Goal: Task Accomplishment & Management: Manage account settings

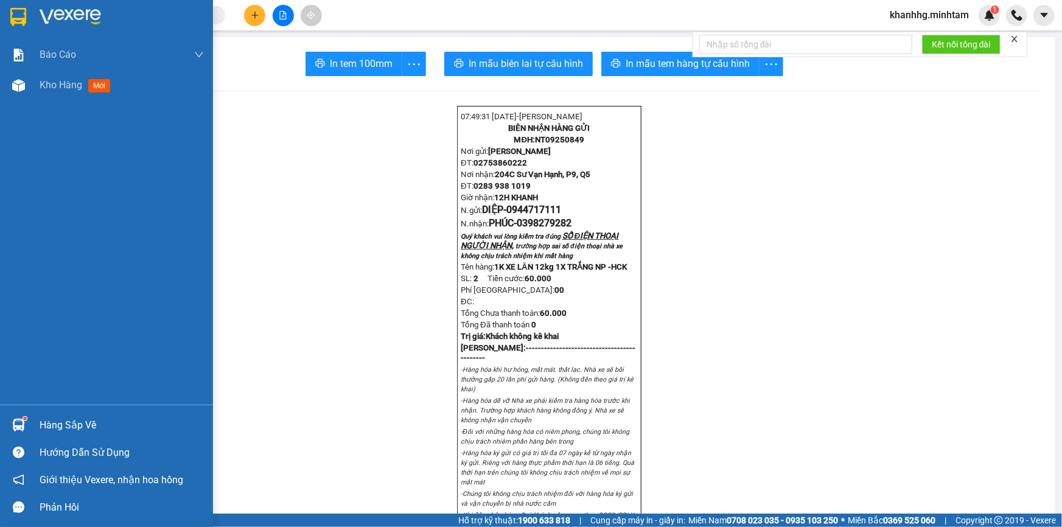
click at [18, 418] on div at bounding box center [18, 425] width 21 height 21
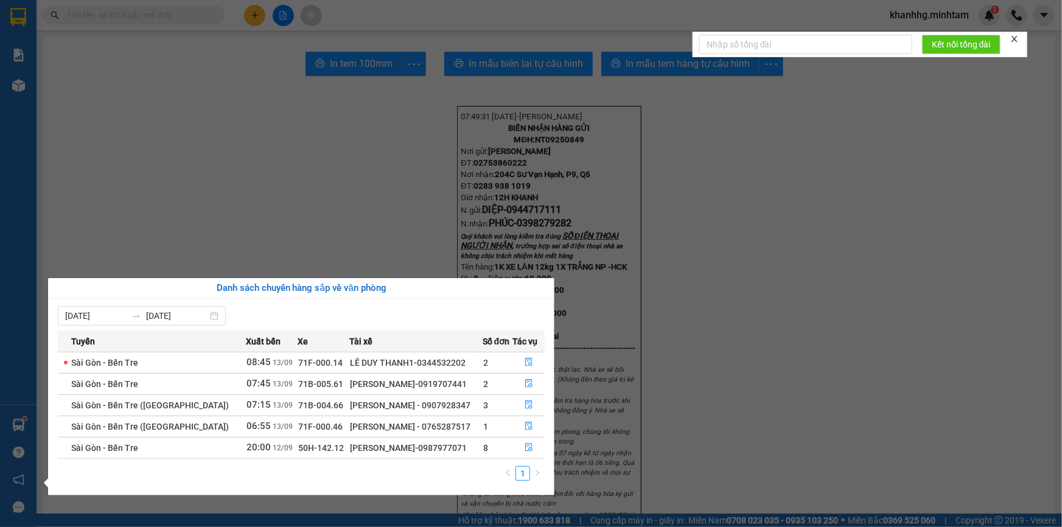
click at [111, 139] on section "Kết quả tìm kiếm ( 0 ) Bộ lọc No Data khanhhg.minhtam 1 Báo cáo BC giao hàng (n…" at bounding box center [531, 263] width 1062 height 527
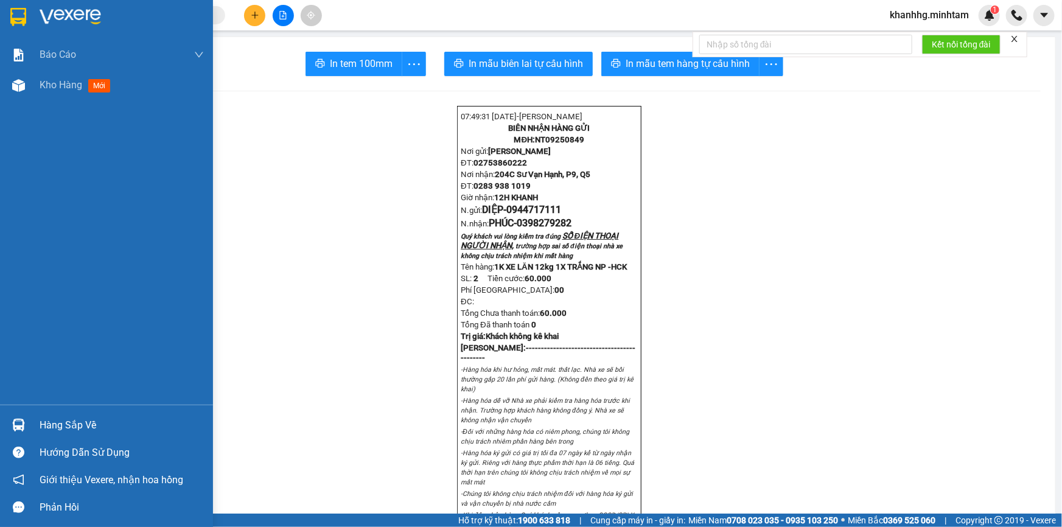
click at [20, 422] on img at bounding box center [18, 425] width 13 height 13
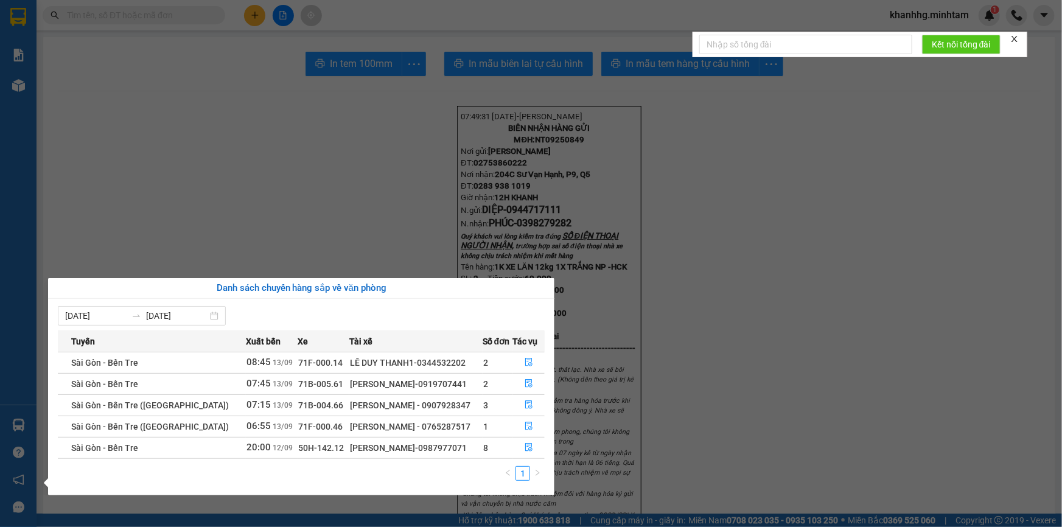
click at [205, 127] on section "Kết quả tìm kiếm ( 0 ) Bộ lọc No Data khanhhg.minhtam 1 Báo cáo BC giao hàng (n…" at bounding box center [531, 263] width 1062 height 527
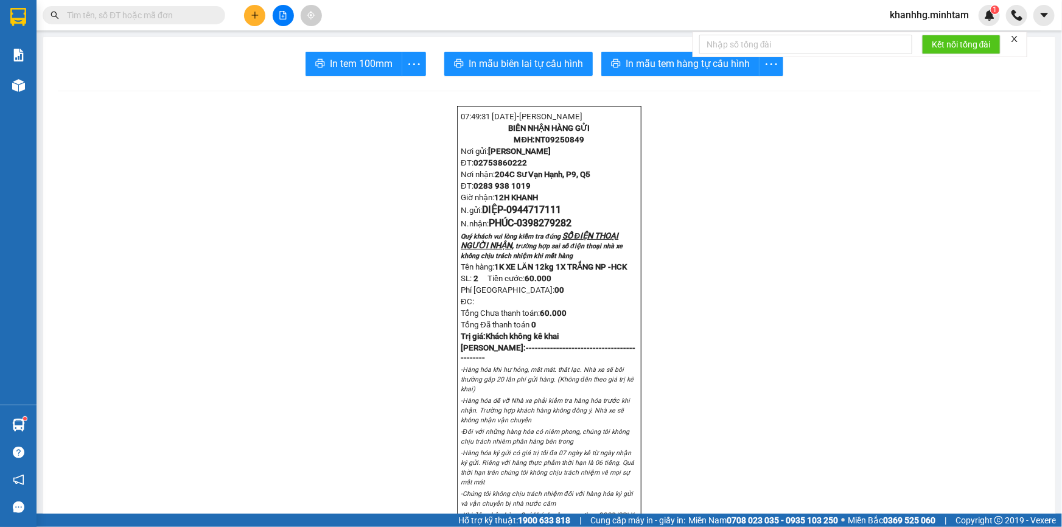
click at [211, 16] on span at bounding box center [134, 15] width 183 height 18
click at [75, 15] on input "text" at bounding box center [139, 15] width 144 height 13
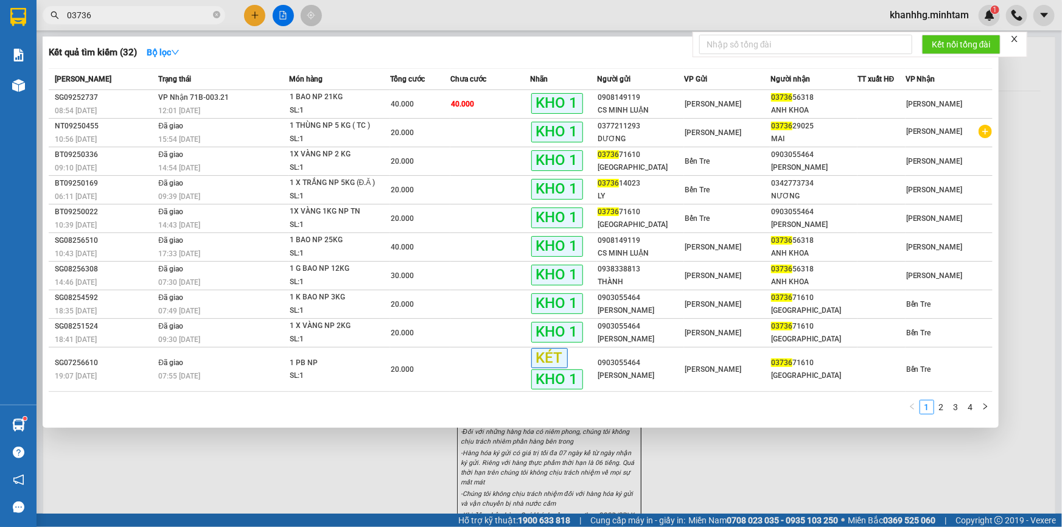
type input "03736"
click at [805, 89] on th "Người nhận" at bounding box center [814, 79] width 87 height 21
click at [796, 110] on div "ANH KHOA" at bounding box center [814, 110] width 86 height 13
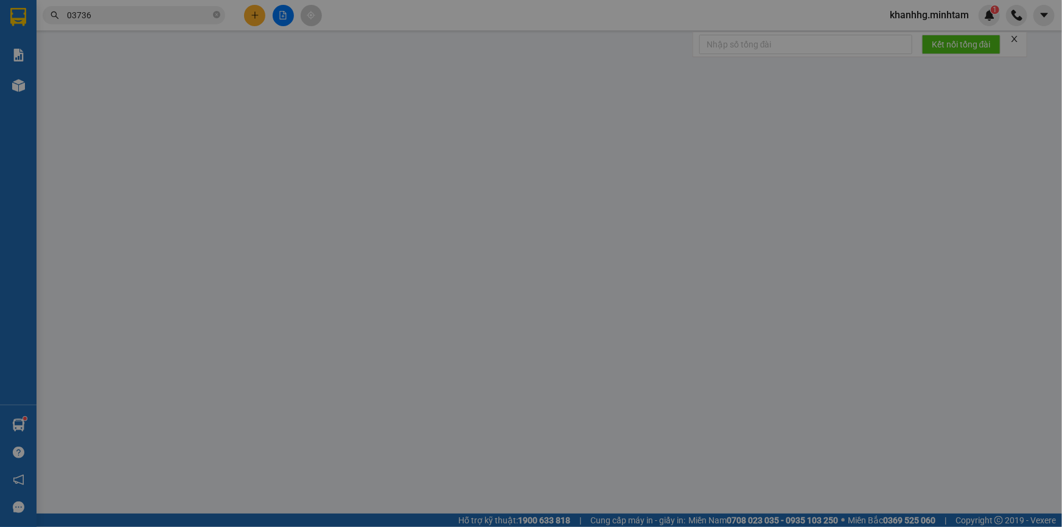
type input "0908149119"
type input "CS MINH LUẬN"
type input "0373656318"
type input "ANH KHOA"
type input "BM"
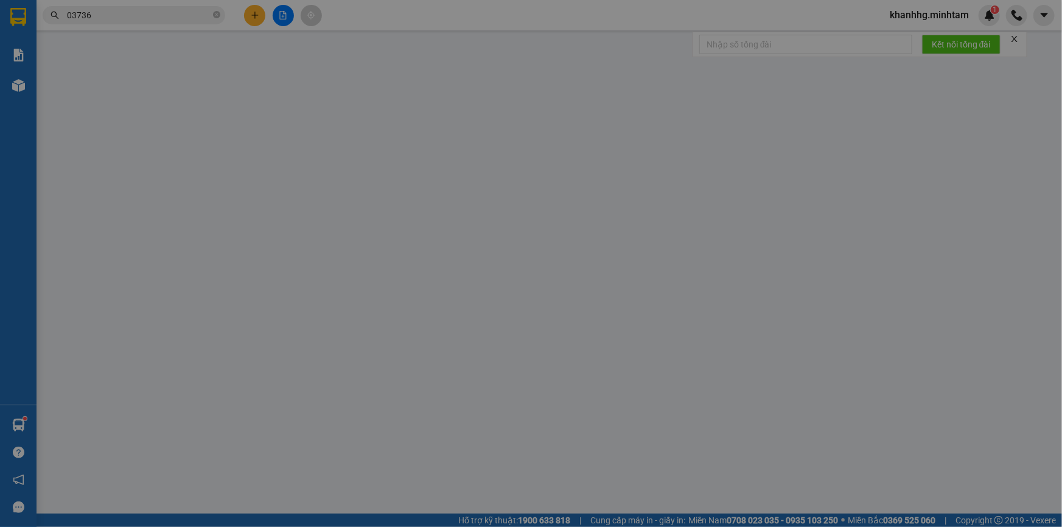
type input "40.000"
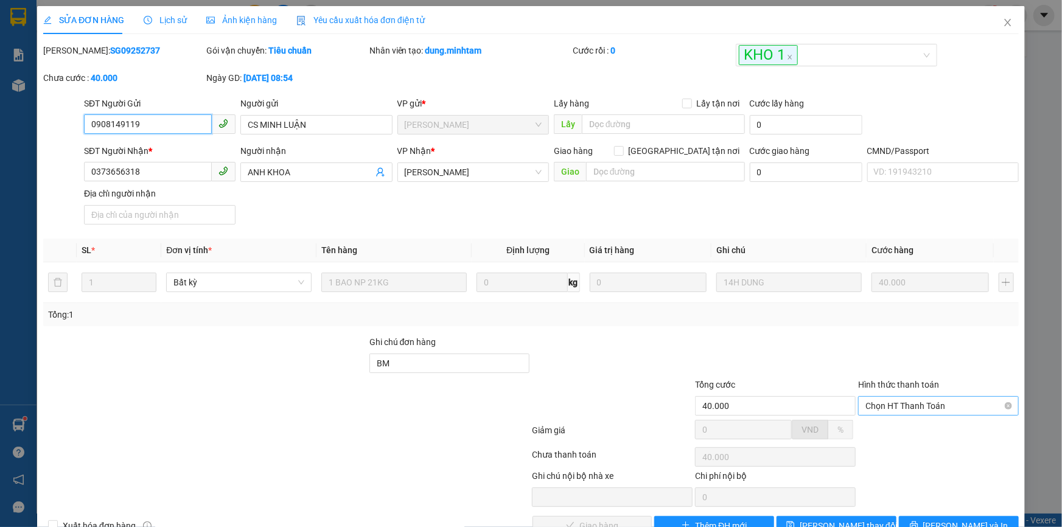
click at [964, 407] on span "Chọn HT Thanh Toán" at bounding box center [939, 406] width 146 height 18
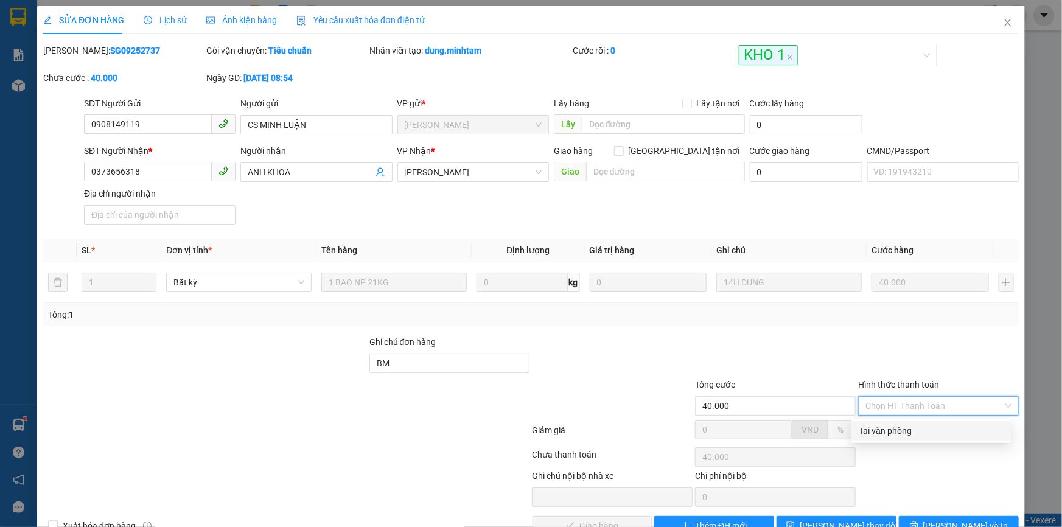
click at [889, 422] on div "Tại văn phòng" at bounding box center [931, 430] width 159 height 19
type input "0"
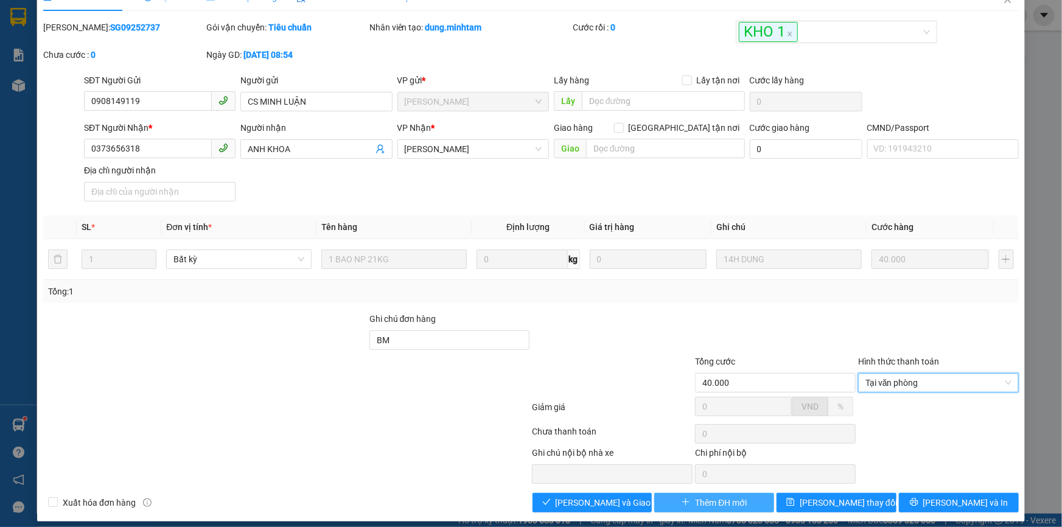
scroll to position [33, 0]
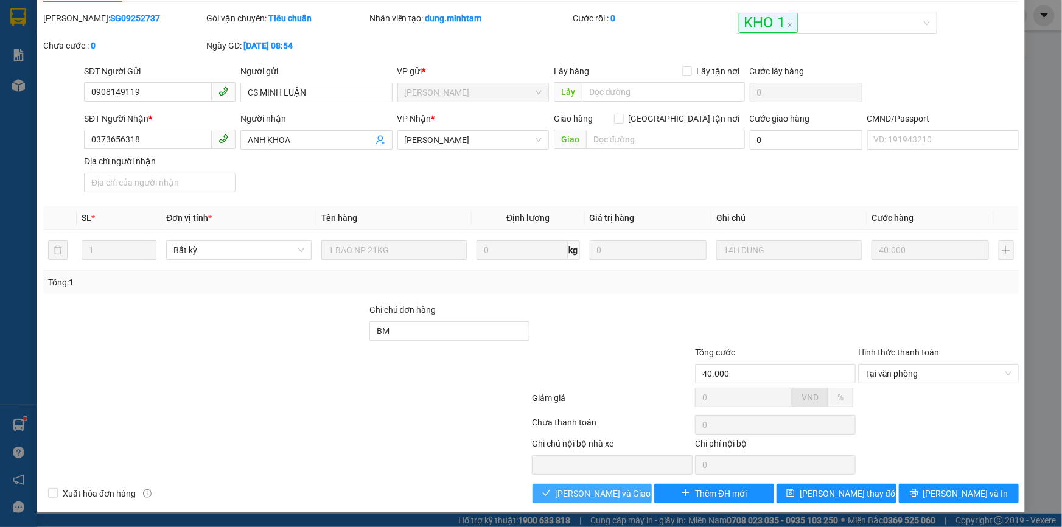
click at [602, 493] on span "Lưu và Giao hàng" at bounding box center [614, 493] width 117 height 13
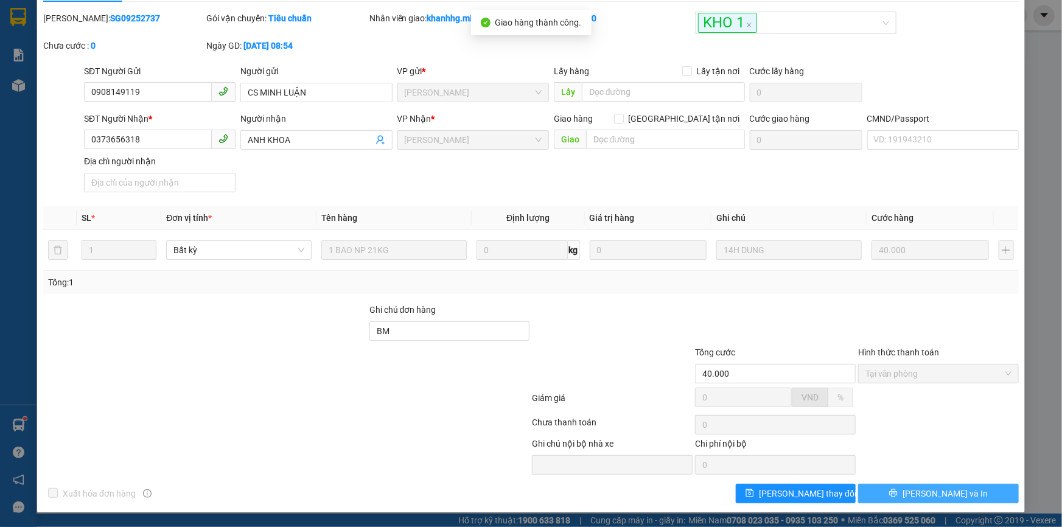
drag, startPoint x: 925, startPoint y: 502, endPoint x: 904, endPoint y: 490, distance: 24.5
click at [904, 490] on button "Lưu và In" at bounding box center [938, 493] width 161 height 19
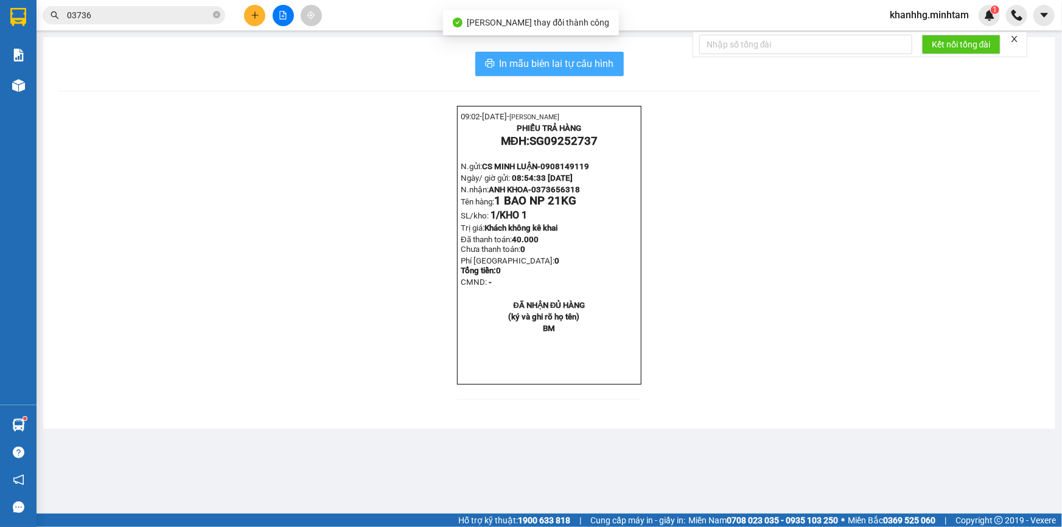
click at [564, 69] on span "In mẫu biên lai tự cấu hình" at bounding box center [557, 63] width 114 height 15
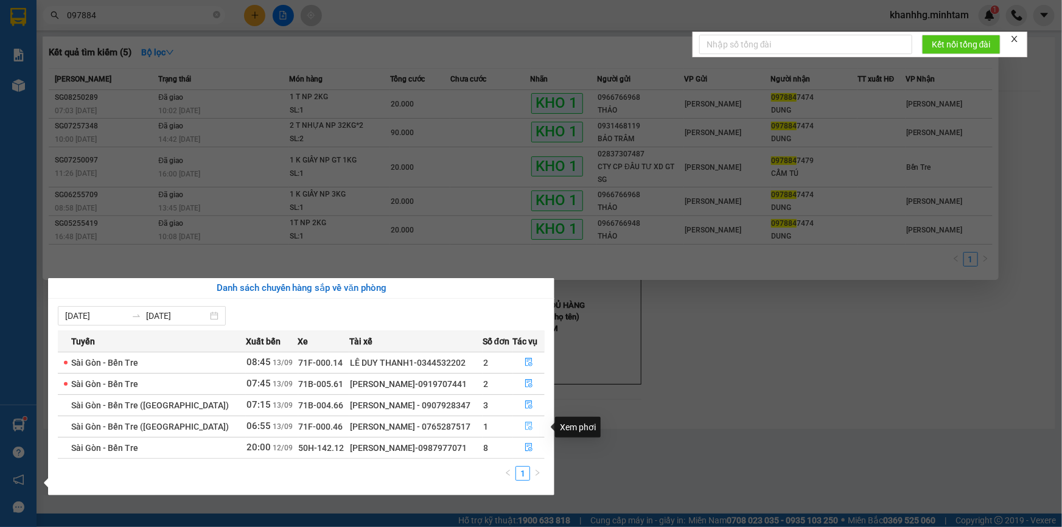
click at [525, 427] on icon "file-done" at bounding box center [529, 426] width 9 height 9
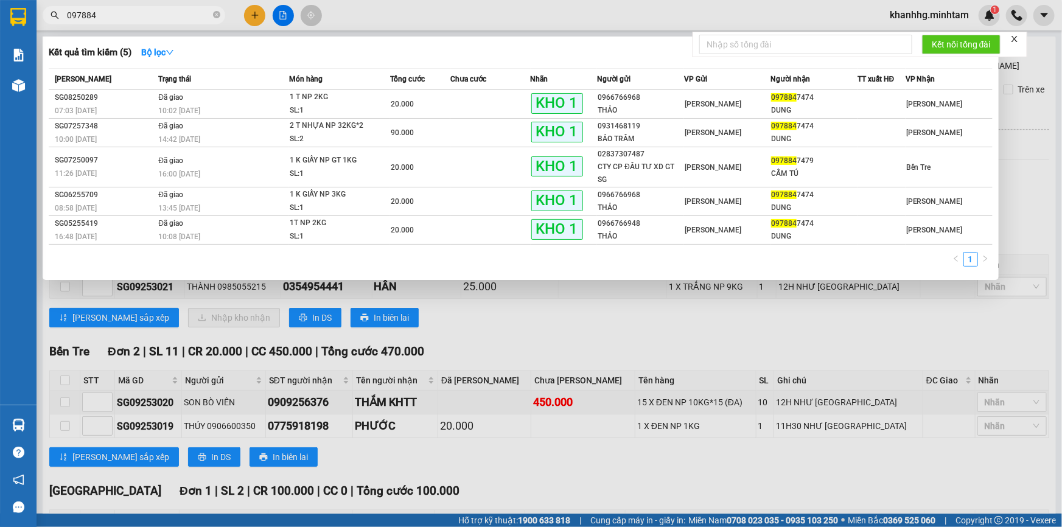
click at [443, 315] on div at bounding box center [531, 263] width 1062 height 527
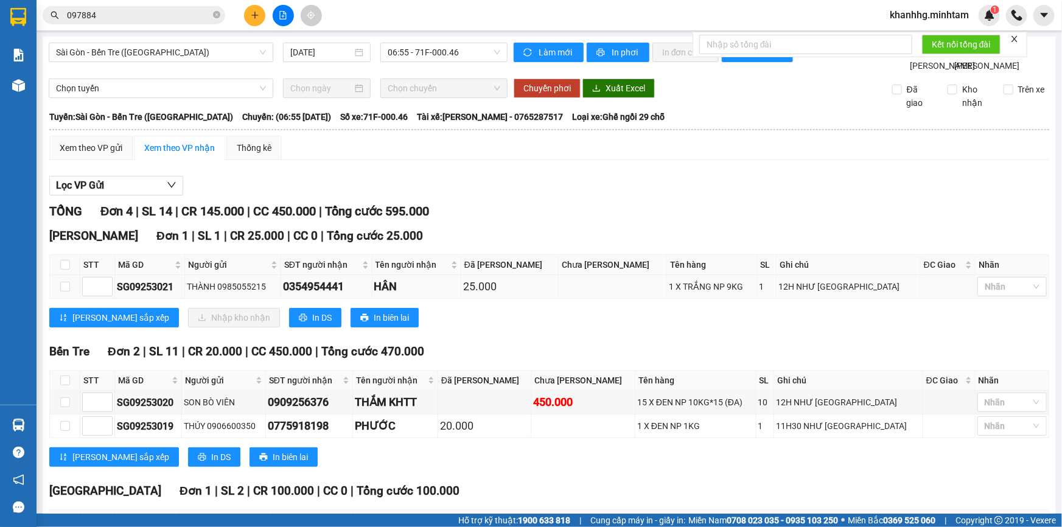
scroll to position [114, 0]
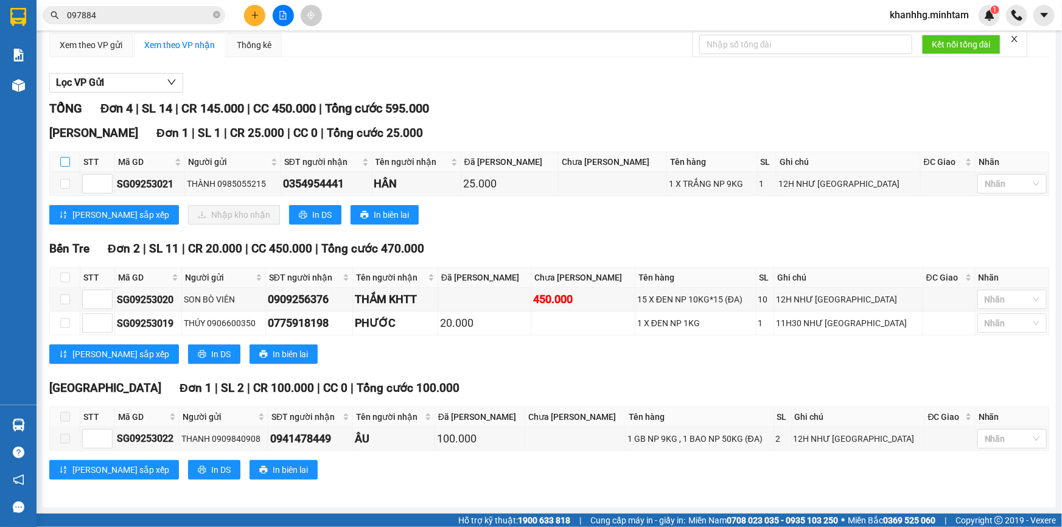
click at [63, 167] on input "checkbox" at bounding box center [65, 162] width 10 height 10
checkbox input "true"
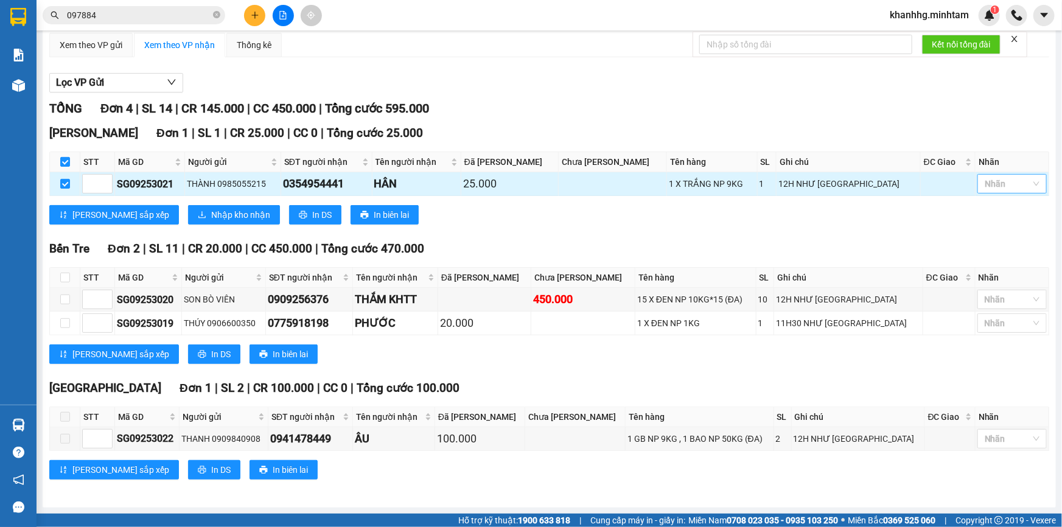
click at [984, 189] on div at bounding box center [1006, 184] width 51 height 15
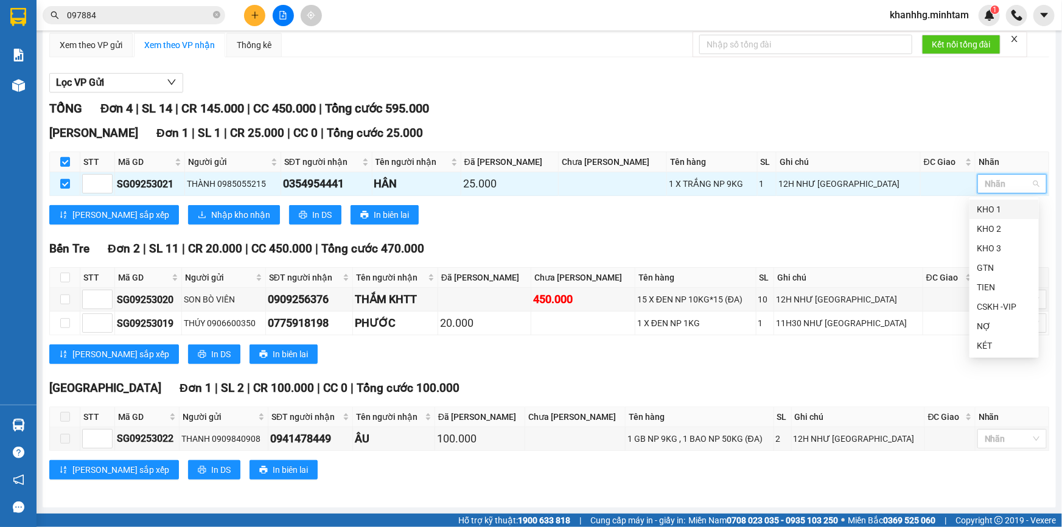
click at [982, 203] on div "KHO 1" at bounding box center [1004, 209] width 55 height 13
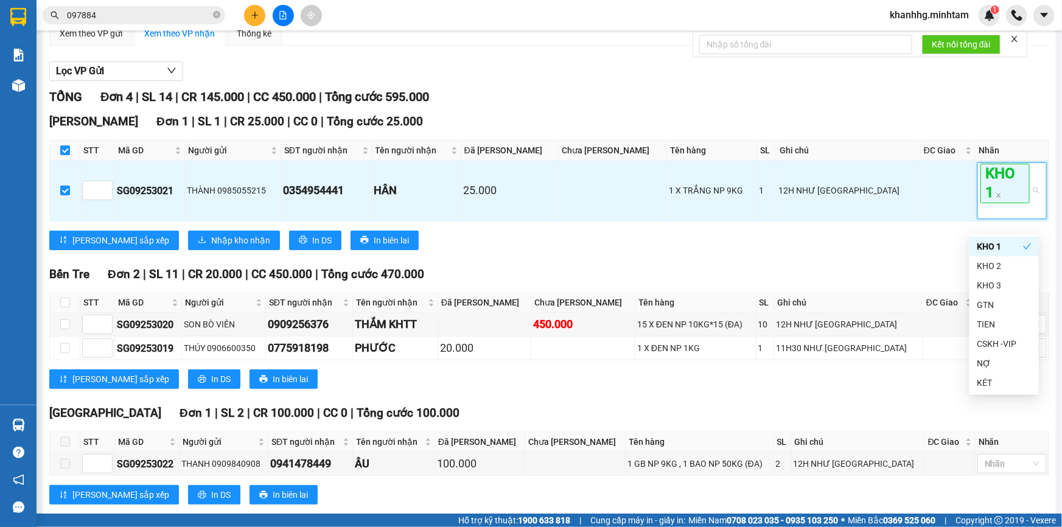
click at [170, 240] on div "Ngã Tư Huyện Đơn 1 | SL 1 | CR 25.000 | CC 0 | Tổng cước 25.000 STT Mã GD Ngư…" at bounding box center [549, 186] width 1000 height 146
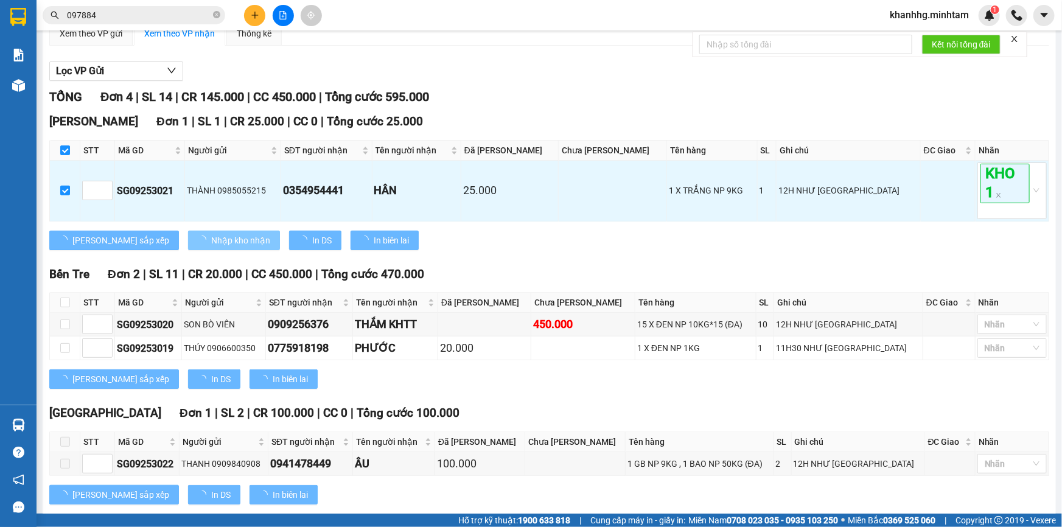
click at [211, 247] on span "Nhập kho nhận" at bounding box center [240, 240] width 59 height 13
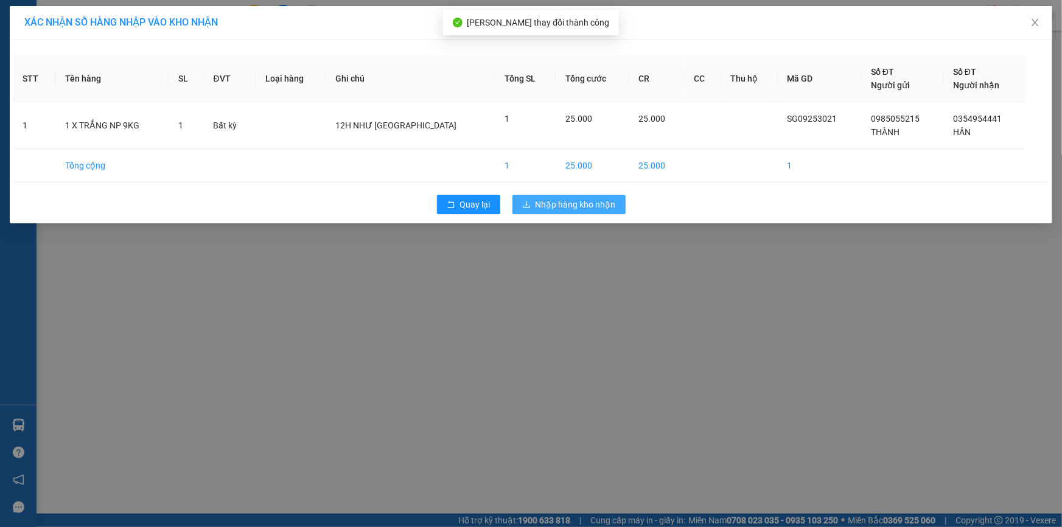
click at [541, 208] on span "Nhập hàng kho nhận" at bounding box center [576, 204] width 80 height 13
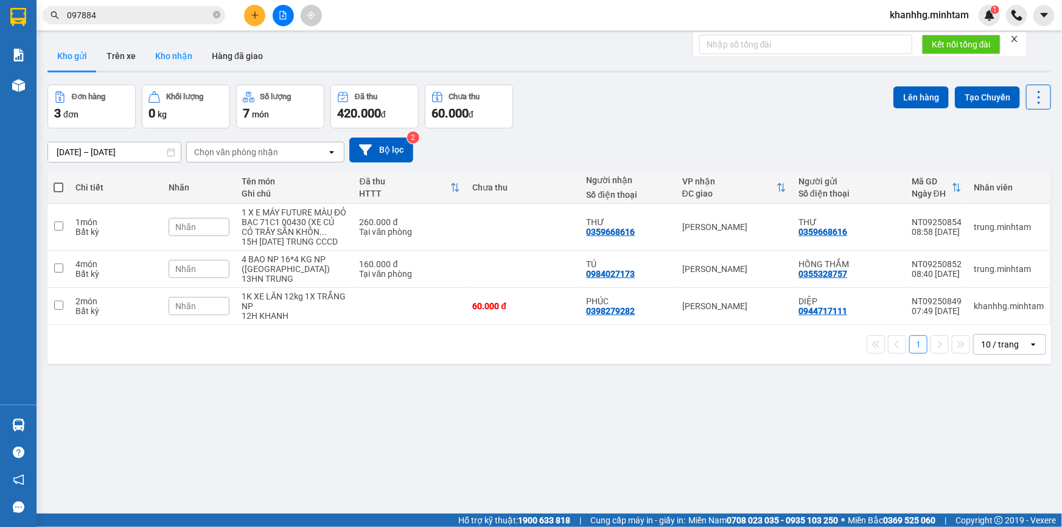
click at [169, 45] on button "Kho nhận" at bounding box center [173, 55] width 57 height 29
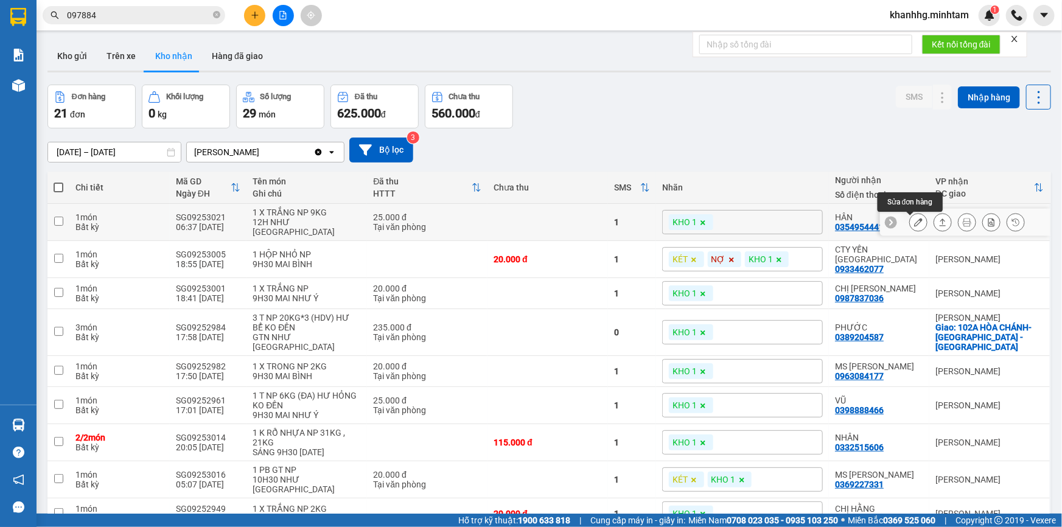
click at [914, 225] on icon at bounding box center [918, 222] width 9 height 9
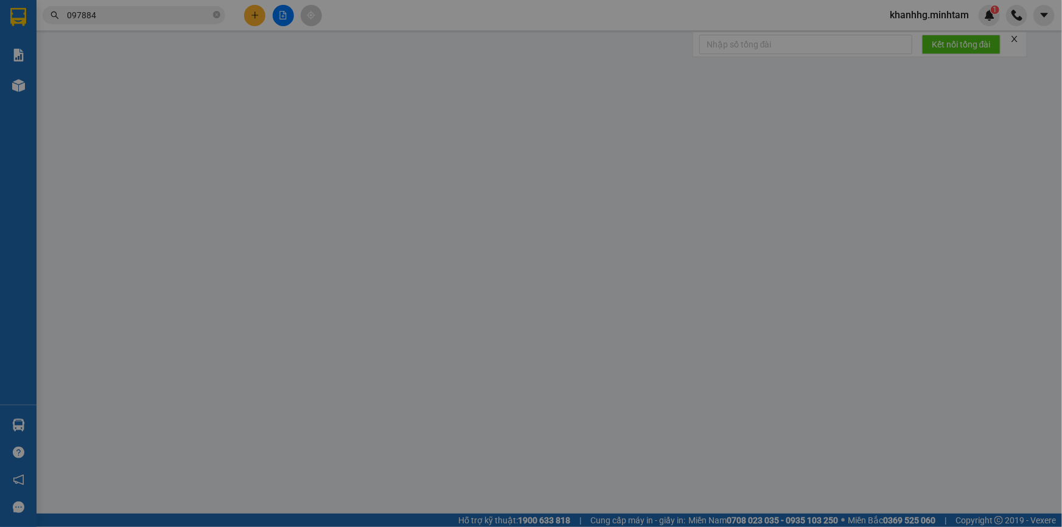
type input "0985055215"
type input "THÀNH"
type input "0354954441"
type input "HÂN"
type input "25.000"
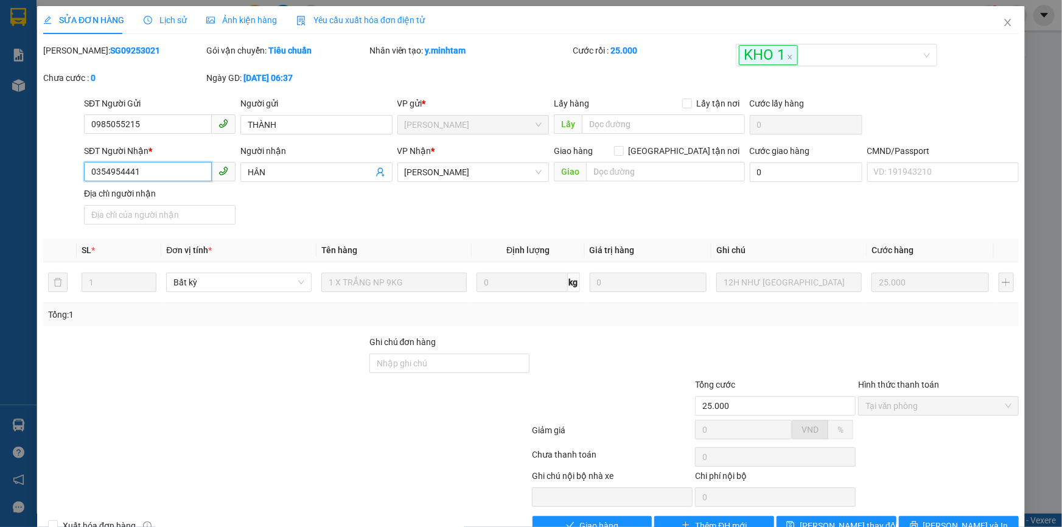
drag, startPoint x: 143, startPoint y: 178, endPoint x: 79, endPoint y: 187, distance: 65.2
click at [79, 187] on div "SĐT Người Nhận * 0354954441 0354954441 Người nhận HÂN VP Nhận * Ngã Tư Huyện …" at bounding box center [531, 186] width 978 height 85
drag, startPoint x: 418, startPoint y: 365, endPoint x: 444, endPoint y: 384, distance: 32.3
click at [419, 365] on input "Ghi chú đơn hàng" at bounding box center [449, 363] width 161 height 19
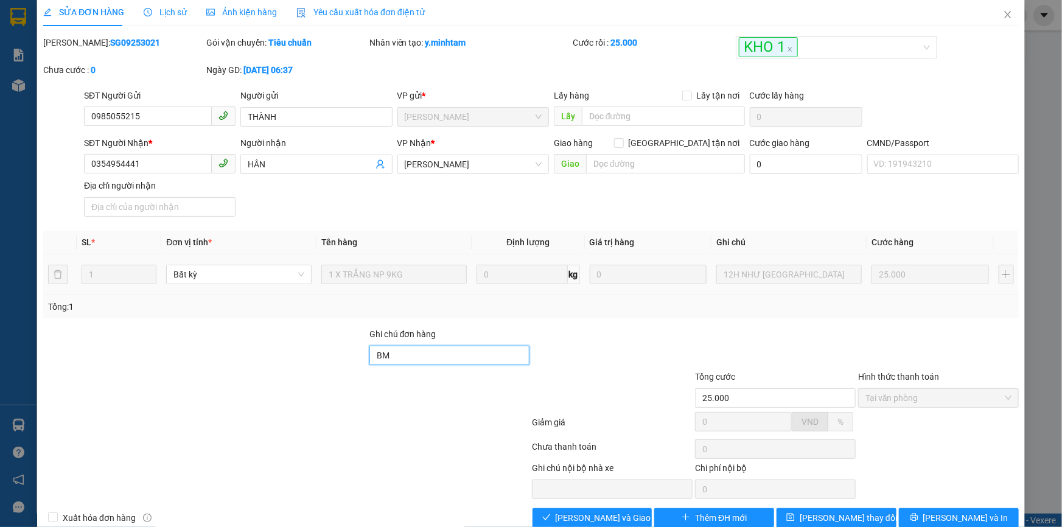
scroll to position [33, 0]
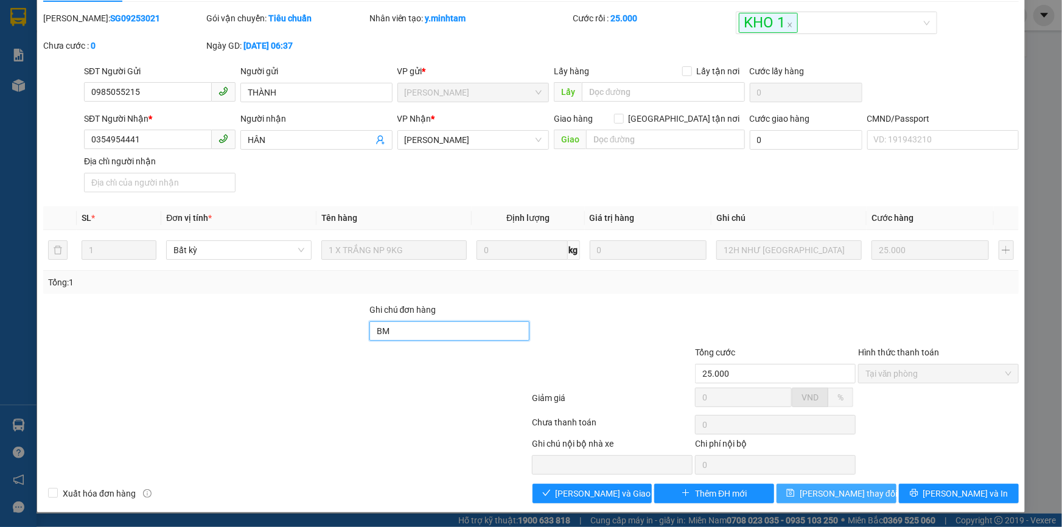
type input "BM"
click at [833, 493] on span "Lưu thay đổi" at bounding box center [848, 493] width 97 height 13
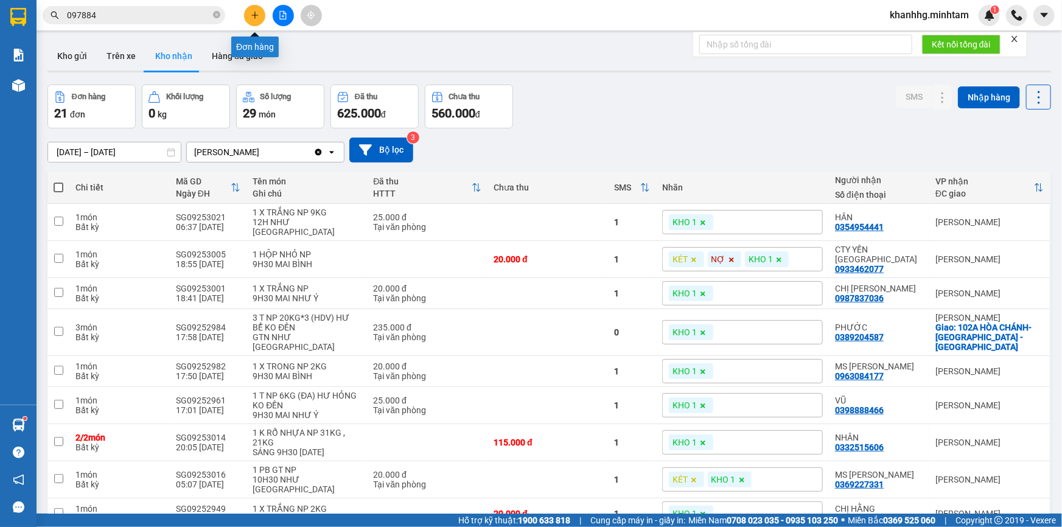
click at [251, 12] on icon "plus" at bounding box center [255, 15] width 9 height 9
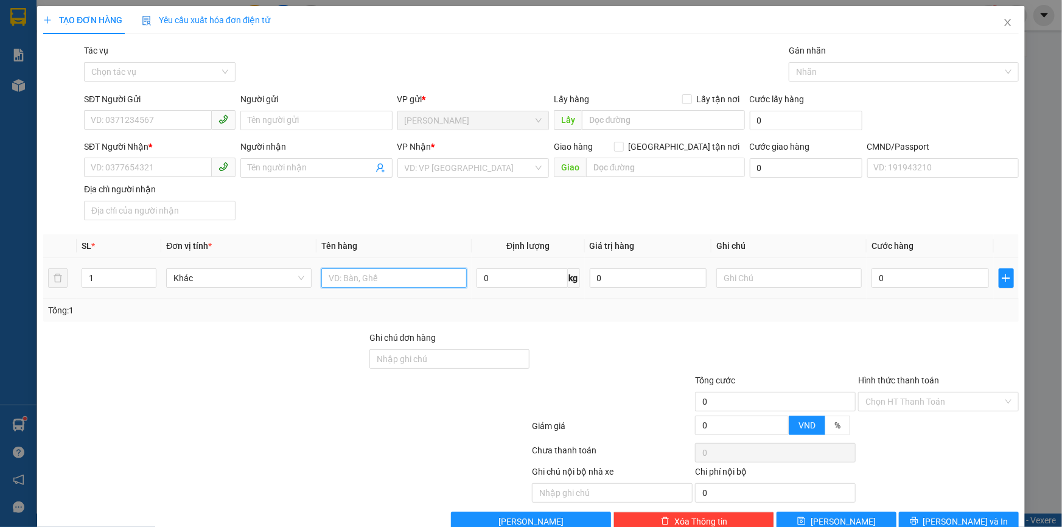
click at [354, 285] on input "text" at bounding box center [393, 277] width 145 height 19
type input "2B NP 30-14KG _TC"
click at [116, 273] on input "1" at bounding box center [119, 278] width 74 height 18
type input "2"
click at [783, 280] on input "text" at bounding box center [788, 277] width 145 height 19
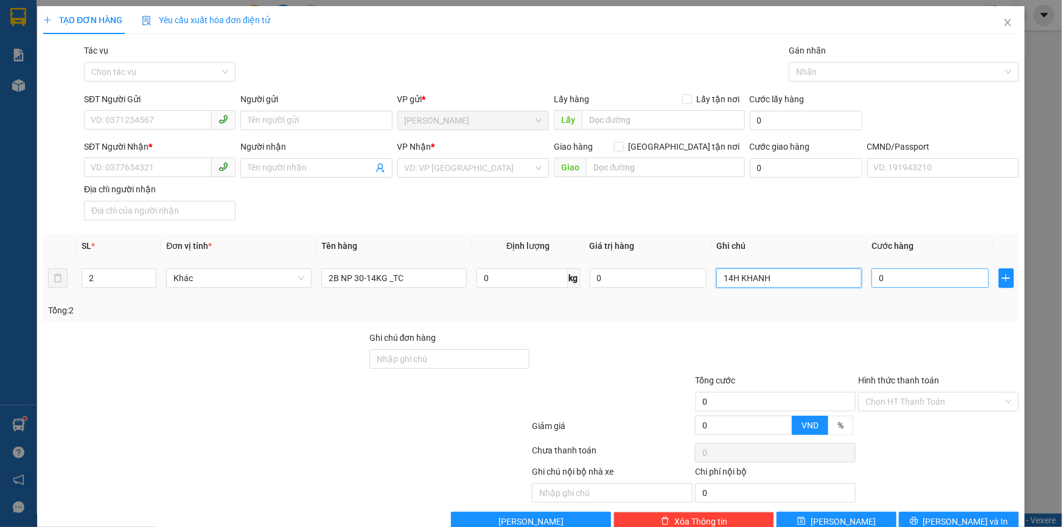
type input "14H KHANH"
click at [914, 274] on input "0" at bounding box center [930, 277] width 117 height 19
type input "7"
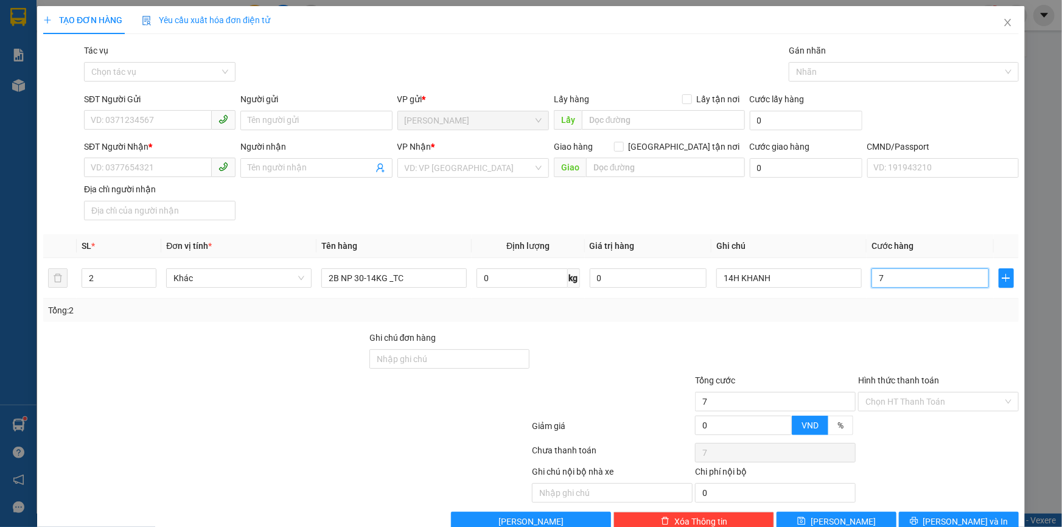
type input "75"
click at [858, 332] on div at bounding box center [938, 352] width 163 height 43
type input "75.000"
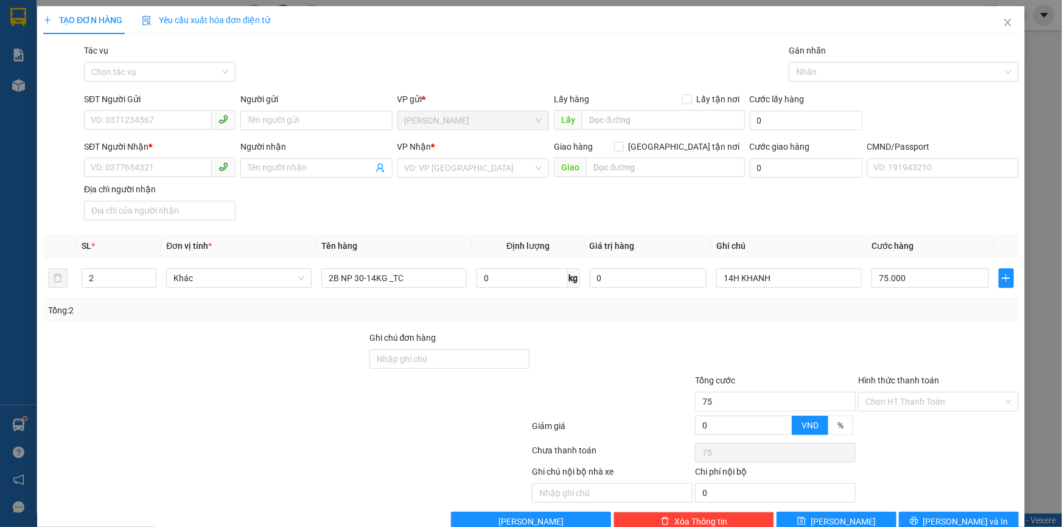
type input "75.000"
click at [955, 332] on div at bounding box center [938, 352] width 163 height 43
click at [152, 116] on input "SĐT Người Gửi" at bounding box center [148, 119] width 128 height 19
type input "0975587652"
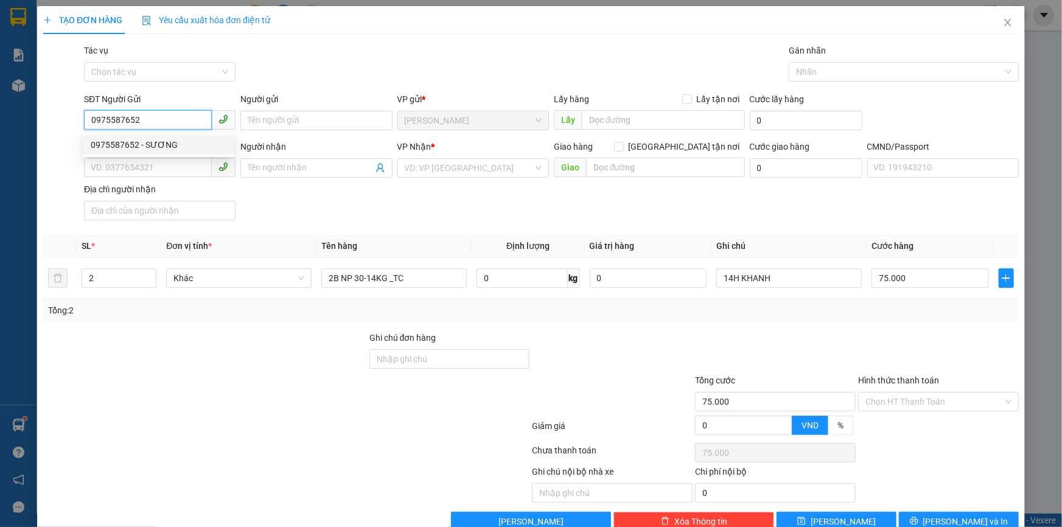
click at [179, 144] on div "0975587652 - SƯƠNG" at bounding box center [159, 144] width 136 height 13
type input "SƯƠNG"
type input "0909999614"
type input "TÂM"
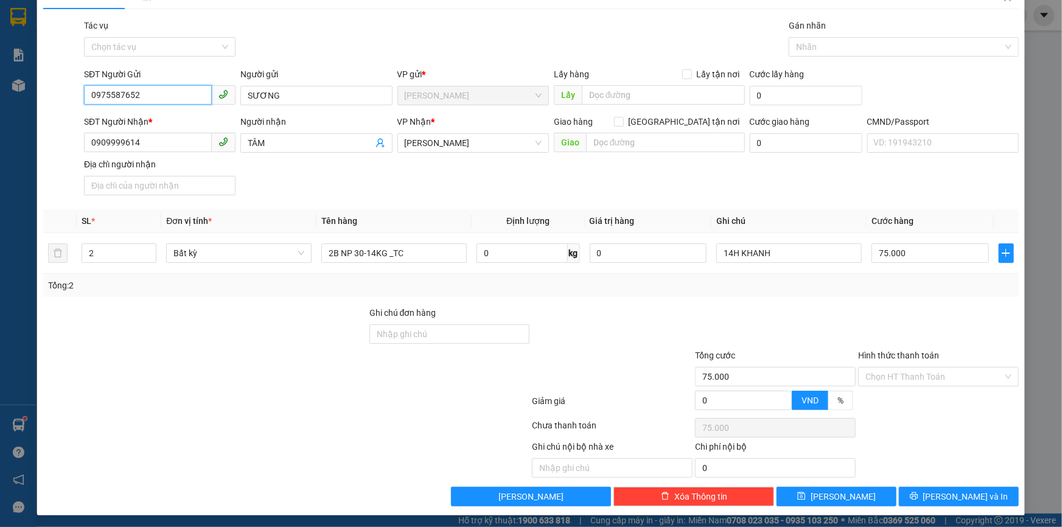
scroll to position [29, 0]
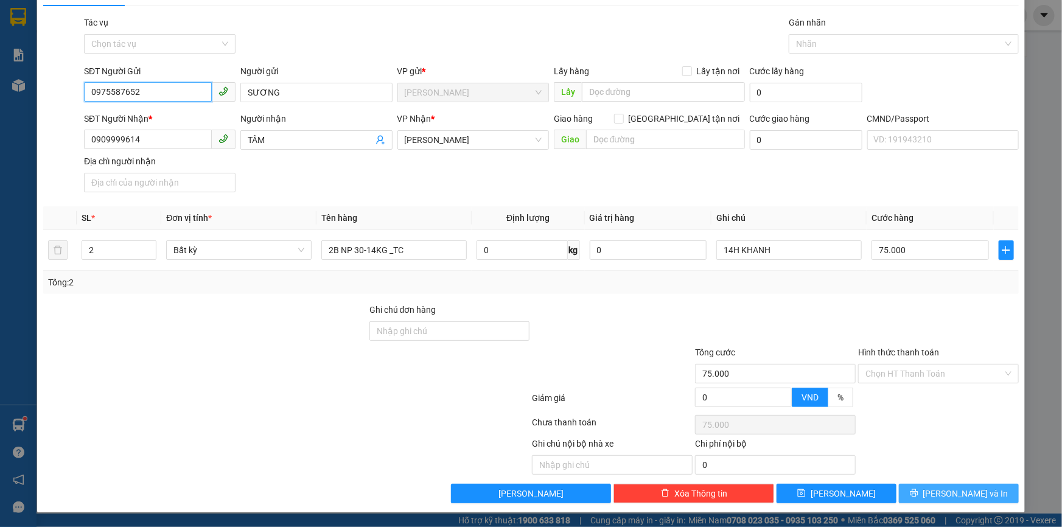
type input "0975587652"
click at [932, 488] on button "Lưu và In" at bounding box center [959, 493] width 120 height 19
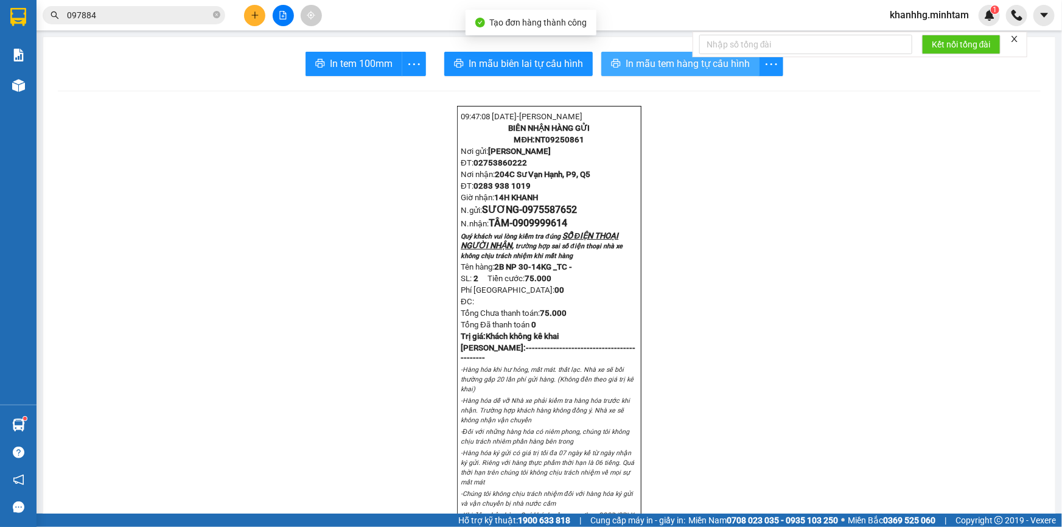
click at [691, 61] on span "In mẫu tem hàng tự cấu hình" at bounding box center [688, 63] width 124 height 15
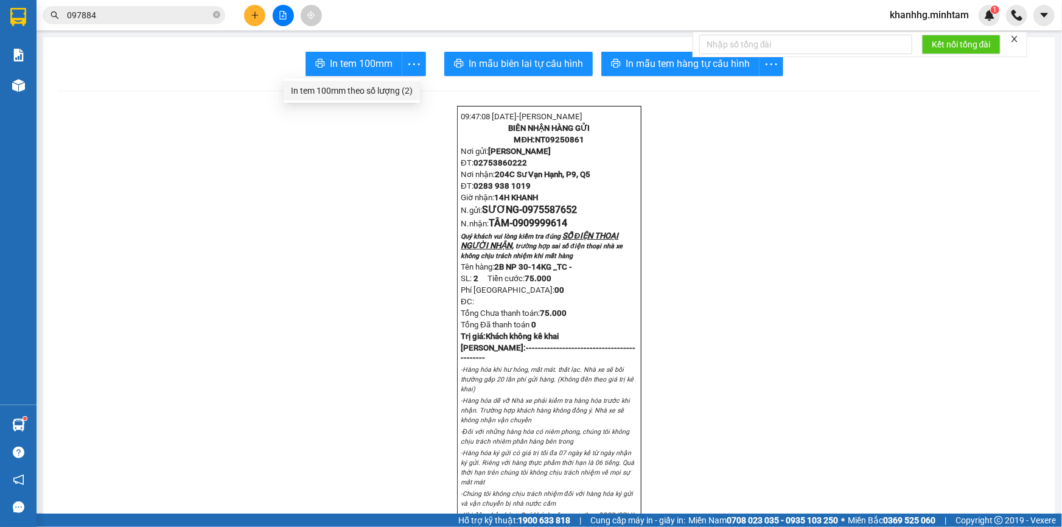
click at [396, 92] on div "In tem 100mm theo số lượng (2)" at bounding box center [352, 90] width 122 height 13
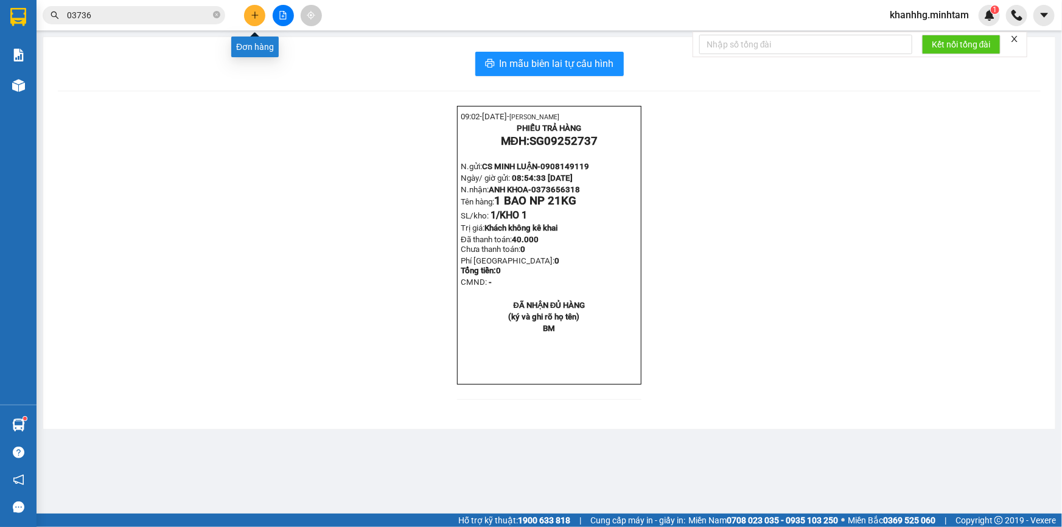
click at [258, 18] on icon "plus" at bounding box center [255, 15] width 9 height 9
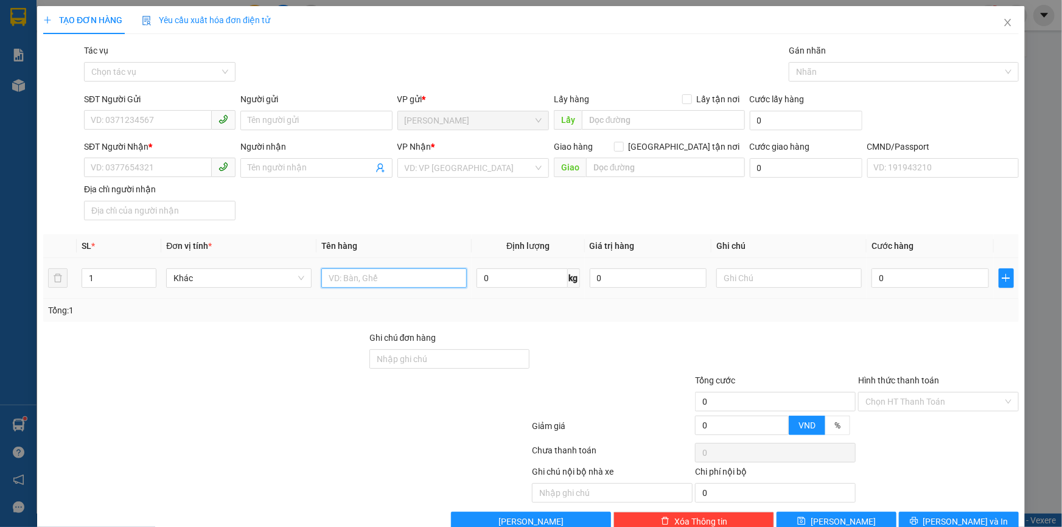
click at [374, 280] on input "text" at bounding box center [393, 277] width 145 height 19
click at [1003, 25] on icon "close" at bounding box center [1008, 23] width 10 height 10
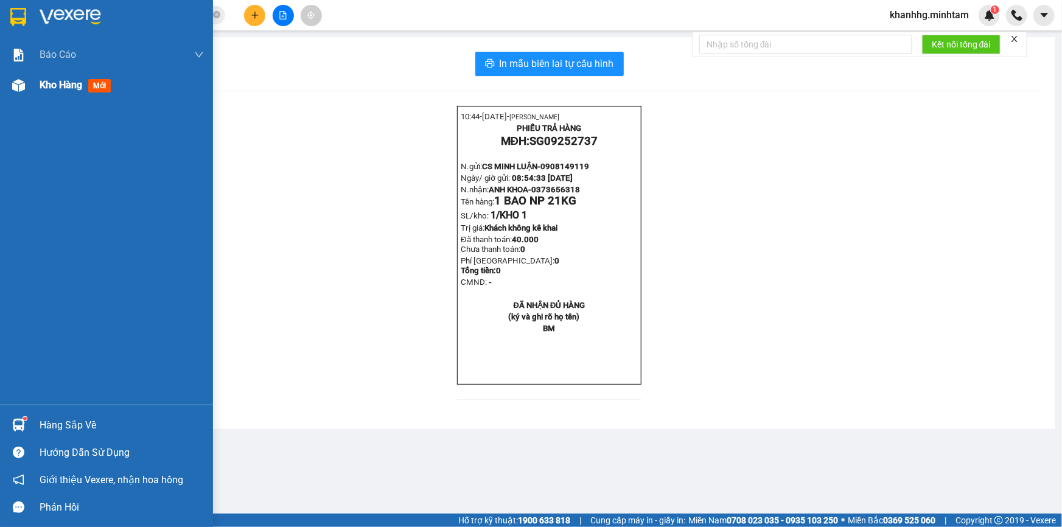
click at [106, 85] on span "mới" at bounding box center [99, 85] width 23 height 13
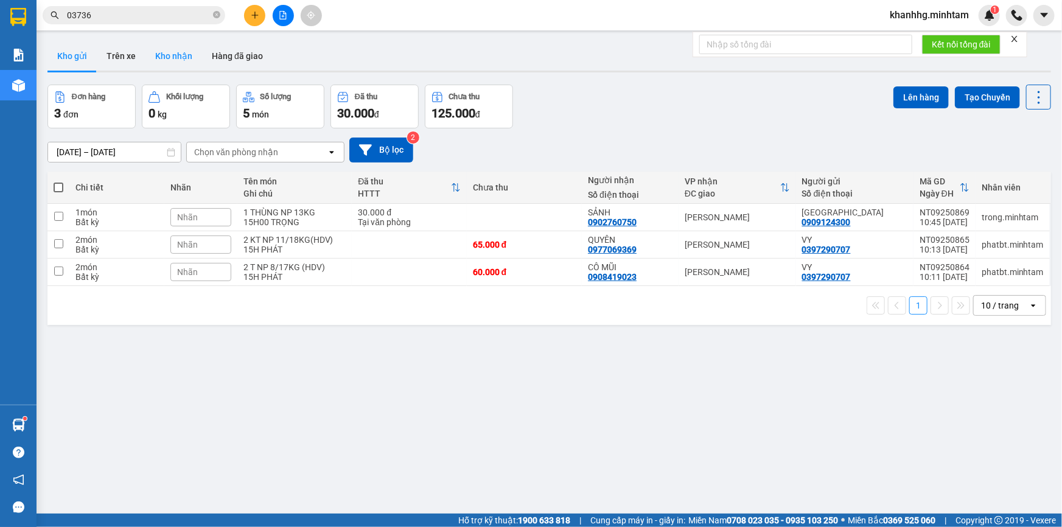
click at [178, 54] on button "Kho nhận" at bounding box center [173, 55] width 57 height 29
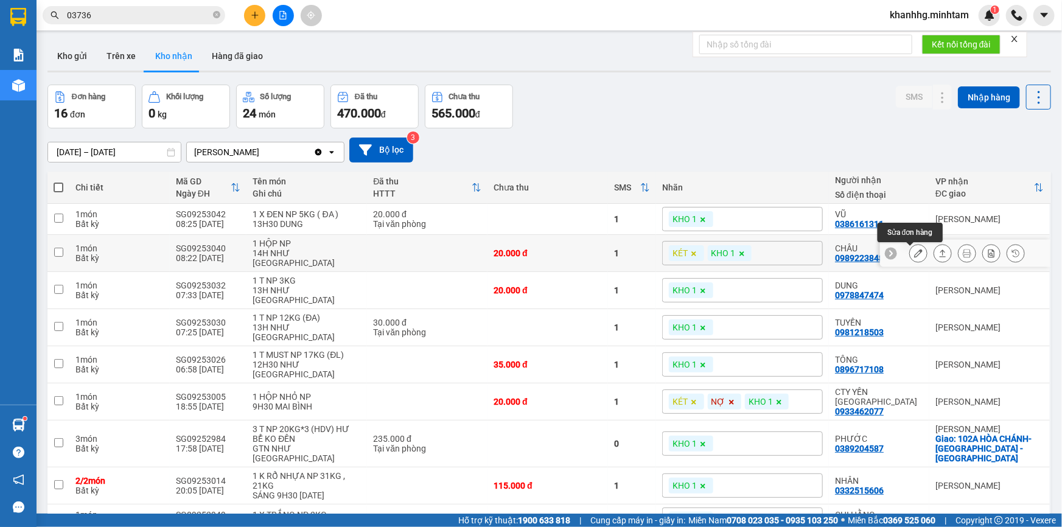
click at [914, 252] on icon at bounding box center [918, 253] width 9 height 9
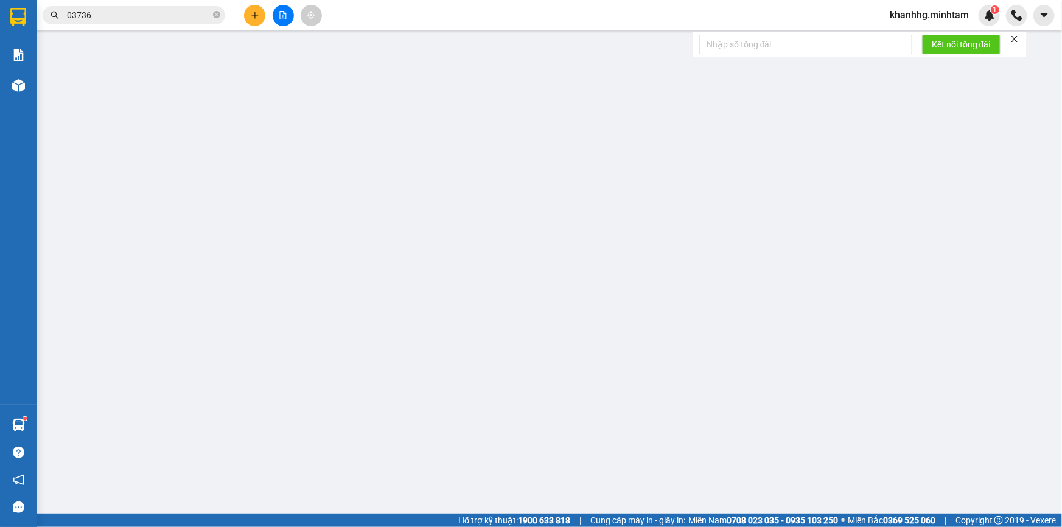
type input "0382010539"
type input "VĨNH THỊNH"
type input "0989223848"
type input "CHÂU"
type input "20.000"
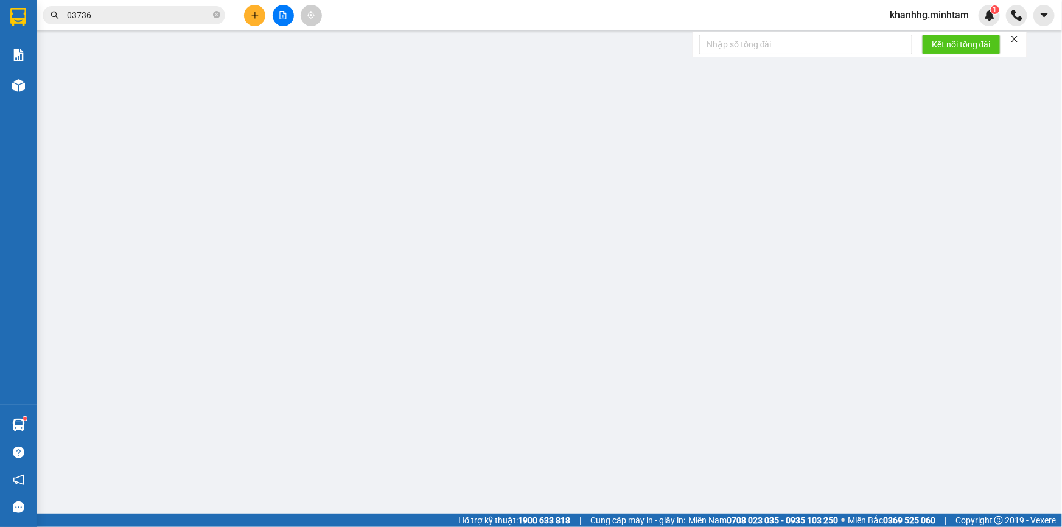
type input "20.000"
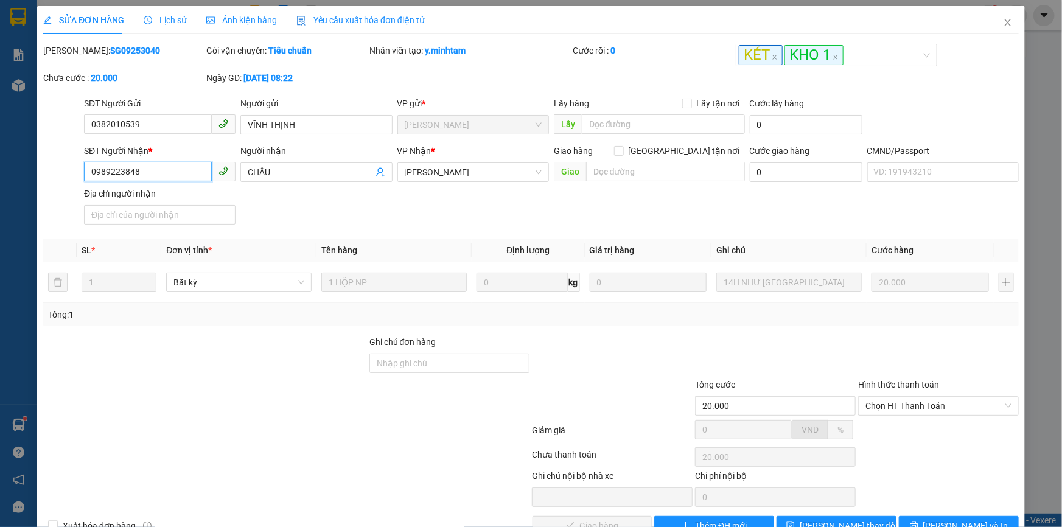
drag, startPoint x: 166, startPoint y: 178, endPoint x: 44, endPoint y: 174, distance: 122.4
click at [44, 174] on div "SĐT Người Nhận * 0989223848 0989223848 Người nhận CHÂU VP Nhận * Ngã Tư Huyện…" at bounding box center [531, 186] width 978 height 85
click at [1004, 24] on icon "close" at bounding box center [1007, 22] width 7 height 7
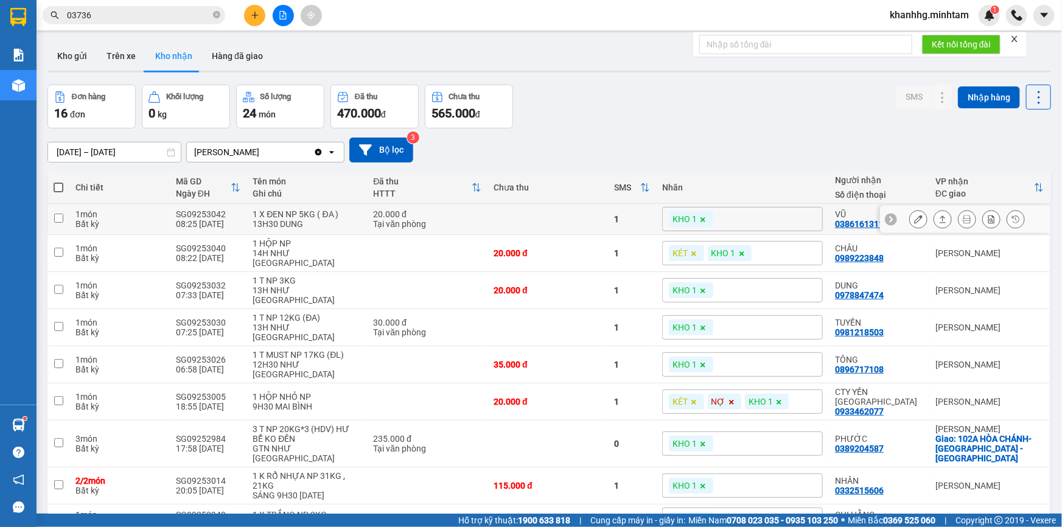
click at [914, 223] on icon at bounding box center [918, 219] width 9 height 9
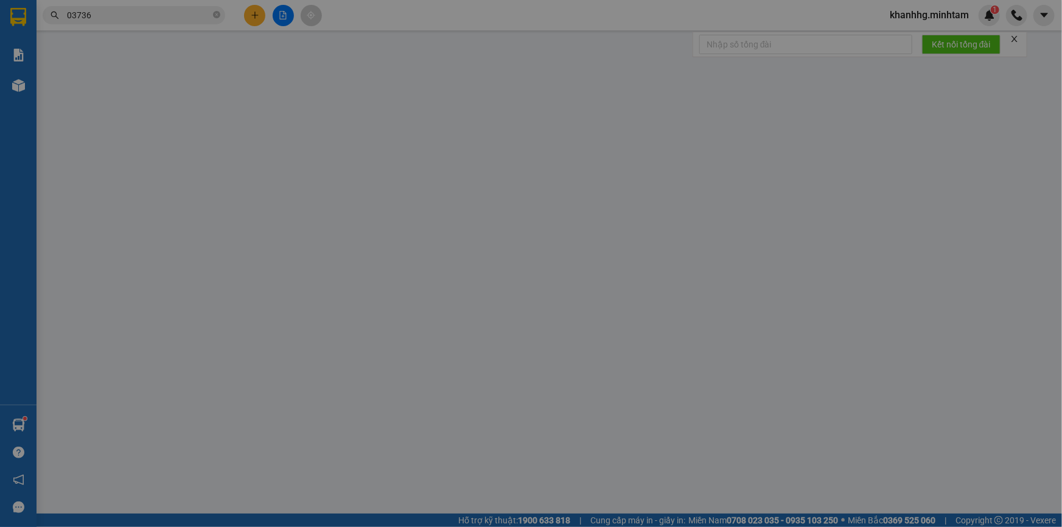
type input "0768911303"
type input "DƯƠNG"
type input "0386161311"
type input "VŨ"
type input "20.000"
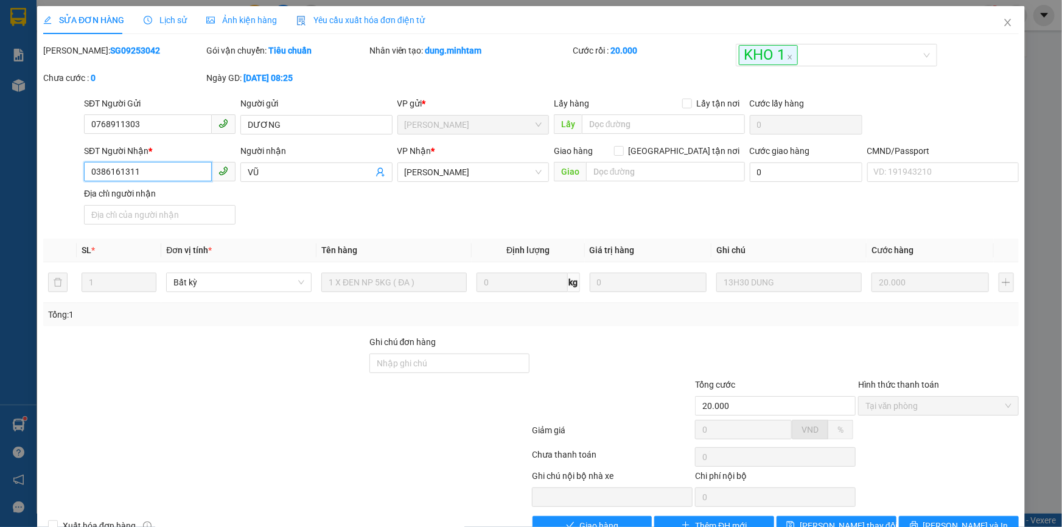
drag, startPoint x: 169, startPoint y: 169, endPoint x: 79, endPoint y: 171, distance: 89.5
click at [79, 171] on div "SĐT Người Nhận * 0386161311 0386161311 Người nhận VŨ VP Nhận * Ngã Tư Huyện G…" at bounding box center [531, 186] width 978 height 85
click at [1003, 25] on icon "close" at bounding box center [1008, 23] width 10 height 10
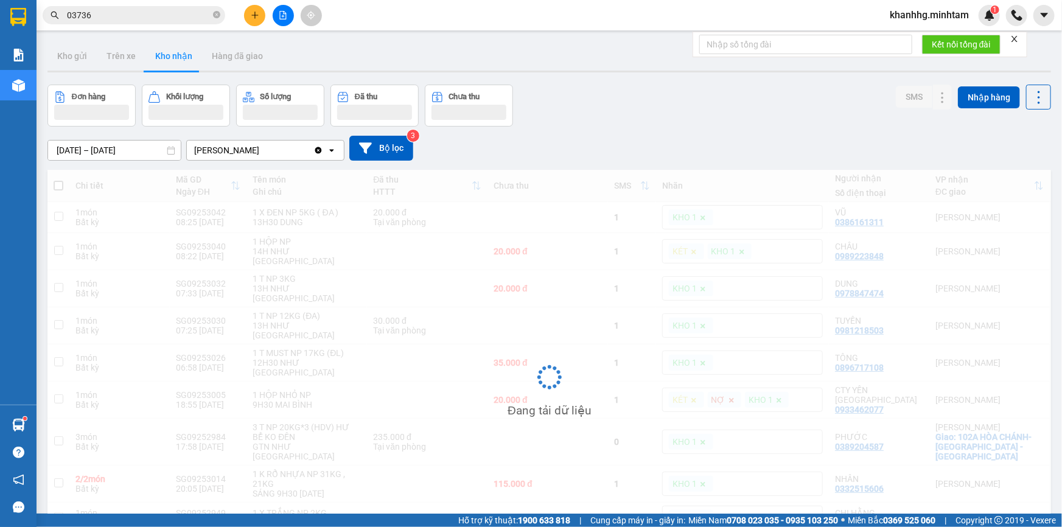
click at [1004, 24] on div "khanhhg.minhtam 1" at bounding box center [971, 15] width 182 height 21
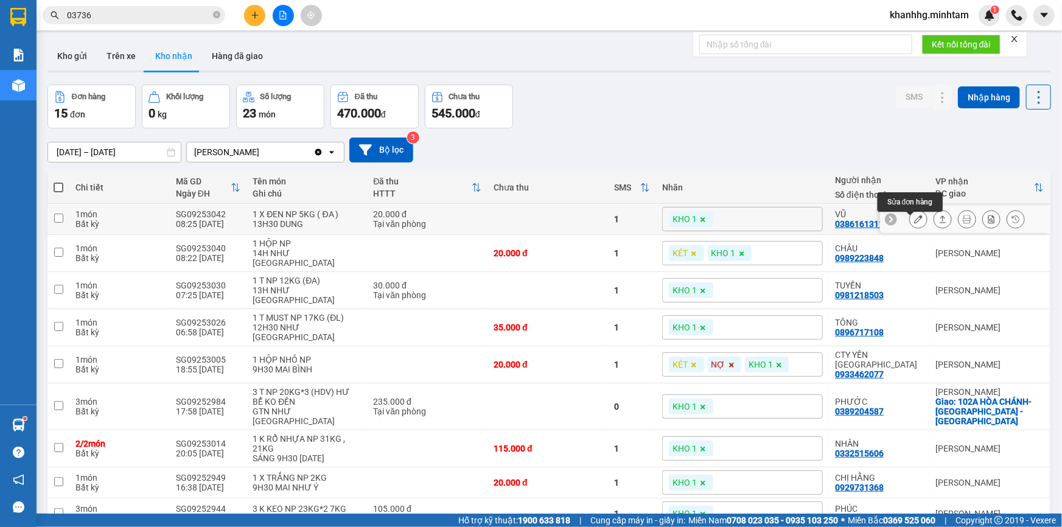
click at [914, 223] on icon at bounding box center [918, 219] width 9 height 9
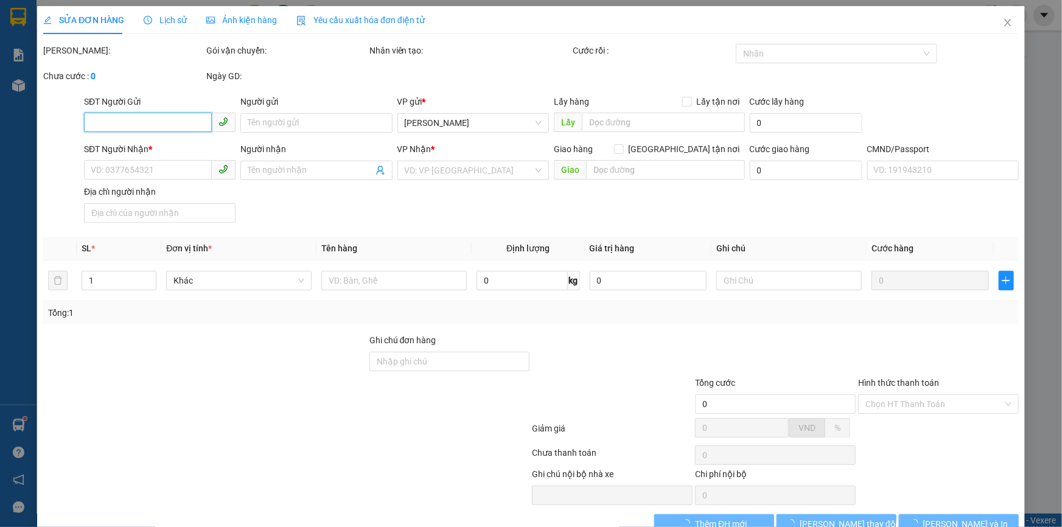
type input "0768911303"
type input "DƯƠNG"
type input "0386161311"
type input "VŨ"
type input "ĐG"
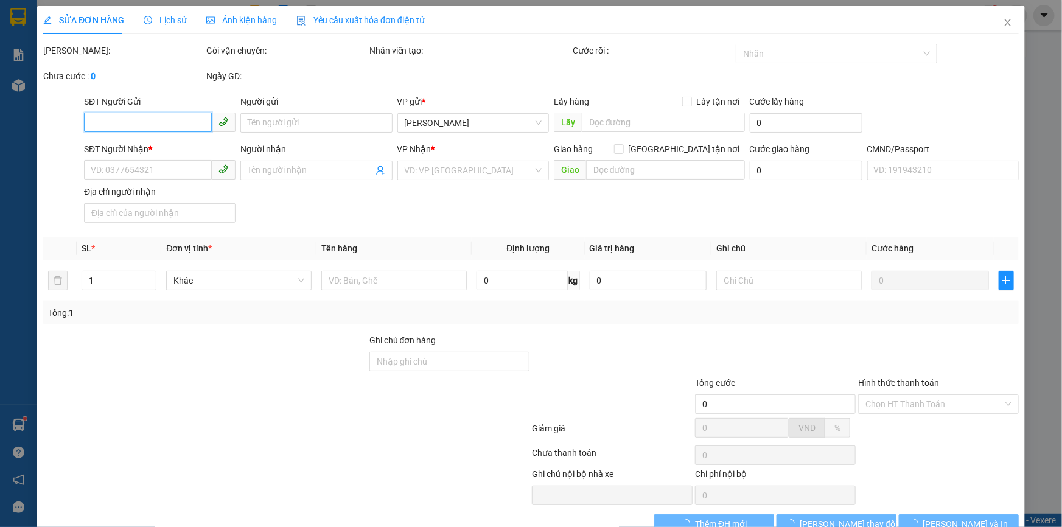
type input "20.000"
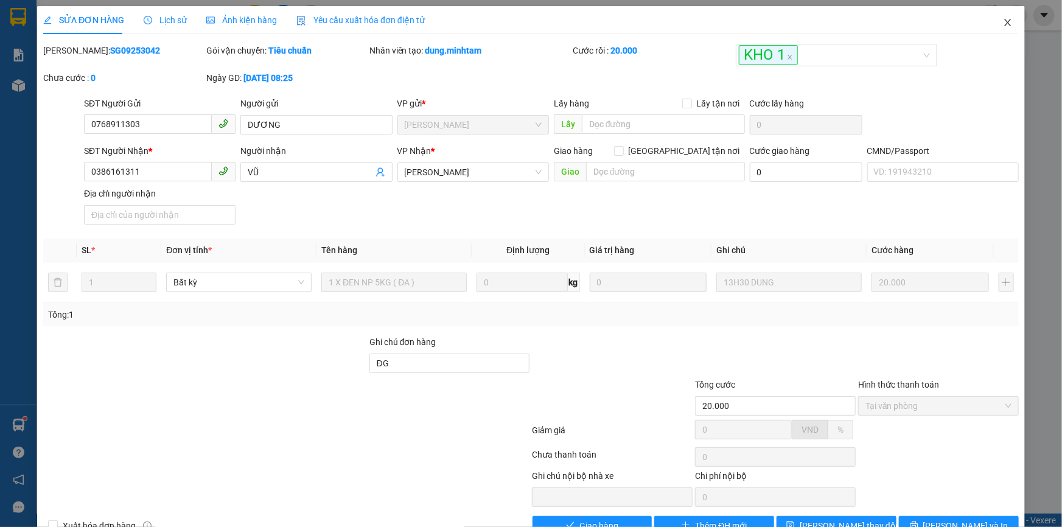
click at [1003, 19] on icon "close" at bounding box center [1008, 23] width 10 height 10
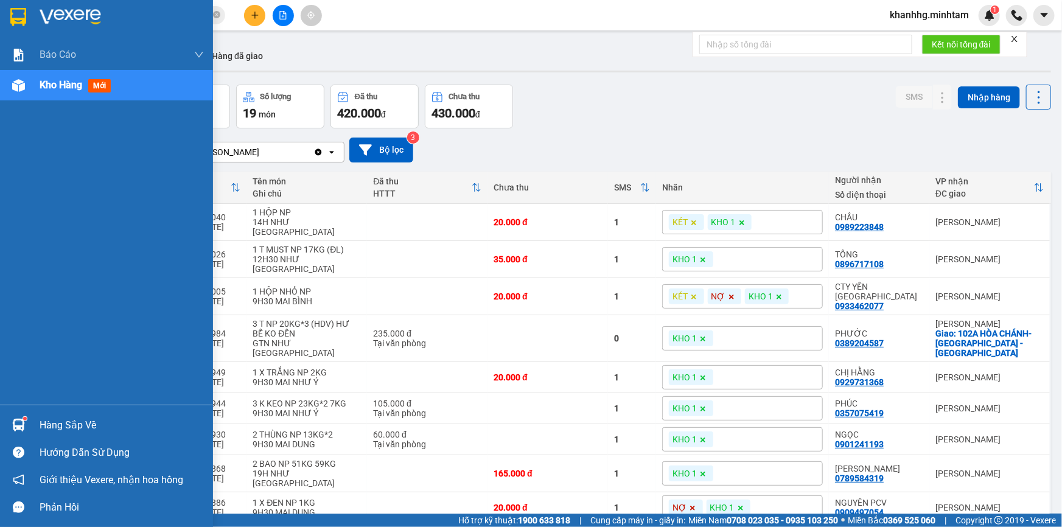
click at [16, 421] on img at bounding box center [18, 425] width 13 height 13
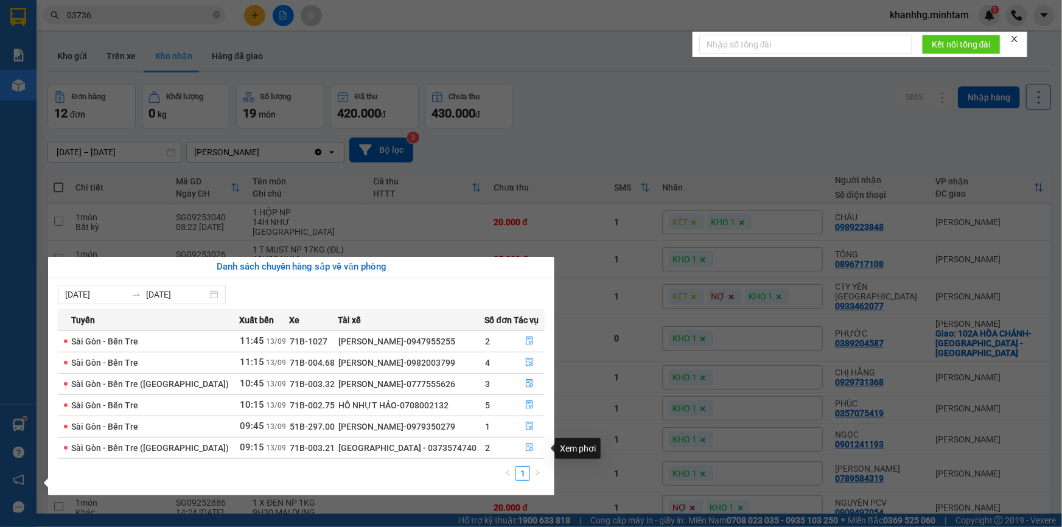
click at [527, 447] on icon "file-done" at bounding box center [529, 447] width 9 height 9
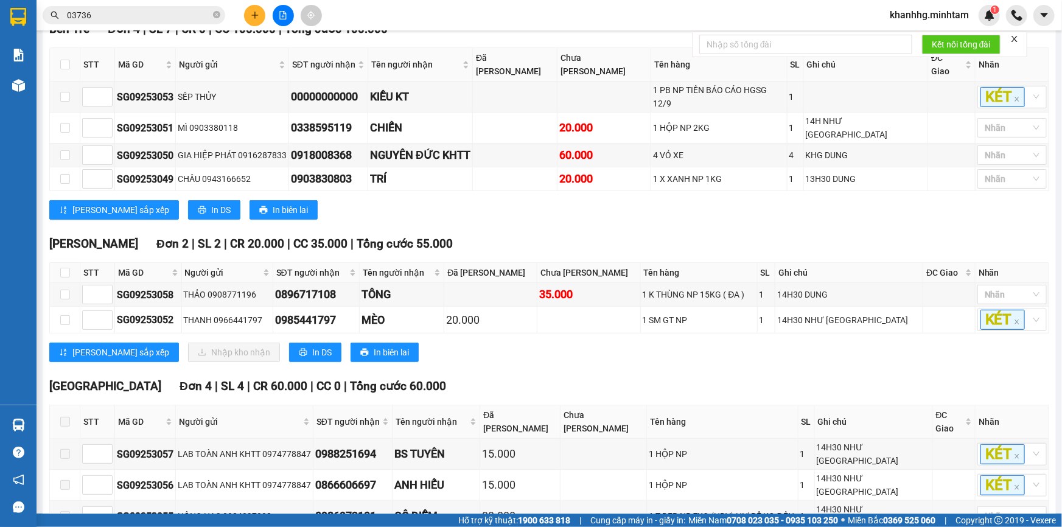
scroll to position [271, 0]
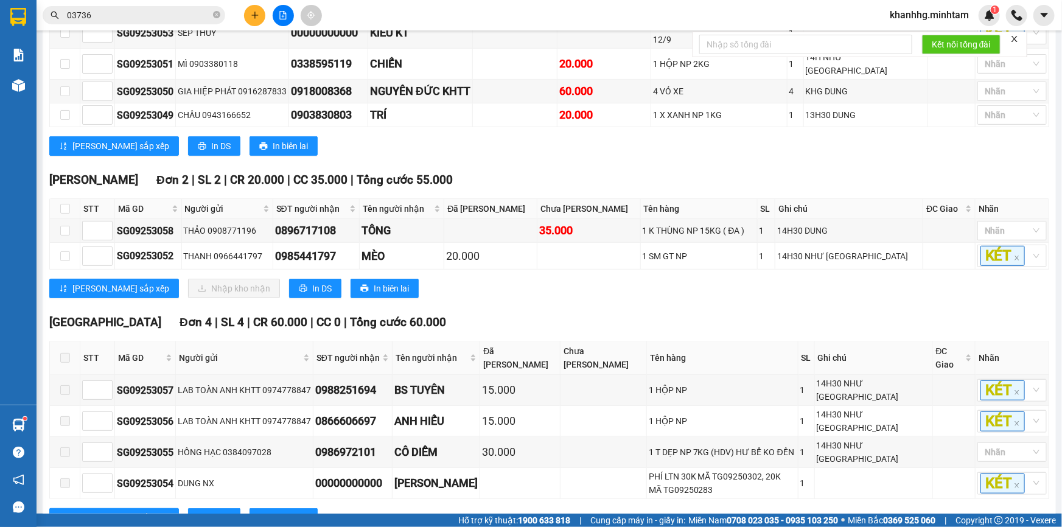
click at [114, 15] on input "03736" at bounding box center [139, 15] width 144 height 13
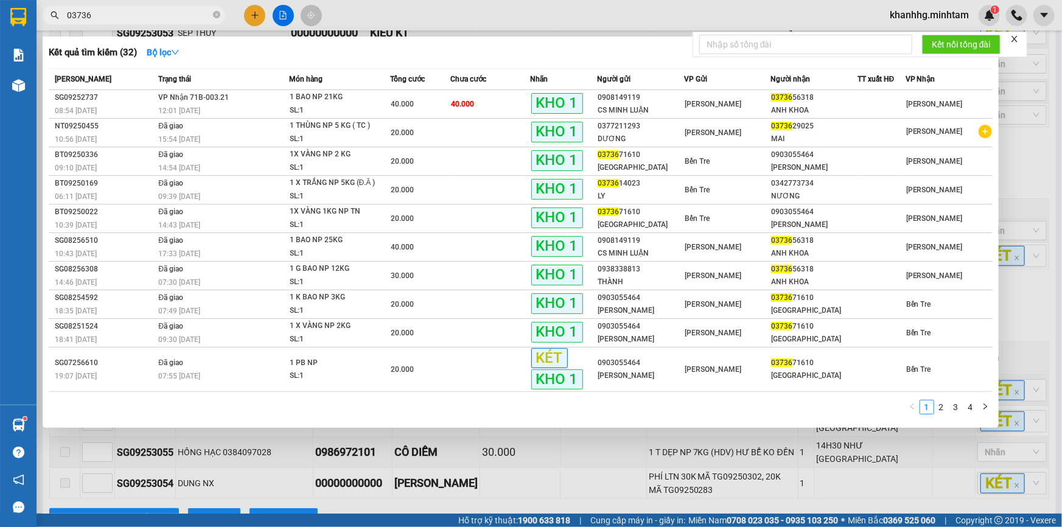
click at [114, 15] on input "03736" at bounding box center [139, 15] width 144 height 13
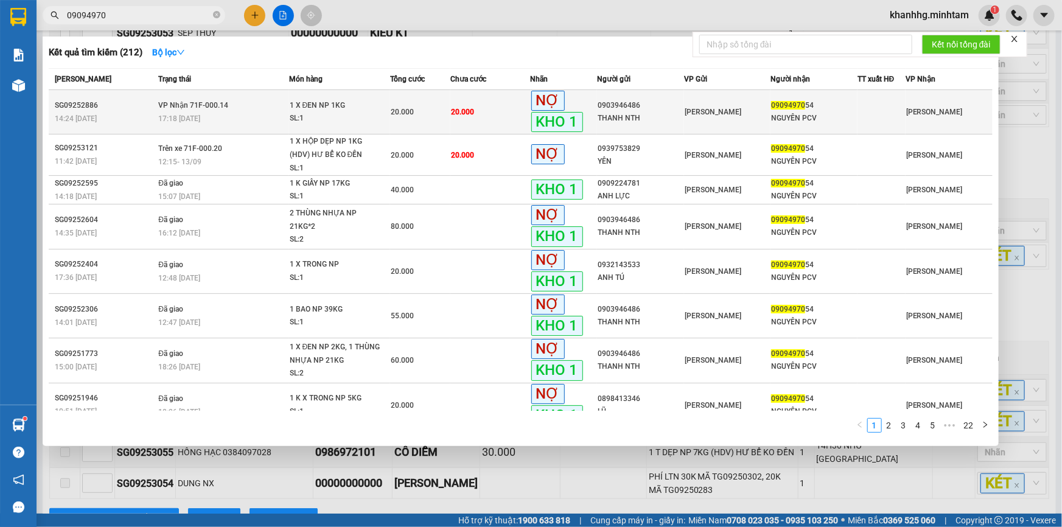
type input "09094970"
click at [338, 110] on div "1 X ĐEN NP 1KG" at bounding box center [335, 105] width 91 height 13
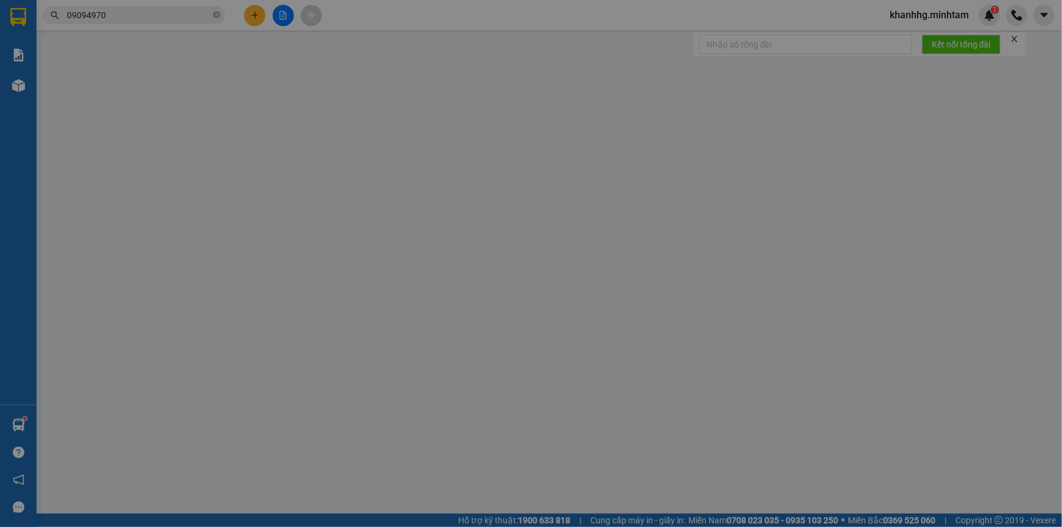
type input "0903946486"
type input "THANH NTH"
type input "0909497054"
type input "NGUYÊN PCV"
type input "CÔNG NỢ PCV PHÁT GIAO"
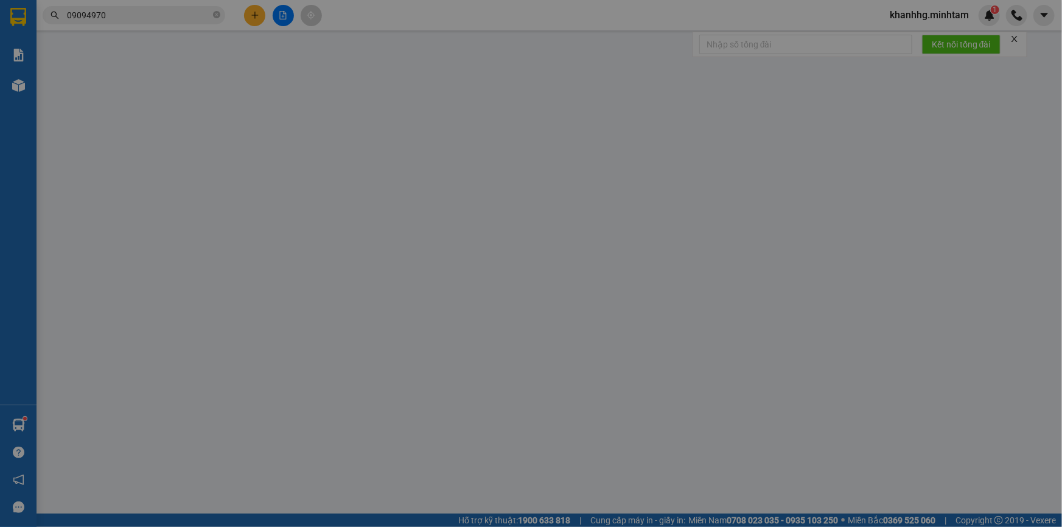
type input "20.000"
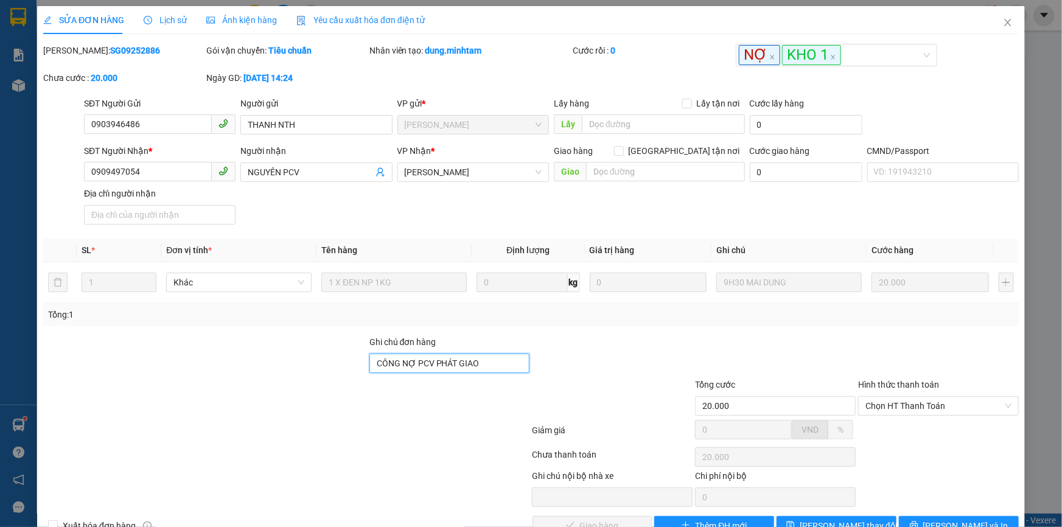
click at [491, 369] on input "CÔNG NỢ PCV PHÁT GIAO" at bounding box center [449, 363] width 161 height 19
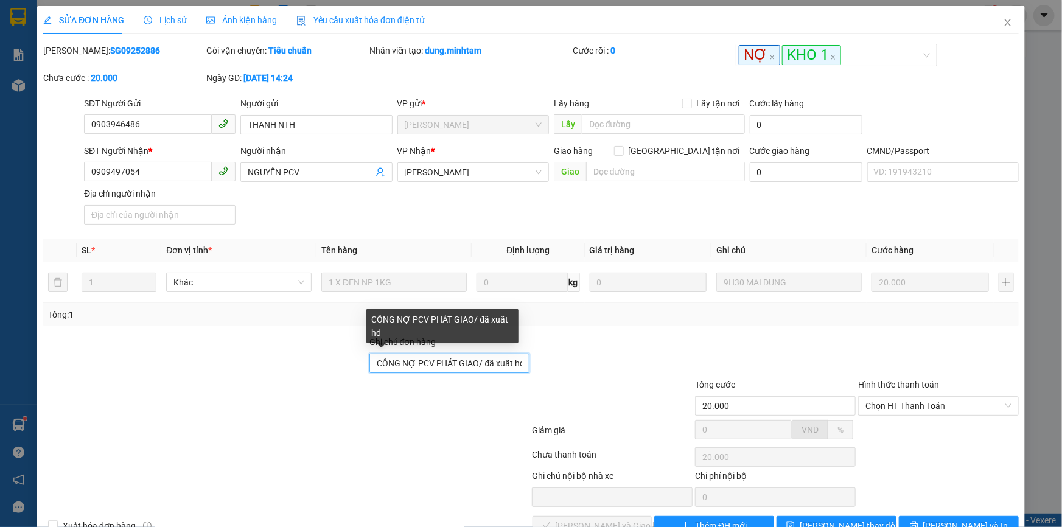
scroll to position [0, 1]
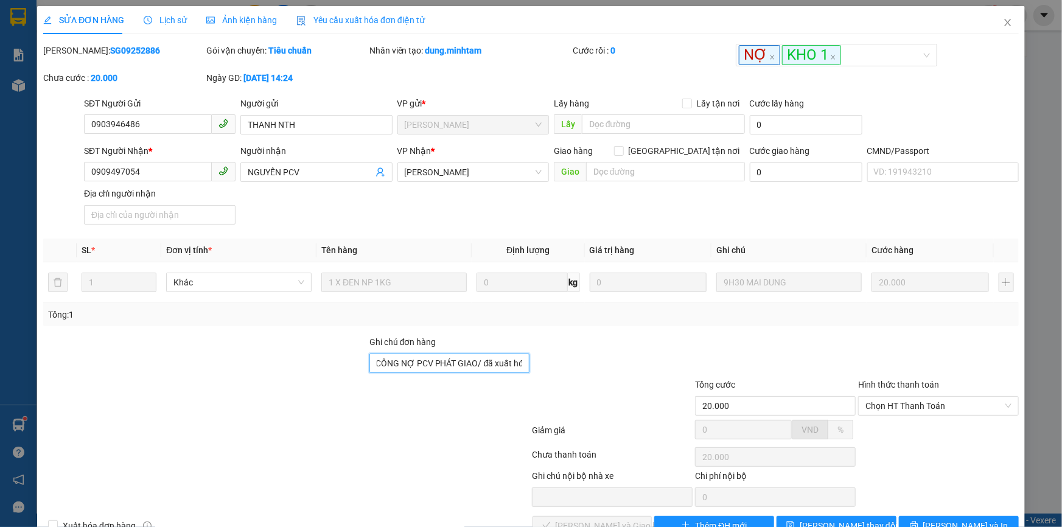
type input "CÔNG NỢ PCV PHÁT GIAO/ đã xuất hđ"
click at [110, 51] on b "SG09252886" at bounding box center [135, 51] width 50 height 10
copy b "SG09252886"
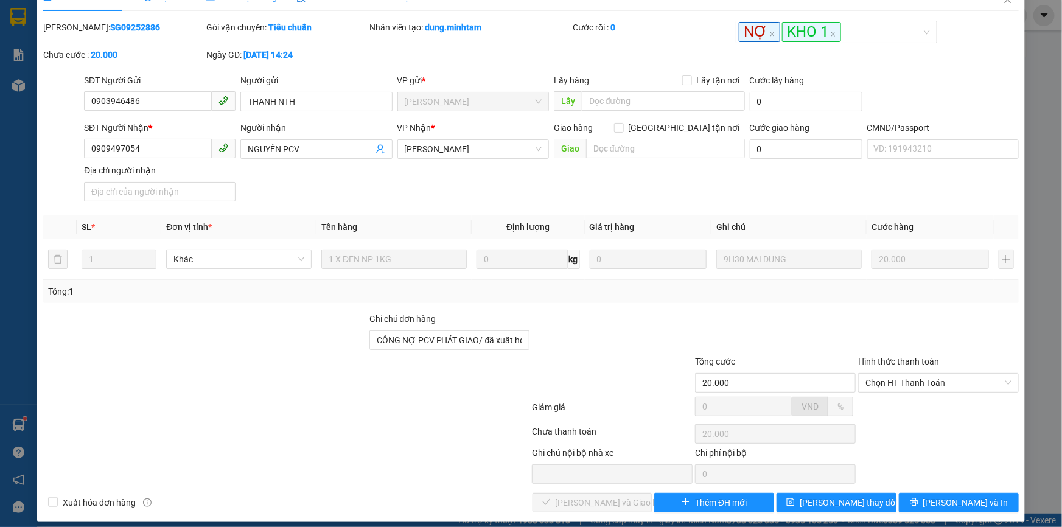
scroll to position [33, 0]
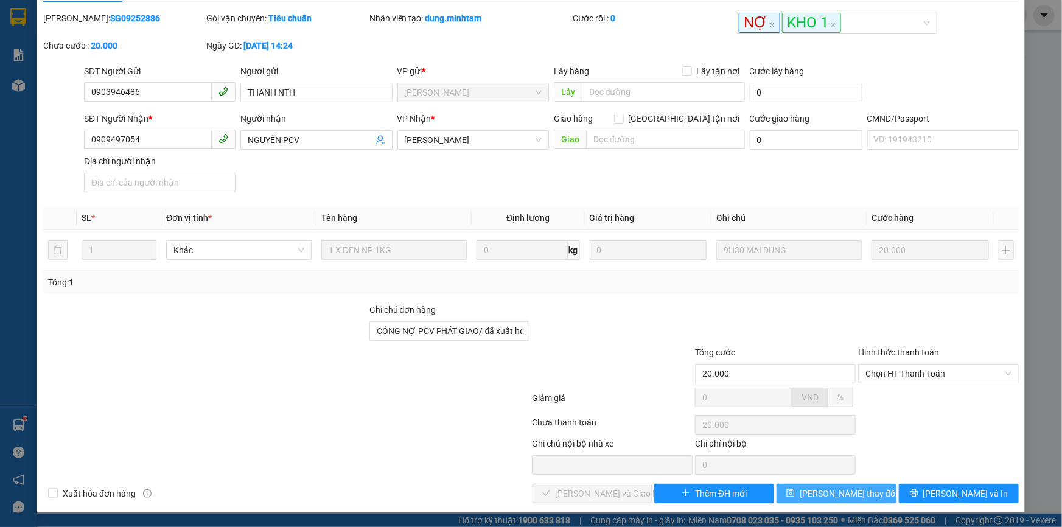
click at [864, 491] on button "Lưu thay đổi" at bounding box center [837, 493] width 120 height 19
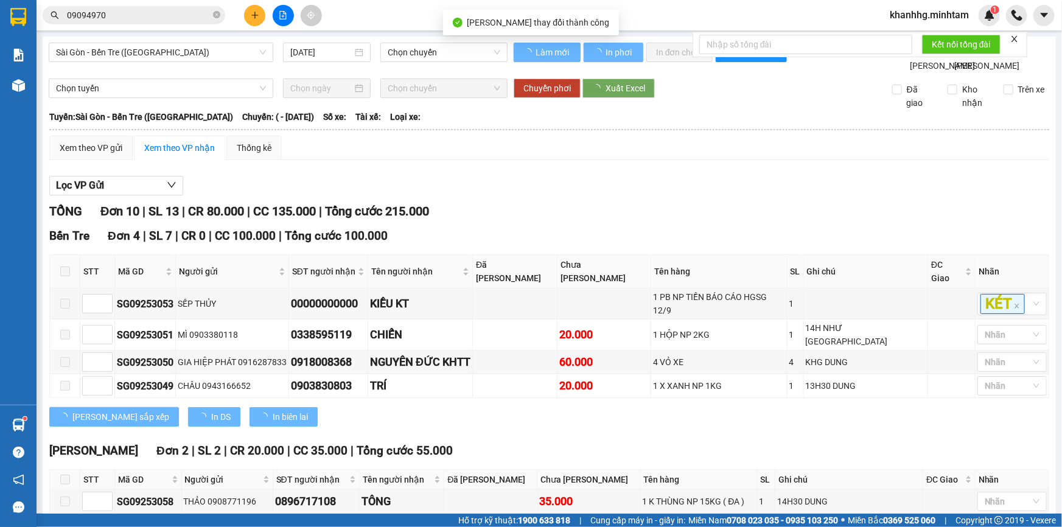
click at [118, 10] on input "09094970" at bounding box center [139, 15] width 144 height 13
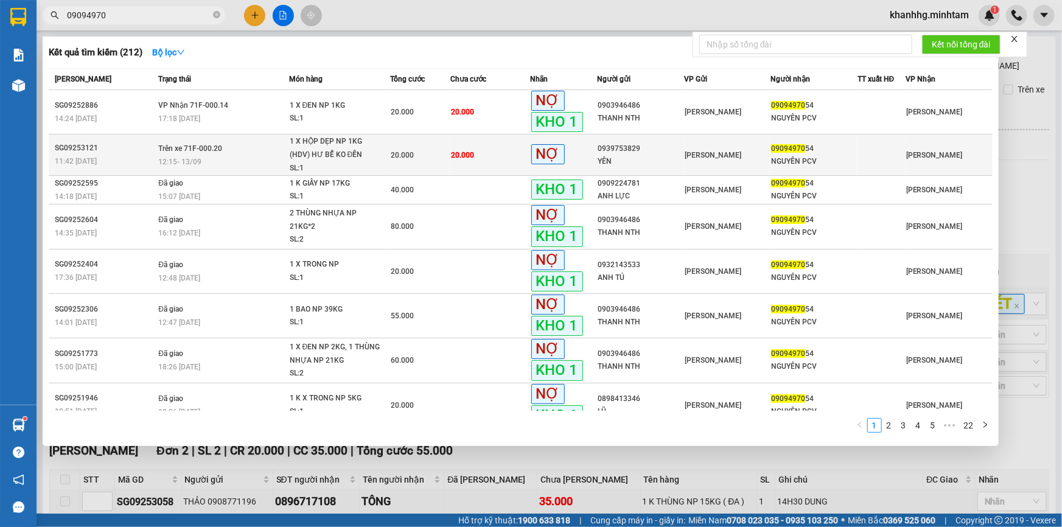
click at [215, 144] on span "Trên xe 71F-000.20" at bounding box center [190, 148] width 64 height 9
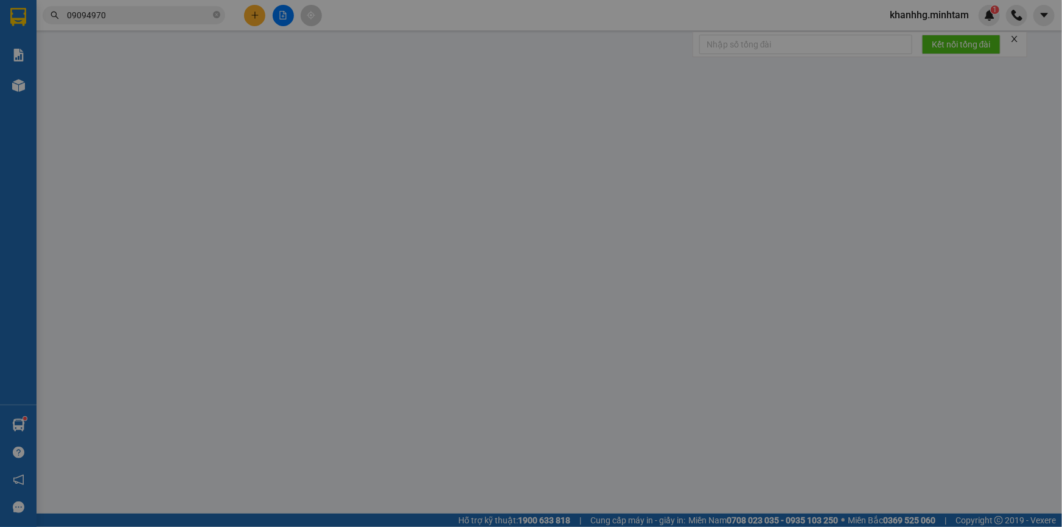
type input "0939753829"
type input "YÊN"
type input "0909497054"
type input "NGUYÊN PCV"
type input "20.000"
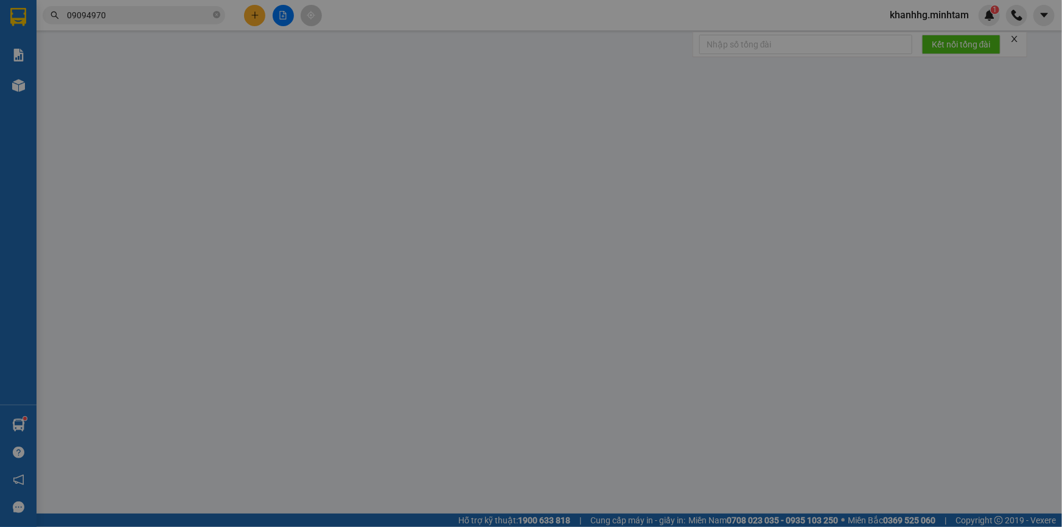
type input "20.000"
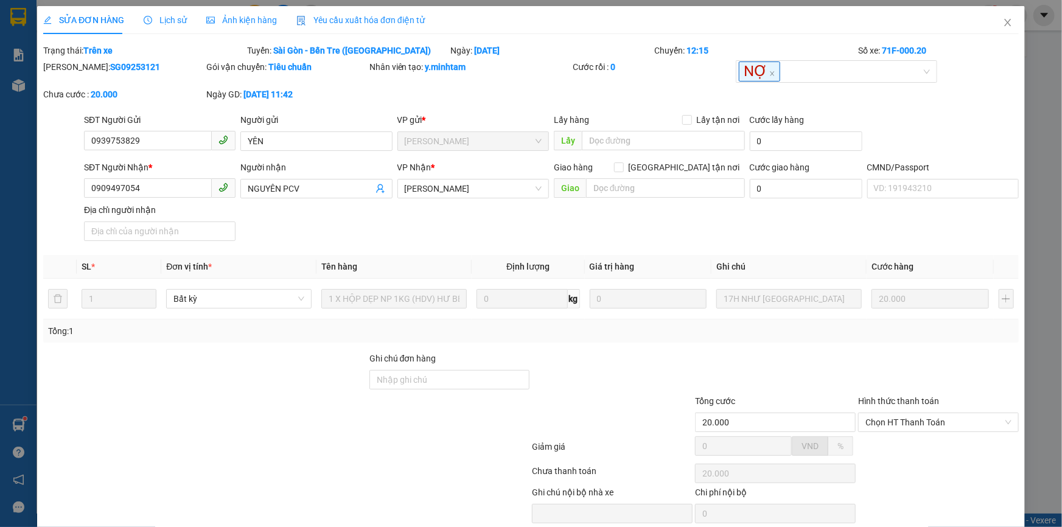
click at [120, 66] on b "SG09253121" at bounding box center [135, 67] width 50 height 10
copy b "SG09253121"
click at [1003, 21] on icon "close" at bounding box center [1008, 23] width 10 height 10
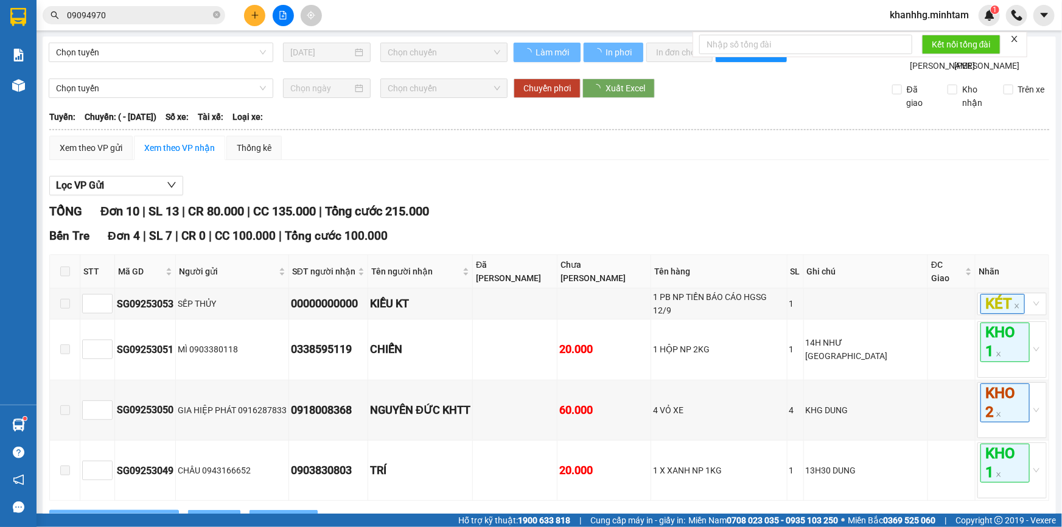
click at [138, 15] on input "09094970" at bounding box center [139, 15] width 144 height 13
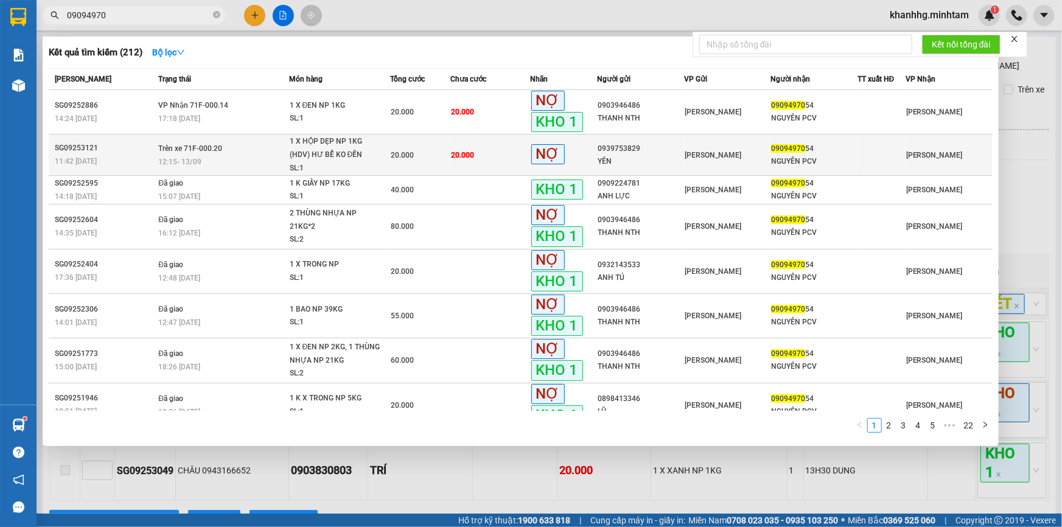
click at [330, 155] on div "1 X HỘP DẸP NP 1KG (HDV) HƯ BỂ KO ĐỀN" at bounding box center [335, 148] width 91 height 26
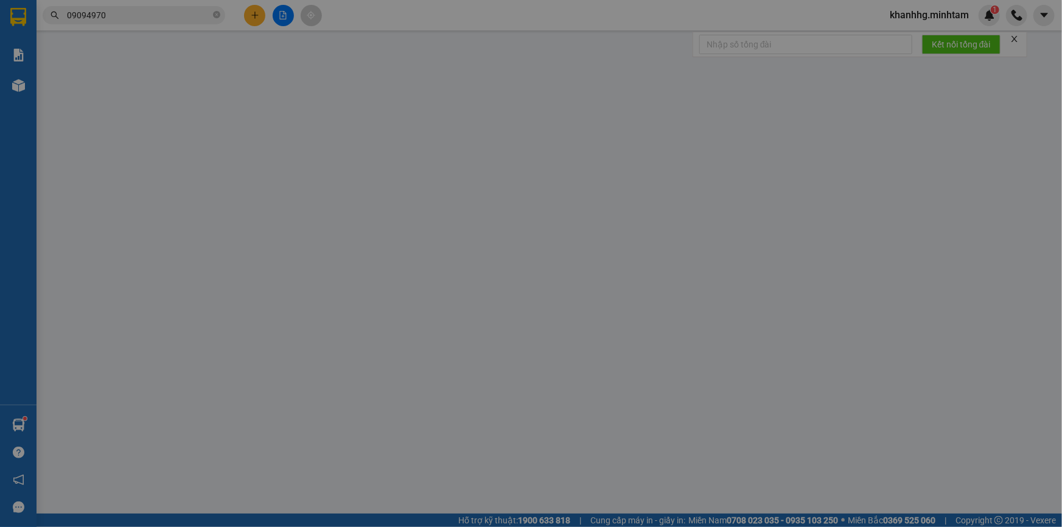
type input "0939753829"
type input "YÊN"
type input "0909497054"
type input "NGUYÊN PCV"
type input "20.000"
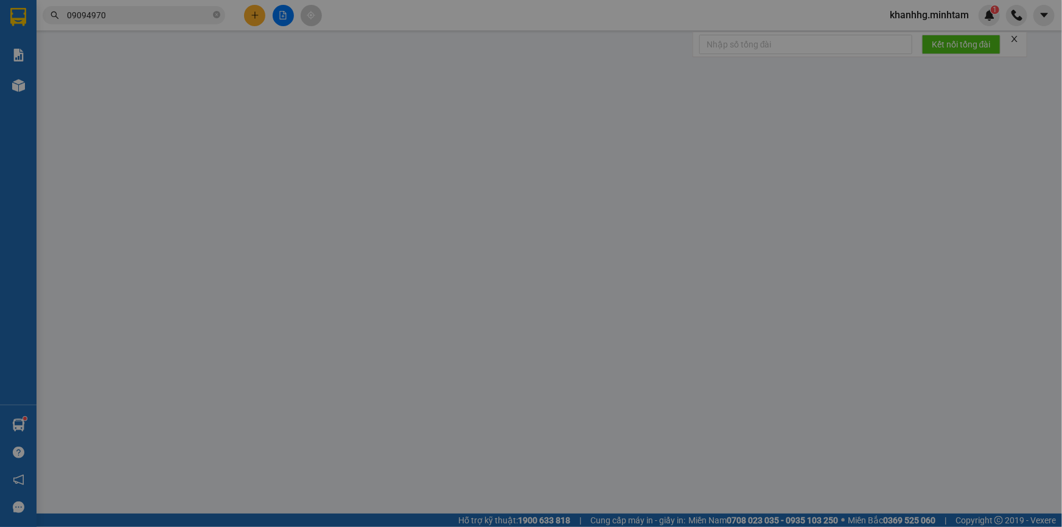
type input "20.000"
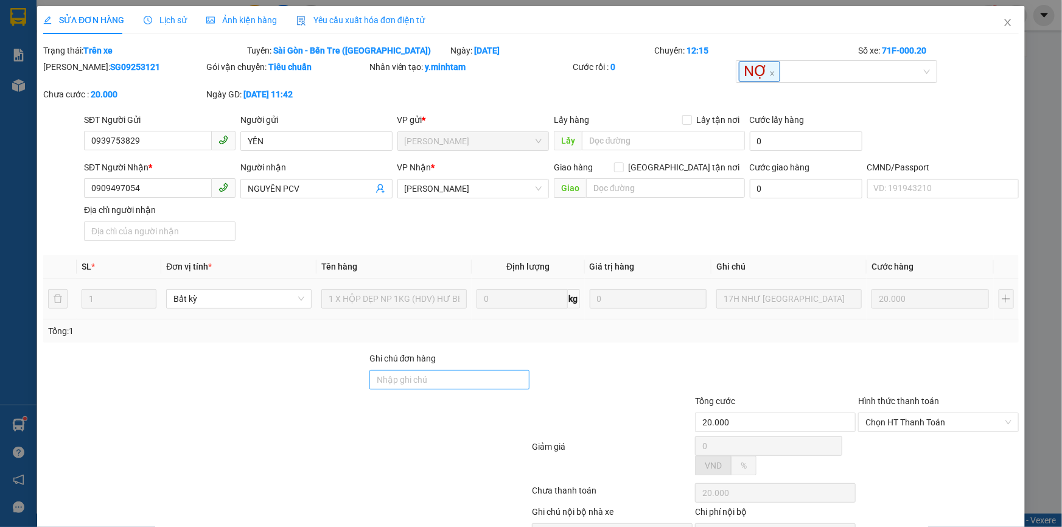
click at [412, 369] on div "Ghi chú đơn hàng" at bounding box center [449, 361] width 161 height 18
click at [409, 377] on input "Ghi chú đơn hàng" at bounding box center [449, 379] width 161 height 19
type input "d"
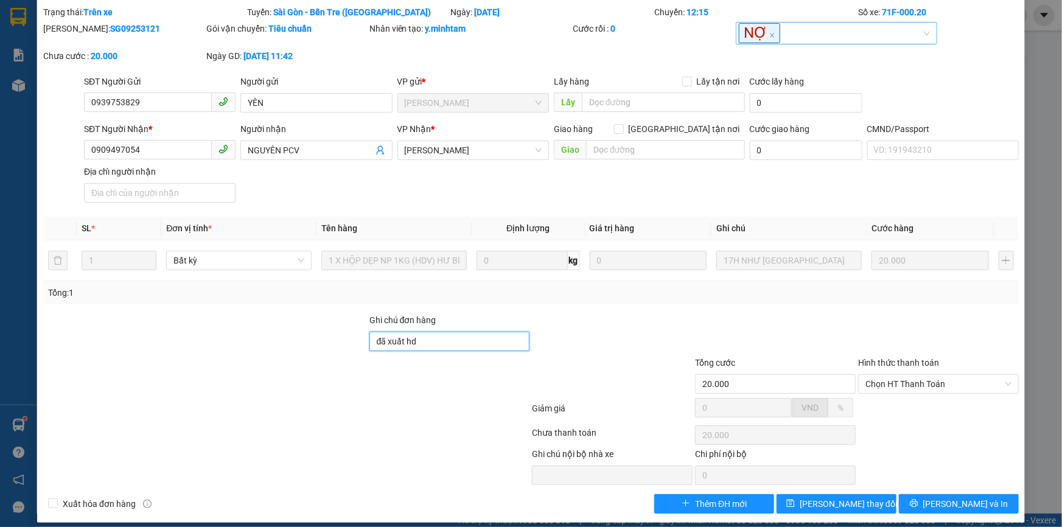
scroll to position [49, 0]
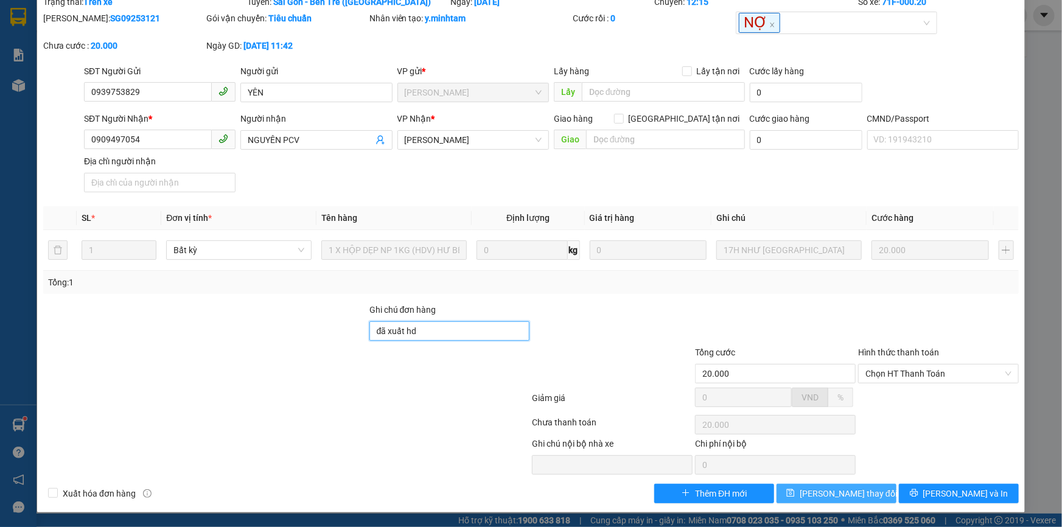
type input "đã xuất hd"
click at [858, 488] on span "Lưu thay đổi" at bounding box center [848, 493] width 97 height 13
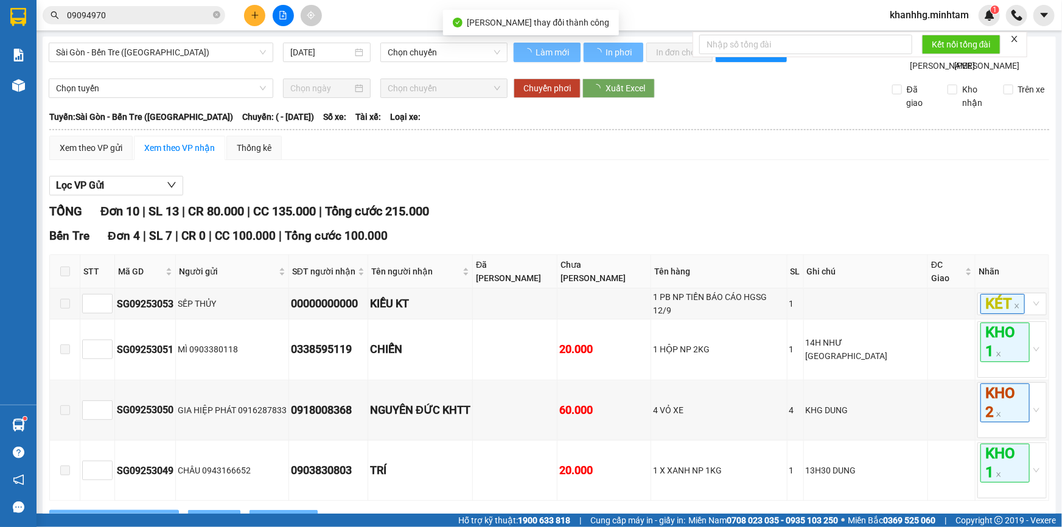
click at [152, 9] on input "09094970" at bounding box center [139, 15] width 144 height 13
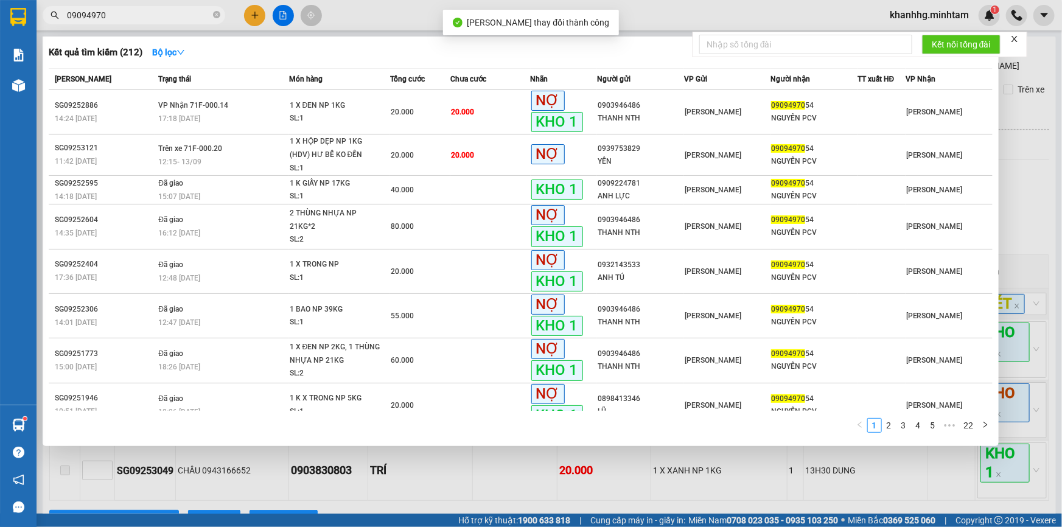
click at [152, 9] on input "09094970" at bounding box center [139, 15] width 144 height 13
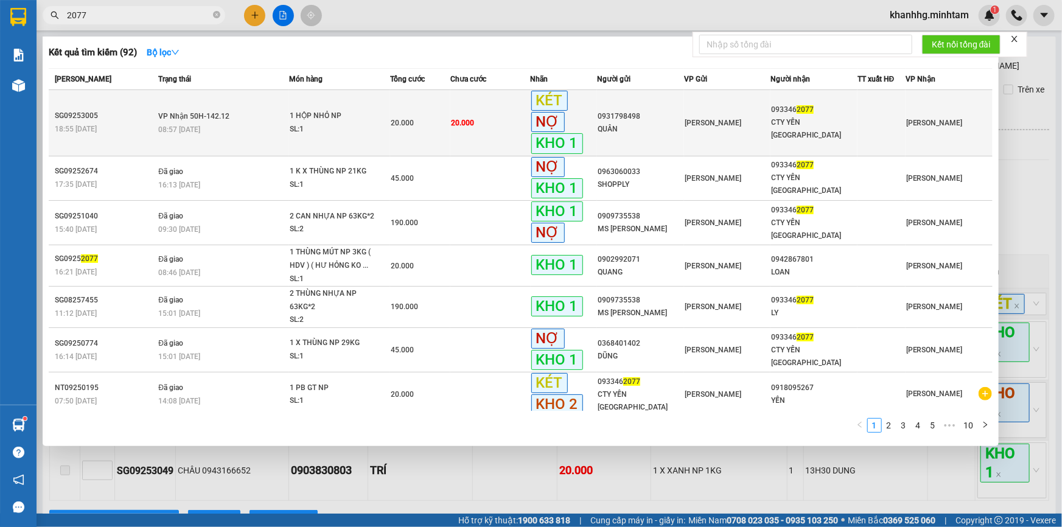
type input "2077"
click at [335, 110] on div "1 HỘP NHỎ NP" at bounding box center [335, 116] width 91 height 13
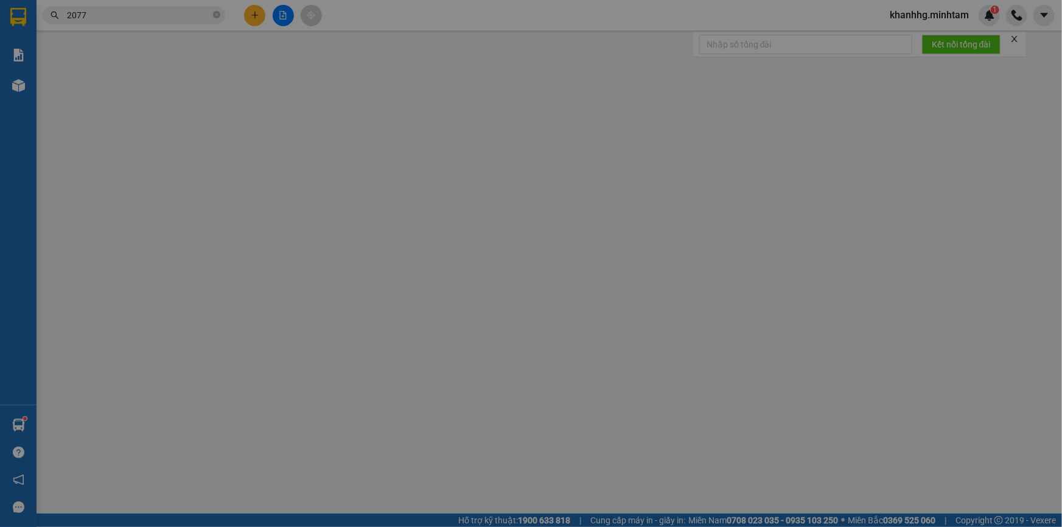
type input "0931798498"
type input "QUÂN"
type input "0933462077"
type input "CTY YẾN NGA"
type input "KNM"
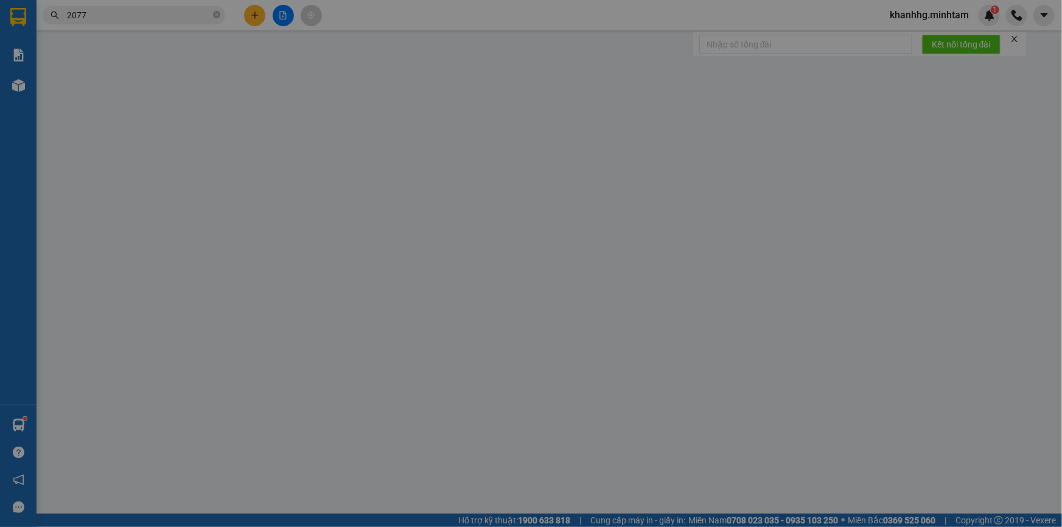
type input "20.000"
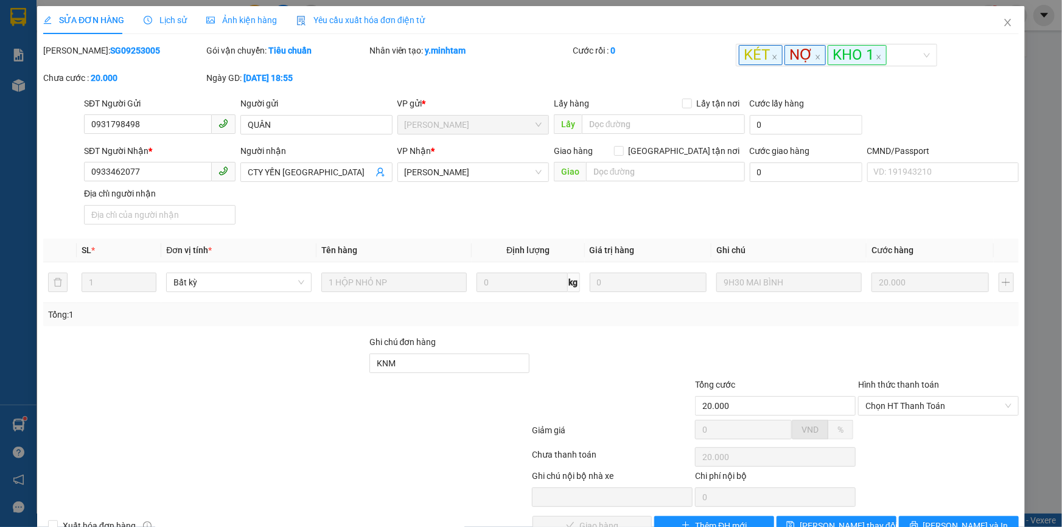
click at [111, 73] on b "20.000" at bounding box center [104, 78] width 27 height 10
click at [110, 46] on b "SG09253005" at bounding box center [135, 51] width 50 height 10
copy b "SG09253005"
click at [110, 51] on b "SG09253005" at bounding box center [135, 51] width 50 height 10
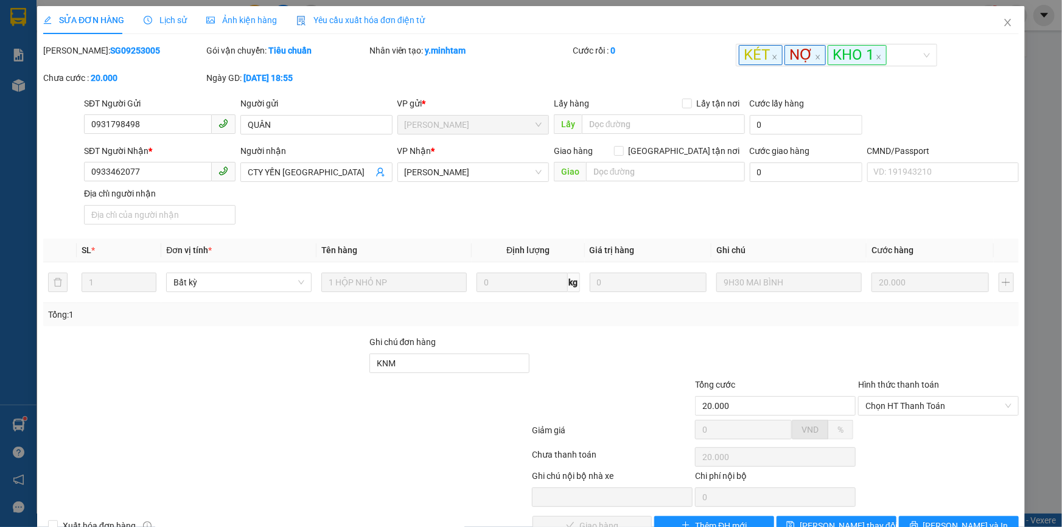
click at [110, 51] on b "SG09253005" at bounding box center [135, 51] width 50 height 10
click at [1004, 23] on icon "close" at bounding box center [1007, 22] width 7 height 7
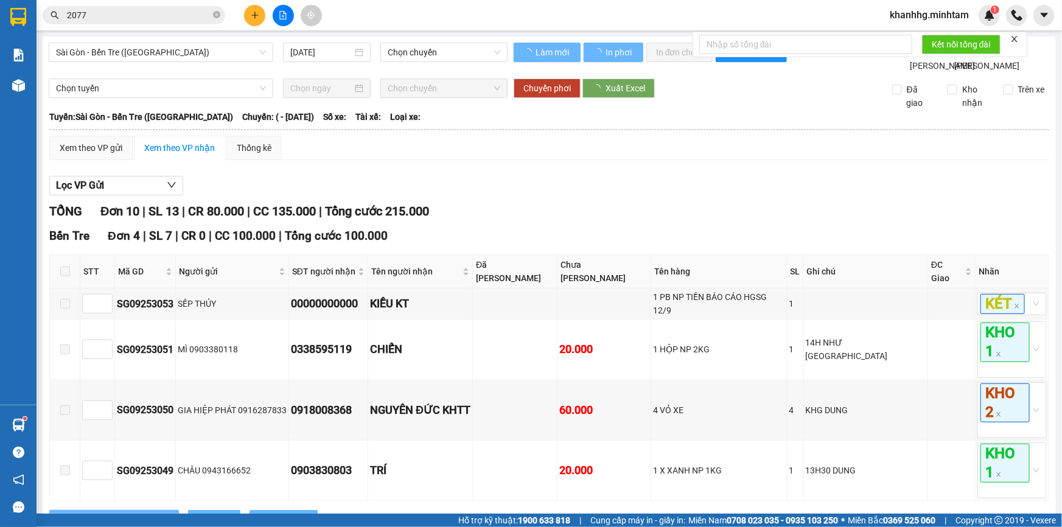
click at [131, 18] on input "2077" at bounding box center [139, 15] width 144 height 13
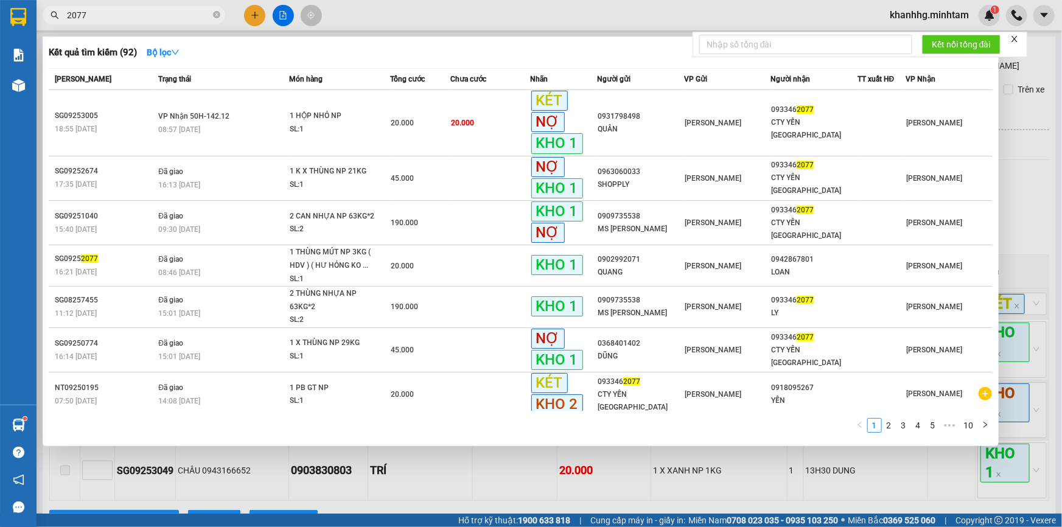
click at [131, 18] on input "2077" at bounding box center [139, 15] width 144 height 13
paste input "0938974268"
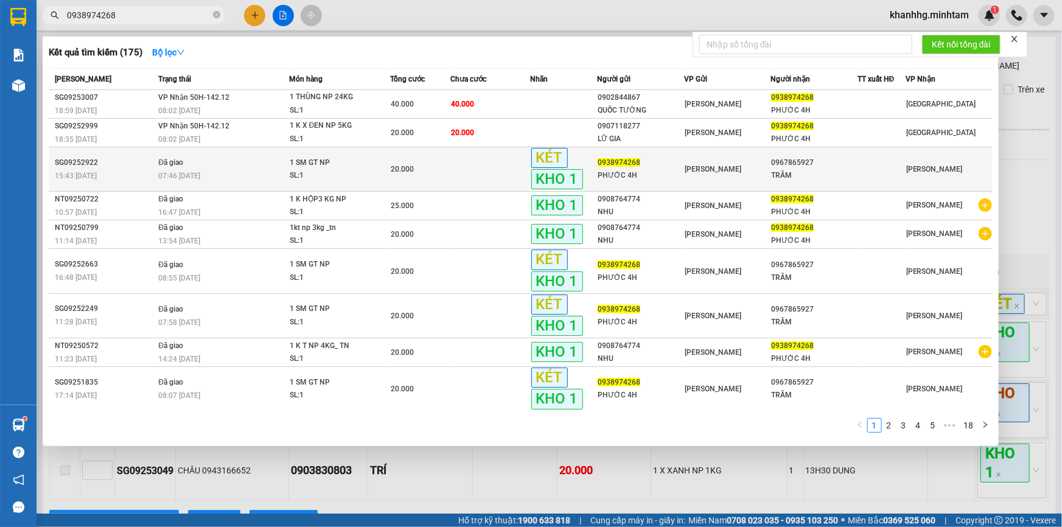
type input "0938974268"
click at [148, 170] on div "15:43 - 12/09" at bounding box center [105, 175] width 100 height 13
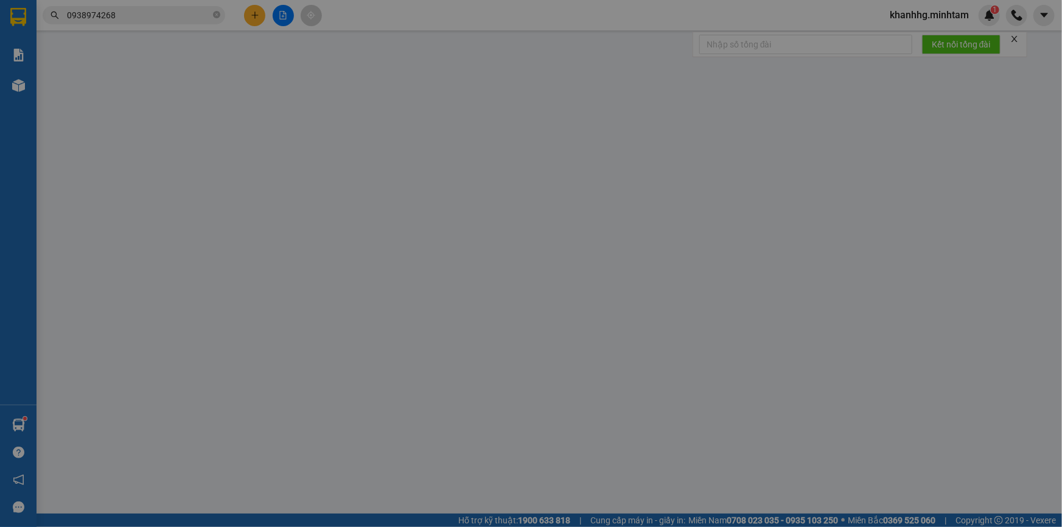
type input "0938974268"
type input "PHƯỚC 4H"
type input "0967865927"
type input "TRẦM"
type input "20.000"
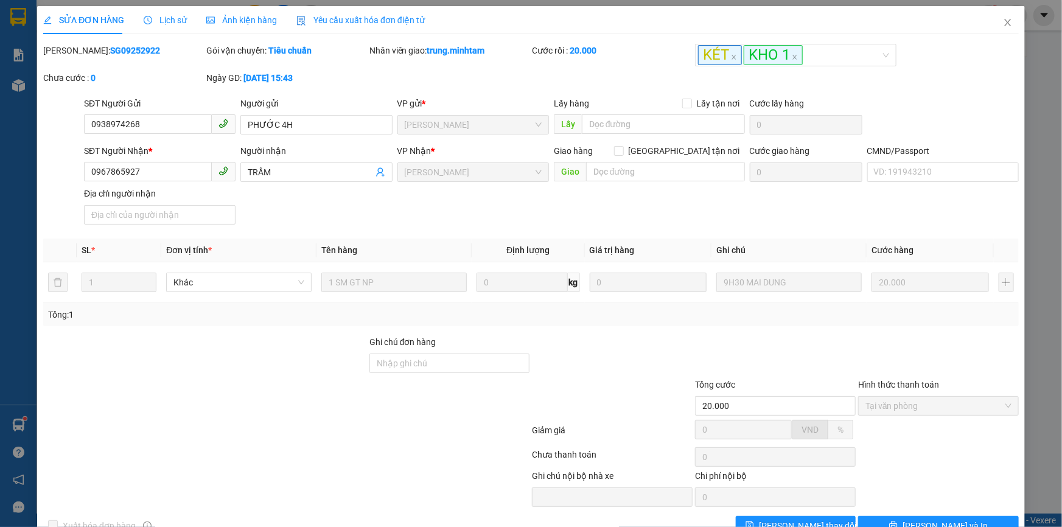
click at [110, 49] on b "SG09252922" at bounding box center [135, 51] width 50 height 10
copy b "SG09252922"
drag, startPoint x: 1007, startPoint y: 89, endPoint x: 1001, endPoint y: 89, distance: 6.7
click at [1007, 89] on div "Mã ĐH: SG09252922 Gói vận chuyển: Tiêu chuẩn Nhân viên giao: trung.minhtam Cước…" at bounding box center [531, 70] width 978 height 53
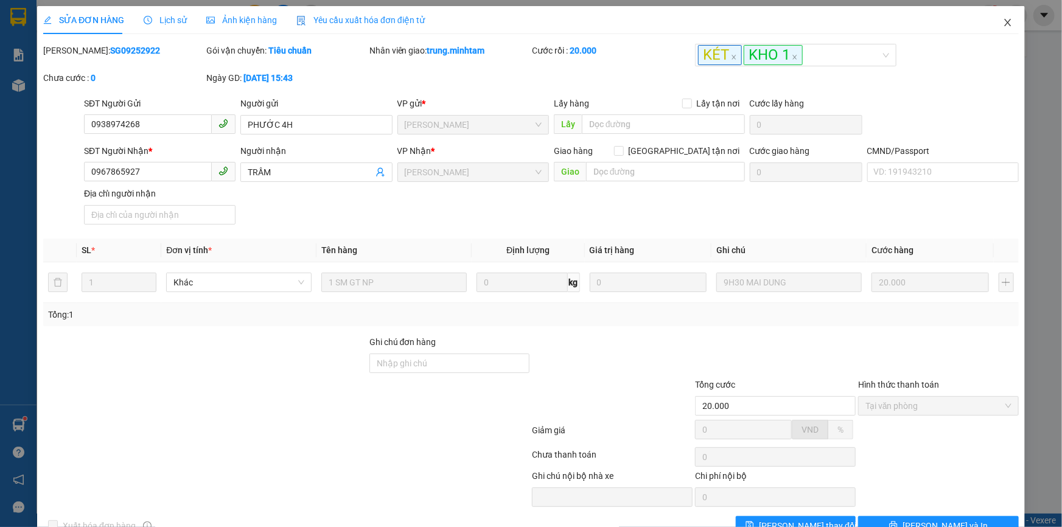
click at [1003, 20] on icon "close" at bounding box center [1008, 23] width 10 height 10
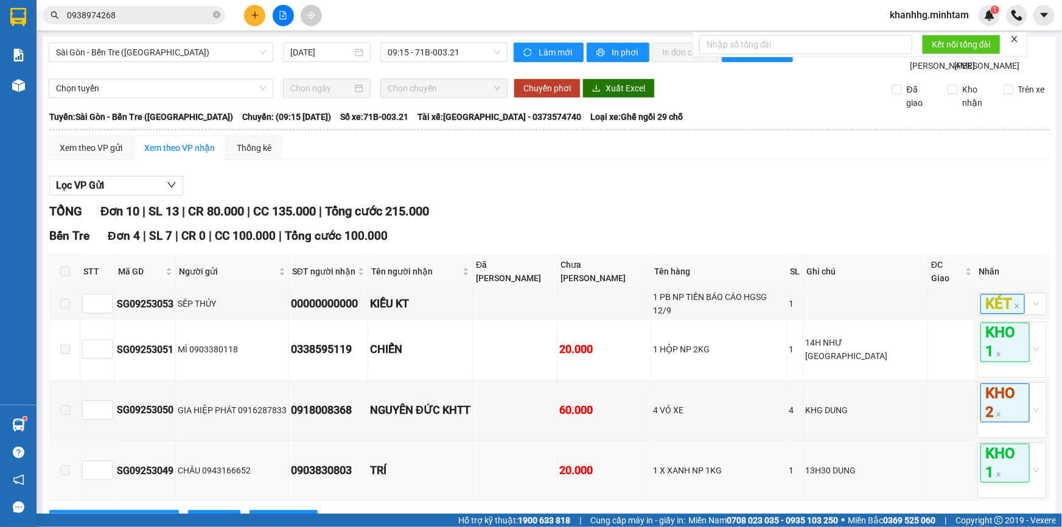
click at [473, 488] on td "TRÍ" at bounding box center [420, 471] width 105 height 60
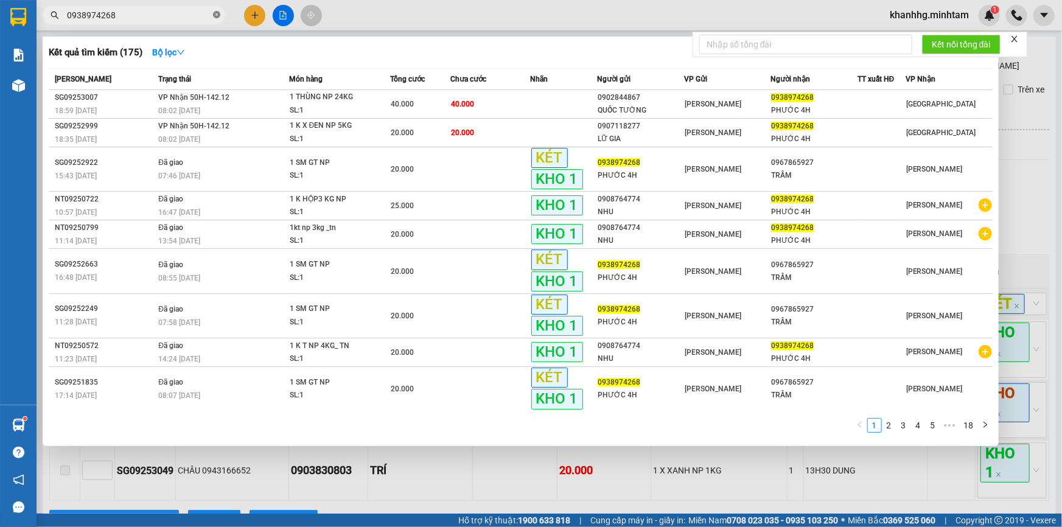
click at [214, 15] on icon "close-circle" at bounding box center [216, 14] width 7 height 7
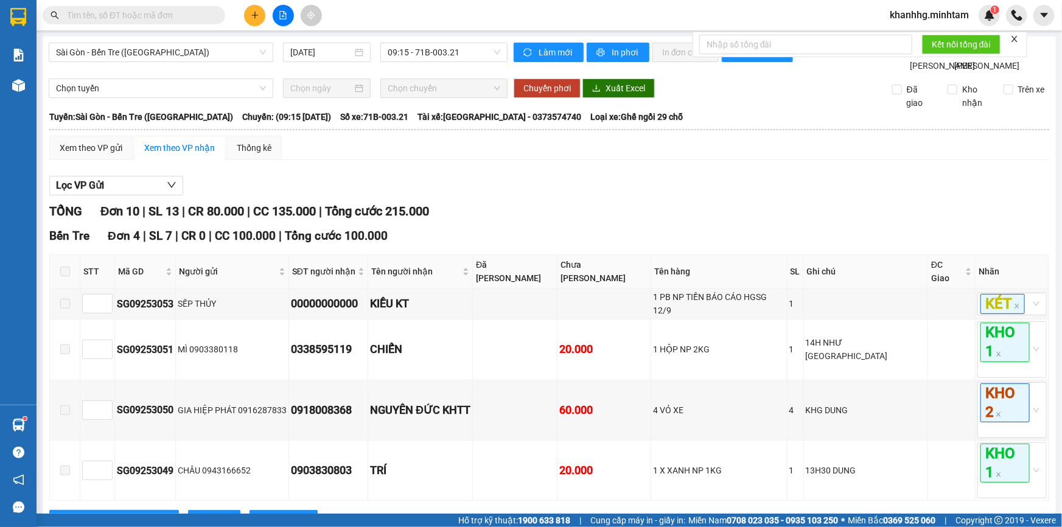
type input "0"
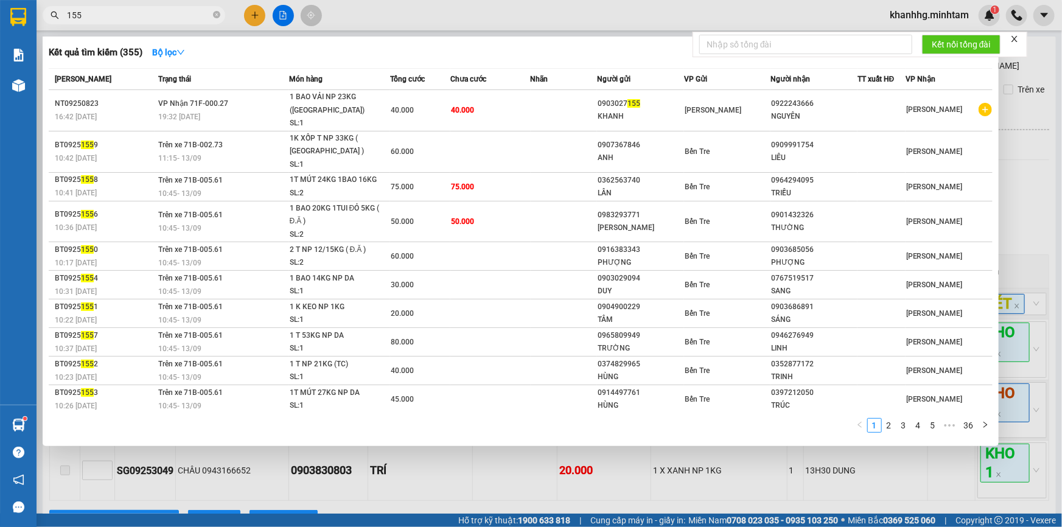
type input "155"
click at [212, 16] on span "155" at bounding box center [134, 15] width 183 height 18
click at [214, 16] on icon "close-circle" at bounding box center [216, 14] width 7 height 7
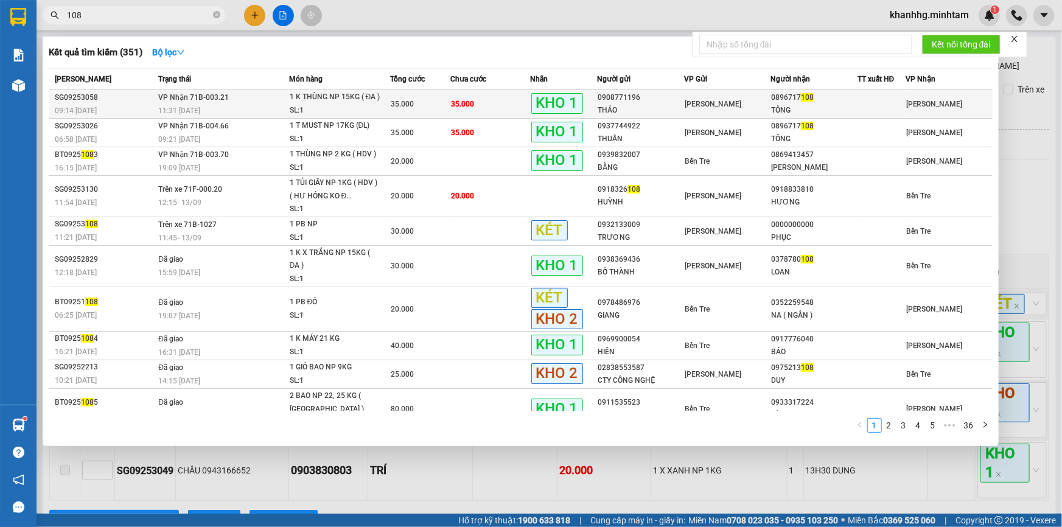
type input "108"
click at [784, 104] on div "TÔNG" at bounding box center [814, 110] width 86 height 13
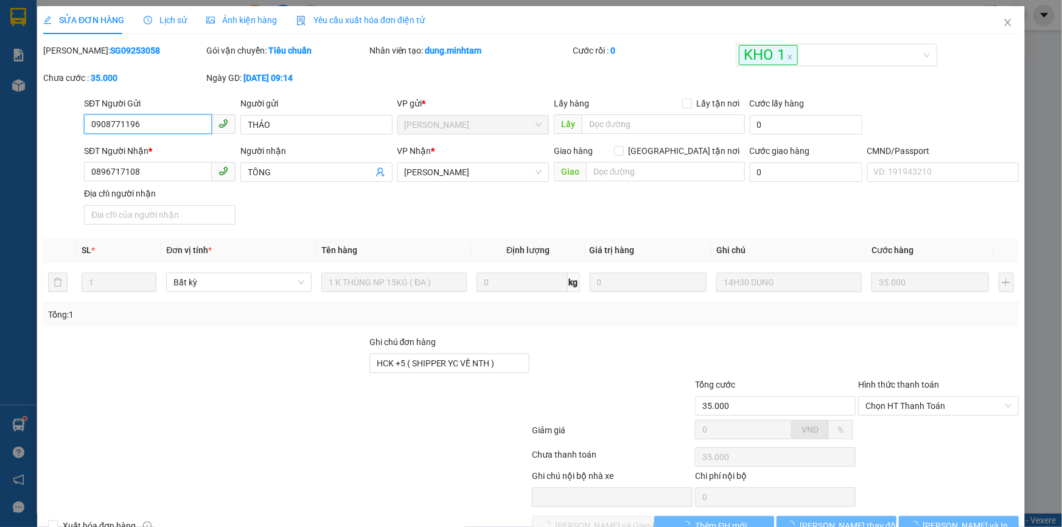
type input "0908771196"
type input "THẢO"
type input "0896717108"
type input "TÔNG"
type input "HCK +5 ( SHIPPER YC VỀ NTH )"
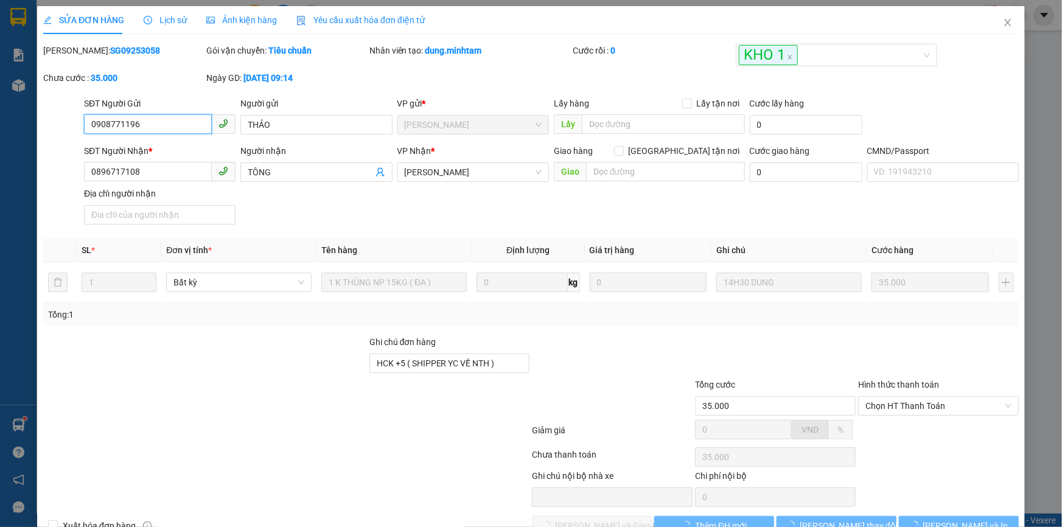
type input "35.000"
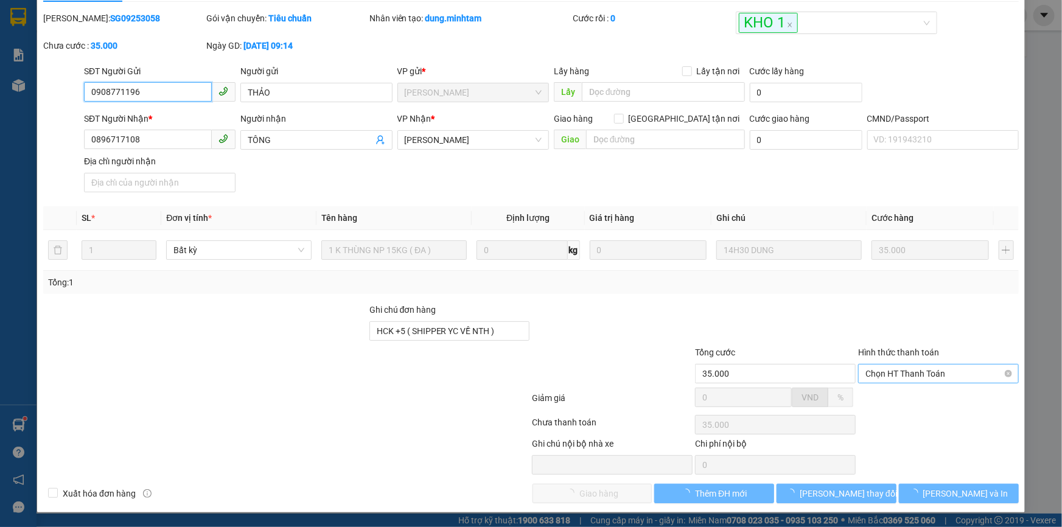
click at [883, 371] on span "Chọn HT Thanh Toán" at bounding box center [939, 374] width 146 height 18
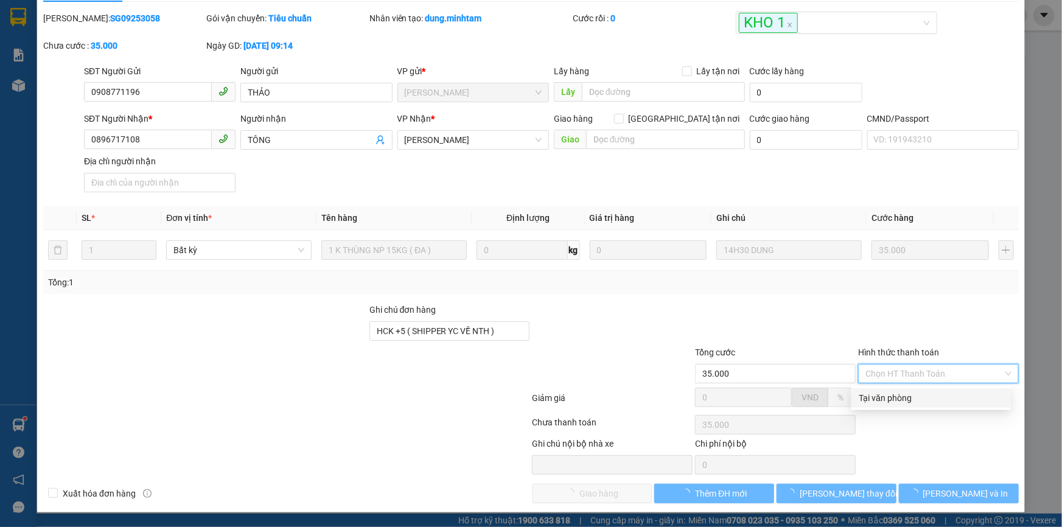
click at [873, 396] on div "Tại văn phòng" at bounding box center [931, 397] width 145 height 13
type input "0"
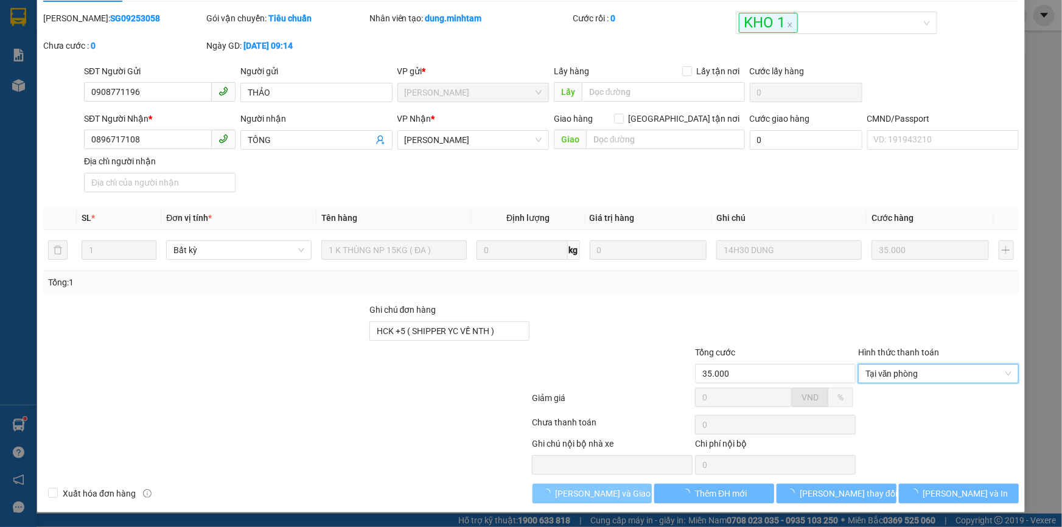
click at [572, 497] on span "Lưu và Giao hàng" at bounding box center [614, 493] width 117 height 13
click at [586, 491] on span "Lưu và Giao hàng" at bounding box center [614, 493] width 117 height 13
click at [578, 488] on span "Lưu và Giao hàng" at bounding box center [614, 493] width 117 height 13
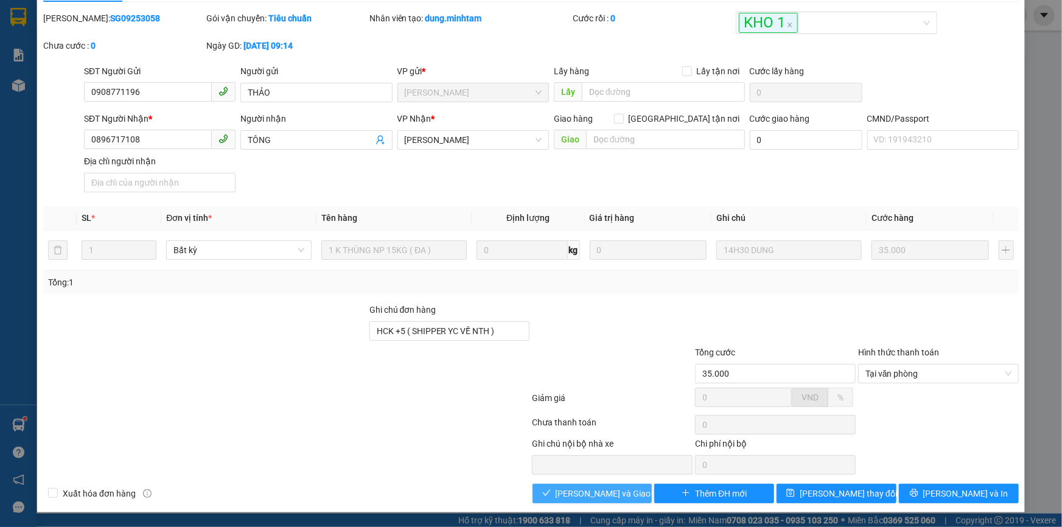
click at [596, 492] on span "Lưu và Giao hàng" at bounding box center [614, 493] width 117 height 13
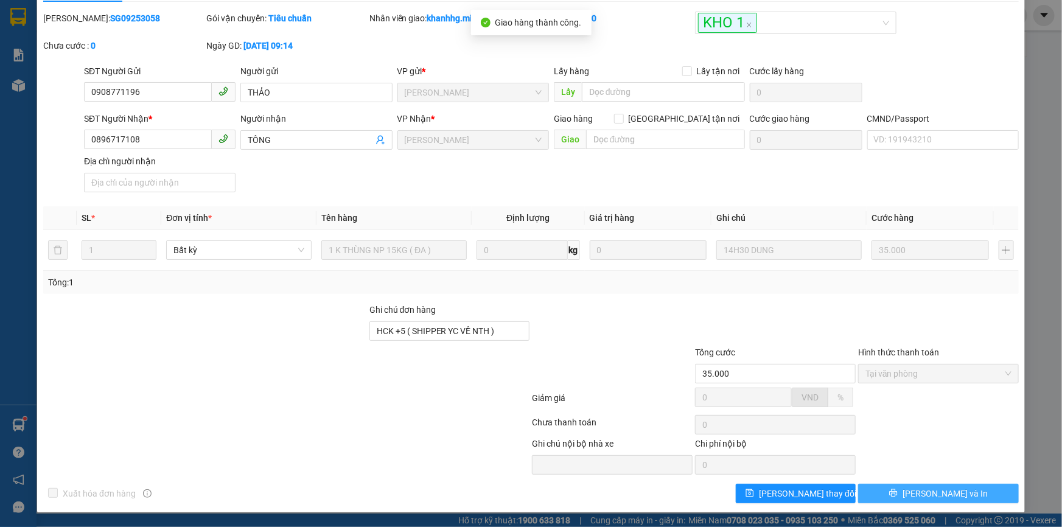
click at [897, 495] on icon "printer" at bounding box center [893, 493] width 8 height 8
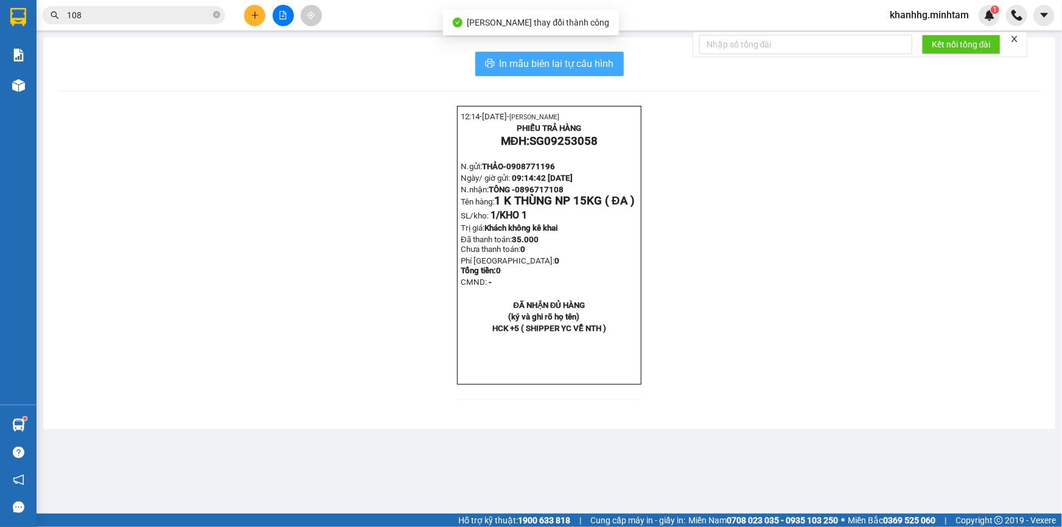
click at [582, 57] on span "In mẫu biên lai tự cấu hình" at bounding box center [557, 63] width 114 height 15
click at [145, 15] on input "108" at bounding box center [139, 15] width 144 height 13
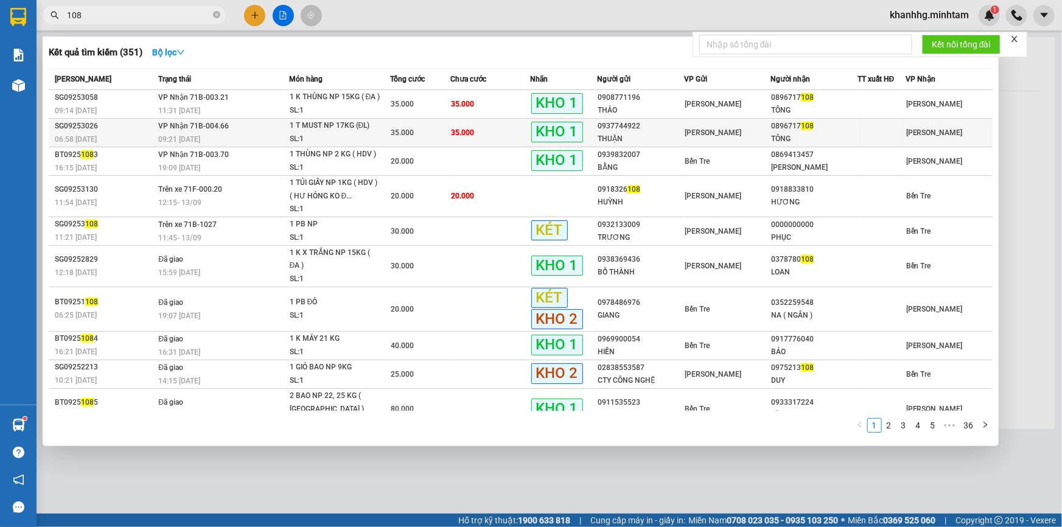
click at [806, 127] on span "108" at bounding box center [807, 126] width 13 height 9
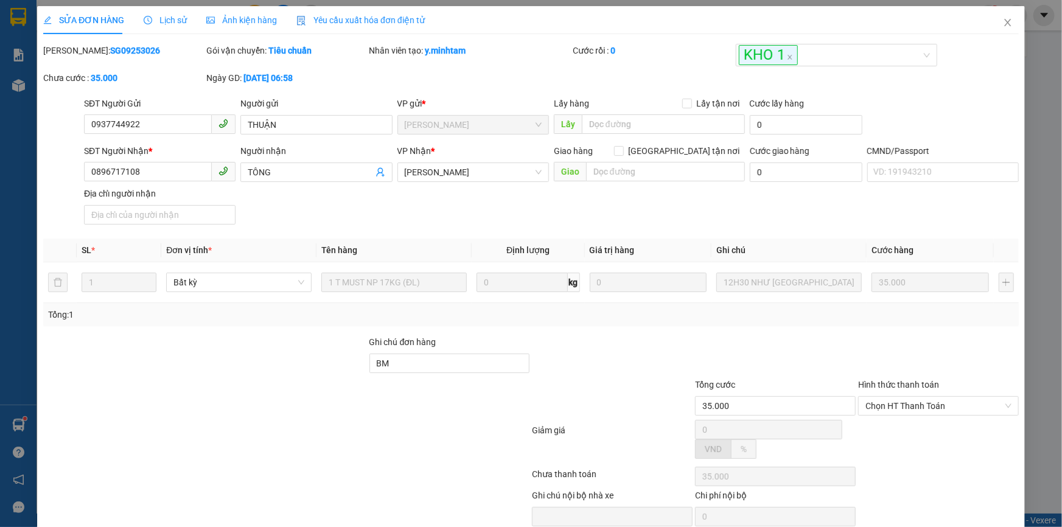
type input "0937744922"
type input "THUẬN"
type input "0896717108"
type input "TÔNG"
type input "BM"
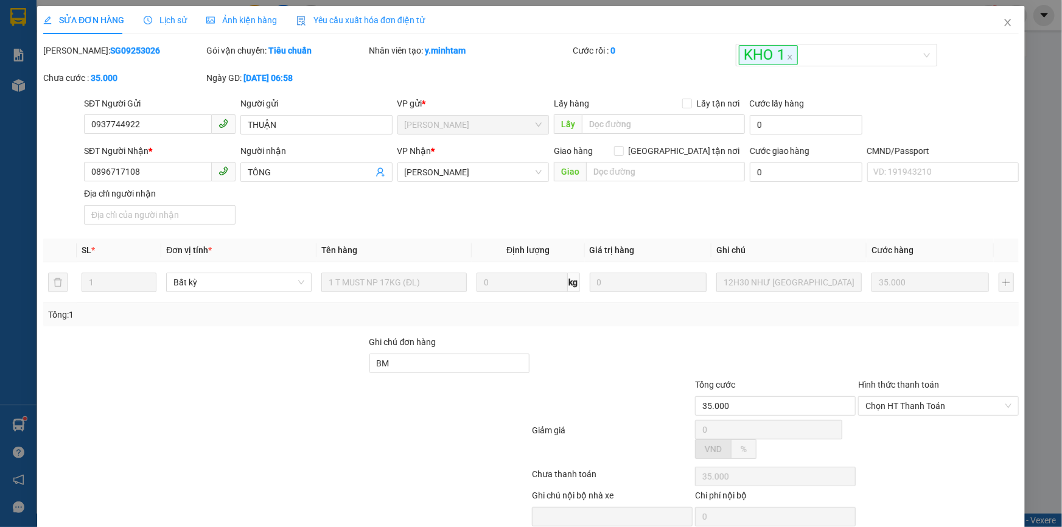
type input "35.000"
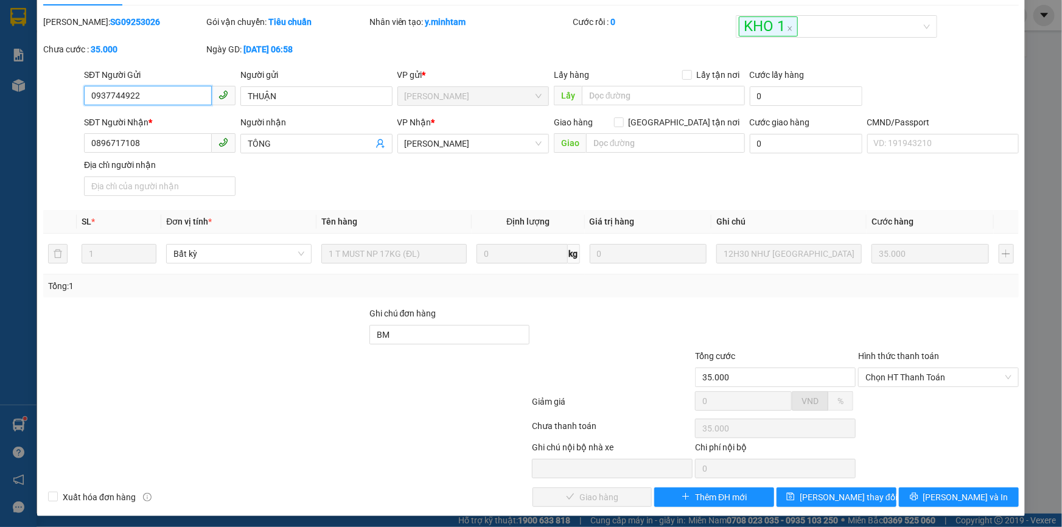
scroll to position [33, 0]
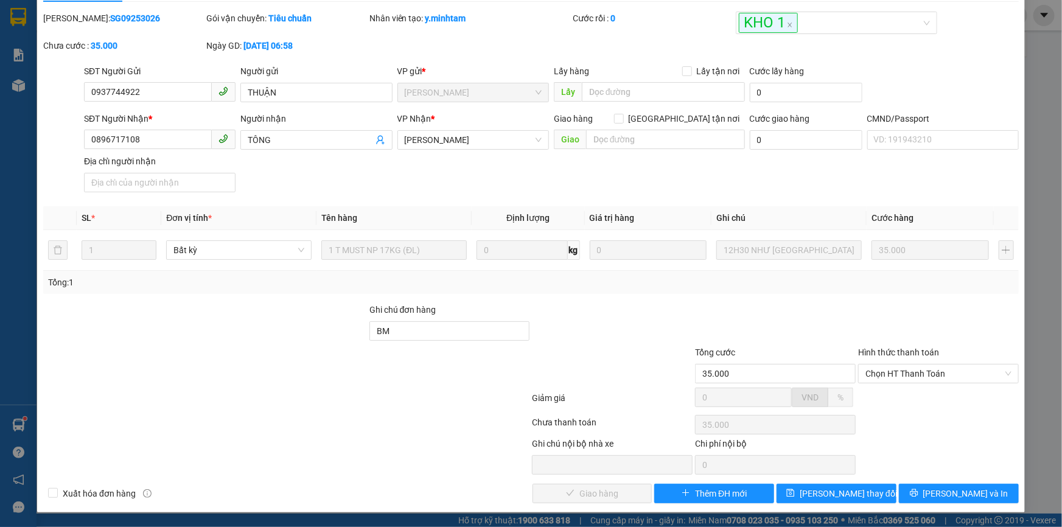
click at [858, 349] on label "Hình thức thanh toán" at bounding box center [898, 353] width 81 height 10
click at [866, 365] on input "Hình thức thanh toán" at bounding box center [935, 374] width 138 height 18
click at [869, 365] on span "Chọn HT Thanh Toán" at bounding box center [939, 374] width 146 height 18
click at [870, 391] on div "Tại văn phòng" at bounding box center [931, 397] width 145 height 13
type input "0"
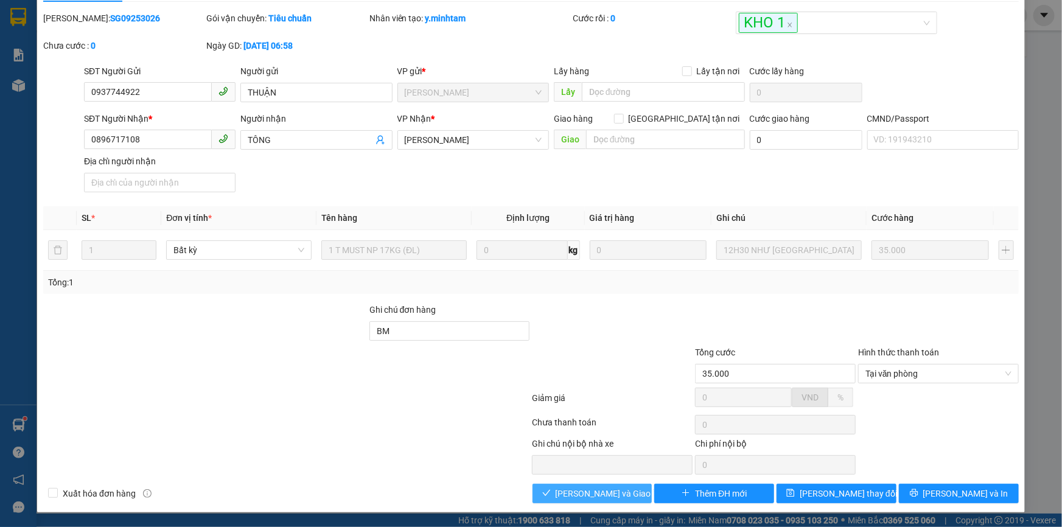
click at [612, 491] on span "Lưu và Giao hàng" at bounding box center [614, 493] width 117 height 13
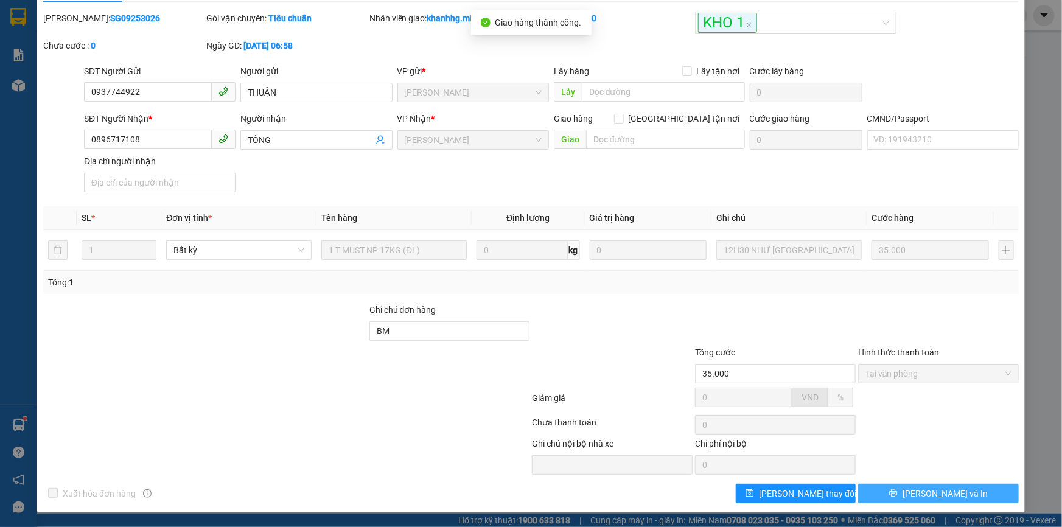
click at [890, 486] on button "Lưu và In" at bounding box center [938, 493] width 161 height 19
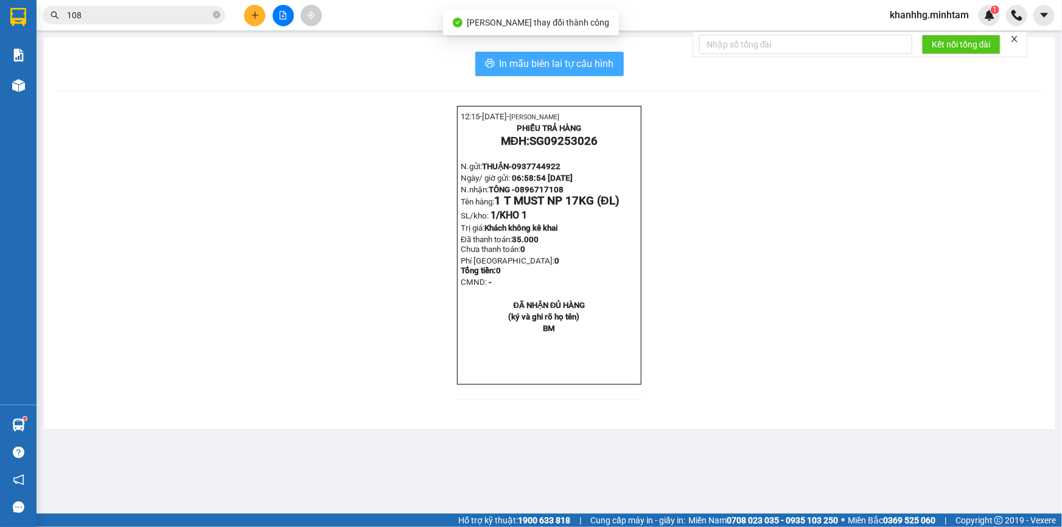
drag, startPoint x: 579, startPoint y: 67, endPoint x: 590, endPoint y: 54, distance: 16.8
click at [581, 65] on span "In mẫu biên lai tự cấu hình" at bounding box center [557, 63] width 114 height 15
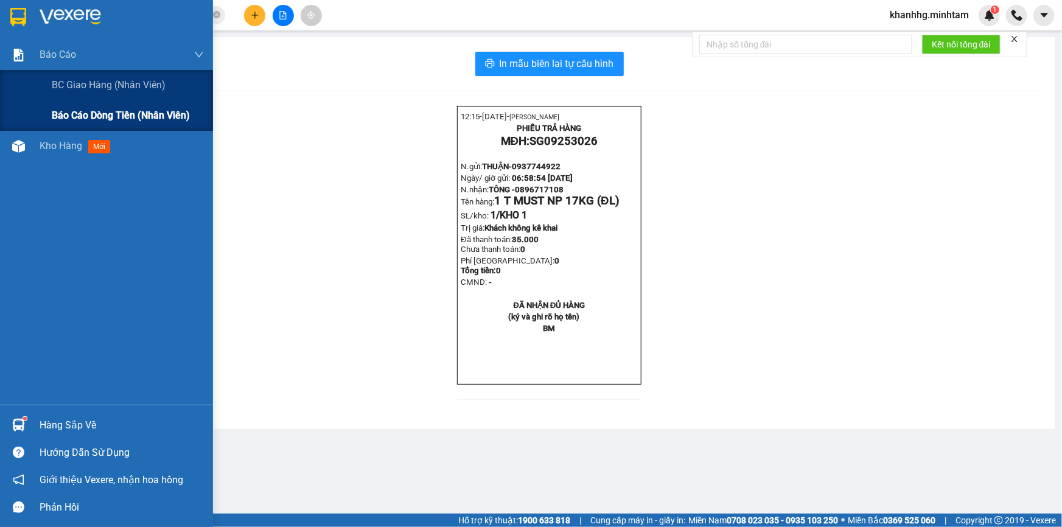
click at [103, 108] on span "Báo cáo dòng tiền (nhân viên)" at bounding box center [121, 115] width 138 height 15
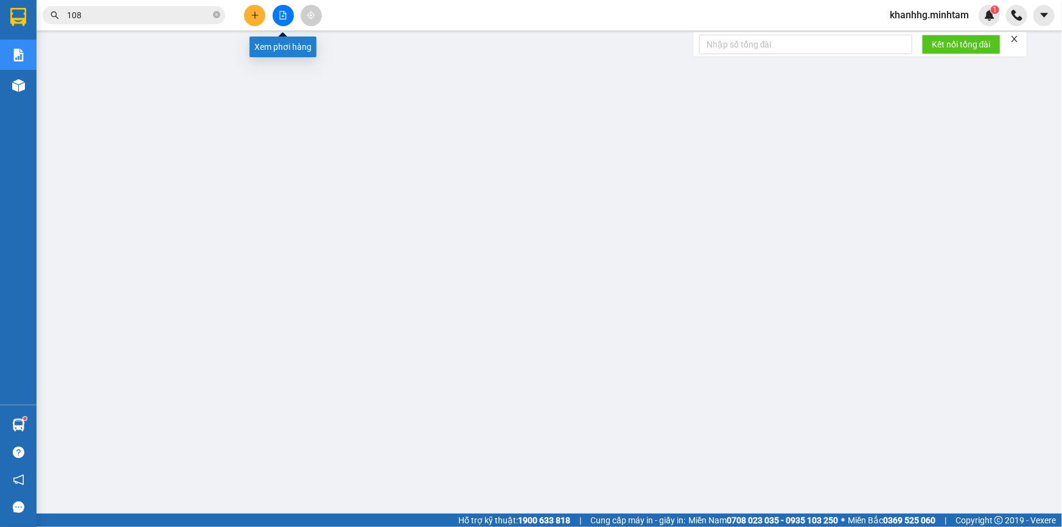
click at [254, 13] on icon "plus" at bounding box center [255, 15] width 9 height 9
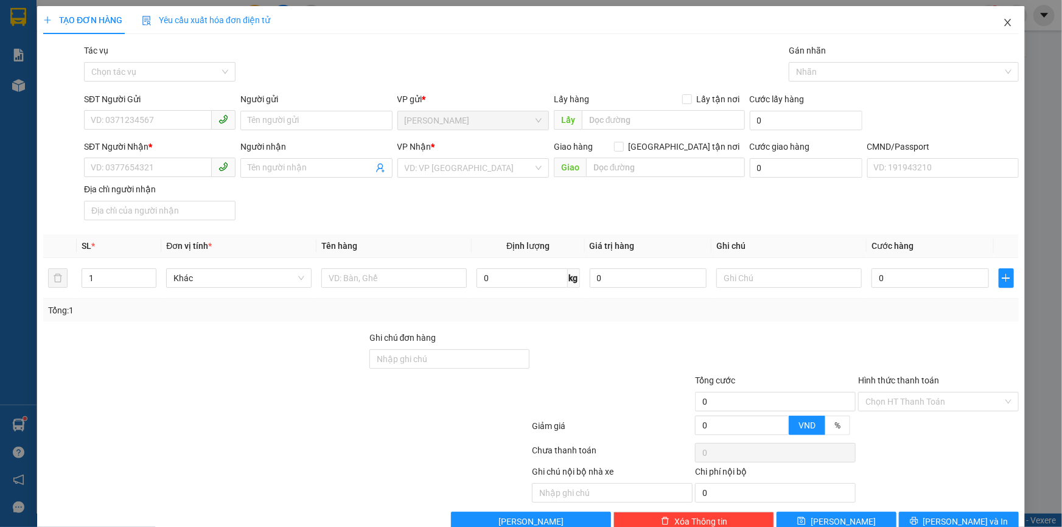
click at [991, 14] on span "Close" at bounding box center [1008, 23] width 34 height 34
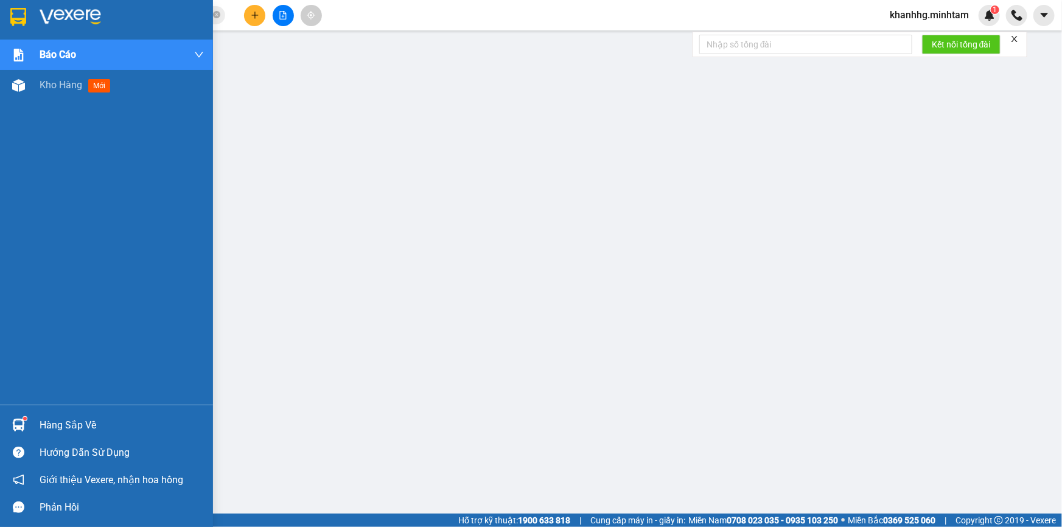
click at [34, 420] on div "Hàng sắp về" at bounding box center [106, 424] width 213 height 27
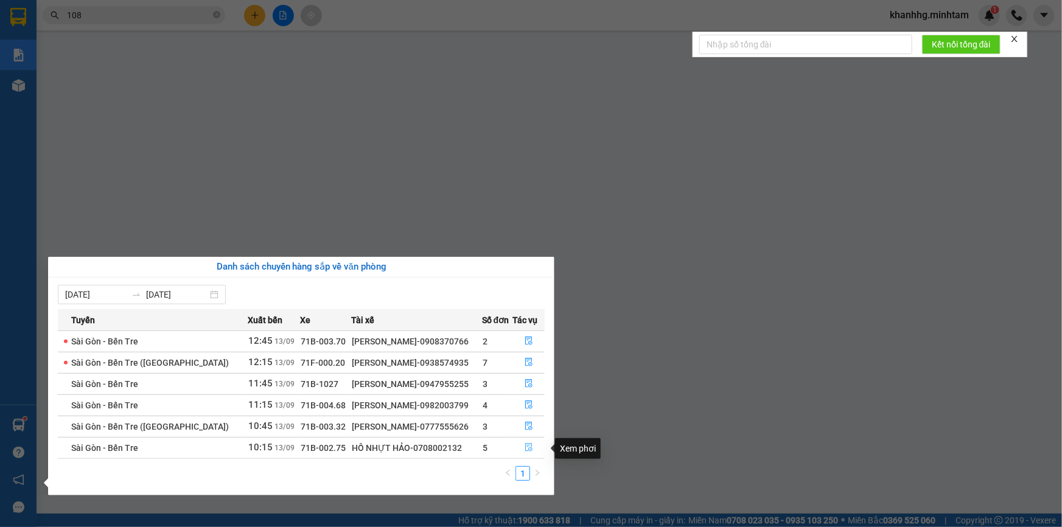
click at [525, 449] on icon "file-done" at bounding box center [529, 447] width 9 height 9
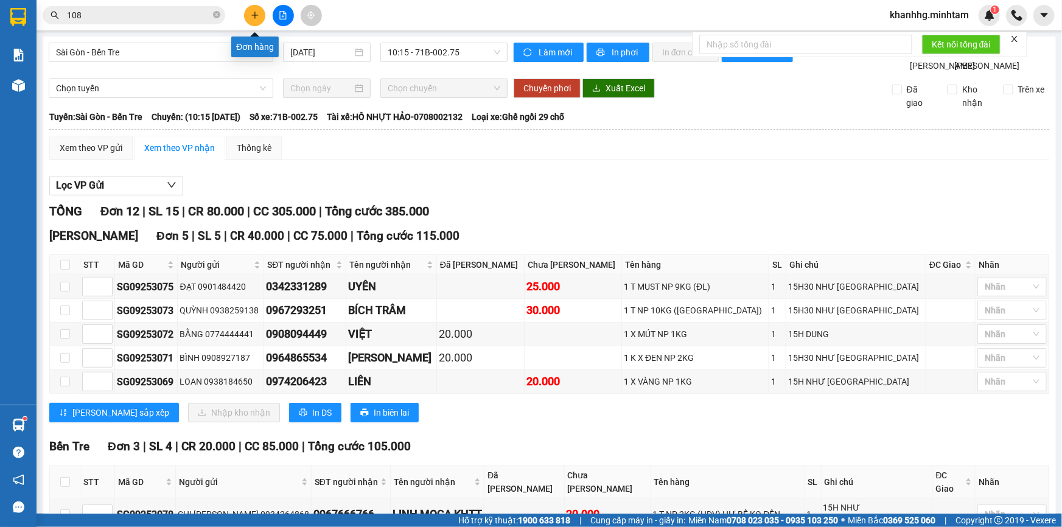
click at [256, 12] on icon "plus" at bounding box center [255, 15] width 9 height 9
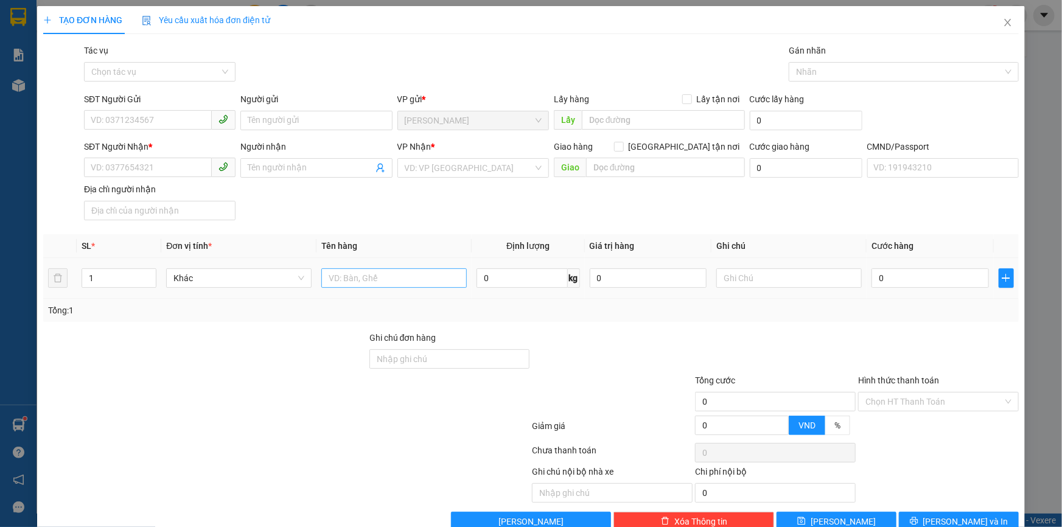
drag, startPoint x: 369, startPoint y: 267, endPoint x: 360, endPoint y: 285, distance: 20.7
click at [368, 271] on div at bounding box center [393, 278] width 145 height 24
click at [373, 290] on div at bounding box center [393, 278] width 145 height 24
click at [380, 283] on input "text" at bounding box center [393, 277] width 145 height 19
click at [352, 279] on input "1t dẹp np 7kg _" at bounding box center [393, 277] width 145 height 19
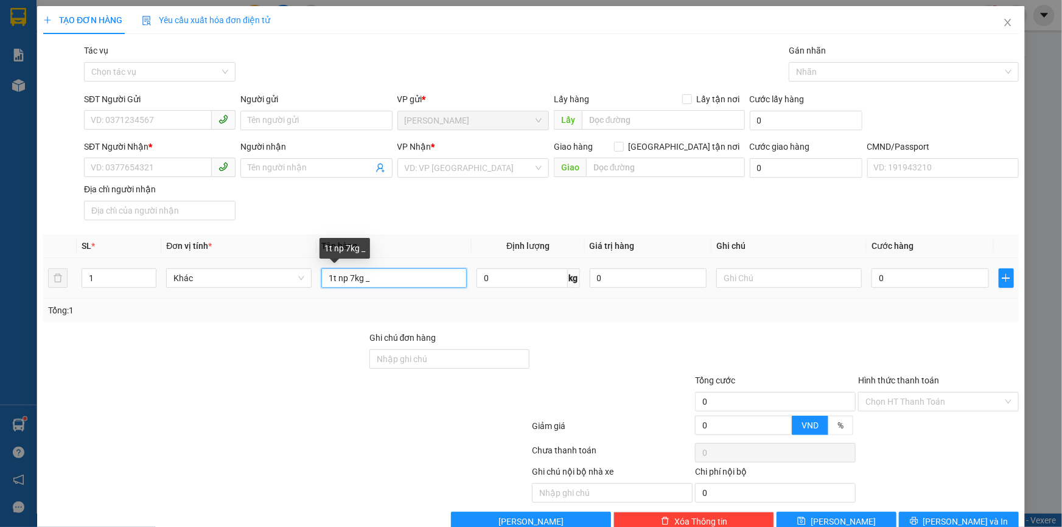
click at [395, 273] on input "1t np 7kg _" at bounding box center [393, 277] width 145 height 19
type input "1t np 7kg _đa"
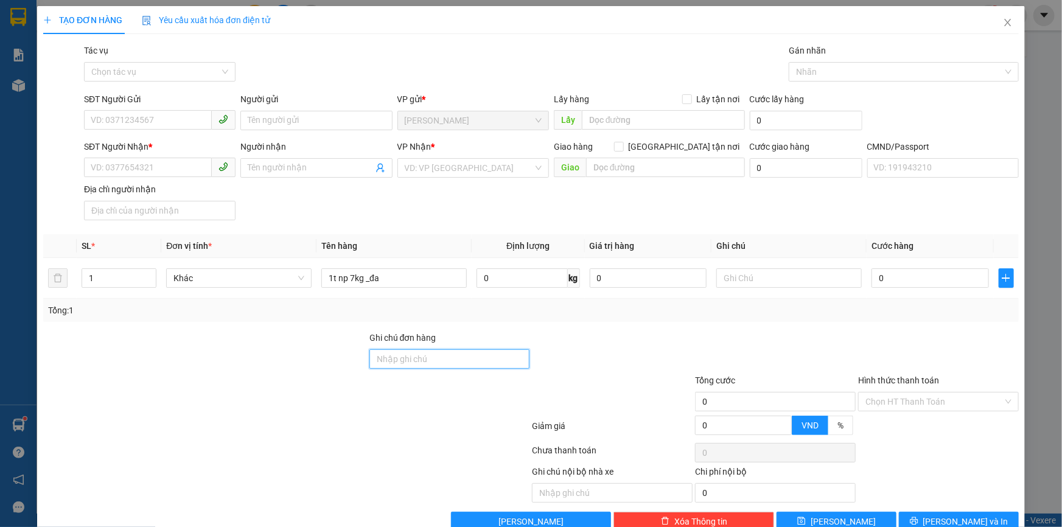
click at [400, 362] on input "Ghi chú đơn hàng" at bounding box center [449, 358] width 161 height 19
type input "hư hỏng k đền"
click at [889, 279] on input "0" at bounding box center [930, 277] width 117 height 19
click at [757, 282] on input "text" at bounding box center [788, 277] width 145 height 19
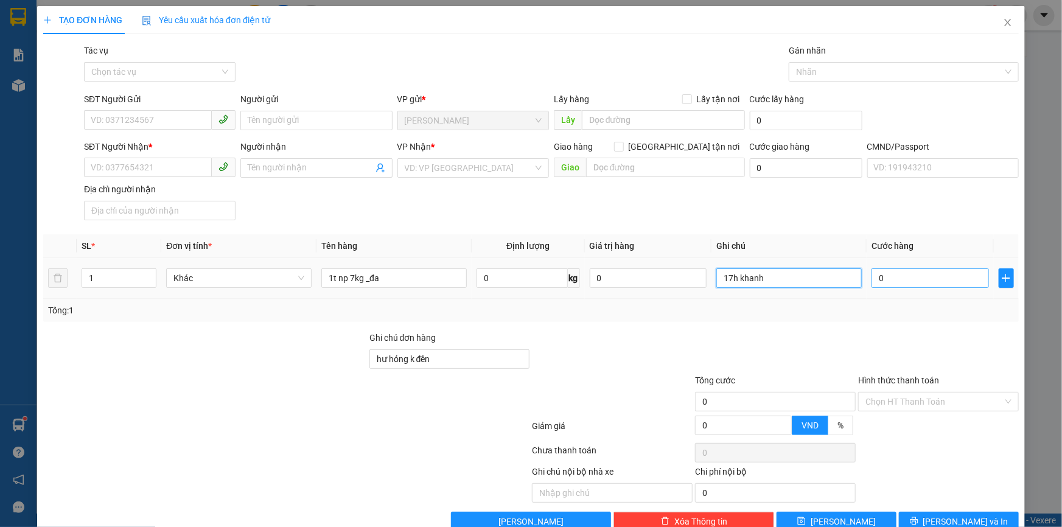
type input "17h khanh"
click at [877, 270] on input "0" at bounding box center [930, 277] width 117 height 19
type input "002"
type input "2"
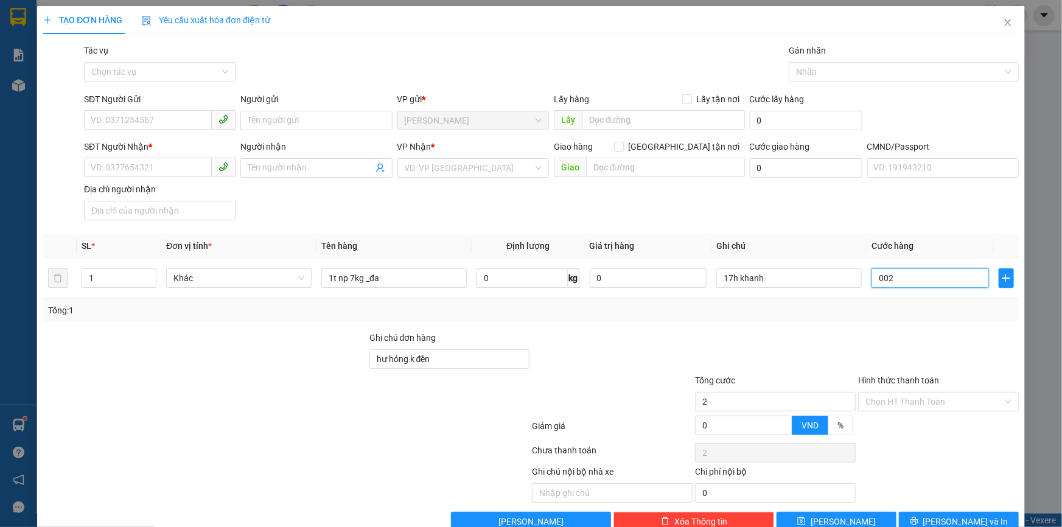
type input "0.025"
type input "25"
click at [596, 397] on div at bounding box center [612, 395] width 163 height 43
type input "25.000"
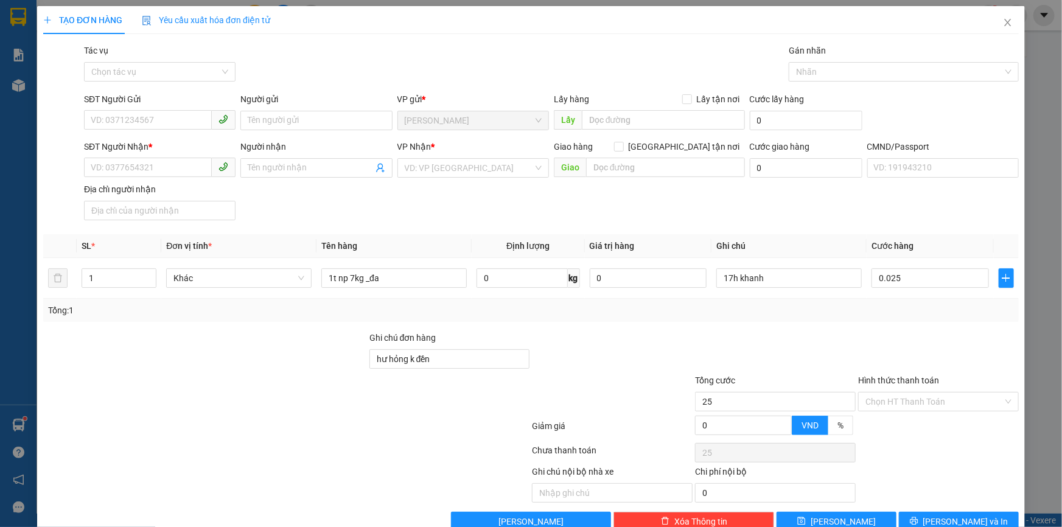
type input "25.000"
drag, startPoint x: 152, startPoint y: 122, endPoint x: 0, endPoint y: 20, distance: 183.3
click at [152, 122] on input "SĐT Người Gửi" at bounding box center [148, 119] width 128 height 19
click at [153, 138] on div "0975990703 - TRANG" at bounding box center [159, 144] width 136 height 13
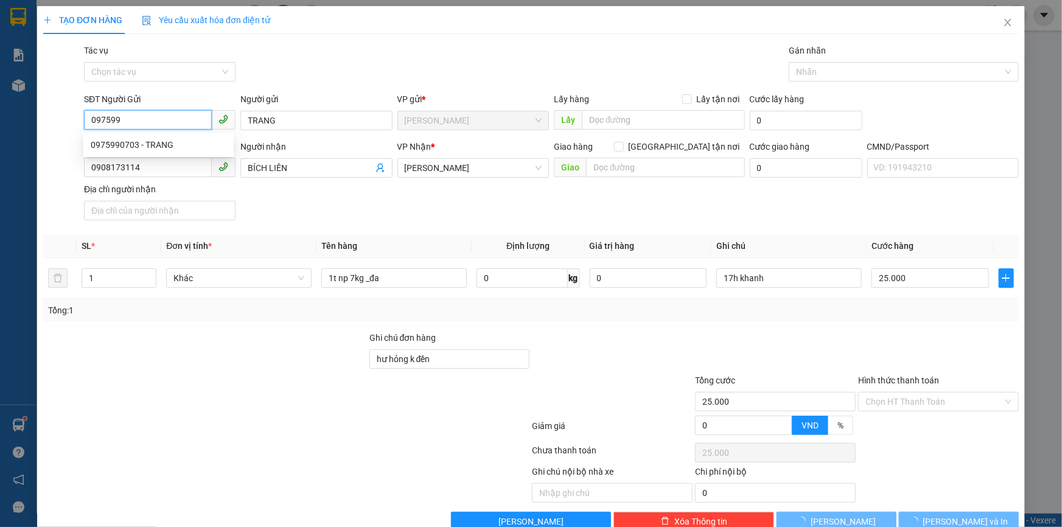
type input "0975990703"
type input "TRANG"
type input "0908173114"
type input "BÍCH LIÊN"
type input "0975990703"
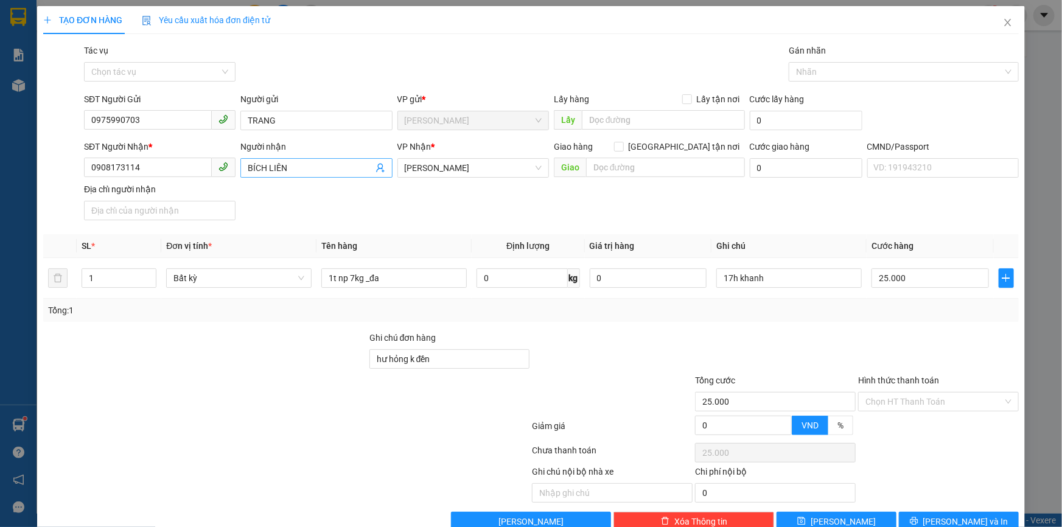
click at [382, 169] on icon "user-add" at bounding box center [381, 168] width 10 height 10
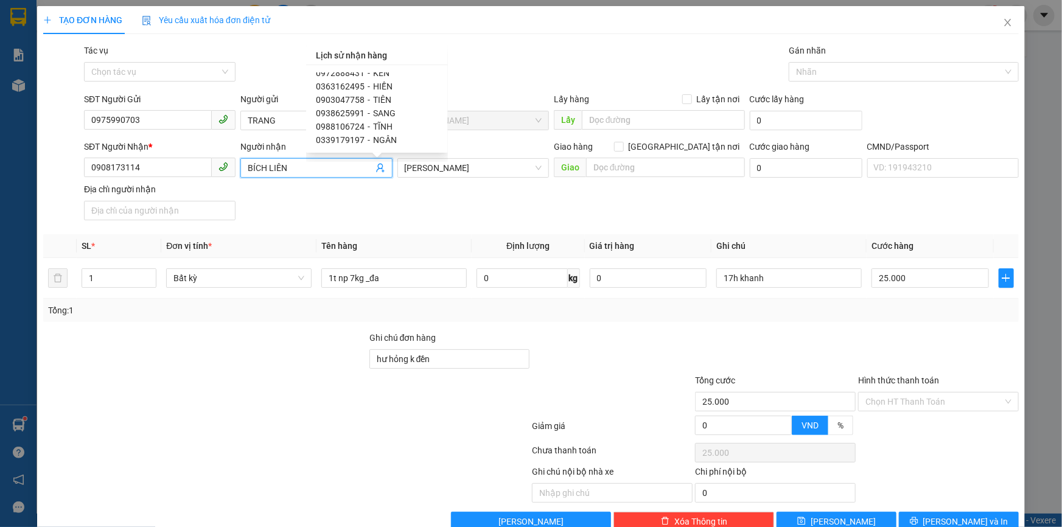
scroll to position [771, 0]
click at [143, 164] on input "0908173114" at bounding box center [148, 167] width 128 height 19
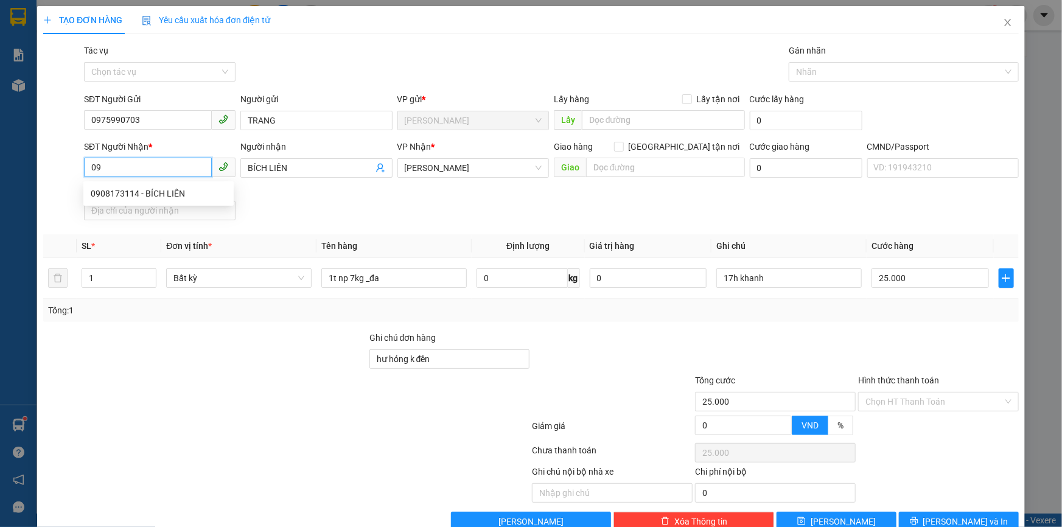
type input "0"
click at [149, 191] on div "0903833657 - ĐẸP" at bounding box center [159, 193] width 136 height 13
type input "0903833657"
type input "ĐẸP"
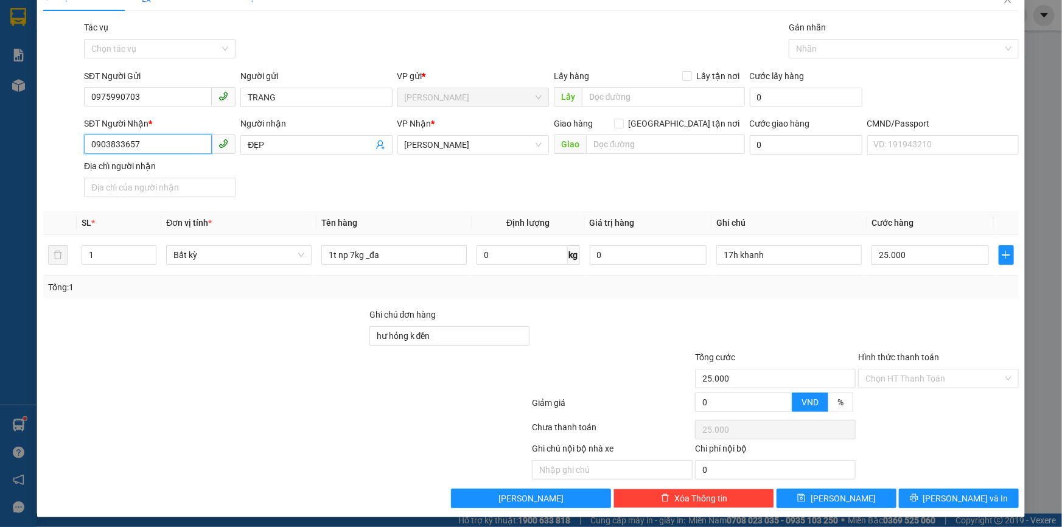
scroll to position [29, 0]
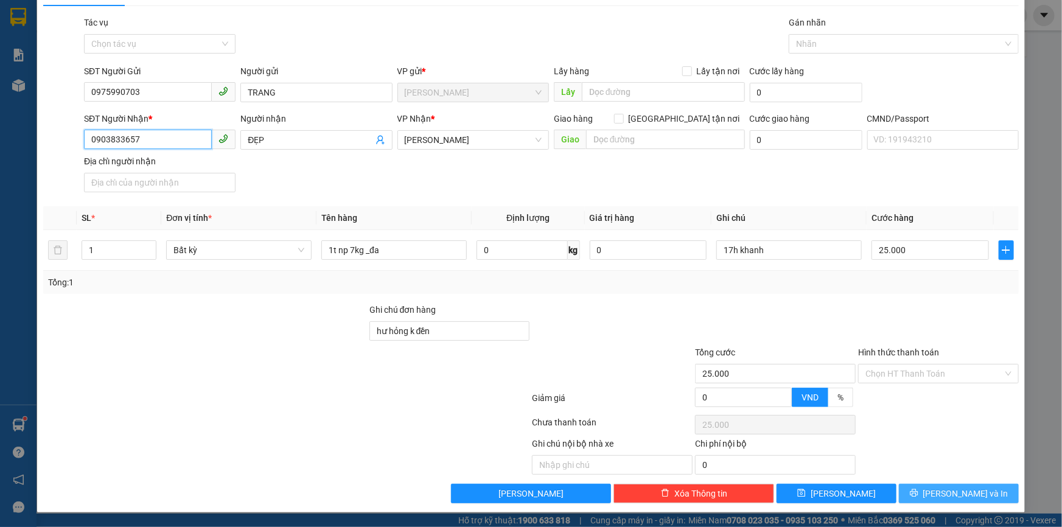
type input "0903833657"
click at [939, 490] on button "Lưu và In" at bounding box center [959, 493] width 120 height 19
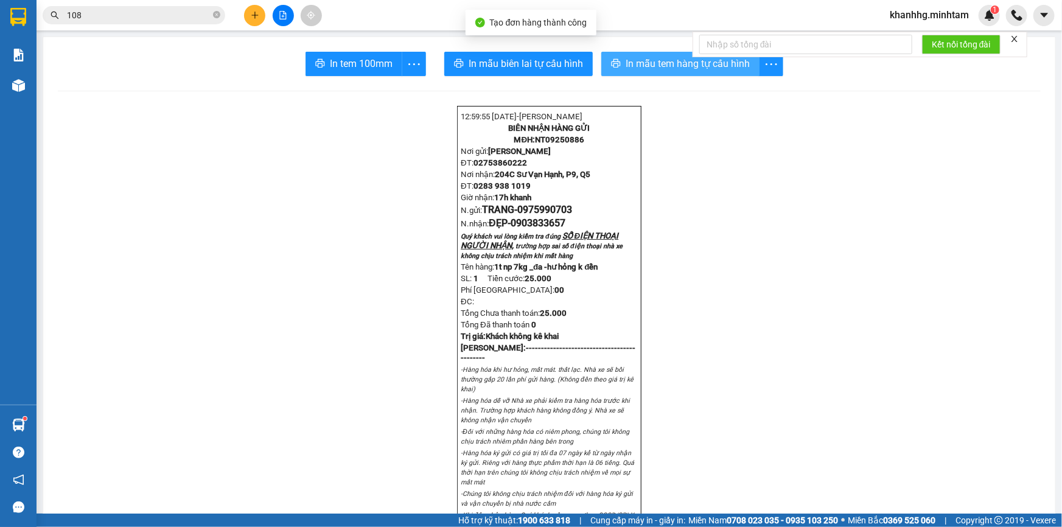
click at [677, 66] on span "In mẫu tem hàng tự cấu hình" at bounding box center [688, 63] width 124 height 15
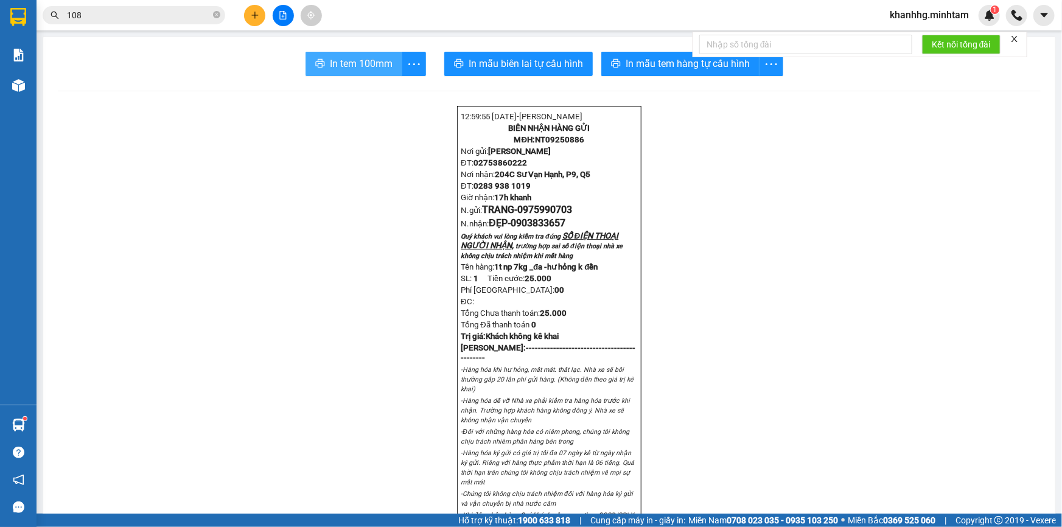
click at [357, 54] on button "In tem 100mm" at bounding box center [354, 64] width 97 height 24
click at [36, 424] on main "In tem 100mm In mẫu biên lai tự cấu hình In mẫu tem hàng tự cấu hình 12:59:55 -…" at bounding box center [531, 257] width 1062 height 514
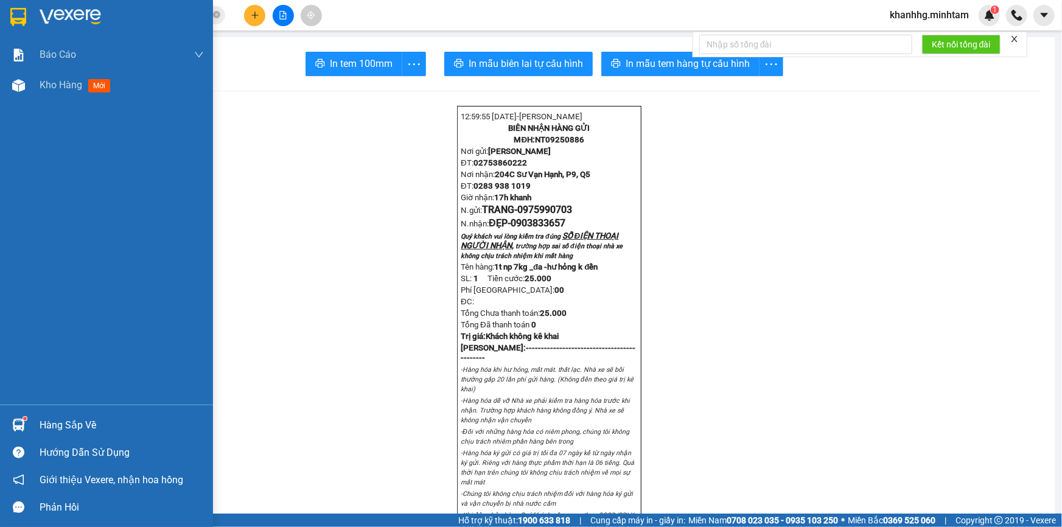
click at [21, 425] on img at bounding box center [18, 425] width 13 height 13
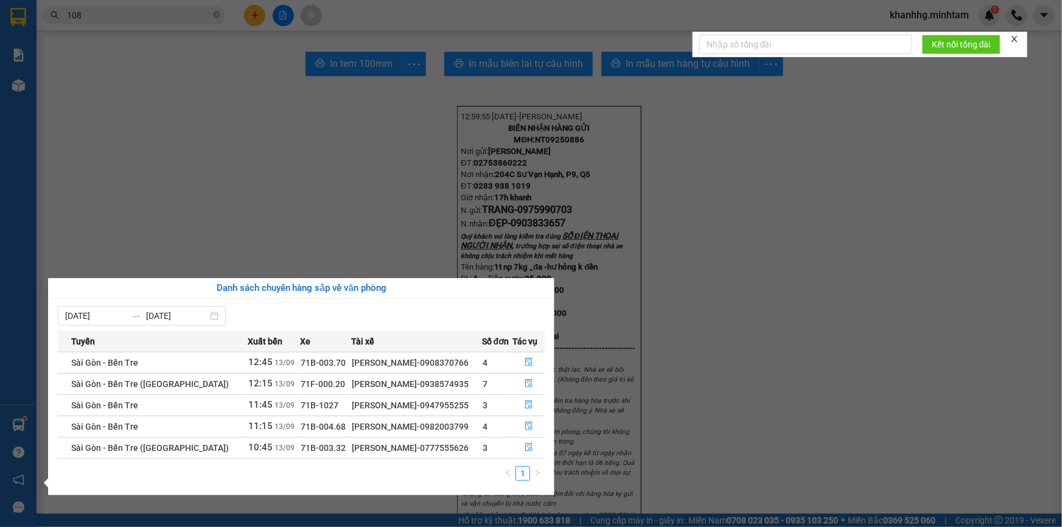
click at [349, 141] on section "Kết quả tìm kiếm ( 351 ) Bộ lọc Mã ĐH Trạng thái Món hàng Tổng cước Chưa cước N…" at bounding box center [531, 263] width 1062 height 527
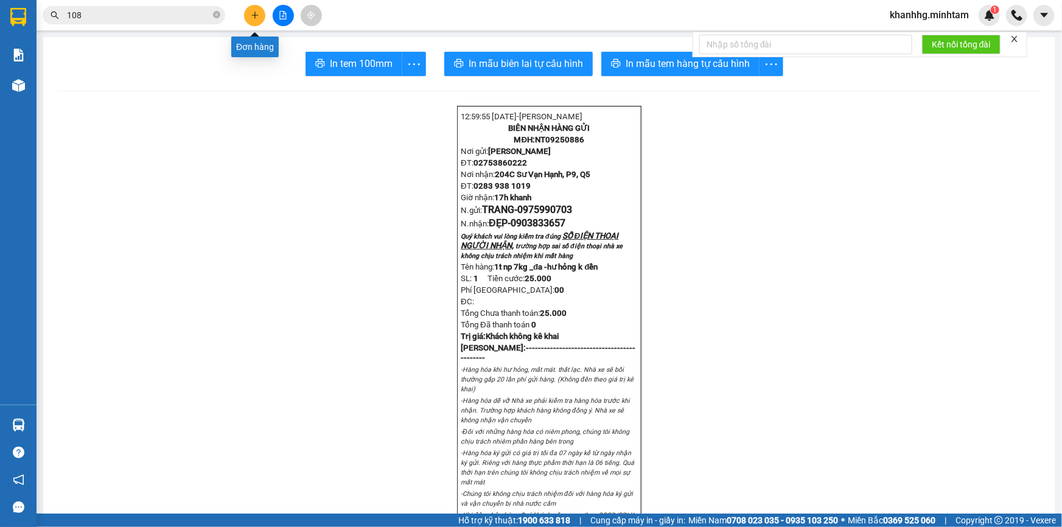
click at [261, 13] on button at bounding box center [254, 15] width 21 height 21
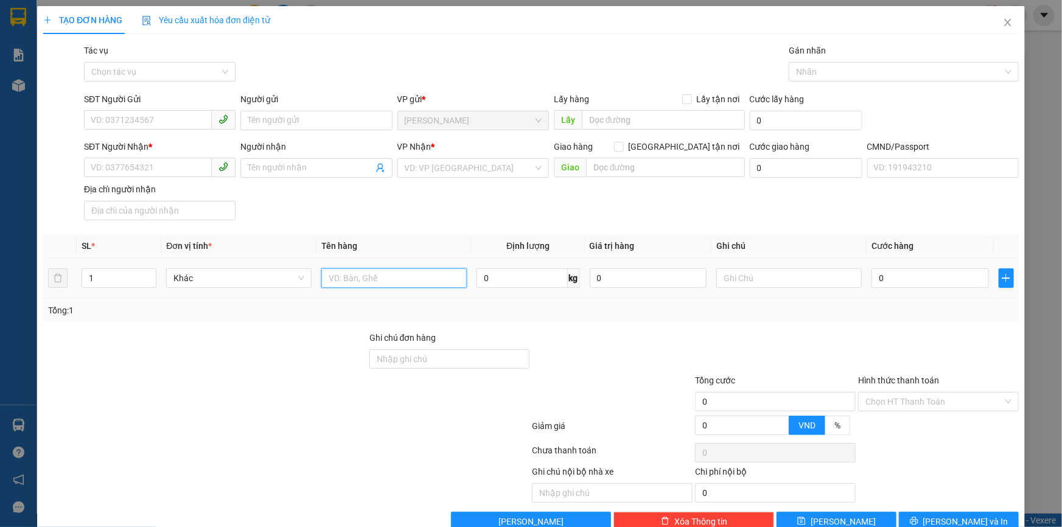
click at [359, 279] on input "text" at bounding box center [393, 277] width 145 height 19
type input "1"
click at [783, 279] on input "text" at bounding box center [788, 277] width 145 height 19
click at [370, 273] on input "1x đen np" at bounding box center [393, 277] width 145 height 19
type input "1x đen np _hdv"
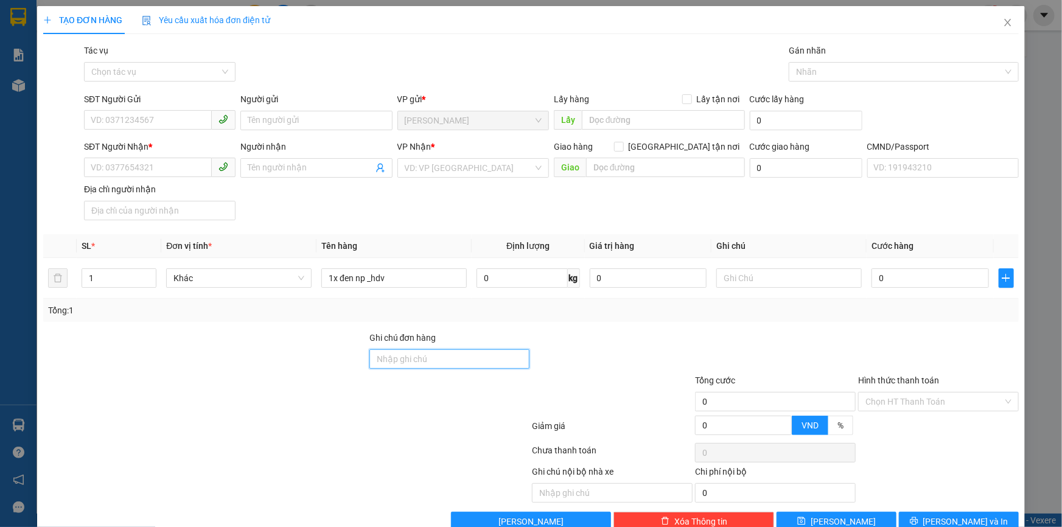
click at [401, 365] on input "Ghi chú đơn hàng" at bounding box center [449, 358] width 161 height 19
type input "hư bể k đền"
click at [604, 279] on input "0" at bounding box center [648, 277] width 117 height 19
click at [753, 267] on div at bounding box center [788, 278] width 145 height 24
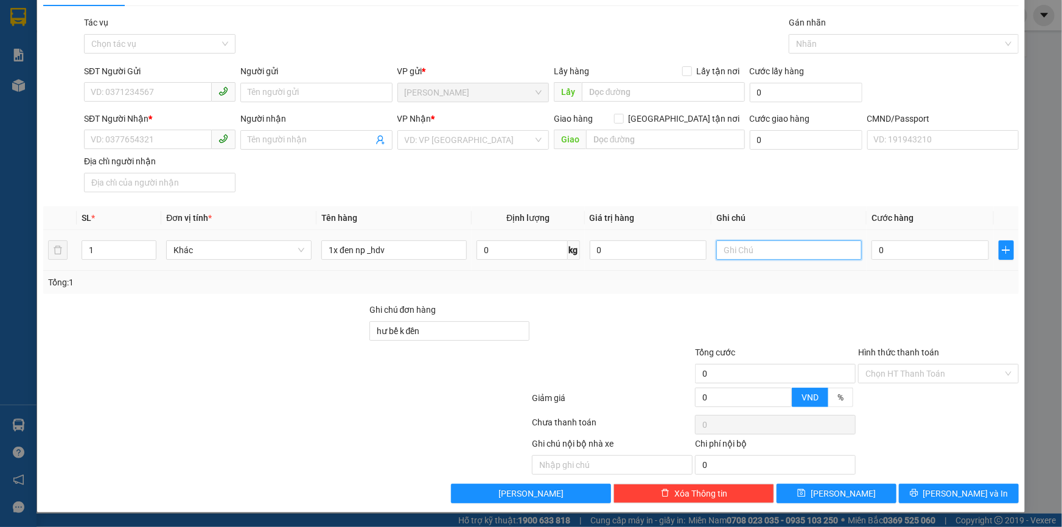
click at [751, 250] on input "text" at bounding box center [788, 249] width 145 height 19
type input "17h30 khanh"
click at [889, 252] on input "0" at bounding box center [930, 249] width 117 height 19
type input "002"
type input "2"
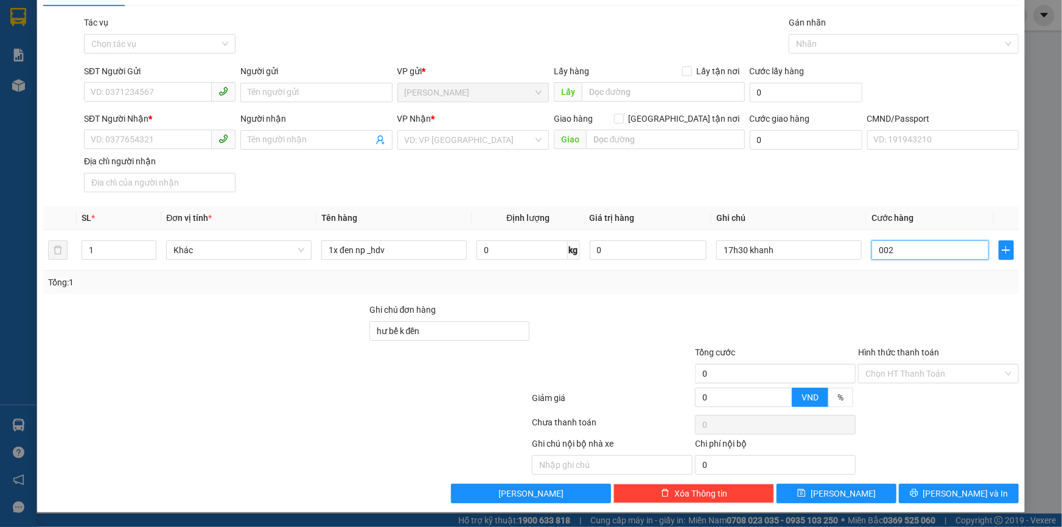
type input "2"
type input "0.020"
type input "20"
click at [732, 301] on div "Transit Pickup Surcharge Ids Transit Deliver Surcharge Ids Transit Deliver Surc…" at bounding box center [531, 260] width 976 height 488
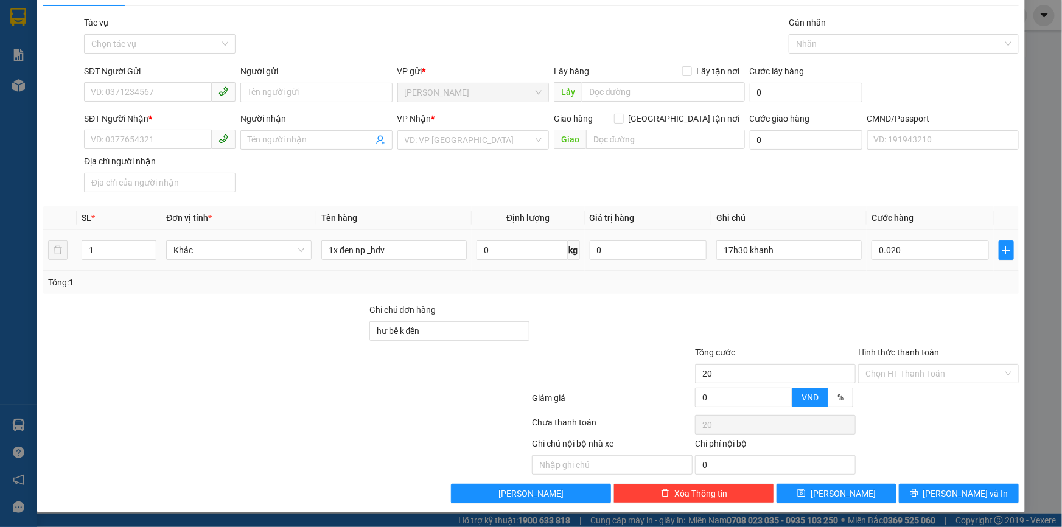
type input "20.000"
click at [127, 80] on div "SĐT Người Gửi" at bounding box center [160, 74] width 152 height 18
click at [125, 94] on input "SĐT Người Gửi" at bounding box center [148, 91] width 128 height 19
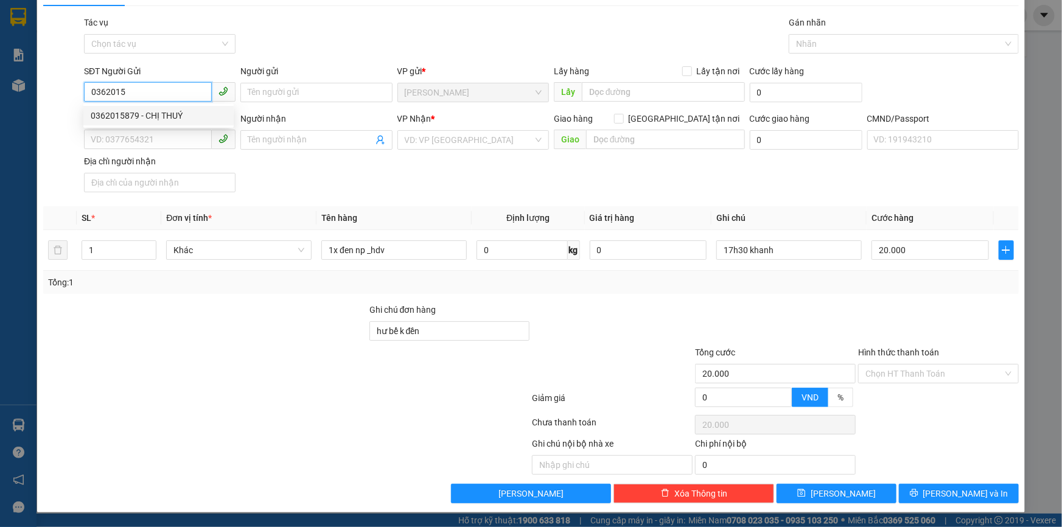
click at [169, 113] on div "0362015879 - CHỊ THUÝ" at bounding box center [159, 115] width 136 height 13
type input "0362015879"
type input "CHỊ THUÝ"
type input "0918243346"
type input "ANH TÀI"
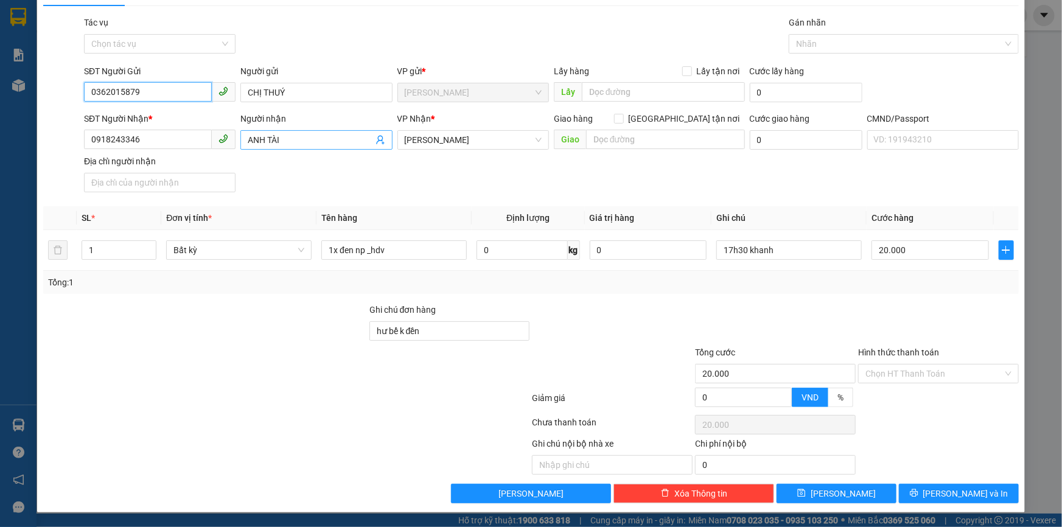
type input "0362015879"
click at [376, 140] on icon "user-add" at bounding box center [381, 140] width 10 height 10
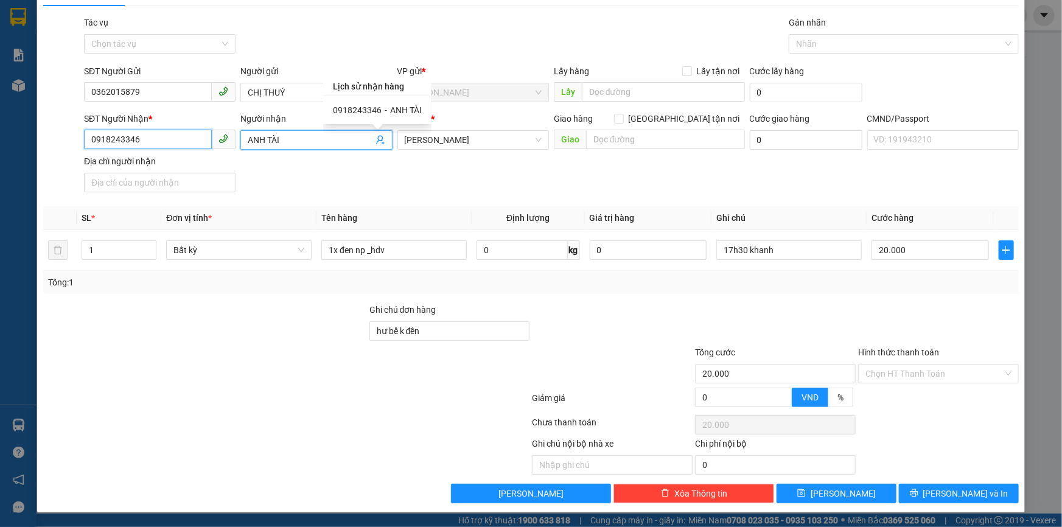
click at [164, 144] on input "0918243346" at bounding box center [148, 139] width 128 height 19
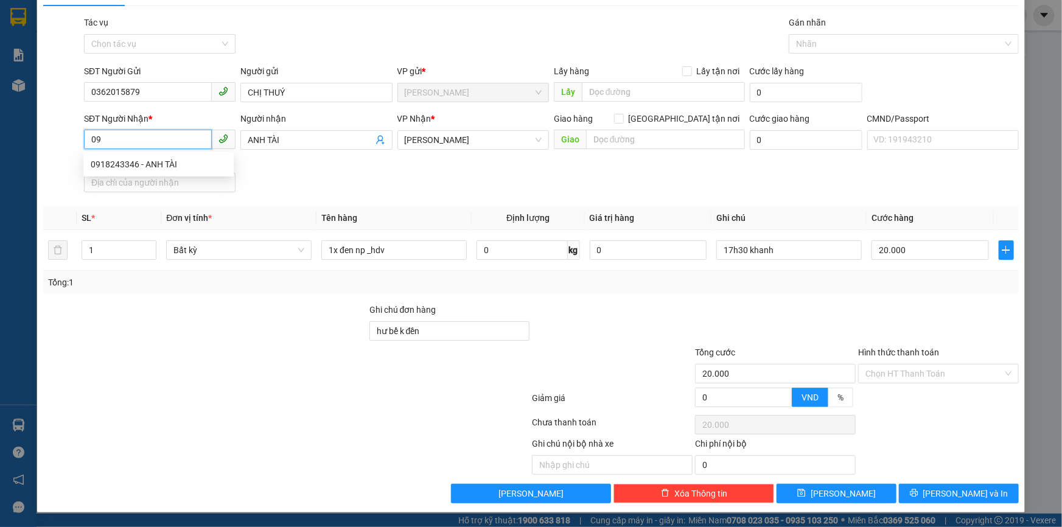
type input "0"
type input "0394823040"
click at [283, 138] on input "ANH TÀI" at bounding box center [310, 139] width 125 height 13
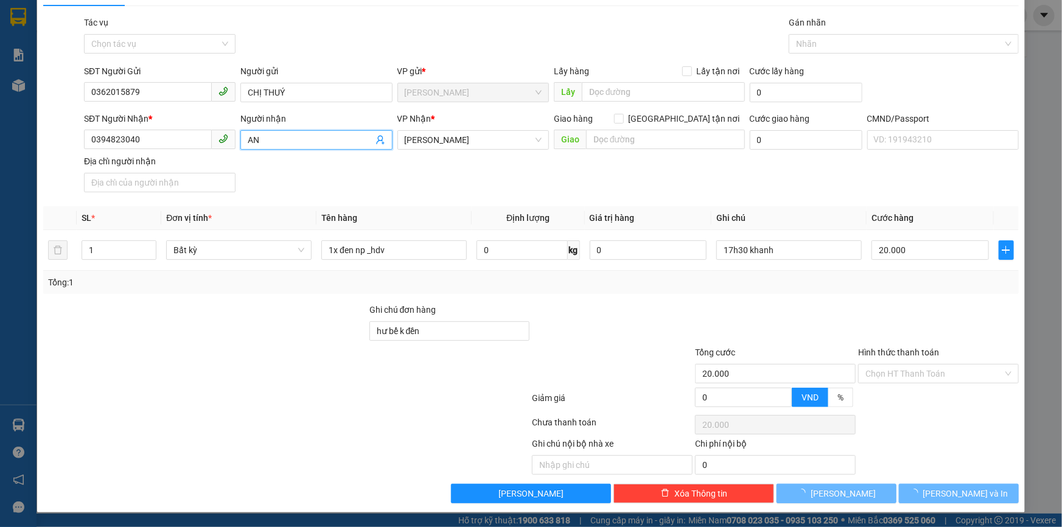
type input "A"
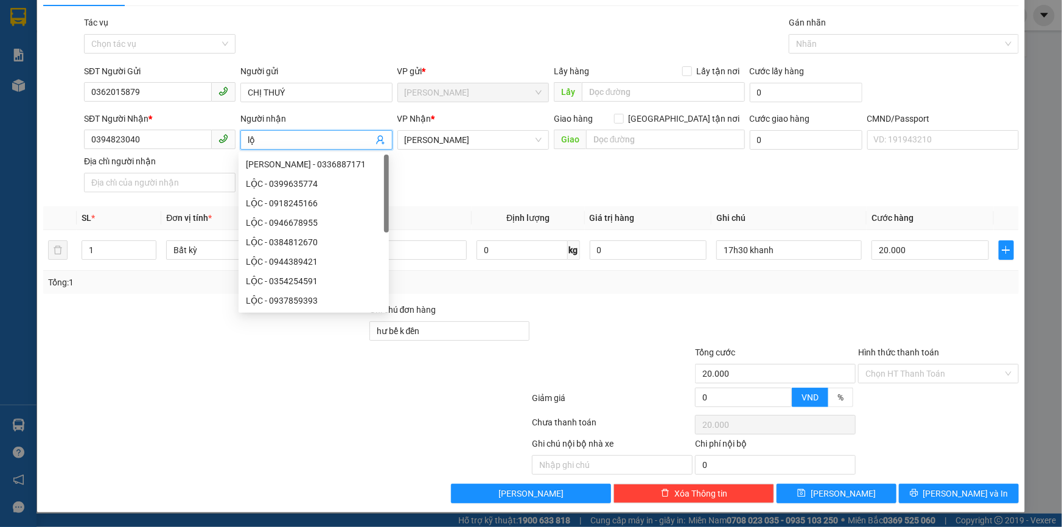
type input "l"
type input "LỘC"
click at [561, 183] on div "SĐT Người Nhận * 0394823040 Người nhận LỘC VP Nhận * Hồ Chí Minh Giao hàng Giao…" at bounding box center [552, 154] width 940 height 85
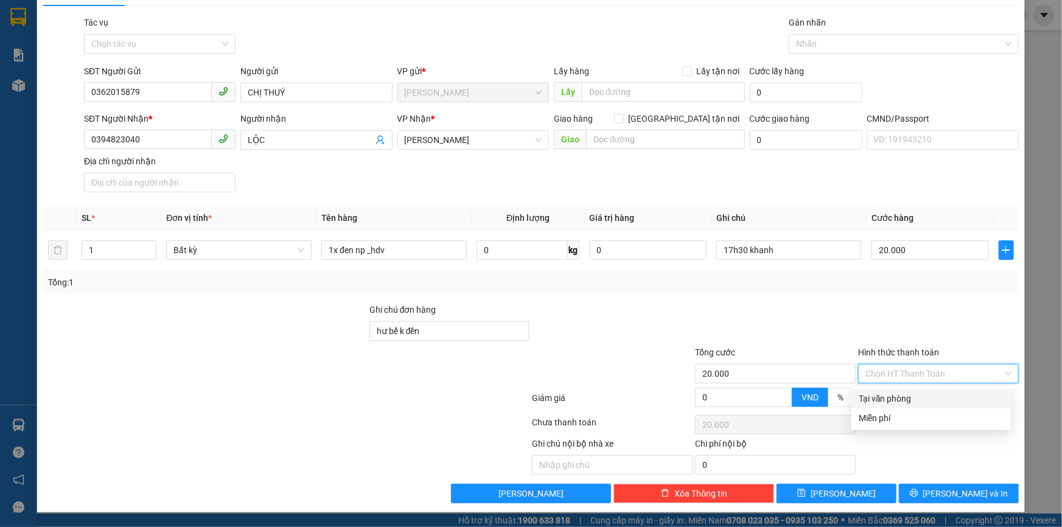
click at [891, 368] on input "Hình thức thanh toán" at bounding box center [935, 374] width 138 height 18
click at [878, 393] on div "Tại văn phòng" at bounding box center [931, 398] width 145 height 13
type input "0"
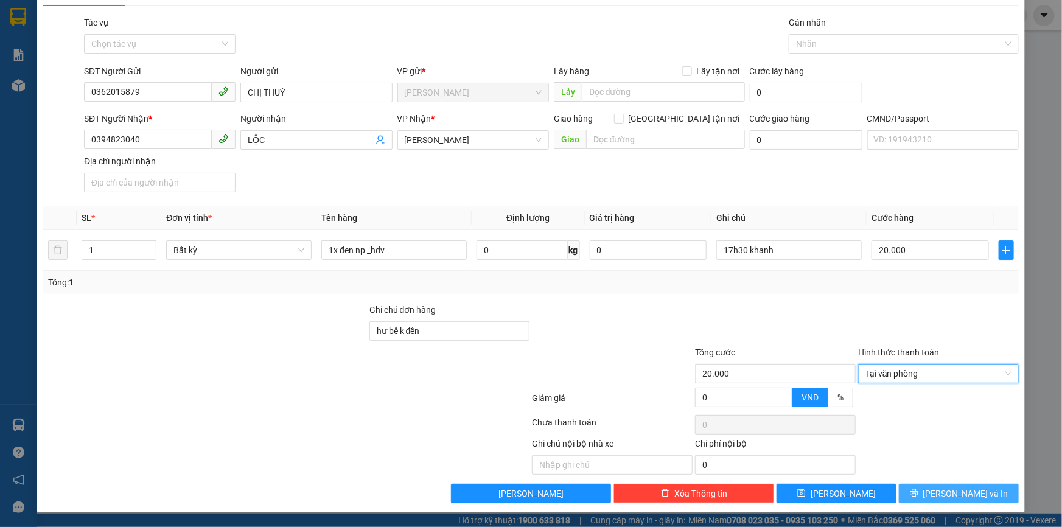
click at [918, 496] on icon "printer" at bounding box center [914, 493] width 8 height 8
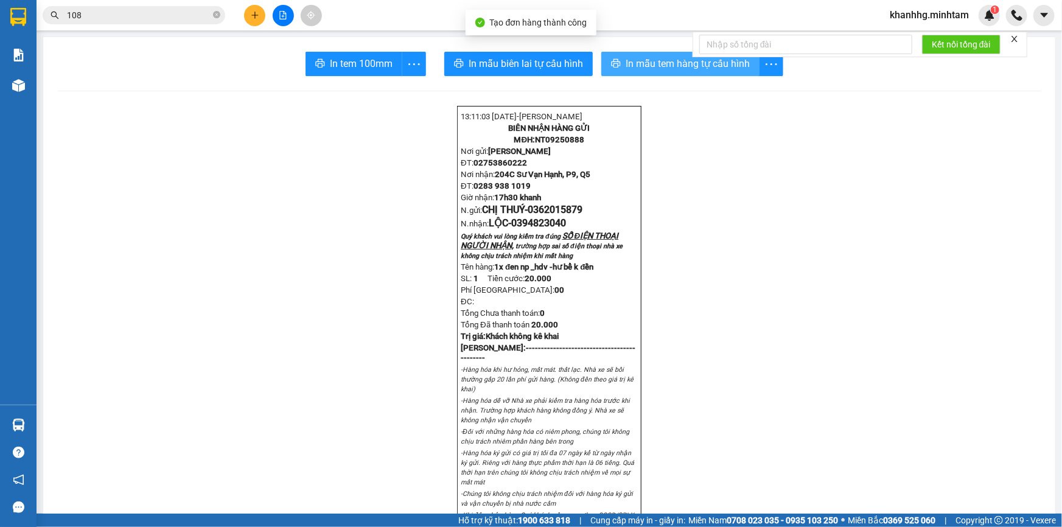
click at [650, 55] on button "In mẫu tem hàng tự cấu hình" at bounding box center [680, 64] width 158 height 24
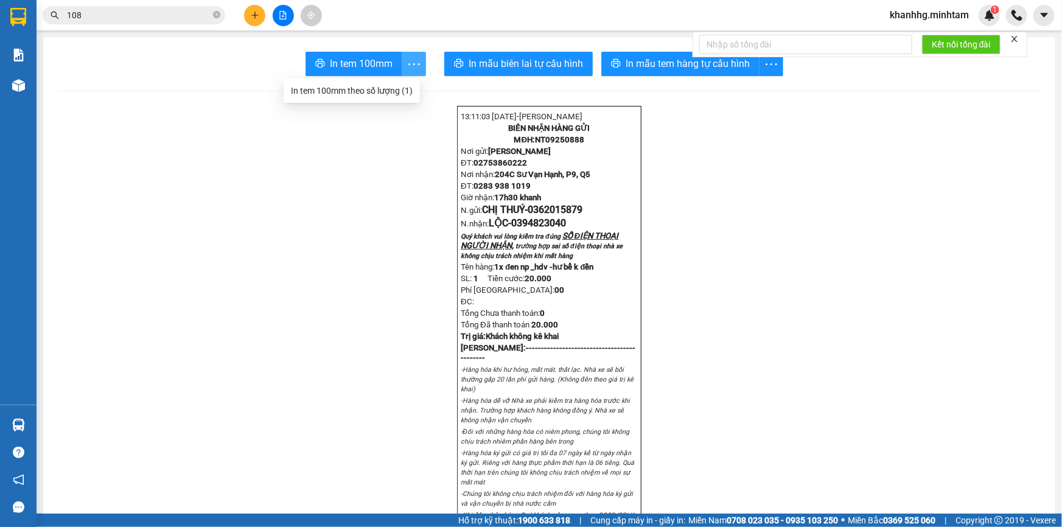
click at [413, 66] on icon "more" at bounding box center [414, 64] width 15 height 15
click at [351, 61] on span "In tem 100mm" at bounding box center [361, 63] width 63 height 15
click at [261, 19] on button at bounding box center [254, 15] width 21 height 21
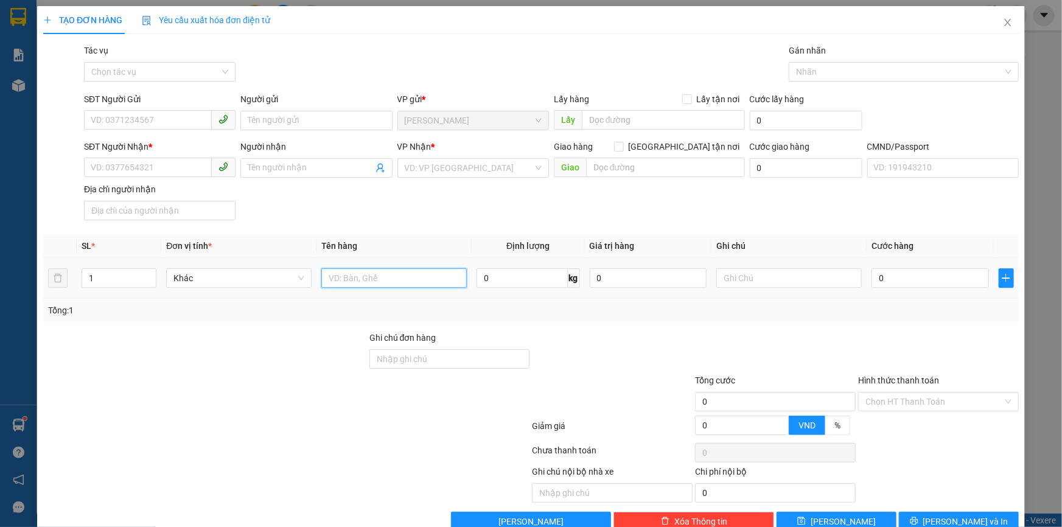
click at [355, 279] on input "text" at bounding box center [393, 277] width 145 height 19
type input "1KT MUST NP 13KG _"
click at [756, 282] on input "text" at bounding box center [788, 277] width 145 height 19
type input "18H KHANH"
click at [877, 279] on input "0" at bounding box center [930, 277] width 117 height 19
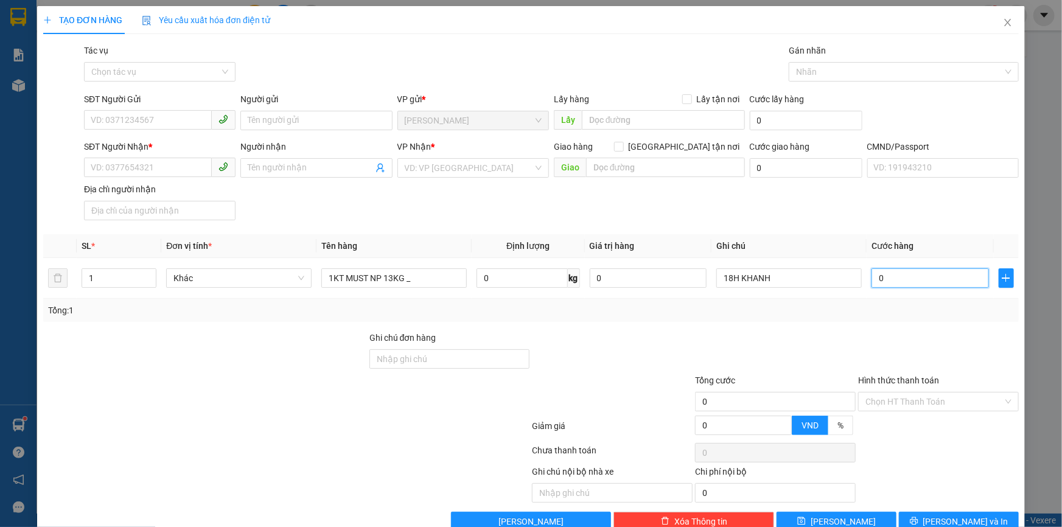
type input "003"
type input "3"
type input "0.030"
type input "30"
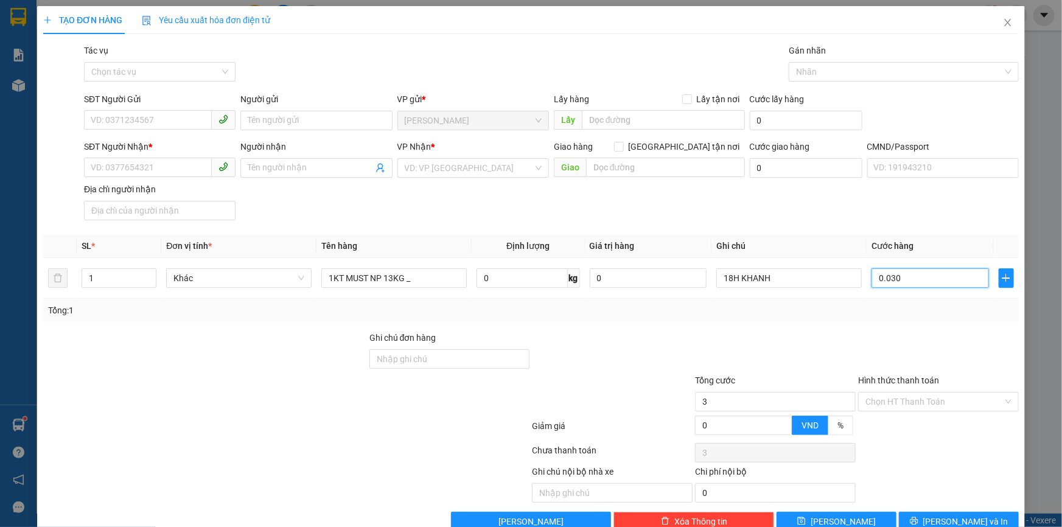
type input "30"
click at [795, 335] on div at bounding box center [775, 352] width 163 height 43
type input "30.000"
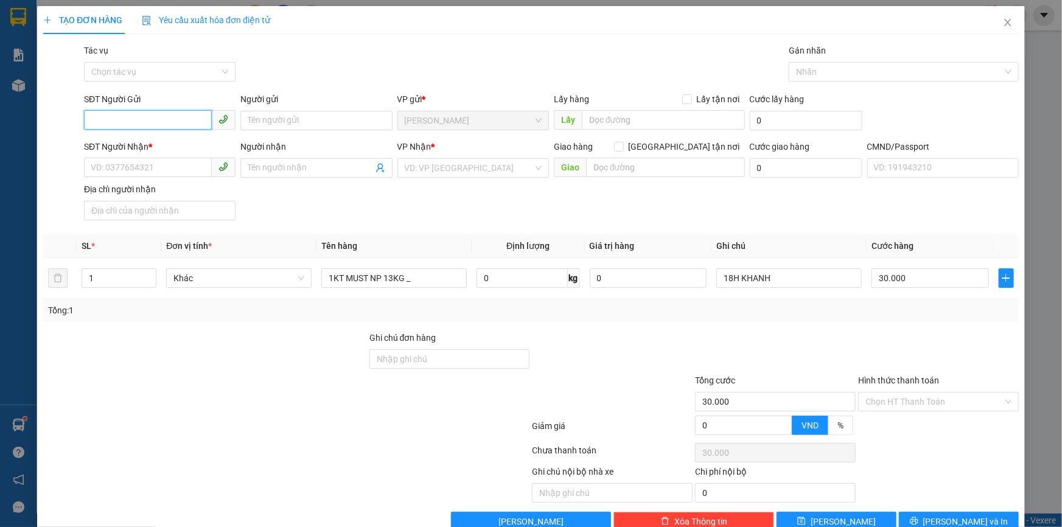
click at [180, 113] on input "SĐT Người Gửi" at bounding box center [148, 119] width 128 height 19
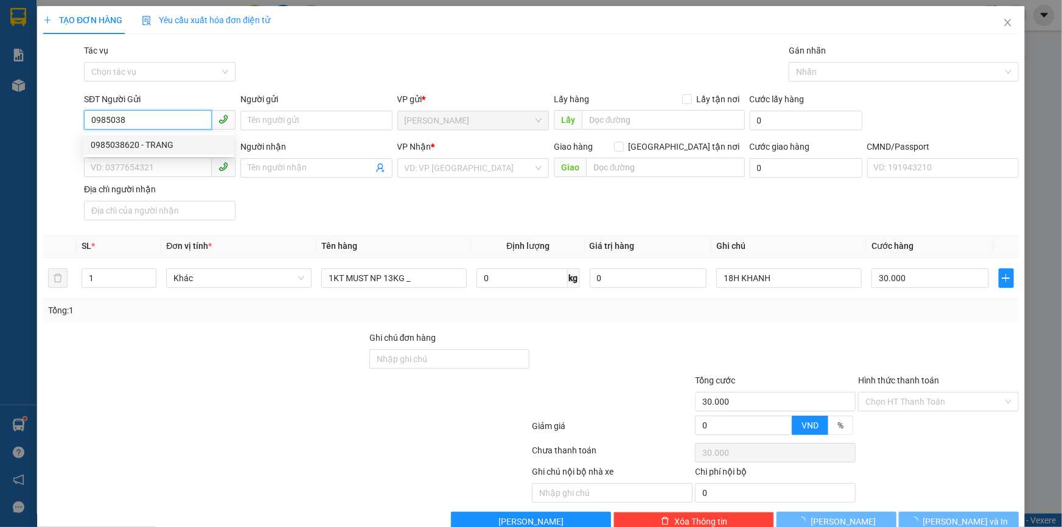
click at [167, 145] on div "0985038620 - TRANG" at bounding box center [159, 144] width 136 height 13
type input "0985038620"
type input "TRANG"
type input "0798023861"
type input "THẢO"
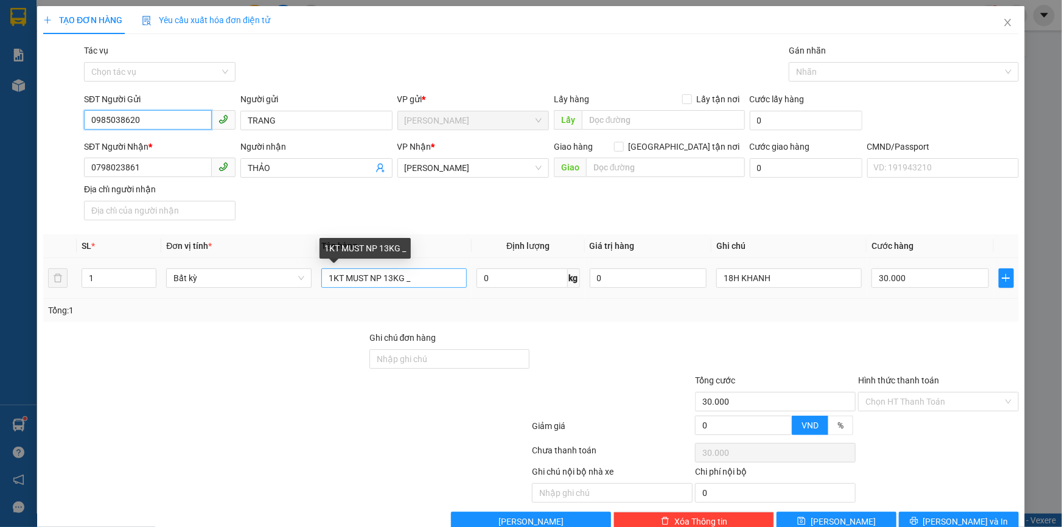
type input "0985038620"
click at [405, 274] on input "1KT MUST NP 13KG _" at bounding box center [393, 277] width 145 height 19
click at [422, 278] on input "1KT MUST NP 13KG _" at bounding box center [393, 277] width 145 height 19
type input "1KT MUST NP 13KG _ĐA"
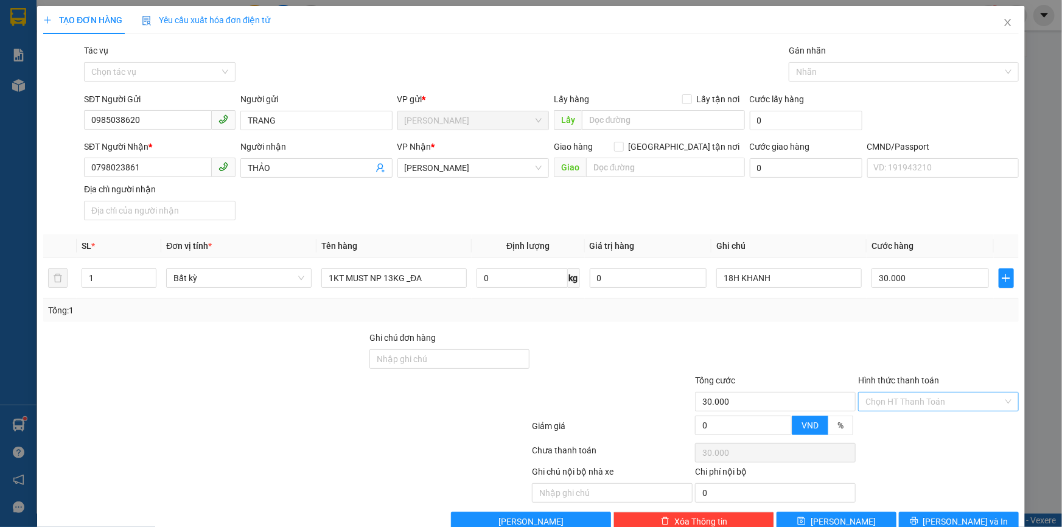
click at [870, 401] on input "Hình thức thanh toán" at bounding box center [935, 402] width 138 height 18
click at [880, 418] on div "Tại văn phòng" at bounding box center [931, 426] width 159 height 19
type input "0"
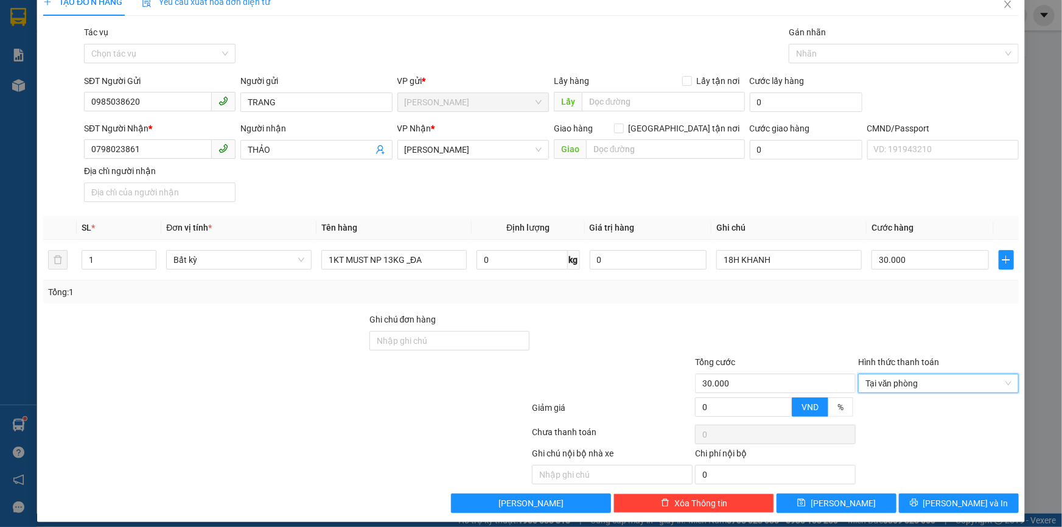
scroll to position [29, 0]
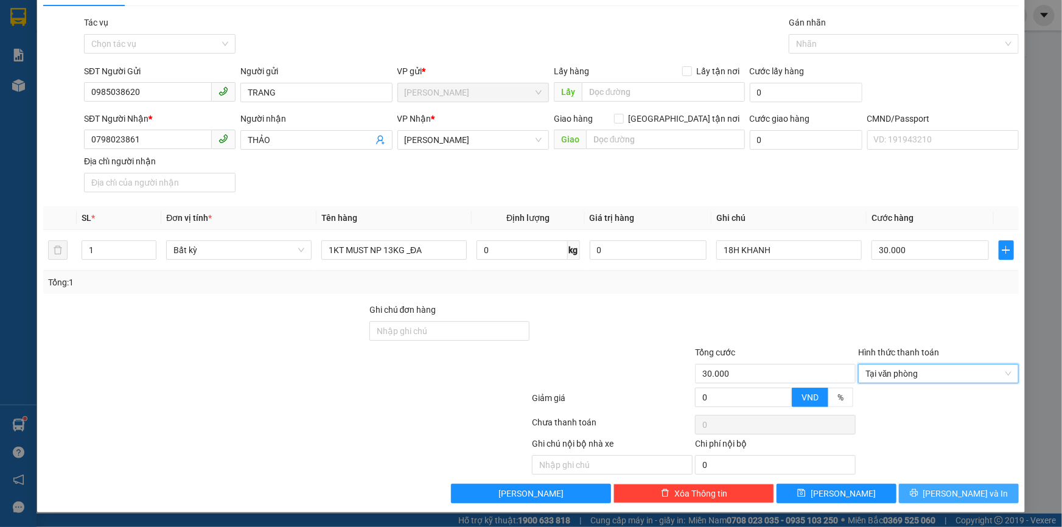
click at [925, 491] on button "Lưu và In" at bounding box center [959, 493] width 120 height 19
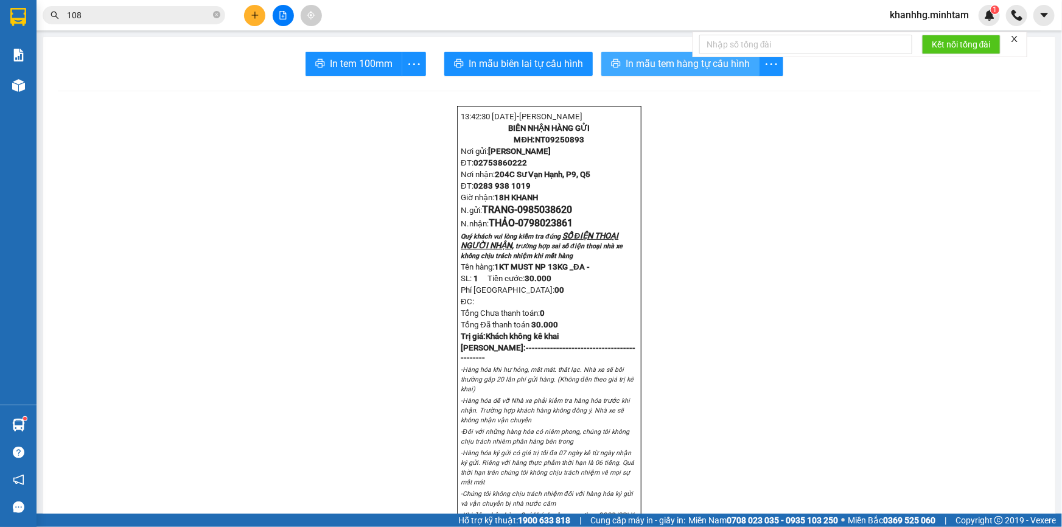
click at [612, 52] on button "In mẫu tem hàng tự cấu hình" at bounding box center [680, 64] width 158 height 24
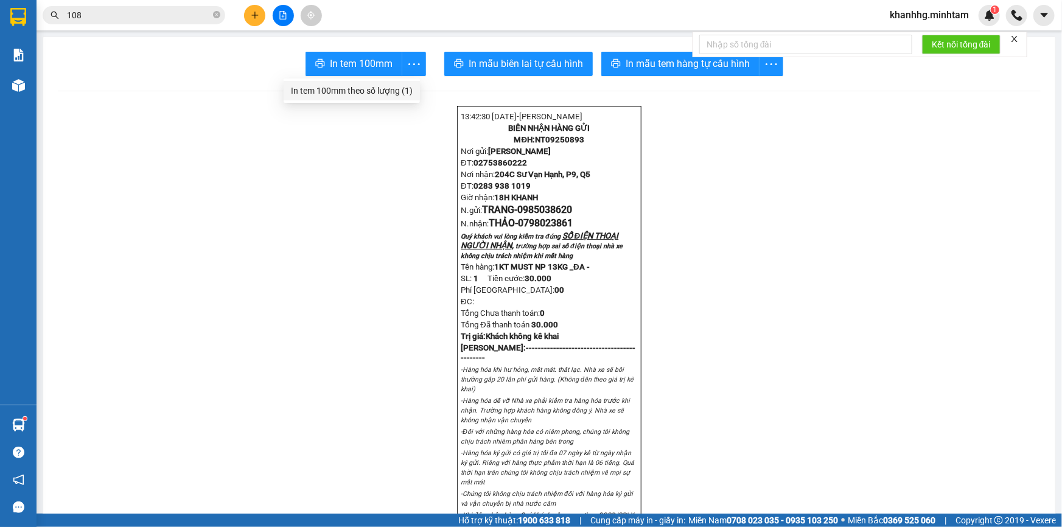
click at [396, 85] on div "In tem 100mm theo số lượng (1)" at bounding box center [352, 90] width 122 height 13
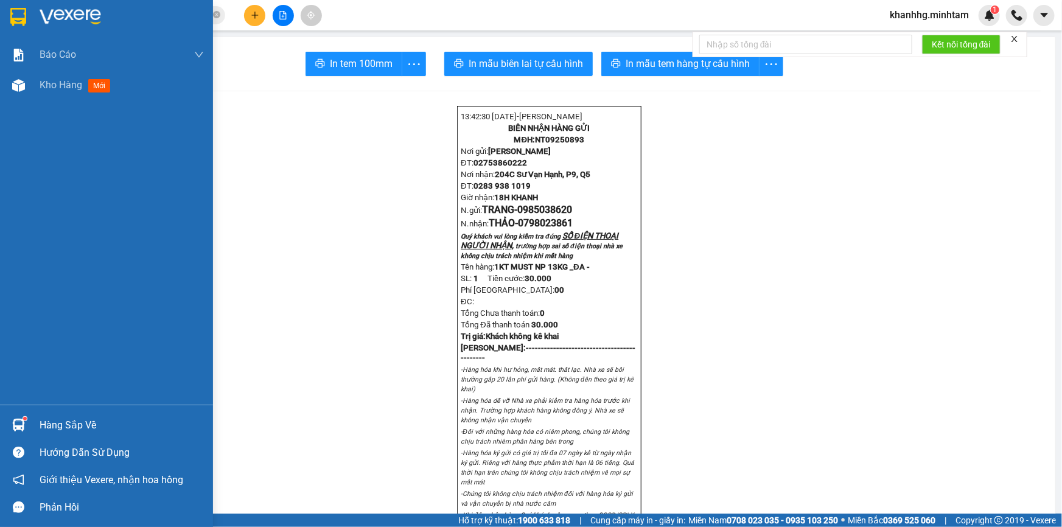
click at [13, 407] on div "Hàng sắp về Hướng dẫn sử dụng Giới thiệu Vexere, nhận hoa hồng Phản hồi" at bounding box center [106, 463] width 213 height 116
click at [24, 416] on div at bounding box center [18, 425] width 21 height 21
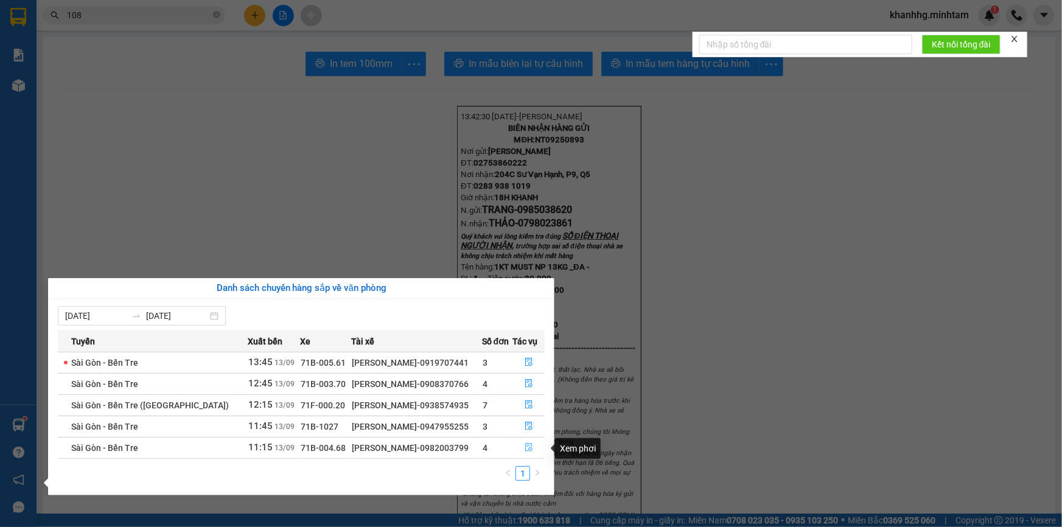
click at [528, 447] on icon "file-done" at bounding box center [529, 447] width 9 height 9
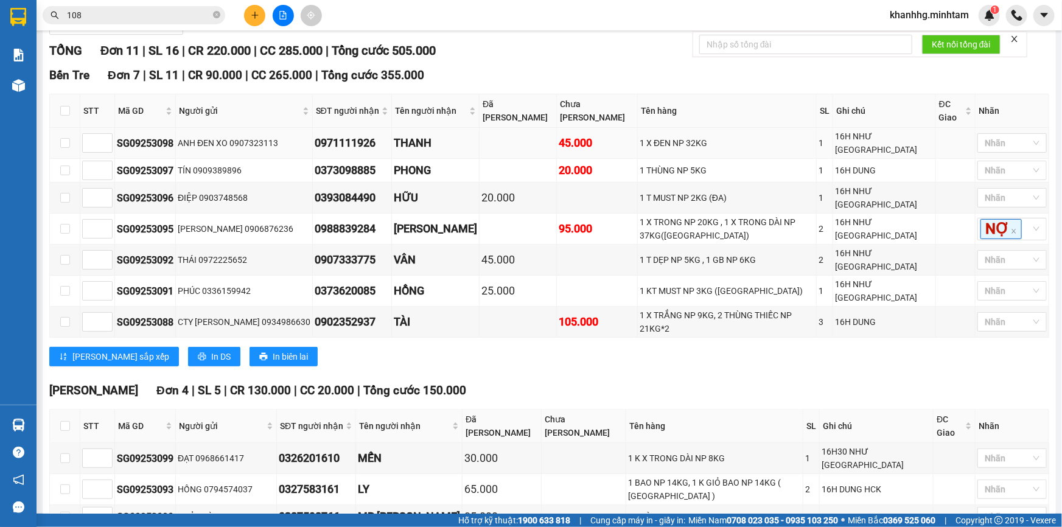
scroll to position [191, 0]
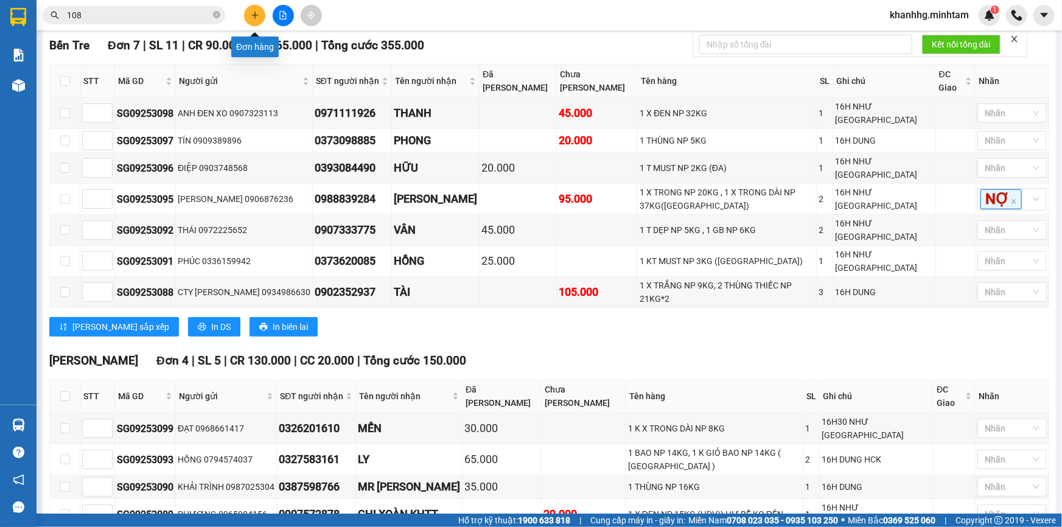
click at [261, 12] on button at bounding box center [254, 15] width 21 height 21
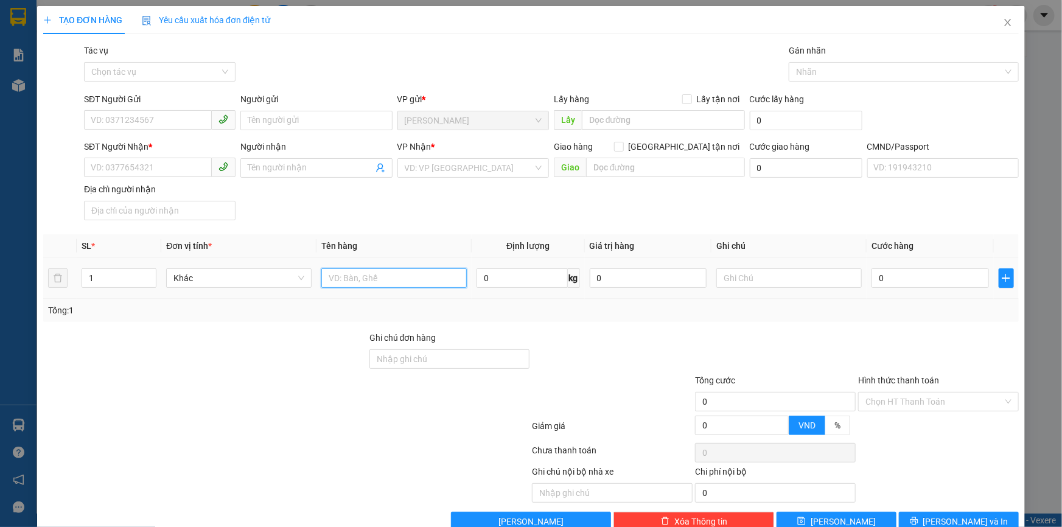
click at [370, 273] on input "text" at bounding box center [393, 277] width 145 height 19
type input "1T MUST NP 5KG _"
click at [733, 281] on input "text" at bounding box center [788, 277] width 145 height 19
type input "18H30 KHANH"
click at [423, 285] on input "1T MUST NP 5KG _" at bounding box center [393, 277] width 145 height 19
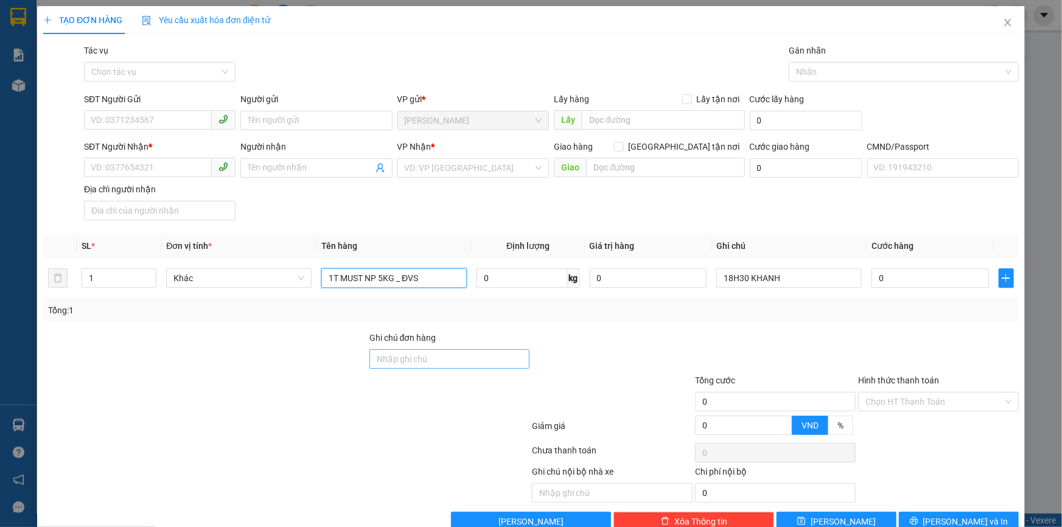
type input "1T MUST NP 5KG _ ĐĐV"
click at [399, 358] on input "Ghi chú đơn hàng" at bounding box center [449, 358] width 161 height 19
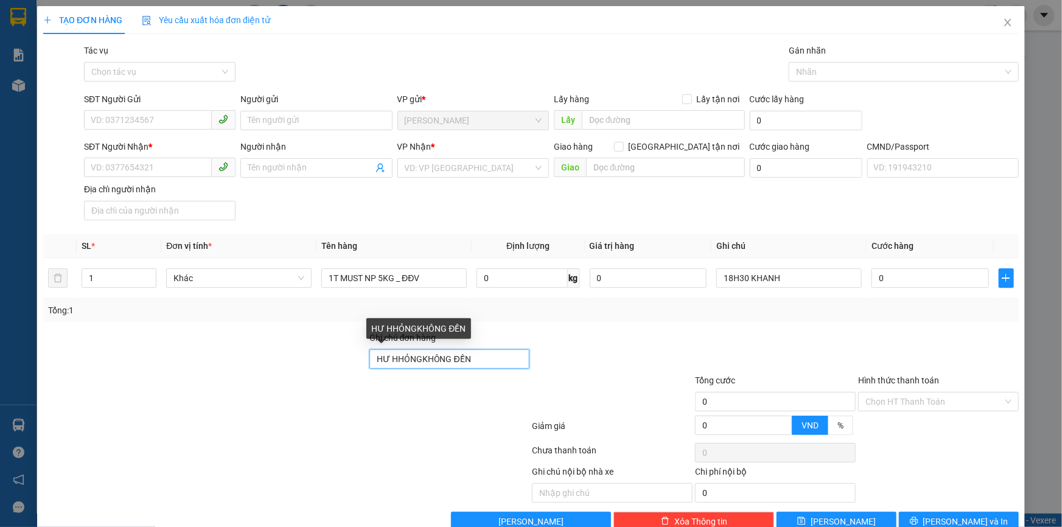
click at [398, 358] on input "HƯ HHỎNGKHÔNG ĐỀN" at bounding box center [449, 358] width 161 height 19
click at [413, 357] on input "HƯ HỎNGKHÔNG ĐỀN" at bounding box center [449, 358] width 161 height 19
type input "HƯ HỎNG KHÔNG ĐỀN"
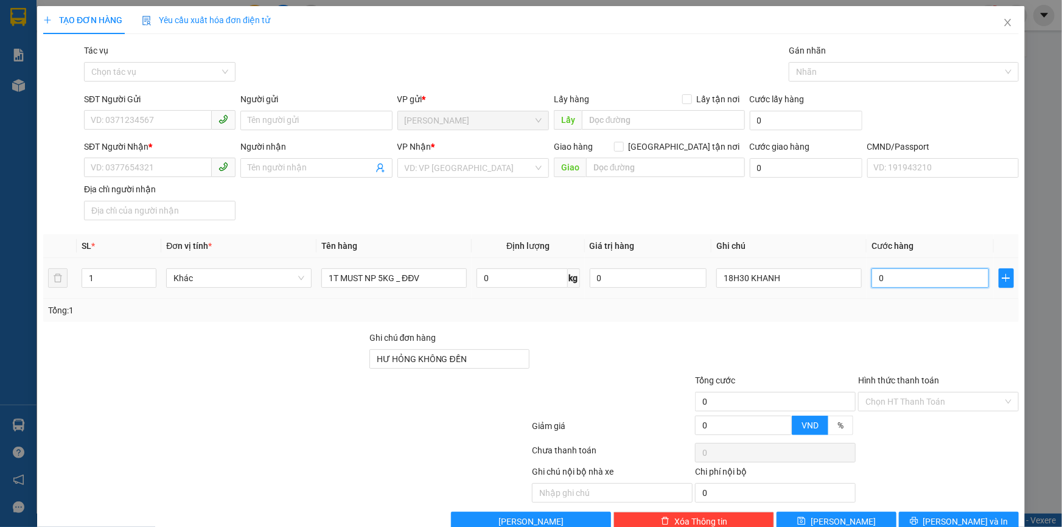
click at [925, 281] on input "0" at bounding box center [930, 277] width 117 height 19
type input "002"
type input "2"
type input "0.020"
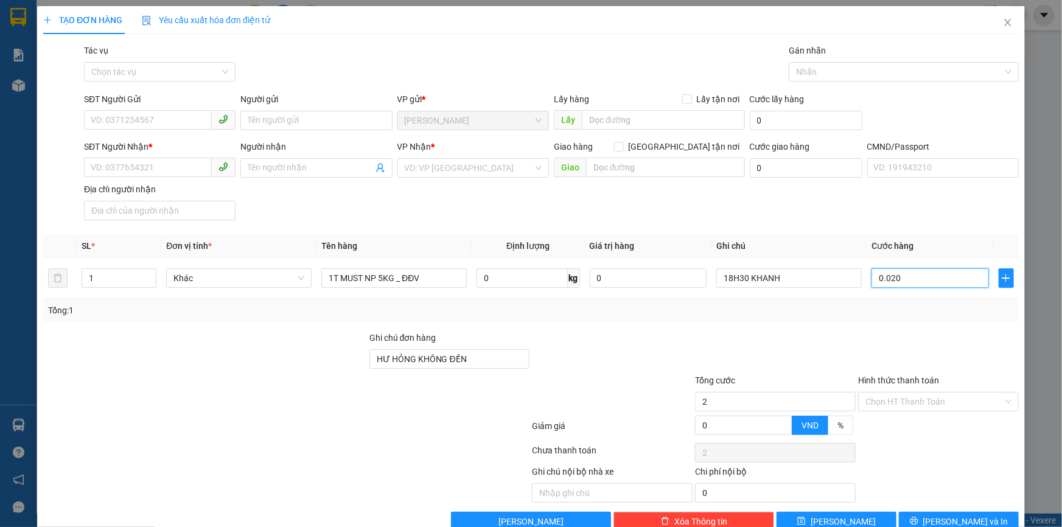
type input "20"
click at [332, 188] on div "SĐT Người Nhận * VD: 0377654321 Người nhận Tên người nhận VP Nhận * VD: VP Sài …" at bounding box center [552, 182] width 940 height 85
type input "20.000"
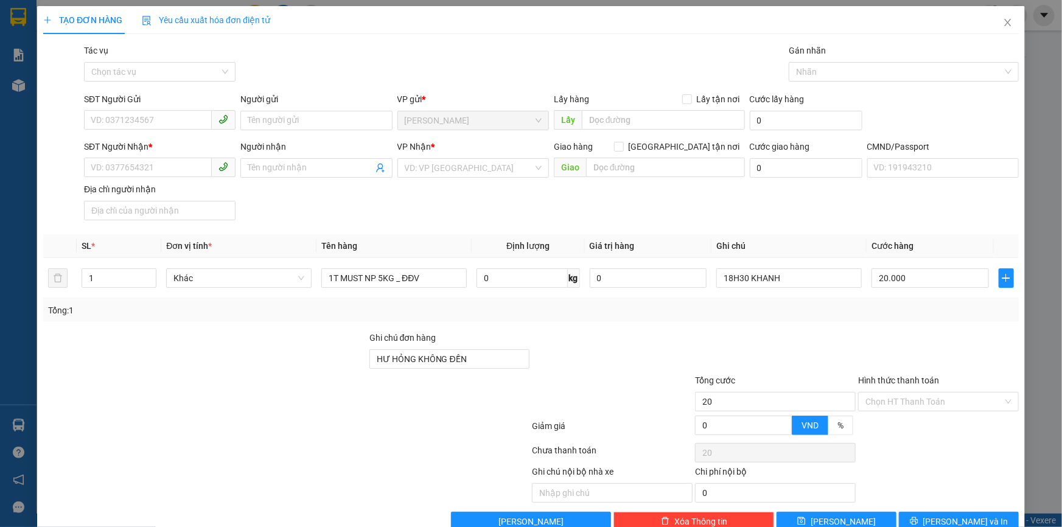
type input "20.000"
click at [163, 121] on input "SĐT Người Gửi" at bounding box center [148, 119] width 128 height 19
type input "0982149857"
click at [323, 119] on input "Người gửi" at bounding box center [316, 120] width 152 height 19
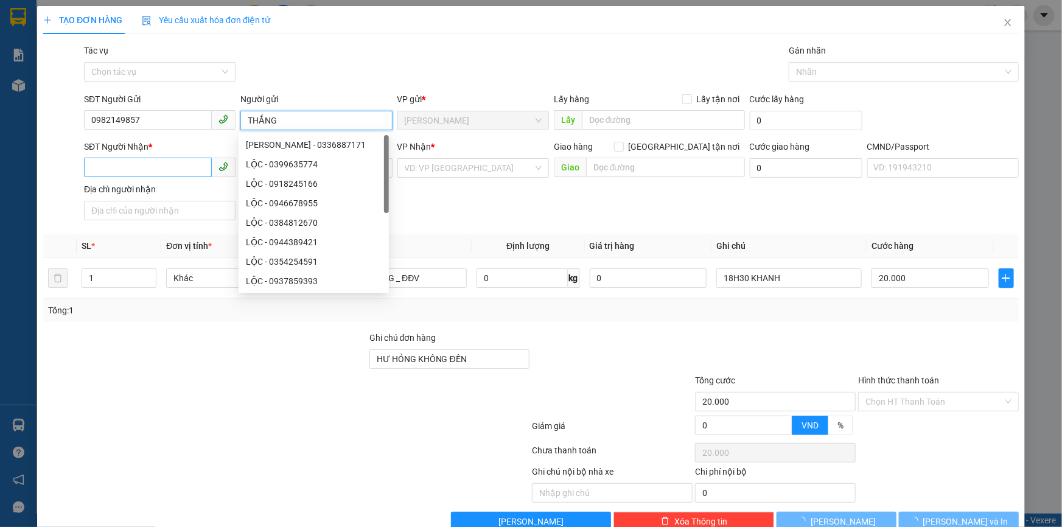
type input "THẮNG"
click at [161, 166] on input "SĐT Người Nhận *" at bounding box center [148, 167] width 128 height 19
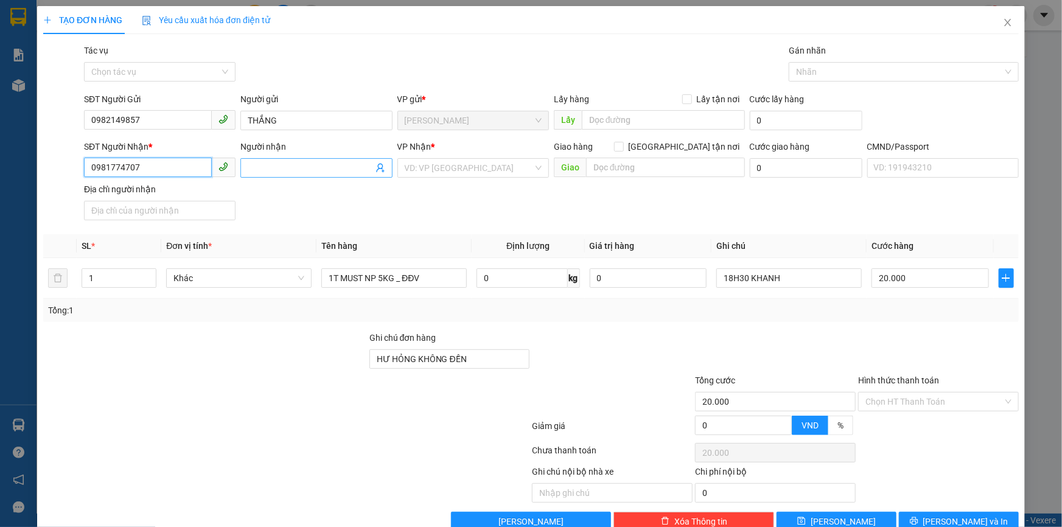
type input "0981774707"
click at [293, 164] on input "Người nhận" at bounding box center [310, 167] width 125 height 13
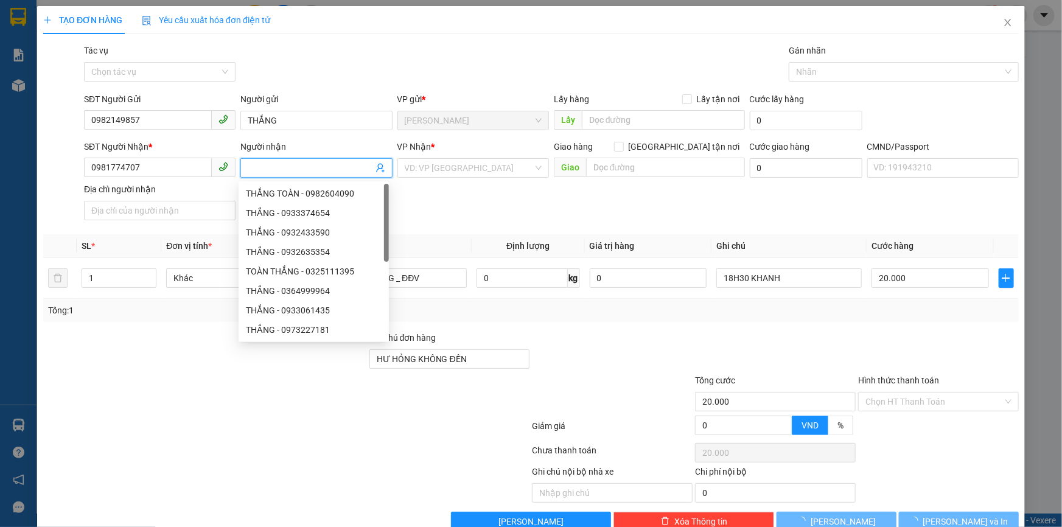
type input "D"
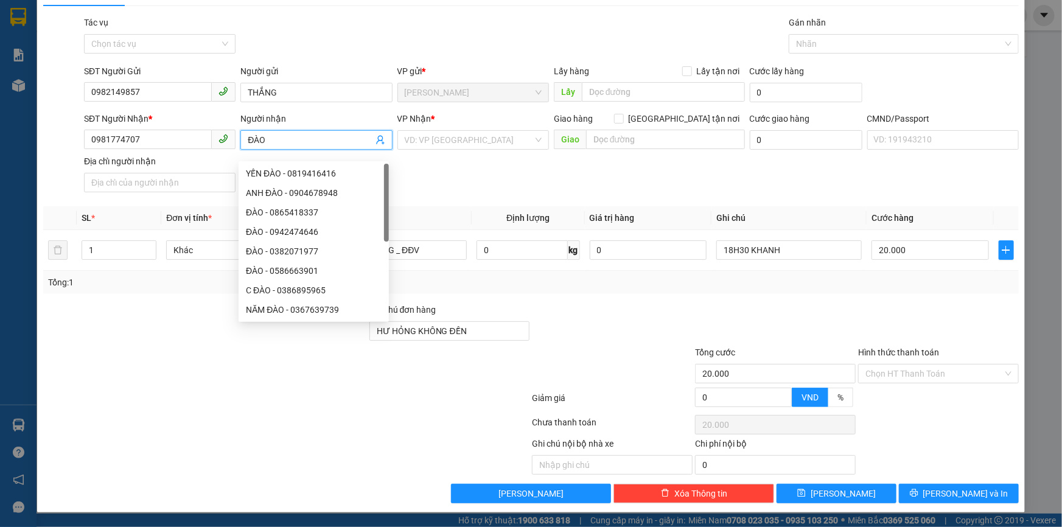
scroll to position [29, 0]
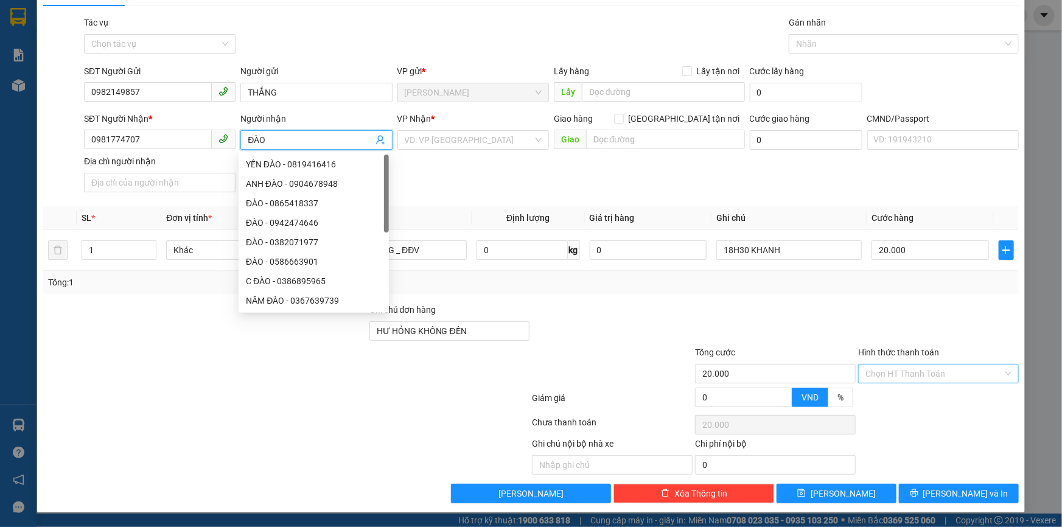
type input "ĐÀO"
click at [877, 369] on input "Hình thức thanh toán" at bounding box center [935, 374] width 138 height 18
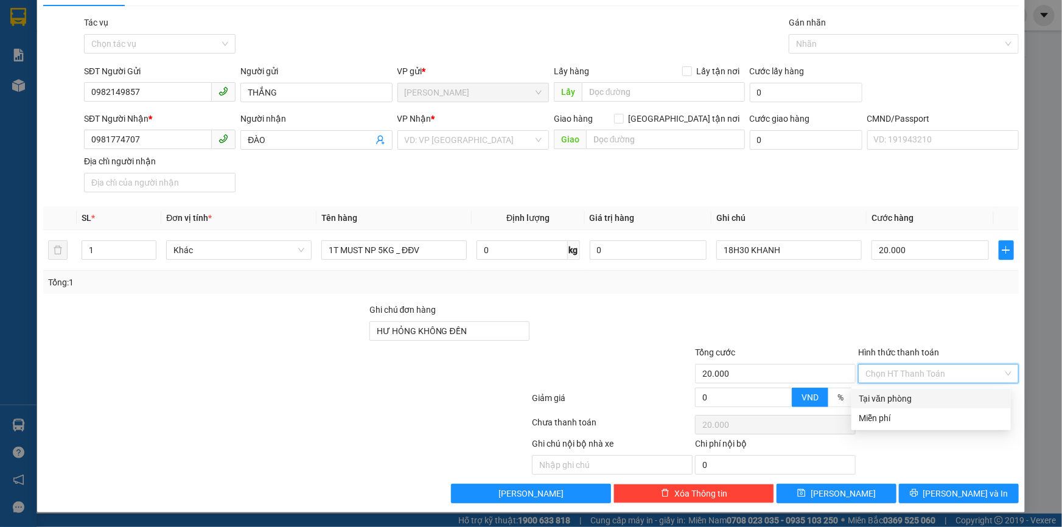
click at [877, 394] on div "Tại văn phòng" at bounding box center [931, 398] width 145 height 13
type input "0"
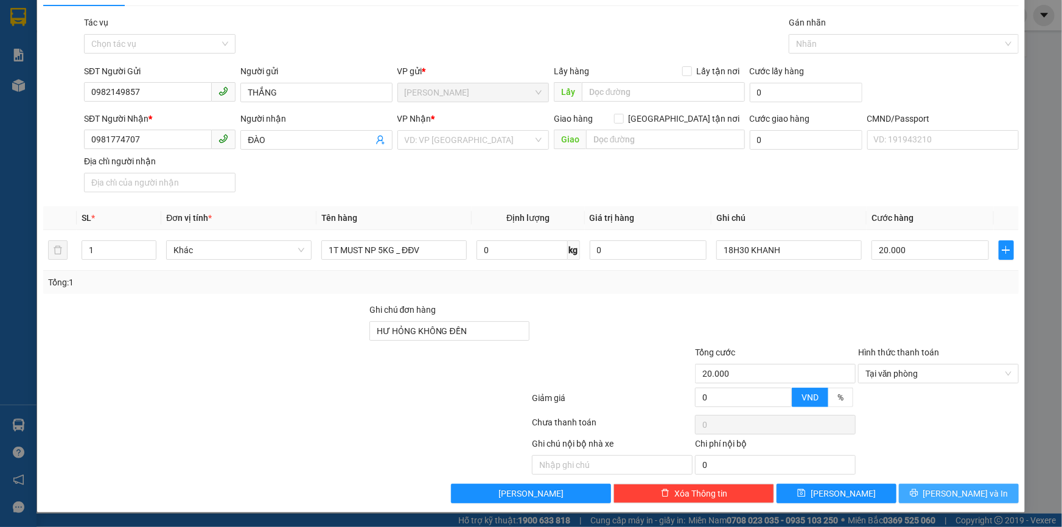
click at [943, 499] on span "Lưu và In" at bounding box center [965, 493] width 85 height 13
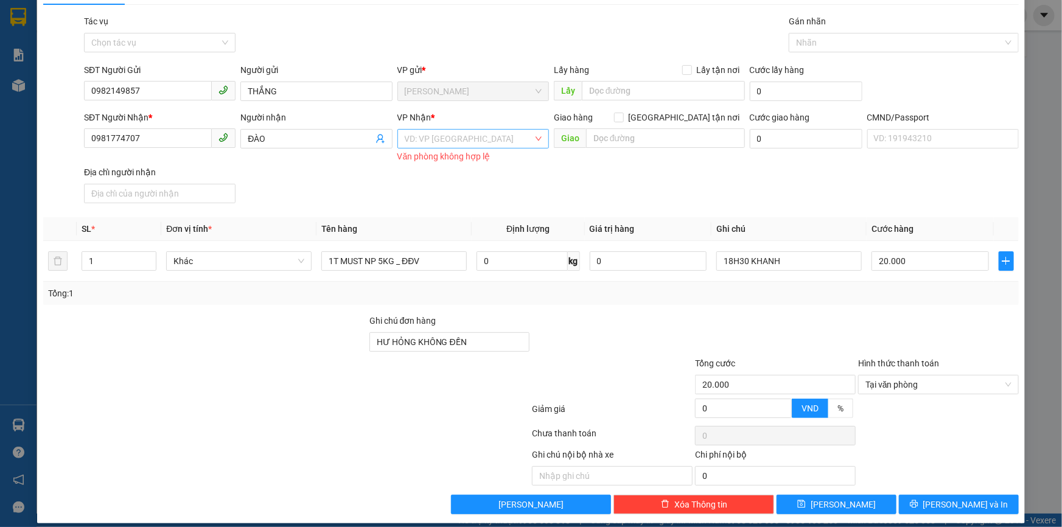
click at [475, 130] on input "search" at bounding box center [469, 139] width 128 height 18
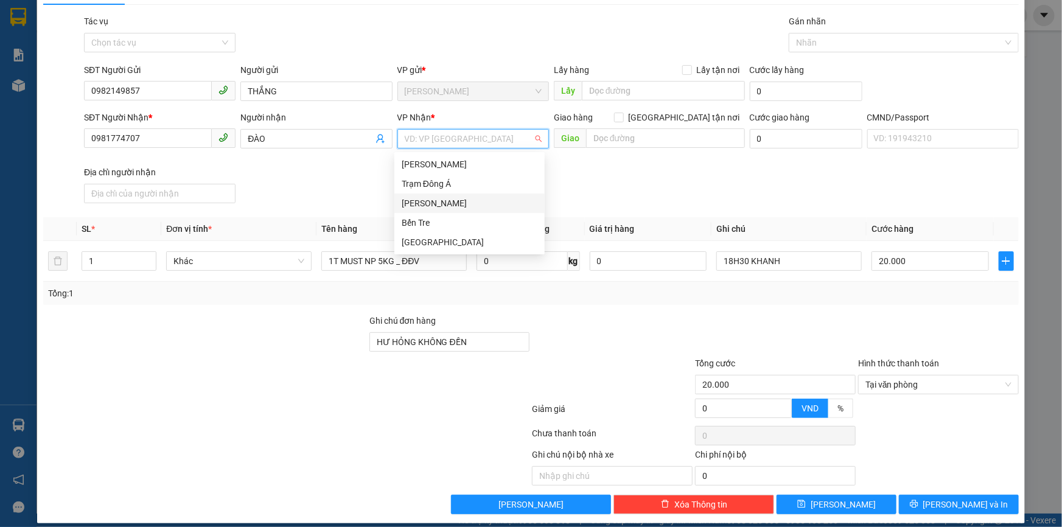
click at [439, 199] on div "Hồ Chí Minh" at bounding box center [470, 203] width 136 height 13
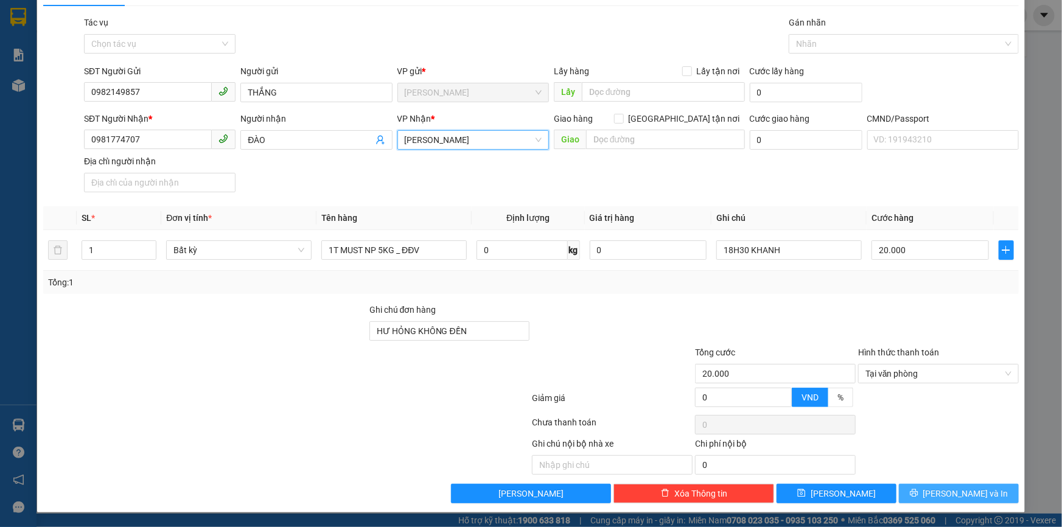
click at [917, 492] on button "Lưu và In" at bounding box center [959, 493] width 120 height 19
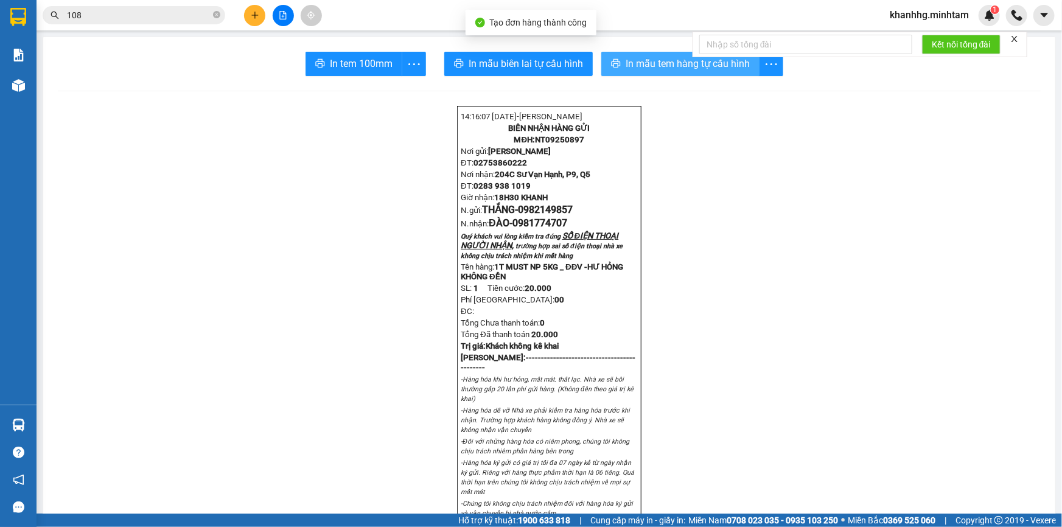
click at [626, 60] on span "In mẫu tem hàng tự cấu hình" at bounding box center [688, 63] width 124 height 15
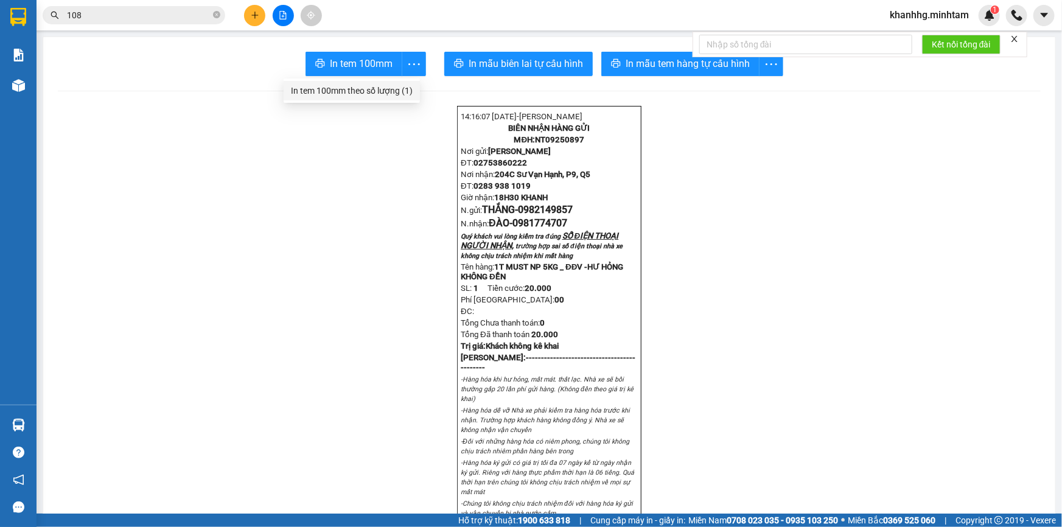
click at [376, 86] on div "In tem 100mm theo số lượng (1)" at bounding box center [352, 90] width 122 height 13
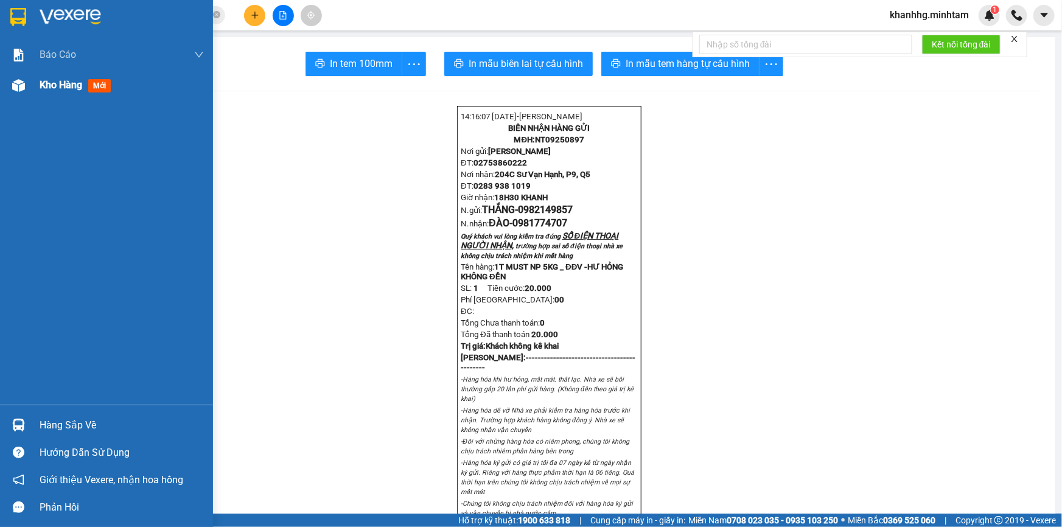
click at [54, 77] on div "Kho hàng mới" at bounding box center [122, 85] width 164 height 30
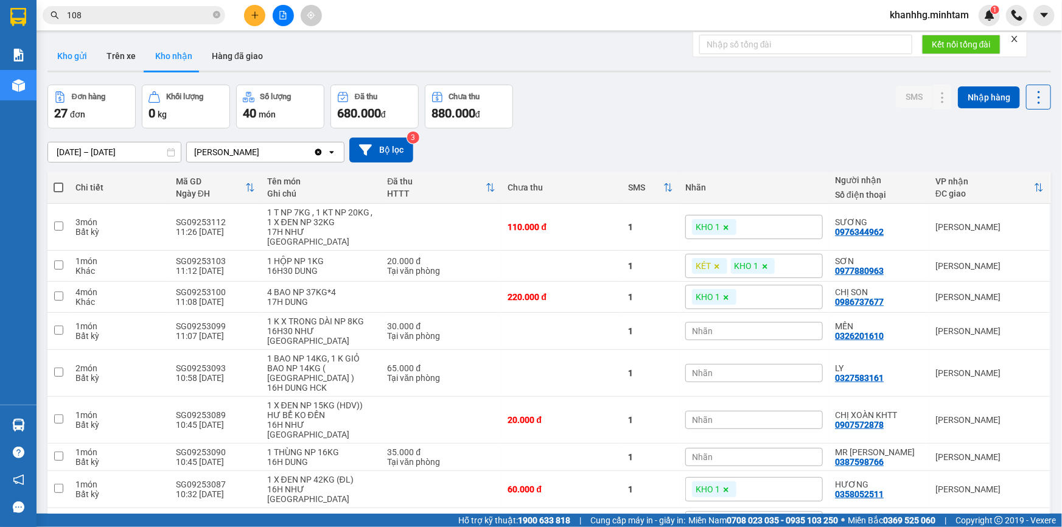
click at [80, 57] on button "Kho gửi" at bounding box center [71, 55] width 49 height 29
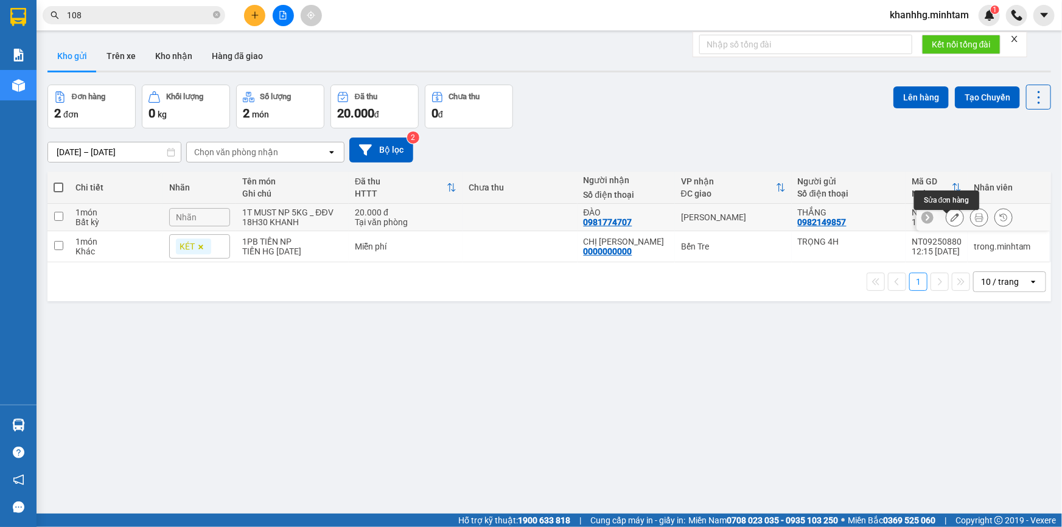
click at [951, 220] on icon at bounding box center [955, 217] width 9 height 9
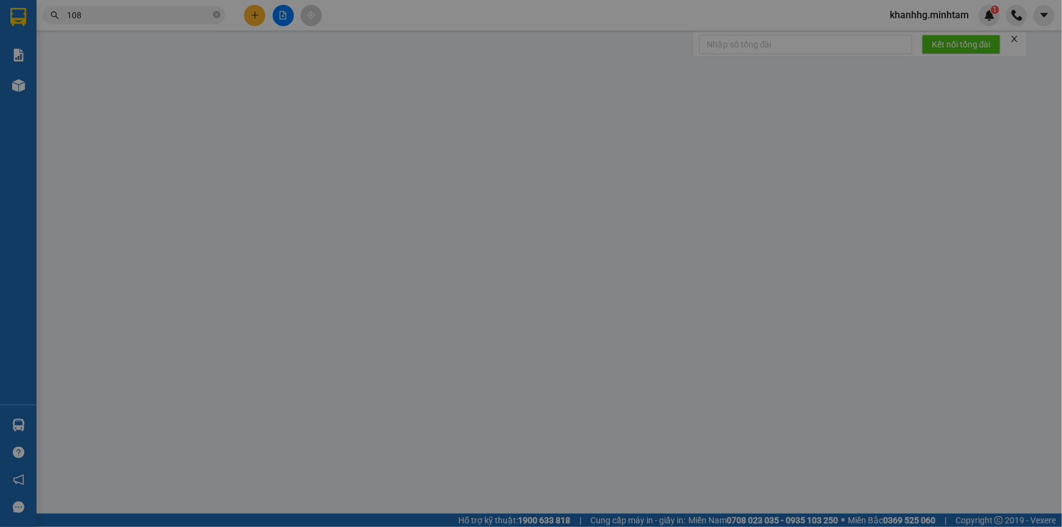
type input "0982149857"
type input "THẮNG"
type input "0981774707"
type input "ĐÀO"
type input "HƯ HỎNG KHÔNG ĐỀN"
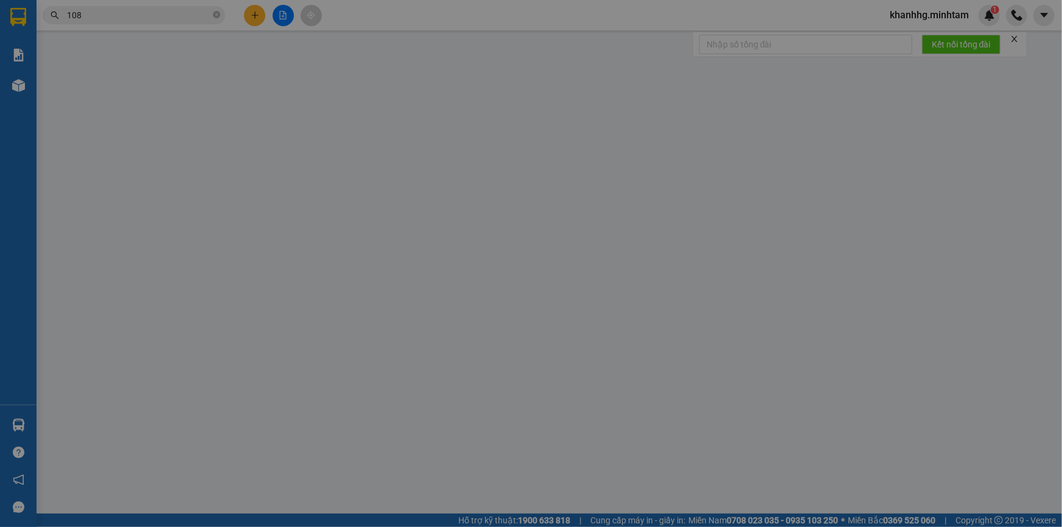
type input "20.000"
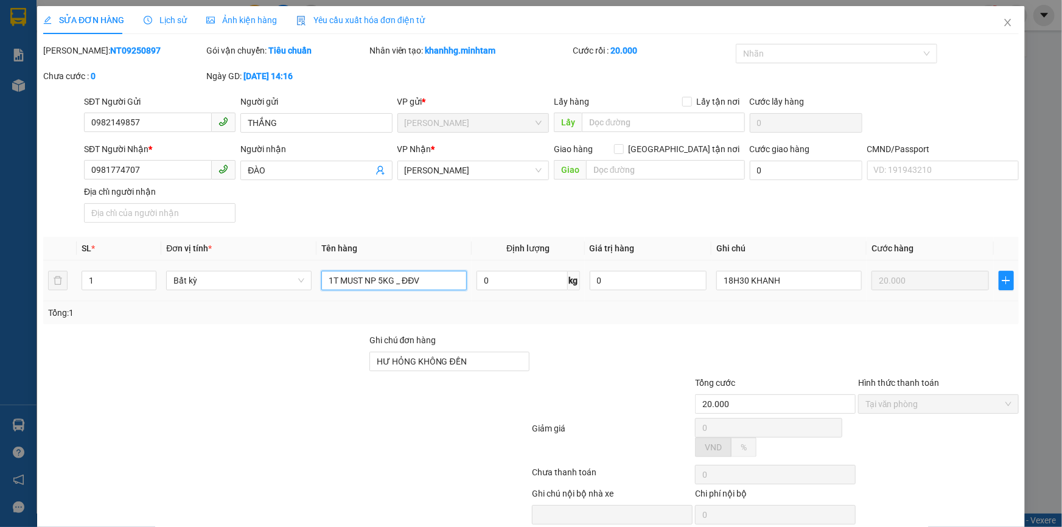
click at [411, 278] on input "1T MUST NP 5KG _ ĐĐV" at bounding box center [393, 280] width 145 height 19
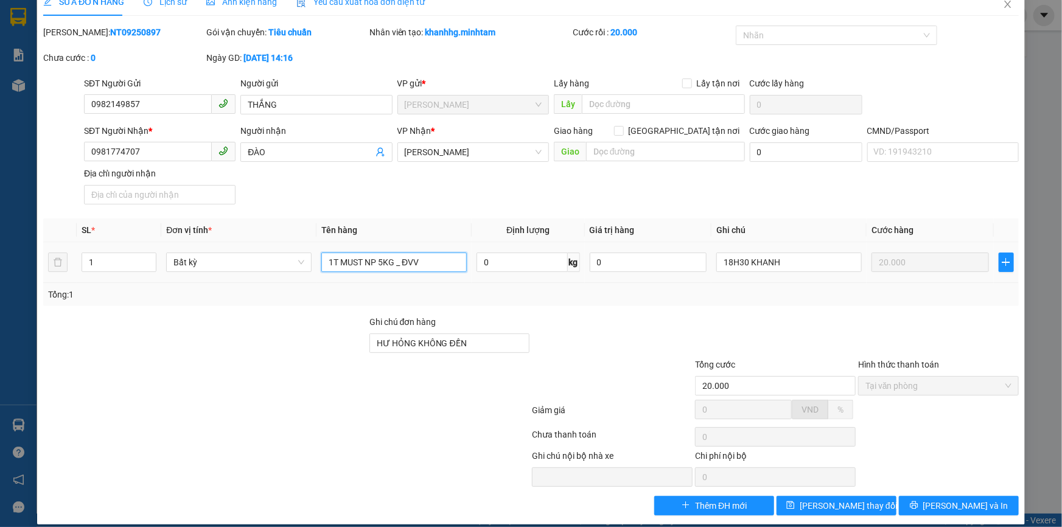
scroll to position [31, 0]
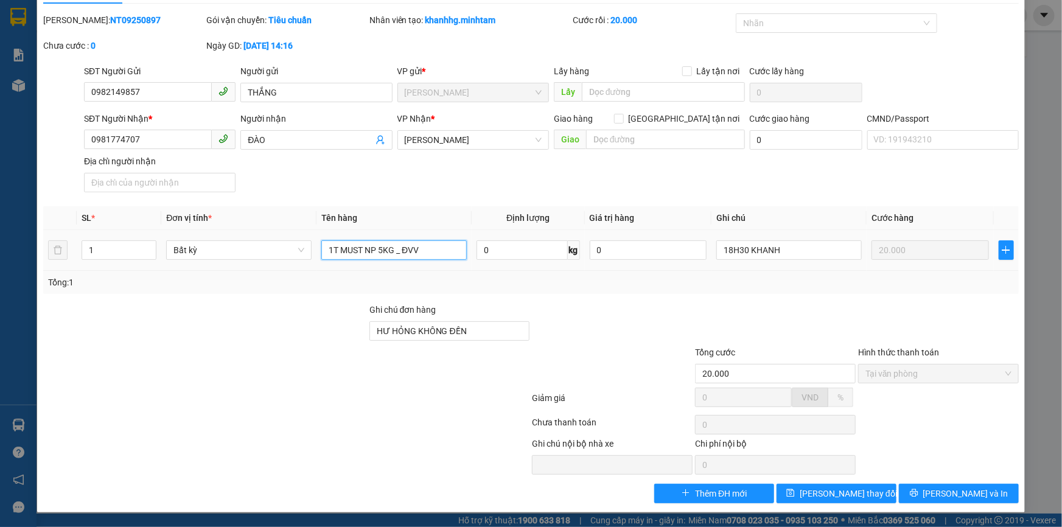
click at [428, 253] on input "1T MUST NP 5KG _ ĐVV" at bounding box center [393, 249] width 145 height 19
type input "1T MUST NP 5KG _ ĐVS"
click at [940, 491] on button "Lưu và In" at bounding box center [959, 493] width 120 height 19
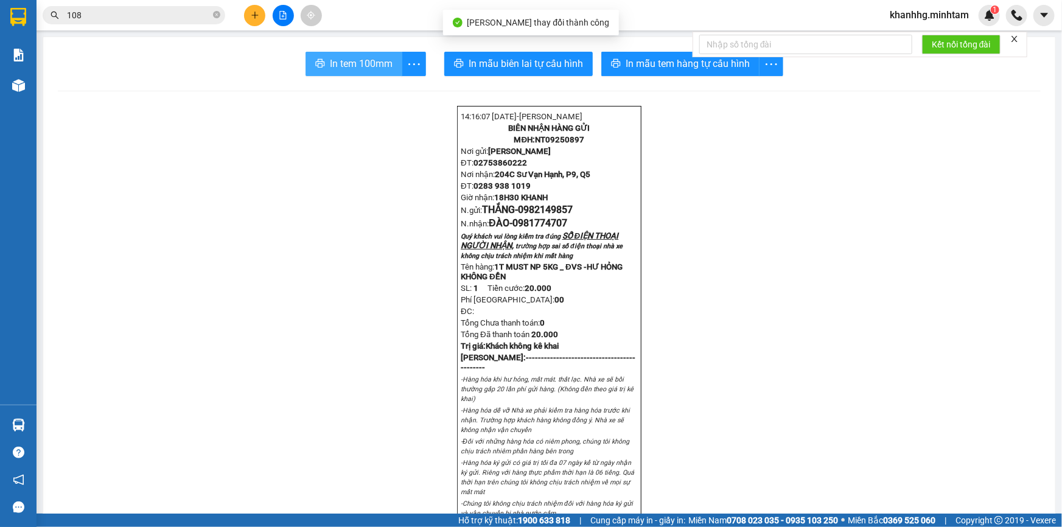
click at [354, 59] on span "In tem 100mm" at bounding box center [361, 63] width 63 height 15
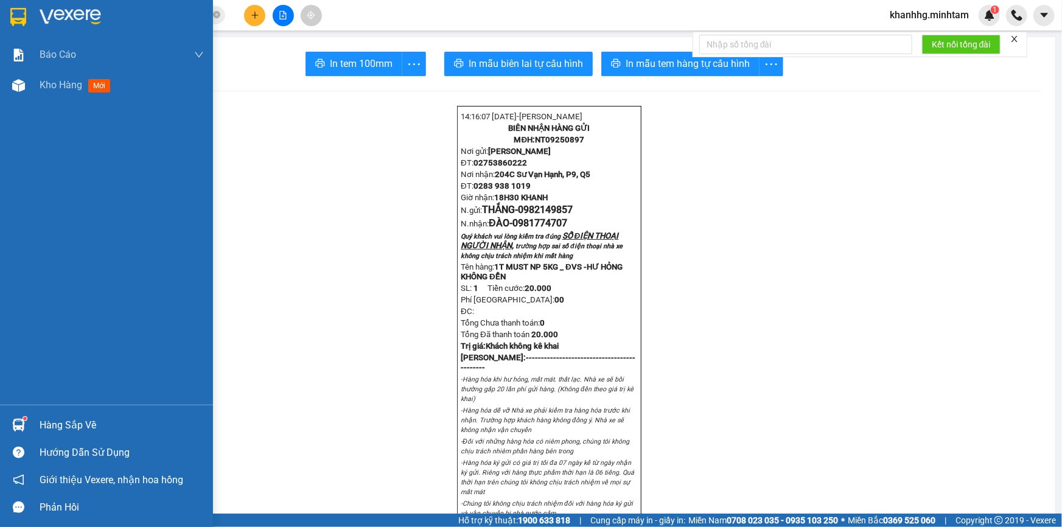
click at [42, 408] on div "Hàng sắp về Hướng dẫn sử dụng Giới thiệu Vexere, nhận hoa hồng Phản hồi" at bounding box center [106, 463] width 213 height 116
click at [69, 422] on div "Hàng sắp về" at bounding box center [122, 425] width 164 height 18
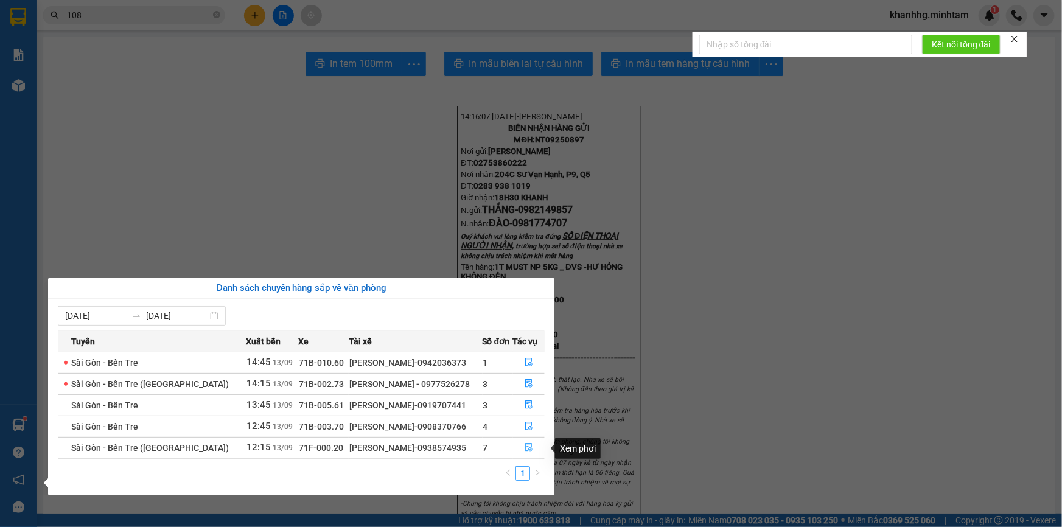
click at [530, 449] on icon "file-done" at bounding box center [528, 447] width 7 height 9
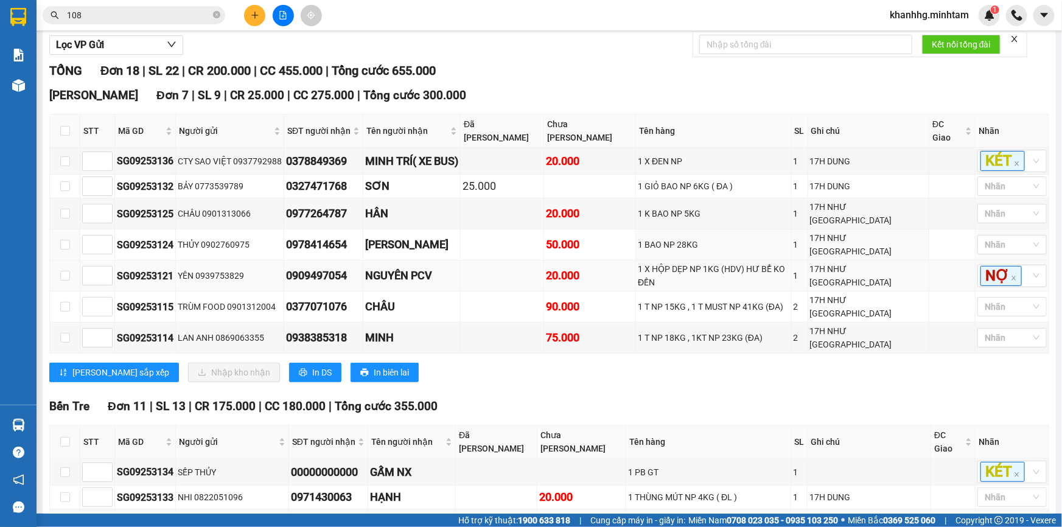
scroll to position [147, 0]
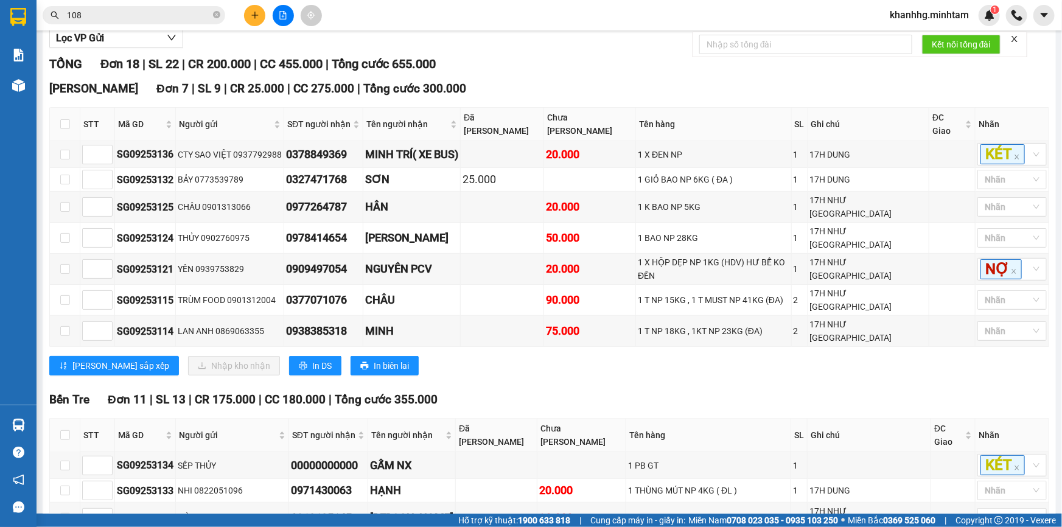
click at [248, 12] on button at bounding box center [254, 15] width 21 height 21
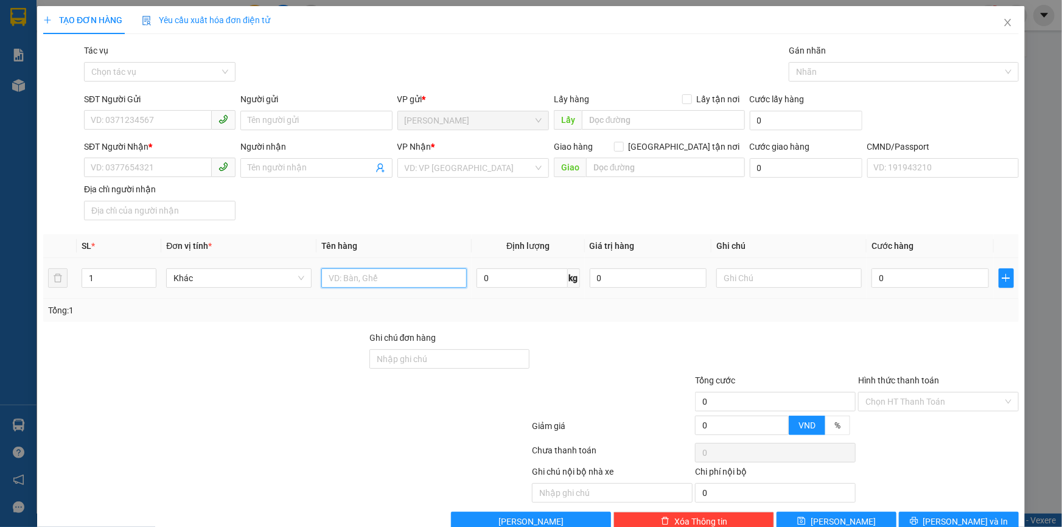
click at [383, 281] on input "text" at bounding box center [393, 277] width 145 height 19
click at [363, 276] on input "1T MUST NP 13KG" at bounding box center [393, 277] width 145 height 19
click at [426, 277] on input "1T MUST 1X TRẮNG NP 13KG" at bounding box center [393, 277] width 145 height 19
click at [453, 279] on input "1T MUST 1X TRẮNG NP 13-6KG" at bounding box center [393, 277] width 145 height 19
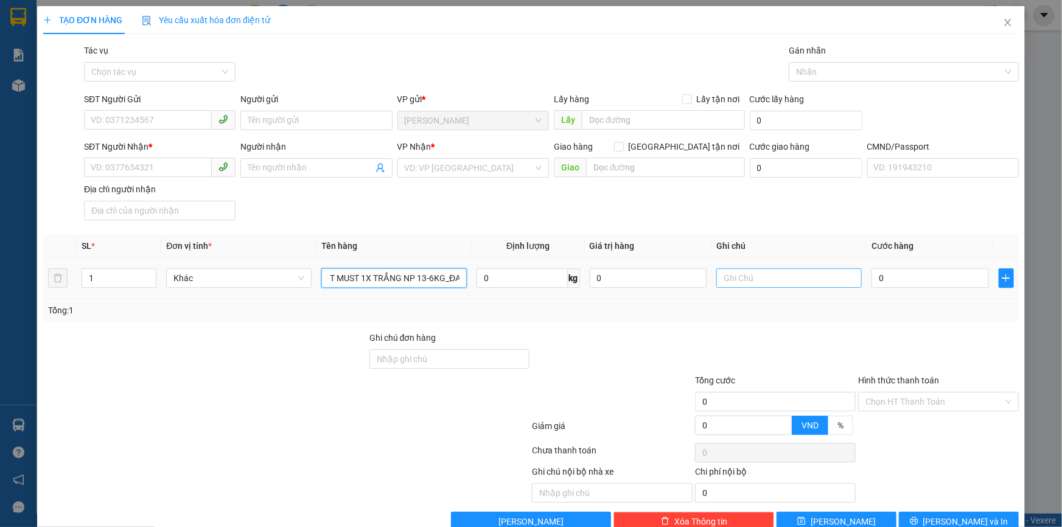
type input "1T MUST 1X TRẮNG NP 13-6KG_ĐA"
click at [770, 284] on input "text" at bounding box center [788, 277] width 145 height 19
type input "19H KHANH"
click at [878, 286] on input "0" at bounding box center [930, 277] width 117 height 19
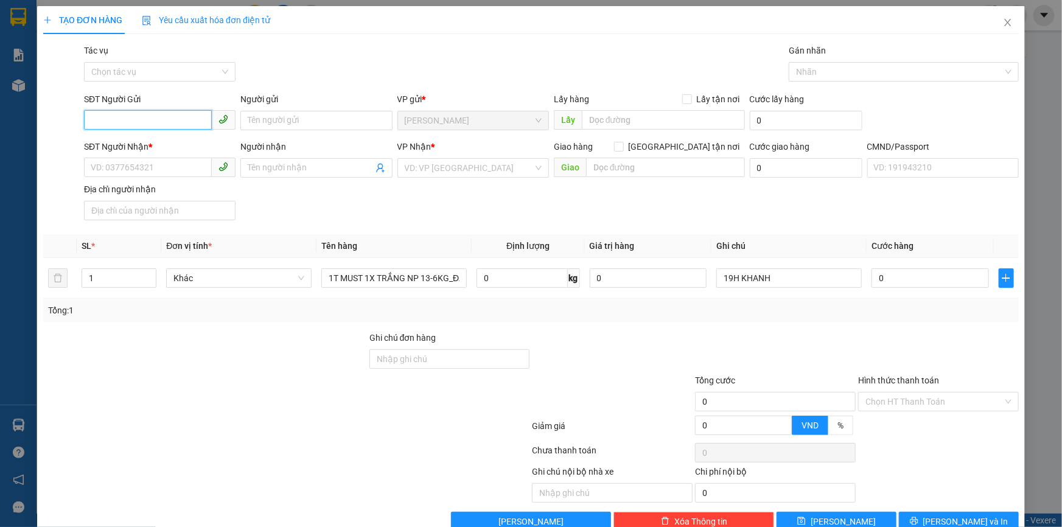
click at [147, 121] on input "SĐT Người Gửi" at bounding box center [148, 119] width 128 height 19
click at [154, 144] on div "0988706704 - ÚT PHA" at bounding box center [159, 144] width 136 height 13
type input "0988706704"
type input "ÚT PHA"
type input "0917491111"
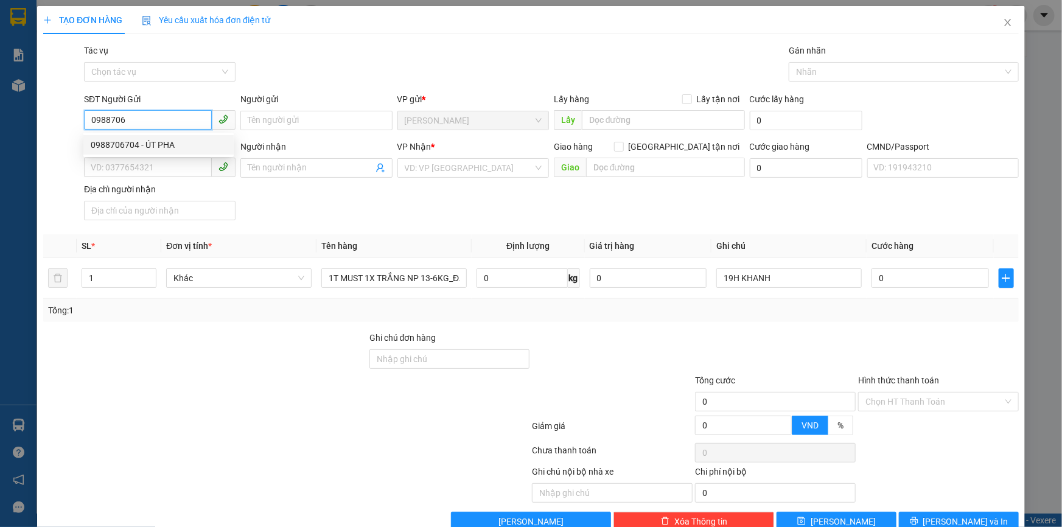
type input "ANH PHÚC"
type input "0988706704"
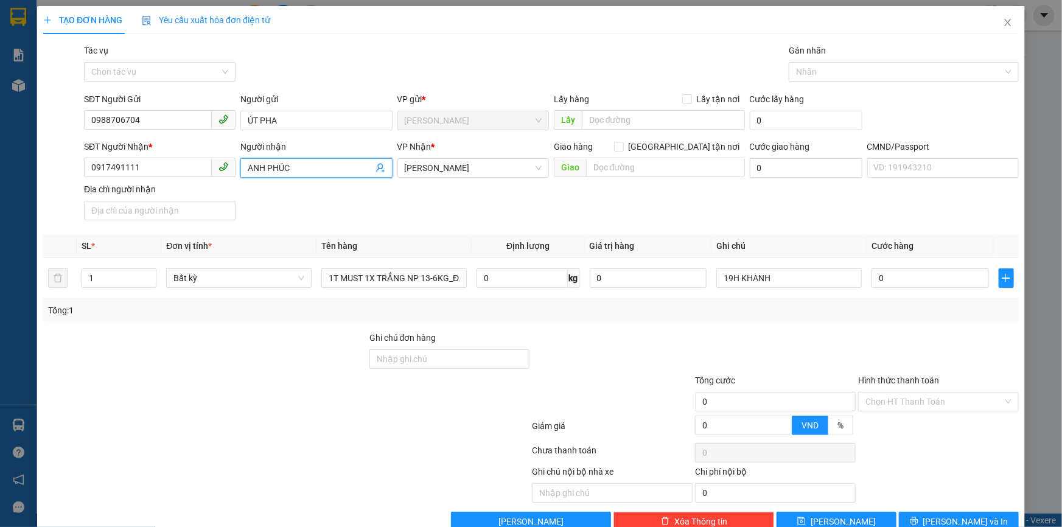
click at [377, 169] on icon "user-add" at bounding box center [380, 168] width 8 height 9
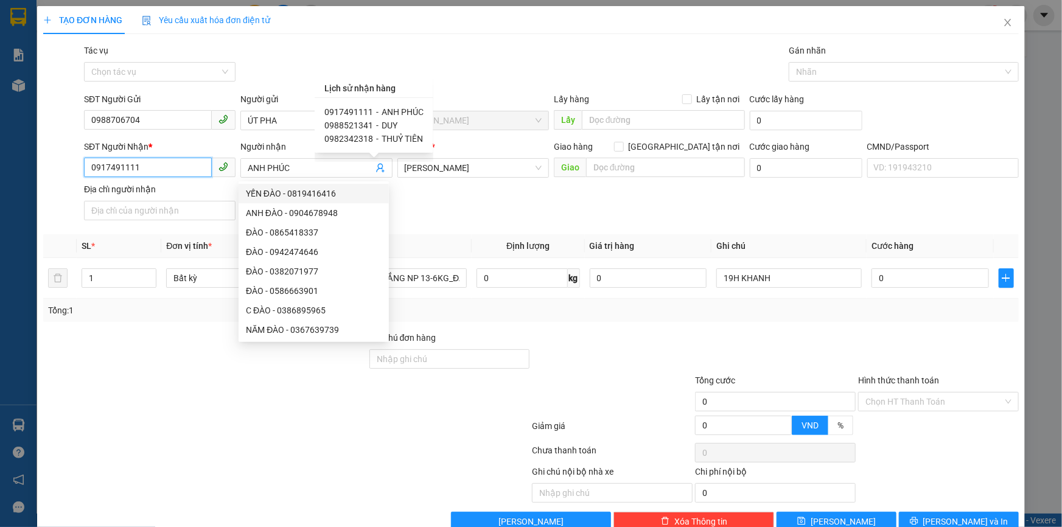
click at [148, 161] on input "0917491111" at bounding box center [148, 167] width 128 height 19
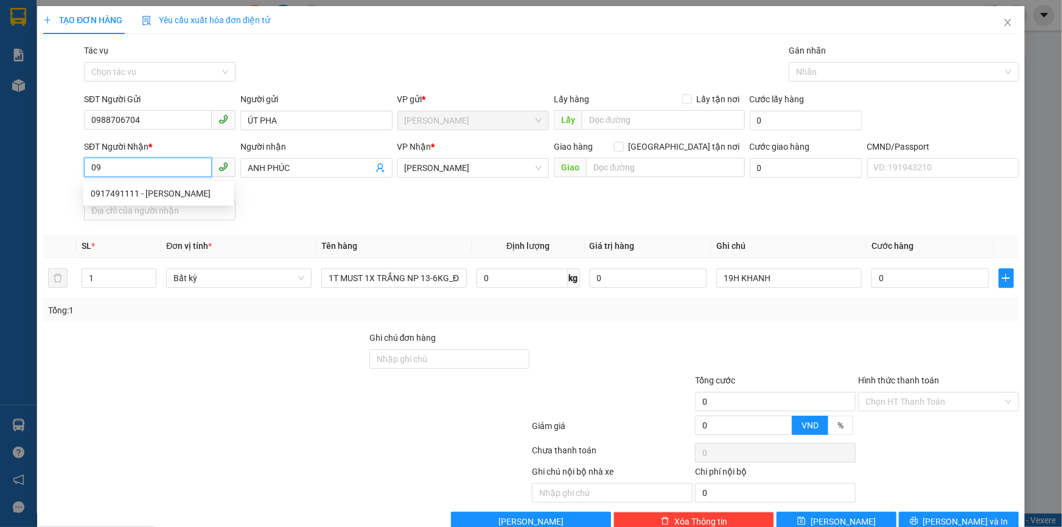
type input "0"
type input "0347678225"
click at [326, 163] on input "ANH PHÚC" at bounding box center [310, 167] width 125 height 13
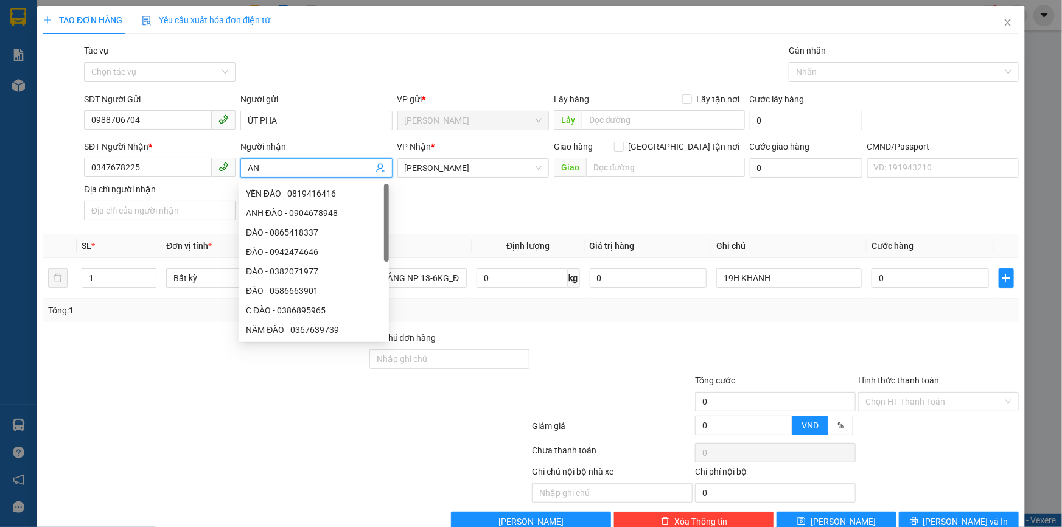
type input "A"
type input "THUÝ"
click at [721, 186] on div "SĐT Người Nhận * 0347678225 Người nhận THUÝ VP Nhận * Hồ Chí Minh Giao hàng Gia…" at bounding box center [552, 182] width 940 height 85
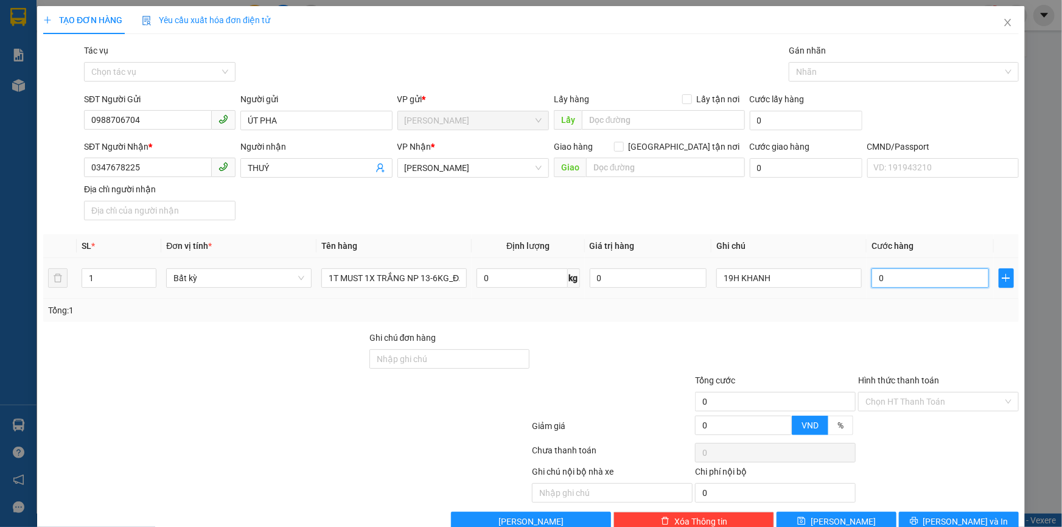
click at [901, 287] on input "0" at bounding box center [930, 277] width 117 height 19
type input "0.055"
type input "55"
click at [937, 318] on div "Tổng: 1" at bounding box center [531, 310] width 976 height 23
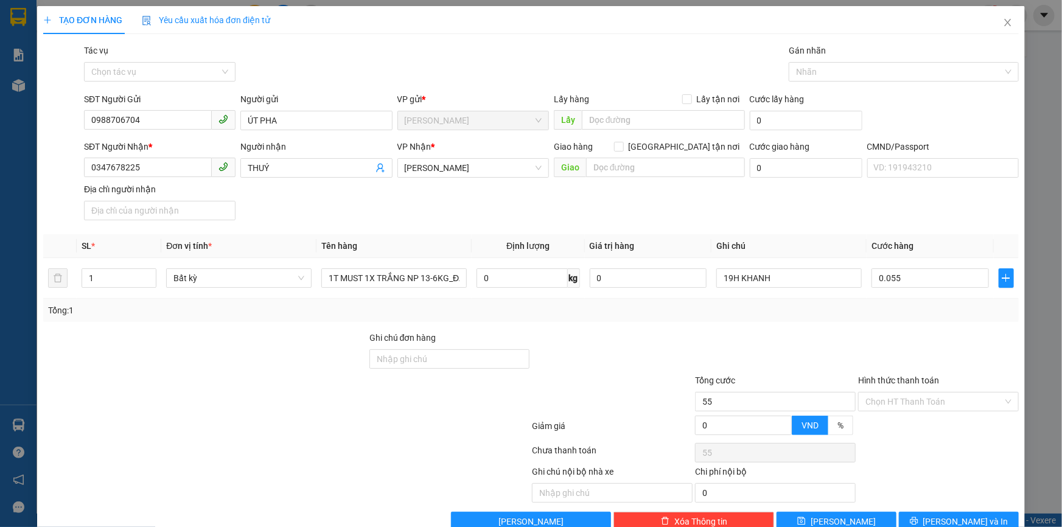
type input "55.000"
click at [870, 402] on input "Hình thức thanh toán" at bounding box center [935, 402] width 138 height 18
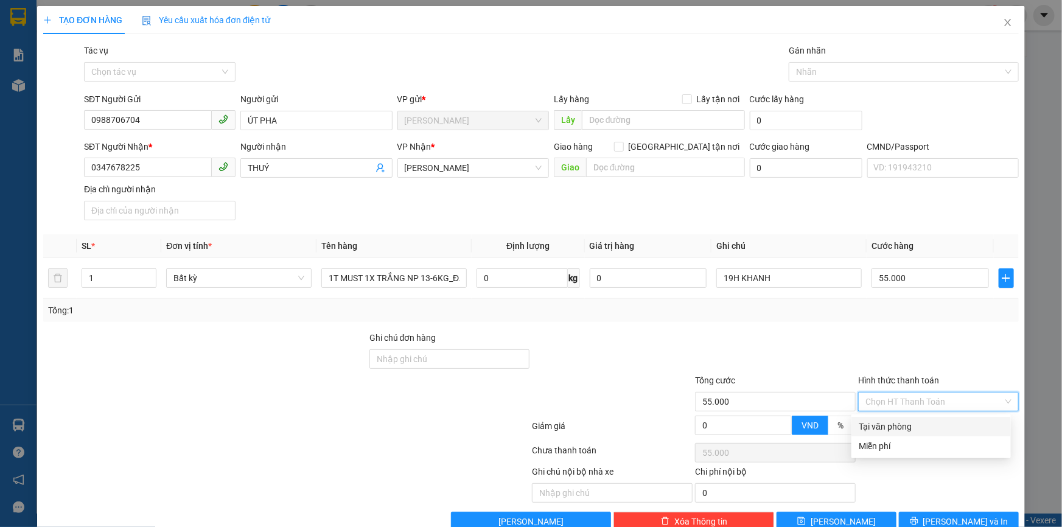
click at [869, 428] on div "Tại văn phòng" at bounding box center [931, 426] width 145 height 13
type input "0"
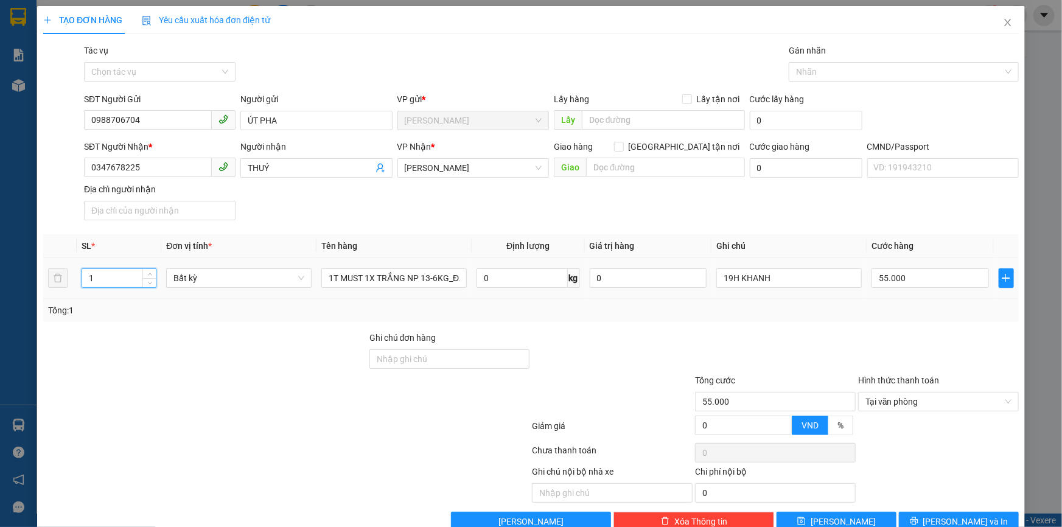
click at [122, 276] on input "1" at bounding box center [119, 278] width 74 height 18
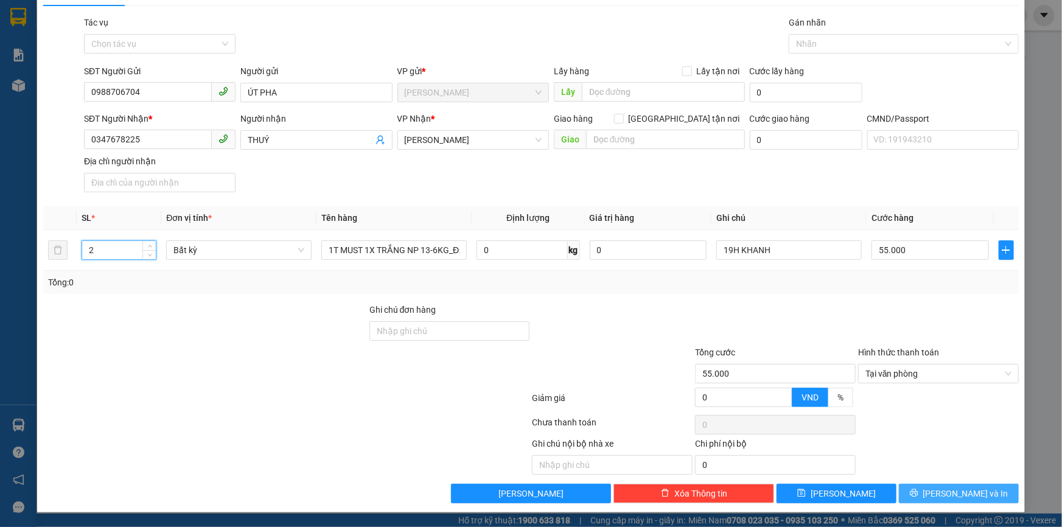
type input "2"
drag, startPoint x: 947, startPoint y: 491, endPoint x: 928, endPoint y: 481, distance: 21.8
click at [947, 490] on span "Lưu và In" at bounding box center [965, 493] width 85 height 13
type input "0"
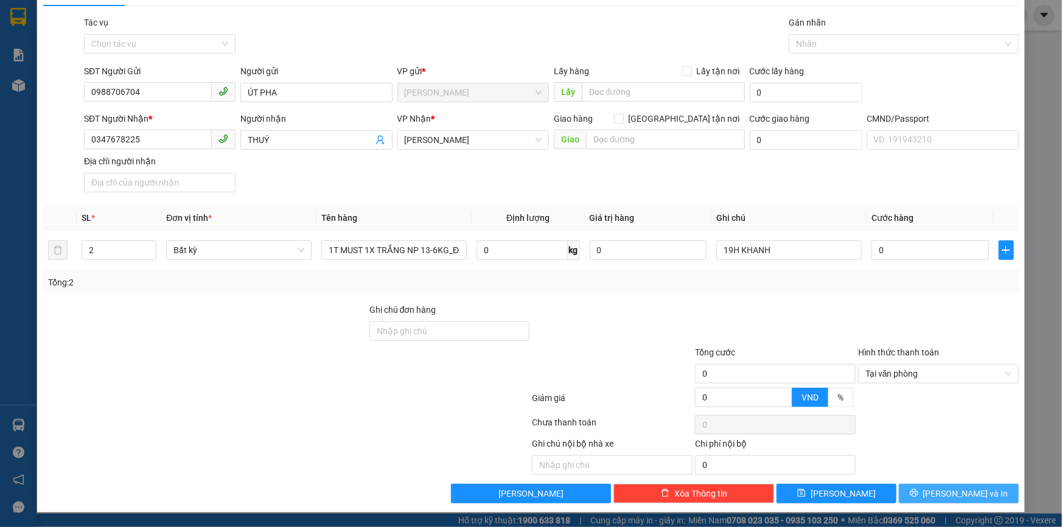
click at [917, 484] on button "Lưu và In" at bounding box center [959, 493] width 120 height 19
click at [919, 491] on button "Lưu và In" at bounding box center [959, 493] width 120 height 19
type input "0.055"
type input "55"
type input "0.055"
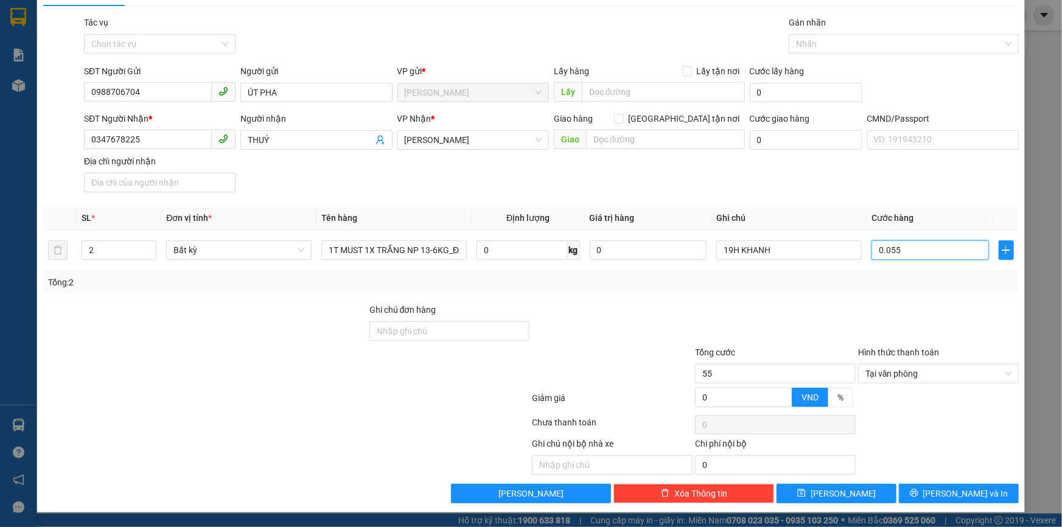
type input "55"
type input "55.000"
click at [923, 308] on div at bounding box center [938, 324] width 163 height 43
click at [939, 488] on button "Lưu và In" at bounding box center [959, 493] width 120 height 19
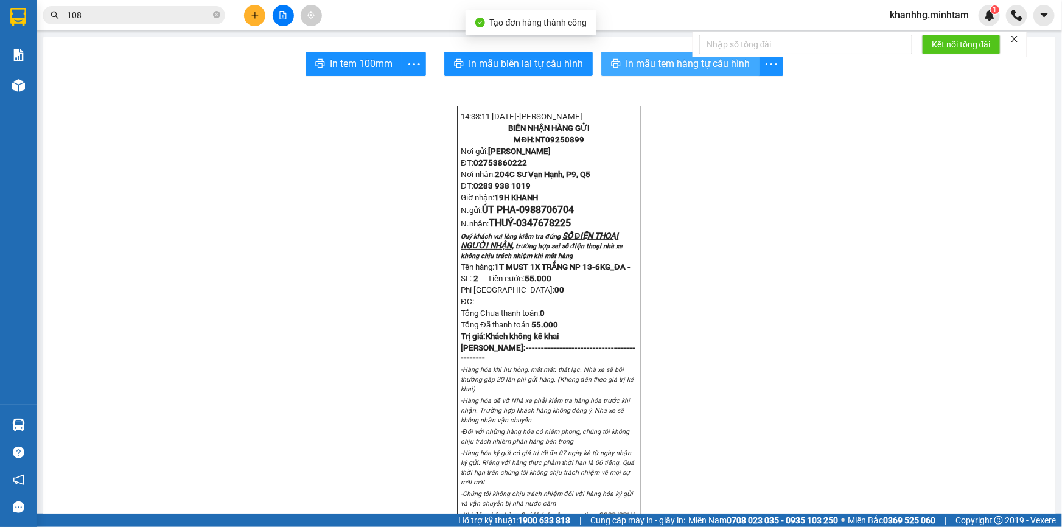
click at [631, 63] on span "In mẫu tem hàng tự cấu hình" at bounding box center [688, 63] width 124 height 15
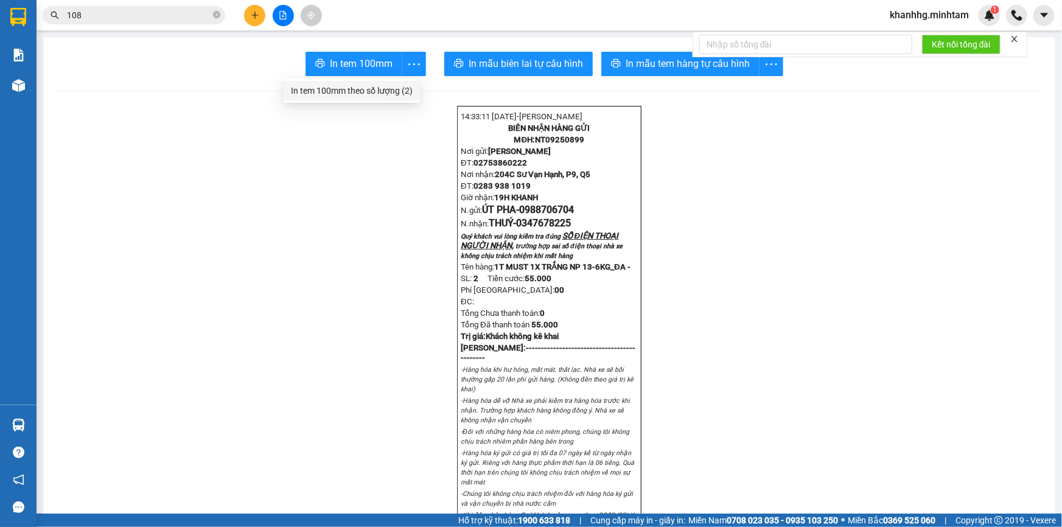
click at [375, 83] on li "In tem 100mm theo số lượng (2)" at bounding box center [352, 90] width 136 height 19
click at [403, 87] on div "In tem 100mm theo số lượng (2)" at bounding box center [352, 90] width 122 height 13
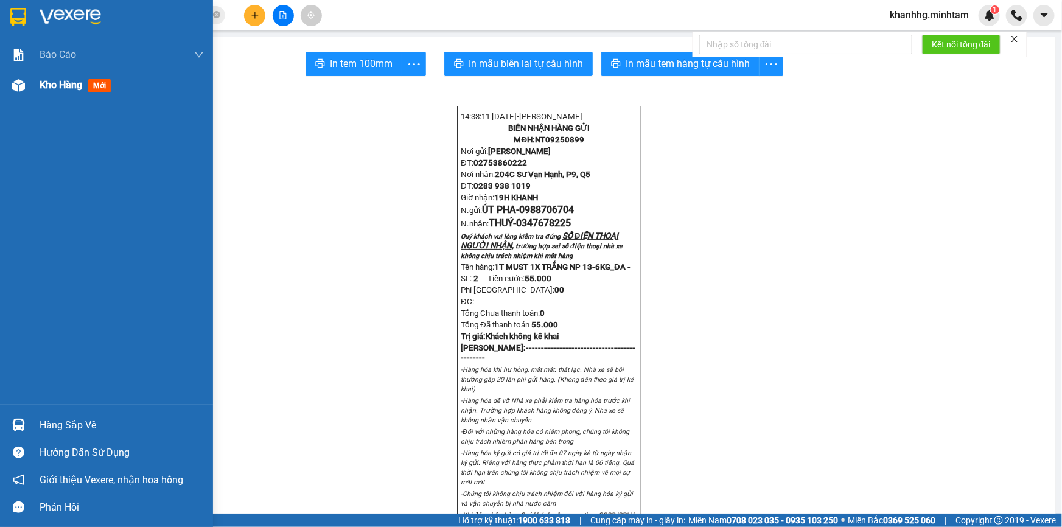
click at [79, 81] on span "Kho hàng" at bounding box center [61, 85] width 43 height 12
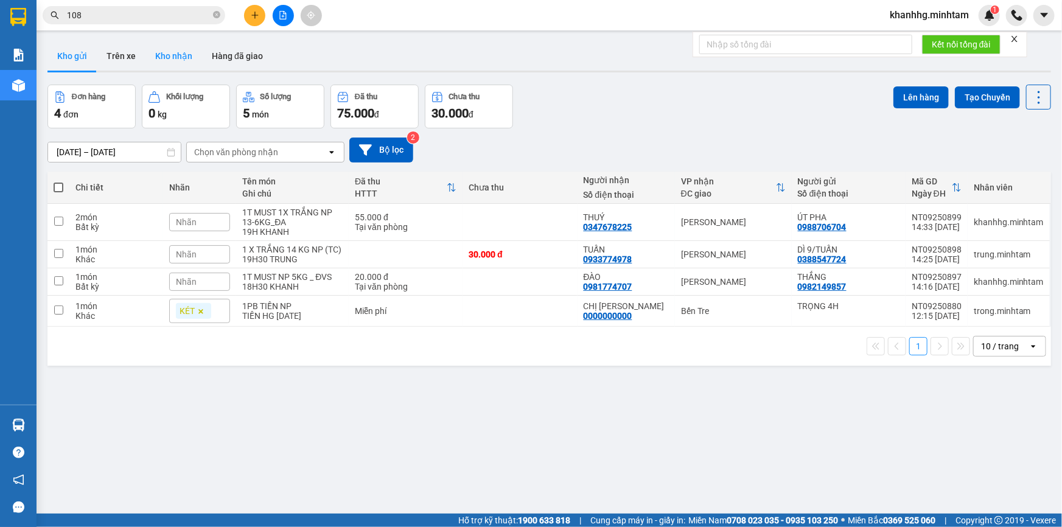
click at [166, 50] on button "Kho nhận" at bounding box center [173, 55] width 57 height 29
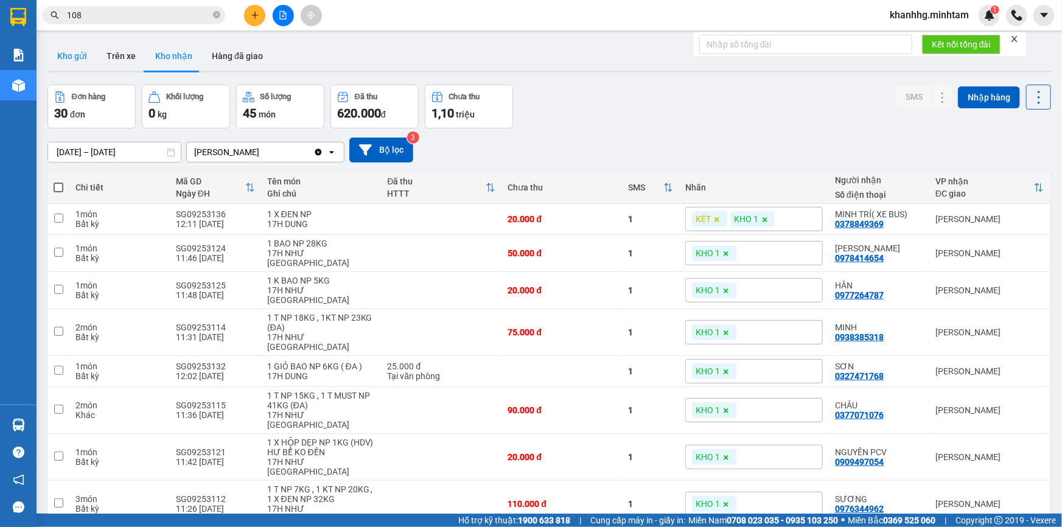
click at [68, 52] on button "Kho gửi" at bounding box center [71, 55] width 49 height 29
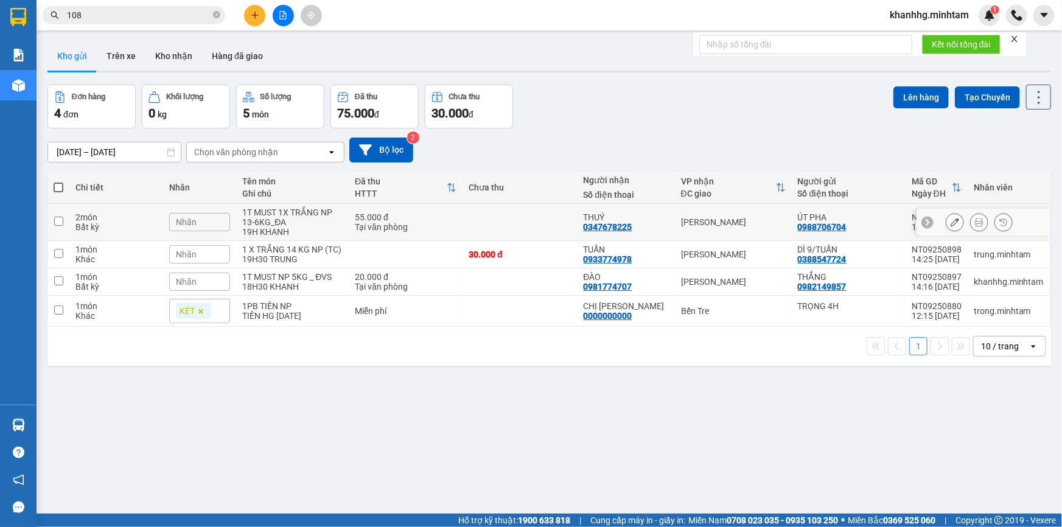
click at [55, 223] on input "checkbox" at bounding box center [58, 221] width 9 height 9
checkbox input "true"
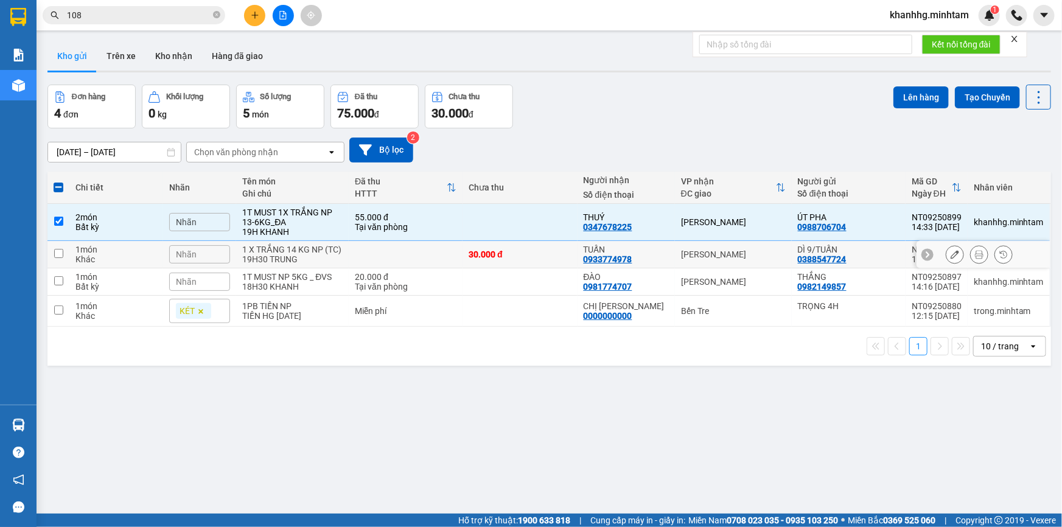
click at [55, 256] on input "checkbox" at bounding box center [58, 253] width 9 height 9
checkbox input "true"
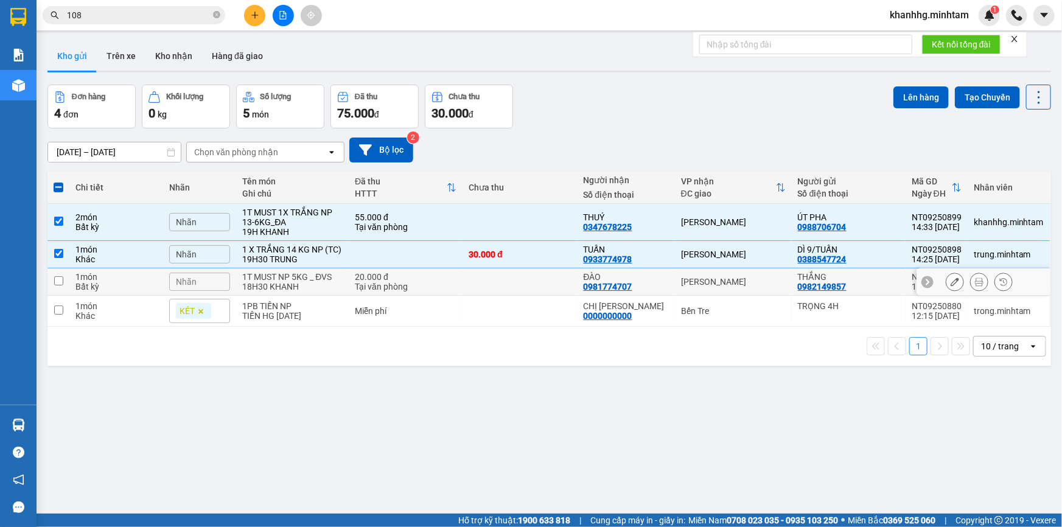
click at [60, 285] on input "checkbox" at bounding box center [58, 280] width 9 height 9
checkbox input "true"
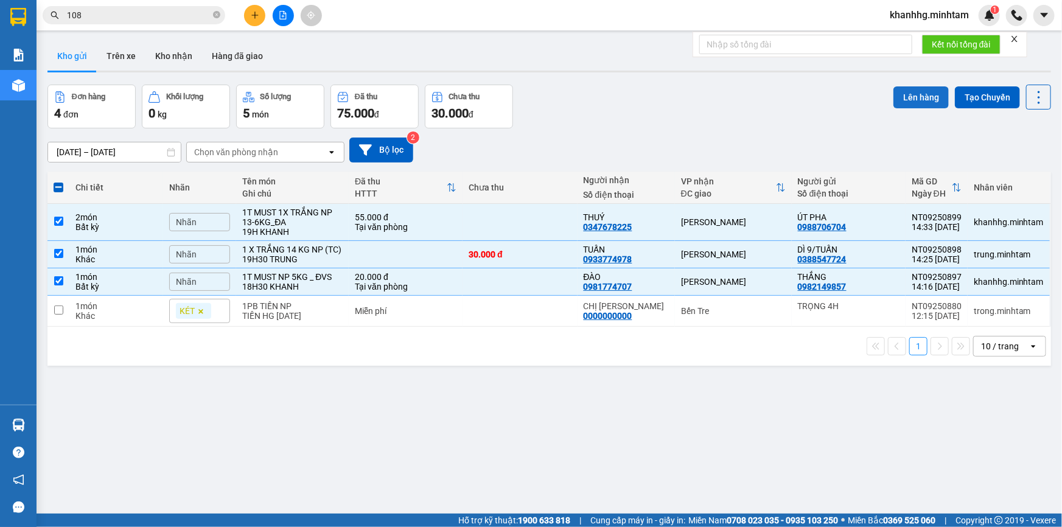
click at [911, 101] on button "Lên hàng" at bounding box center [921, 97] width 55 height 22
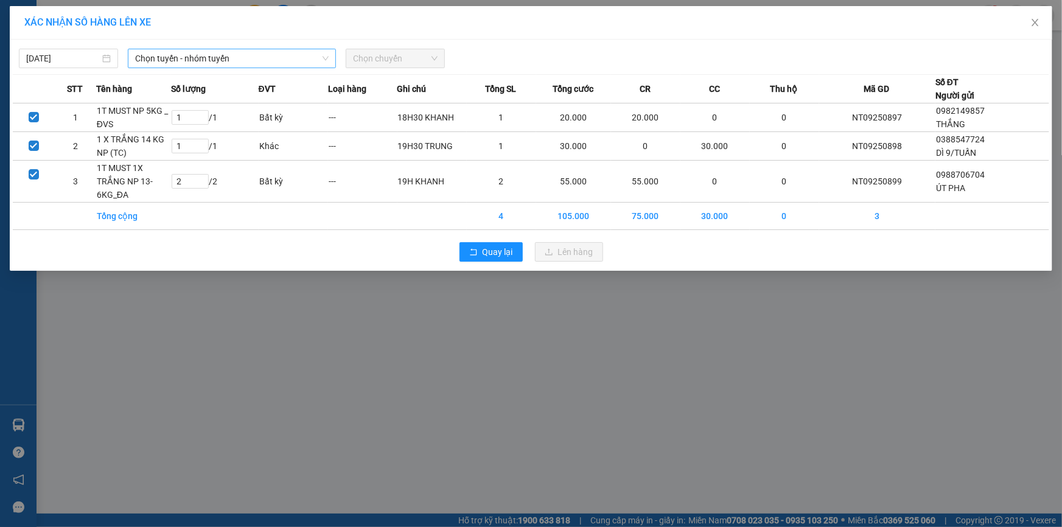
click at [207, 56] on span "Chọn tuyến - nhóm tuyến" at bounding box center [232, 58] width 194 height 18
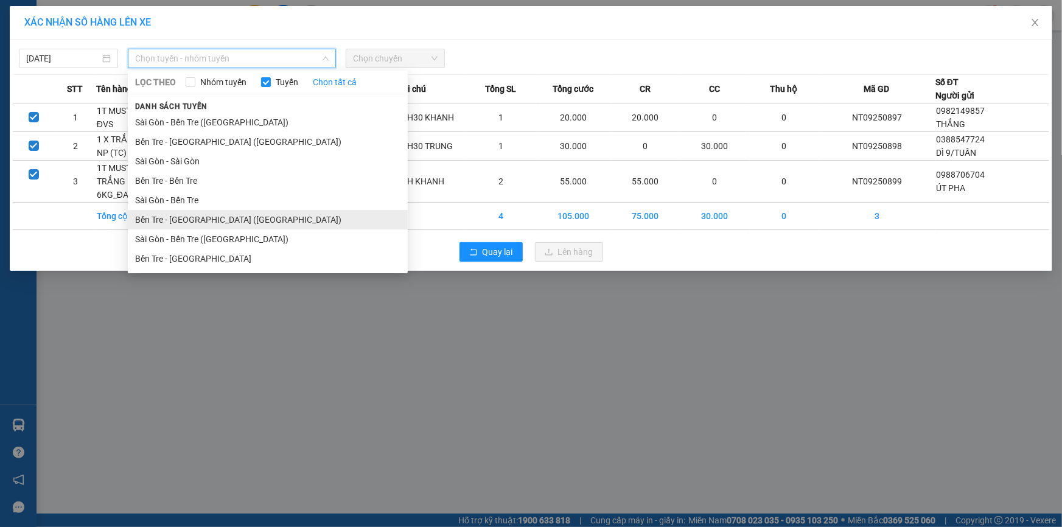
click at [173, 219] on li "Bến Tre - Sài Gòn (CT)" at bounding box center [268, 219] width 280 height 19
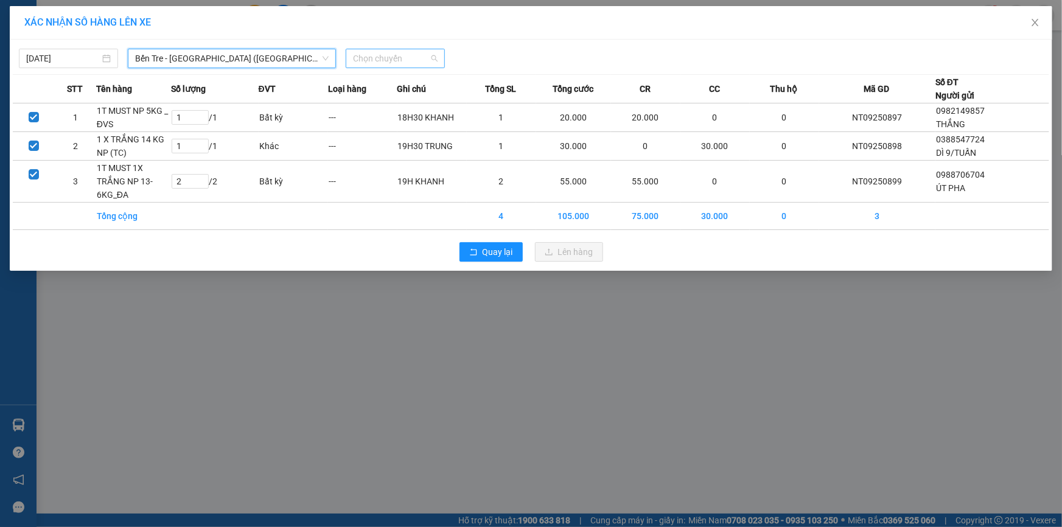
click at [371, 56] on span "Chọn chuyến" at bounding box center [395, 58] width 85 height 18
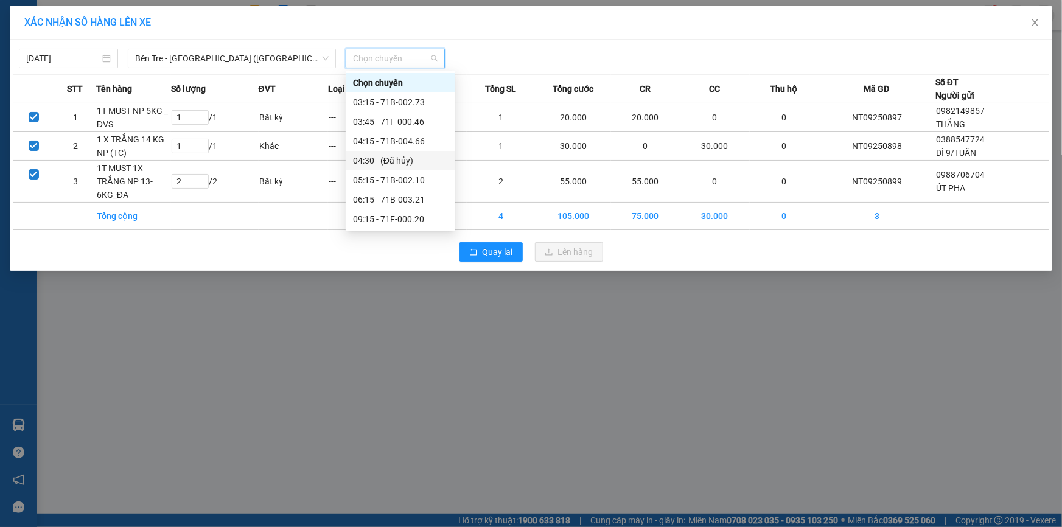
scroll to position [116, 0]
click at [390, 203] on div "14:15 - 71B-003.21" at bounding box center [400, 200] width 95 height 13
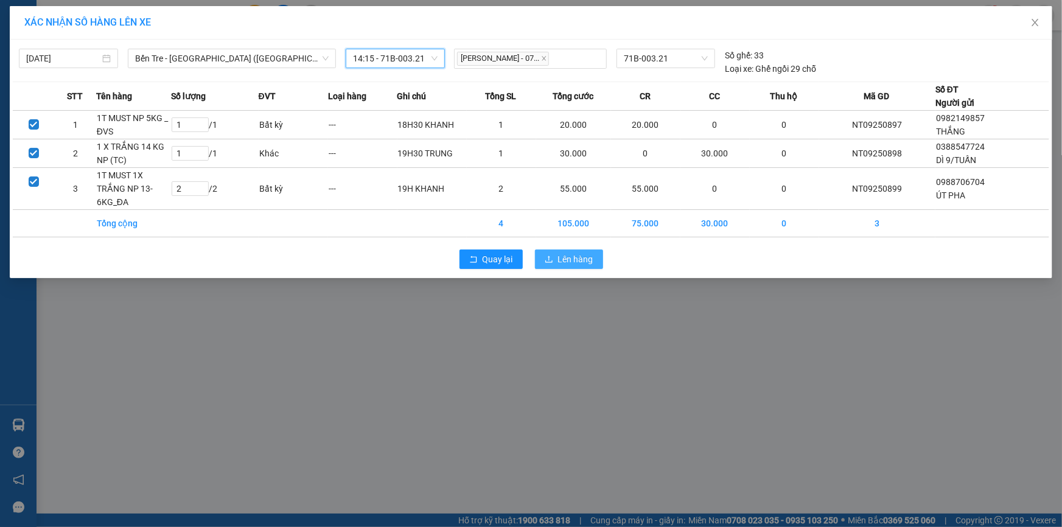
click at [572, 259] on span "Lên hàng" at bounding box center [575, 259] width 35 height 13
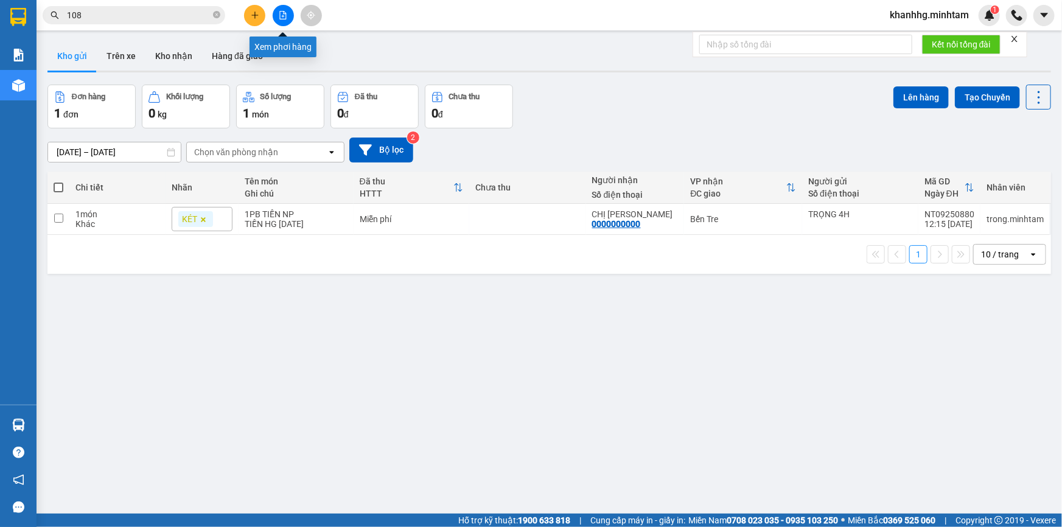
click at [276, 16] on button at bounding box center [283, 15] width 21 height 21
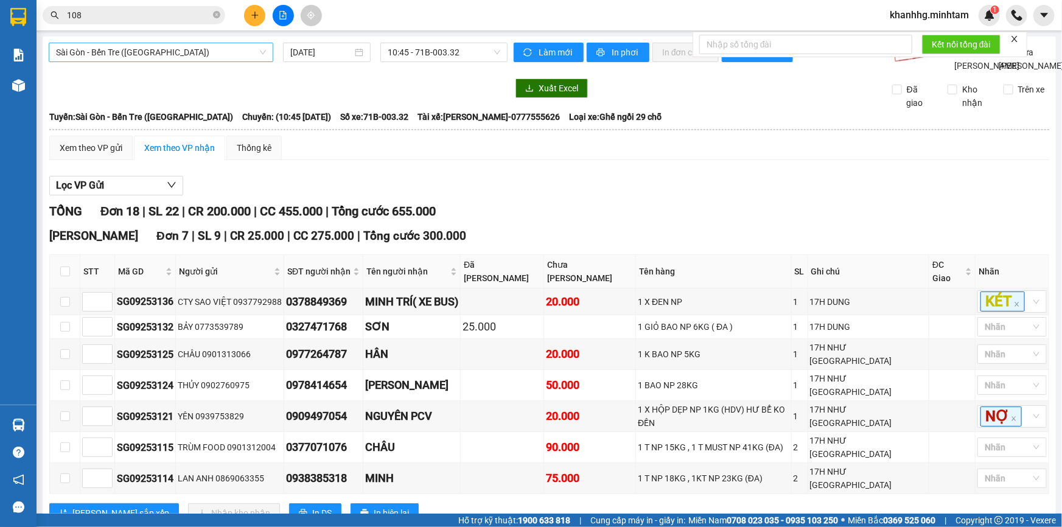
click at [139, 55] on span "Sài Gòn - Bến Tre (CN)" at bounding box center [161, 52] width 210 height 18
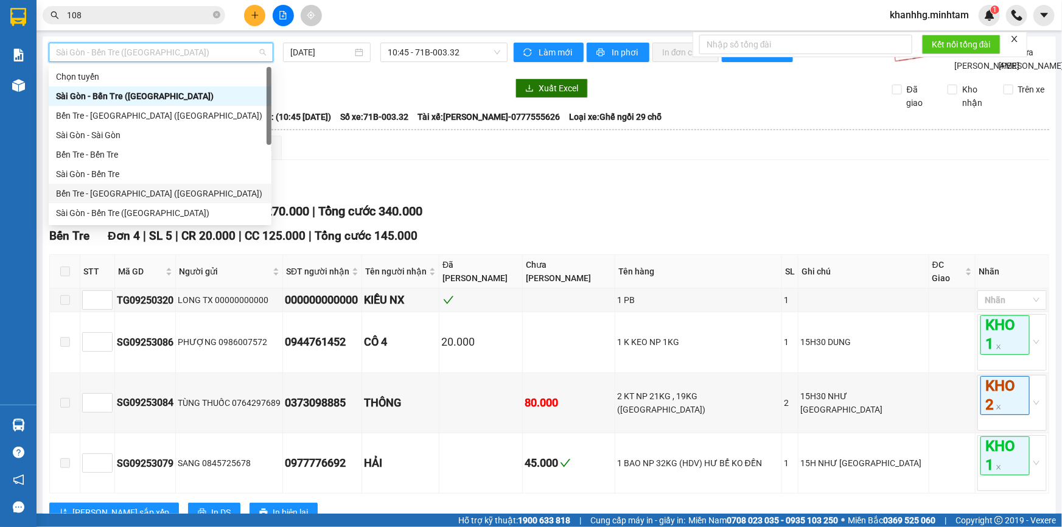
click at [99, 187] on div "Bến Tre - Sài Gòn (CT)" at bounding box center [160, 193] width 208 height 13
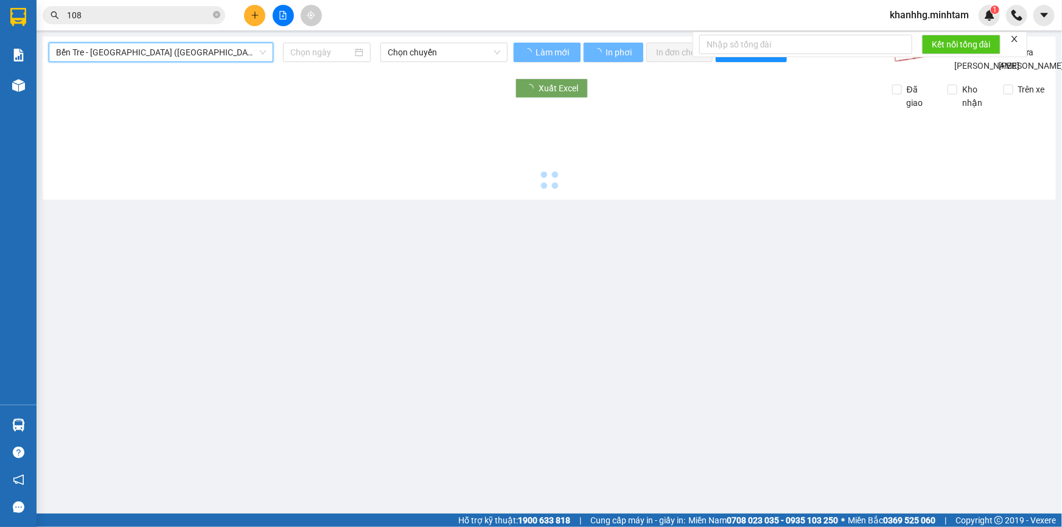
type input "13/09/2025"
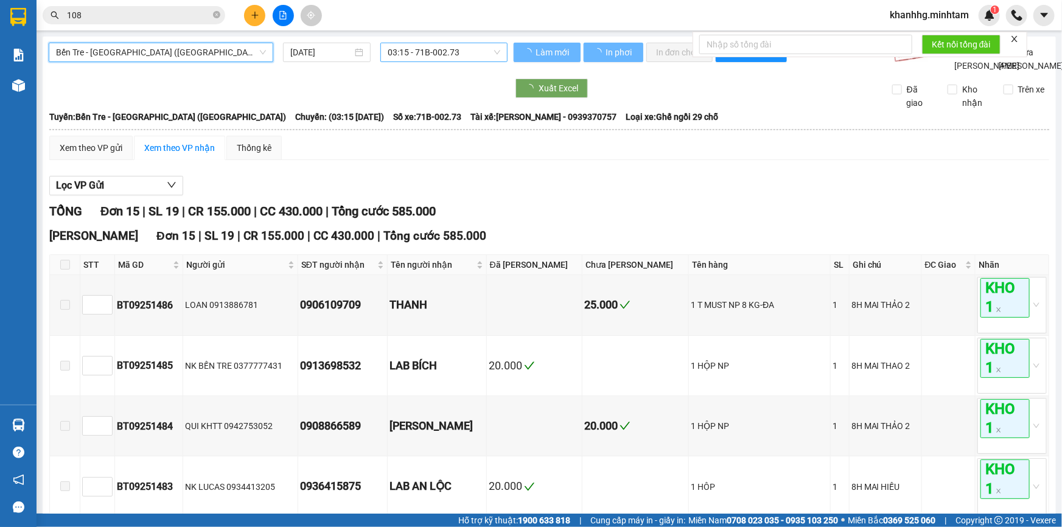
click at [408, 53] on span "03:15 - 71B-002.73" at bounding box center [444, 52] width 113 height 18
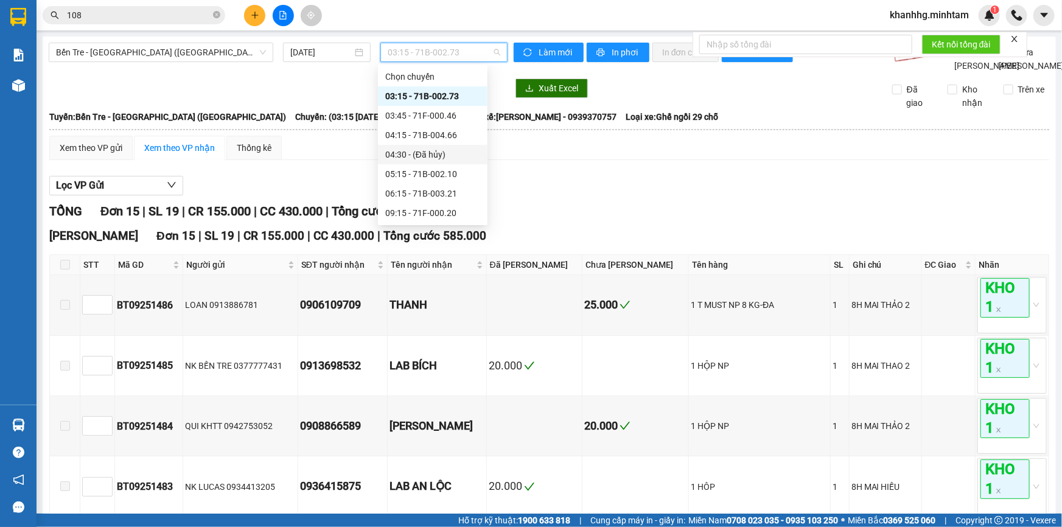
scroll to position [116, 0]
click at [418, 192] on div "14:15 - 71B-003.21" at bounding box center [432, 193] width 95 height 13
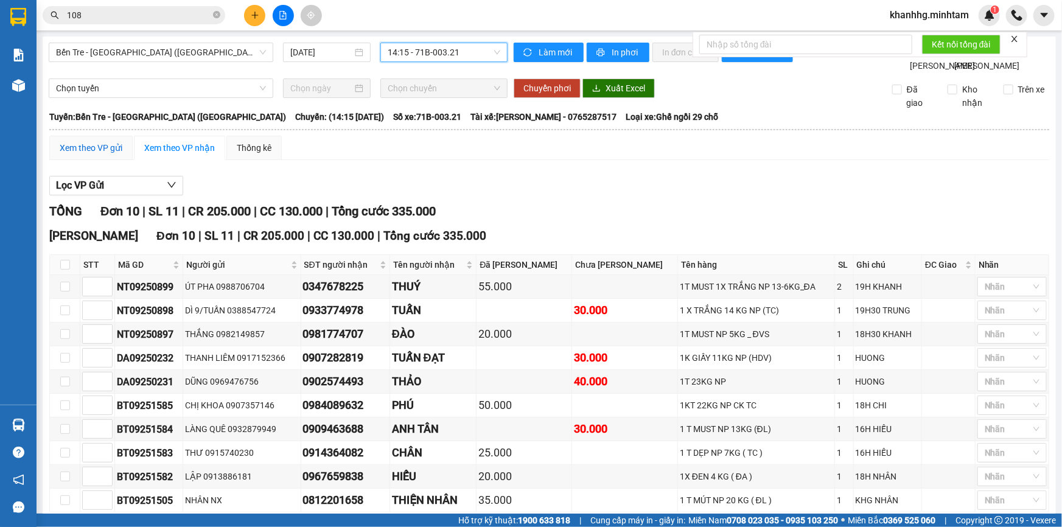
click at [100, 155] on div "Xem theo VP gửi" at bounding box center [91, 147] width 63 height 13
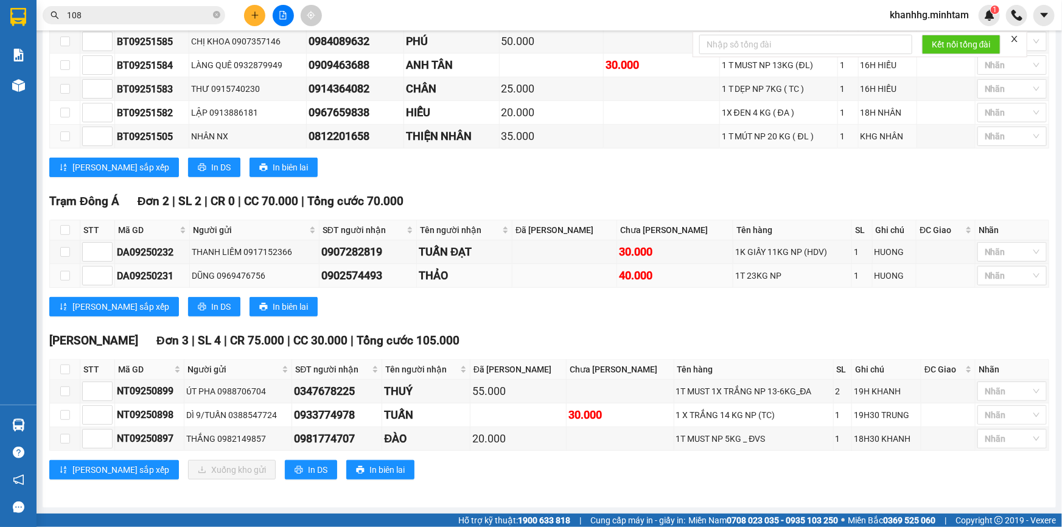
scroll to position [256, 0]
click at [63, 366] on input "checkbox" at bounding box center [65, 370] width 10 height 10
checkbox input "true"
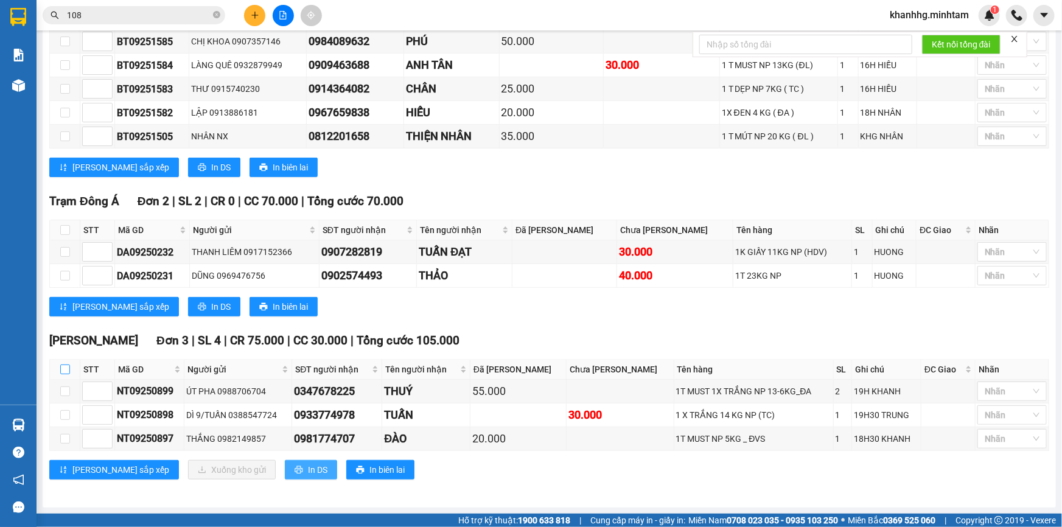
checkbox input "true"
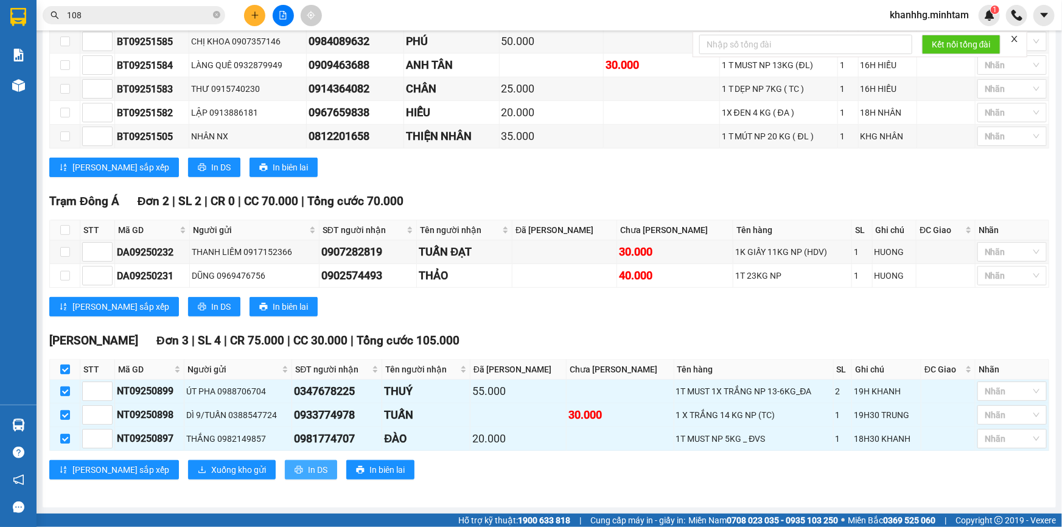
click at [285, 469] on button "In DS" at bounding box center [311, 469] width 52 height 19
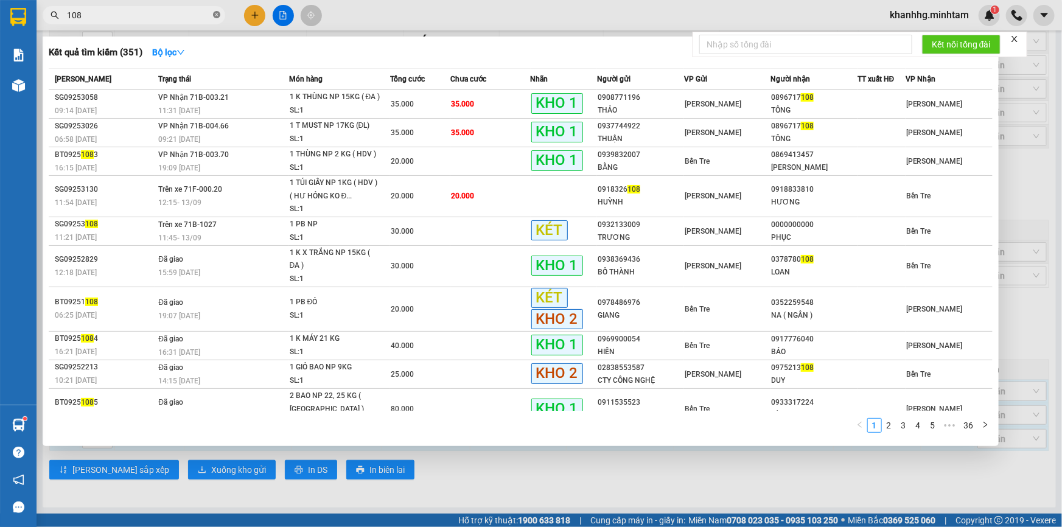
click at [216, 19] on span at bounding box center [216, 16] width 7 height 12
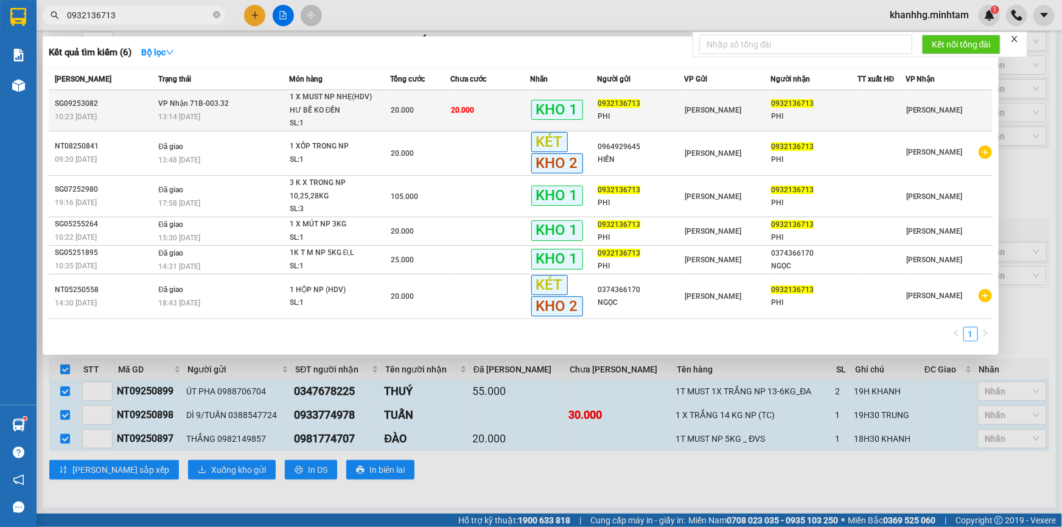
type input "0932136713"
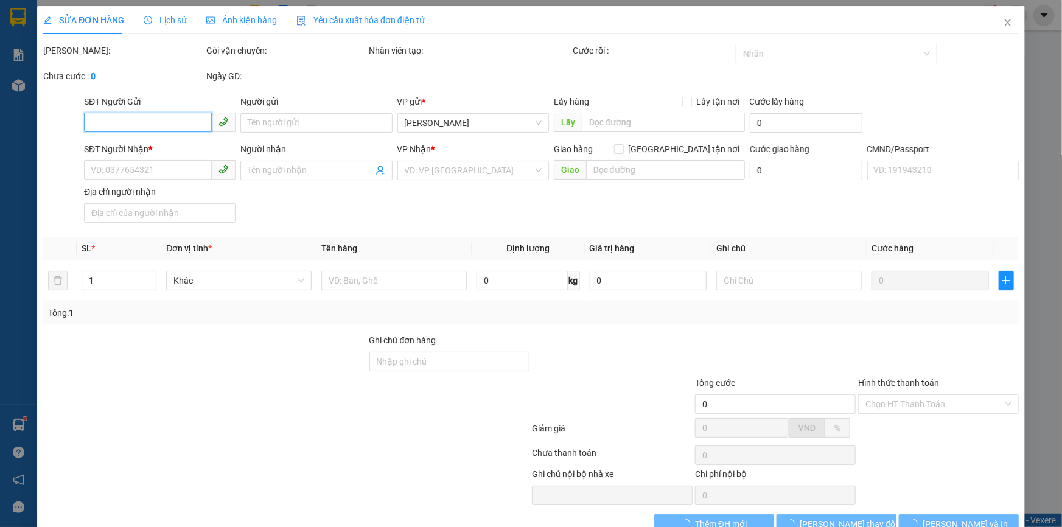
type input "0932136713"
type input "PHI"
type input "0932136713"
type input "PHI"
type input "ĐG"
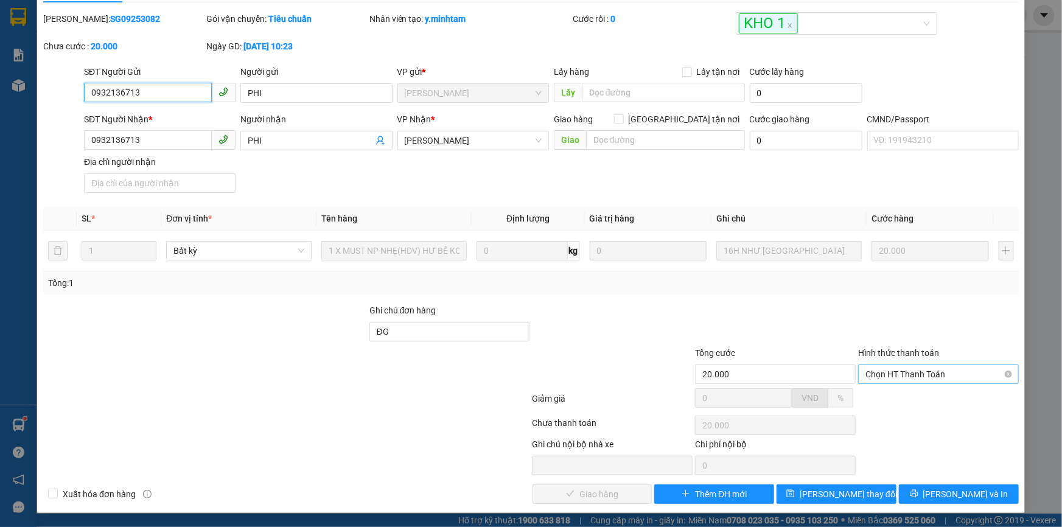
scroll to position [33, 0]
click at [887, 365] on span "Chọn HT Thanh Toán" at bounding box center [939, 374] width 146 height 18
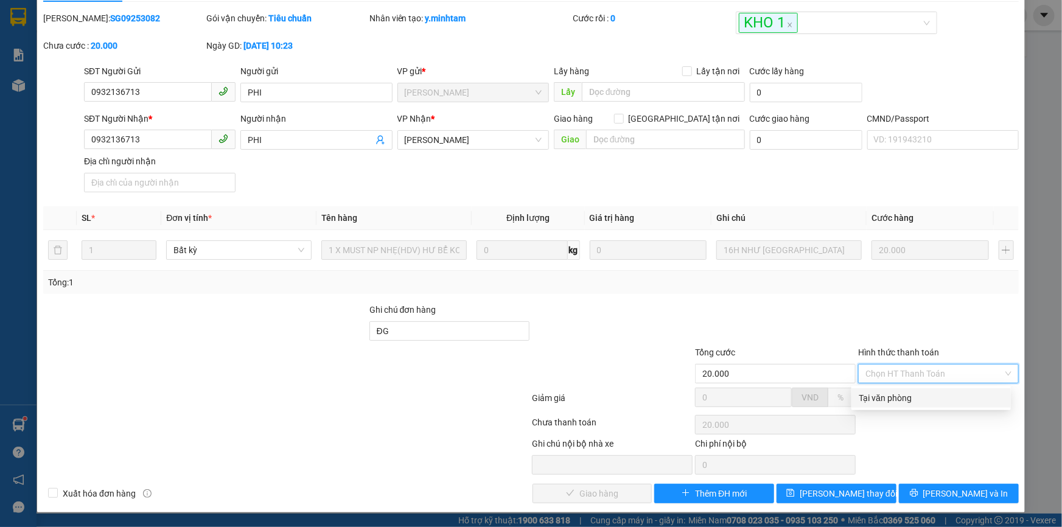
click at [864, 397] on div "Tại văn phòng" at bounding box center [931, 397] width 145 height 13
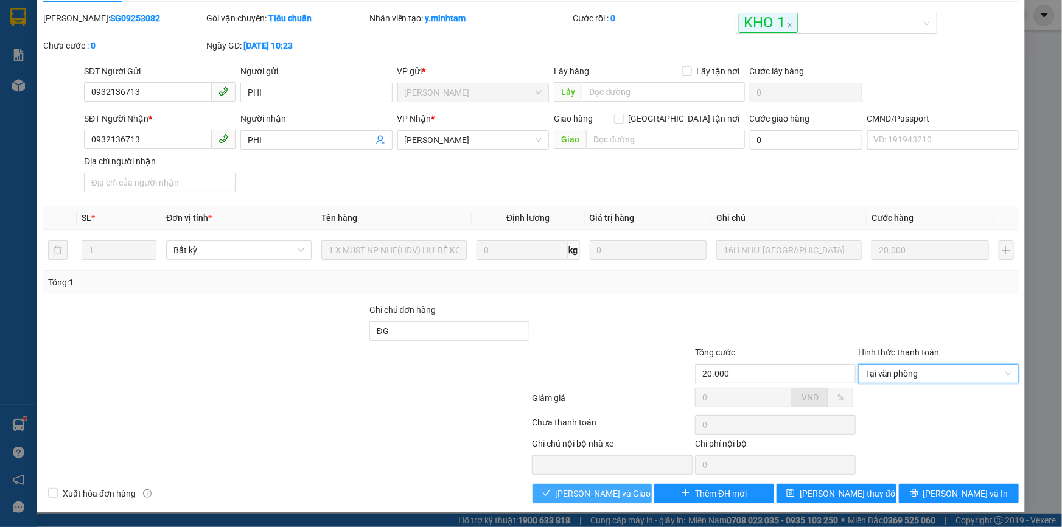
drag, startPoint x: 620, startPoint y: 491, endPoint x: 667, endPoint y: 469, distance: 51.7
click at [620, 489] on span "Lưu và Giao hàng" at bounding box center [614, 493] width 117 height 13
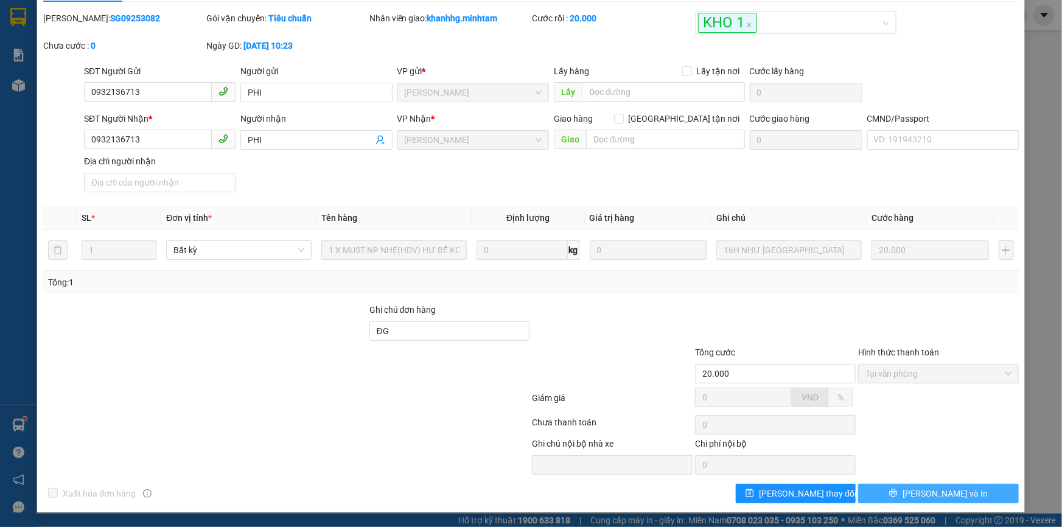
click at [915, 488] on button "Lưu và In" at bounding box center [938, 493] width 161 height 19
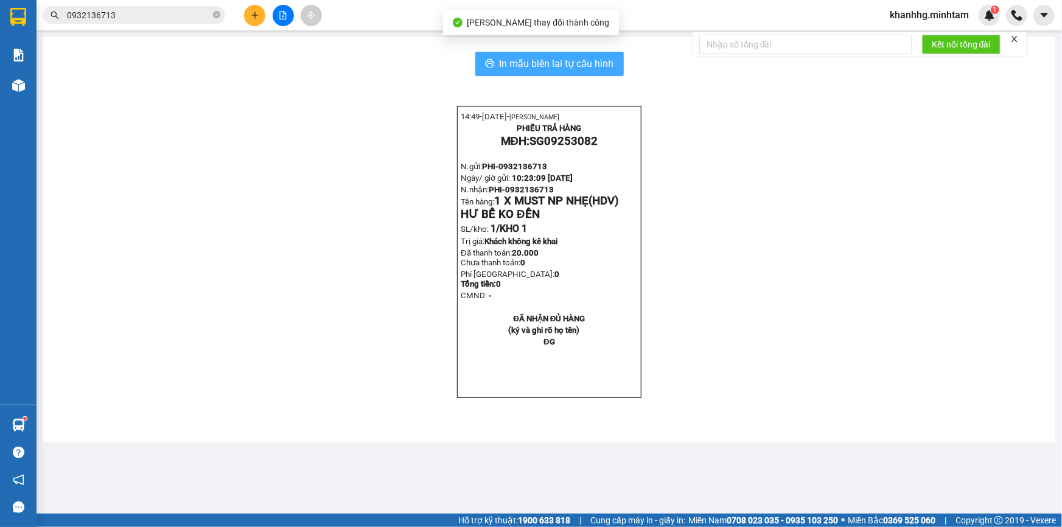
click at [594, 61] on span "In mẫu biên lai tự cấu hình" at bounding box center [557, 63] width 114 height 15
click at [605, 61] on span "In mẫu biên lai tự cấu hình" at bounding box center [557, 63] width 114 height 15
click at [614, 66] on span "In mẫu biên lai tự cấu hình" at bounding box center [557, 63] width 114 height 15
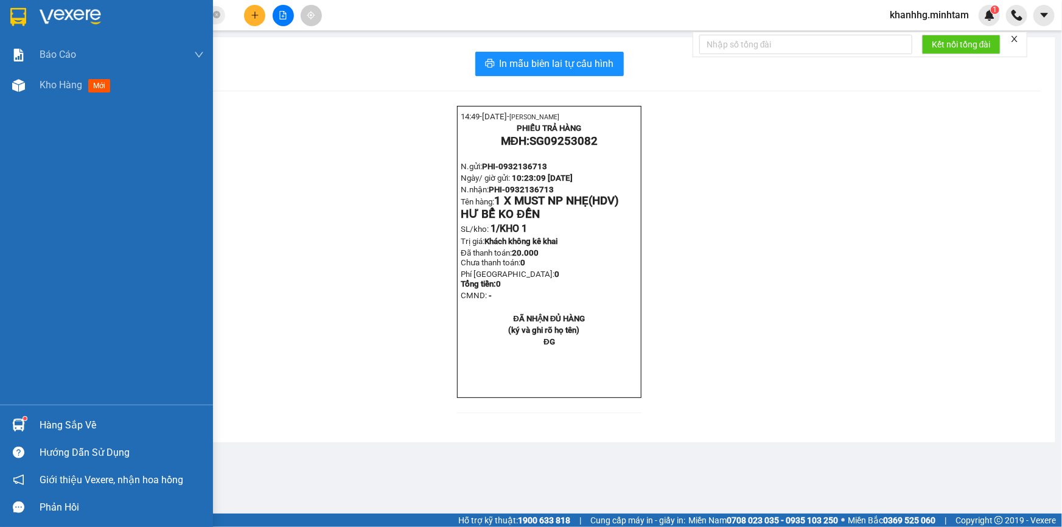
click at [18, 430] on img at bounding box center [18, 425] width 13 height 13
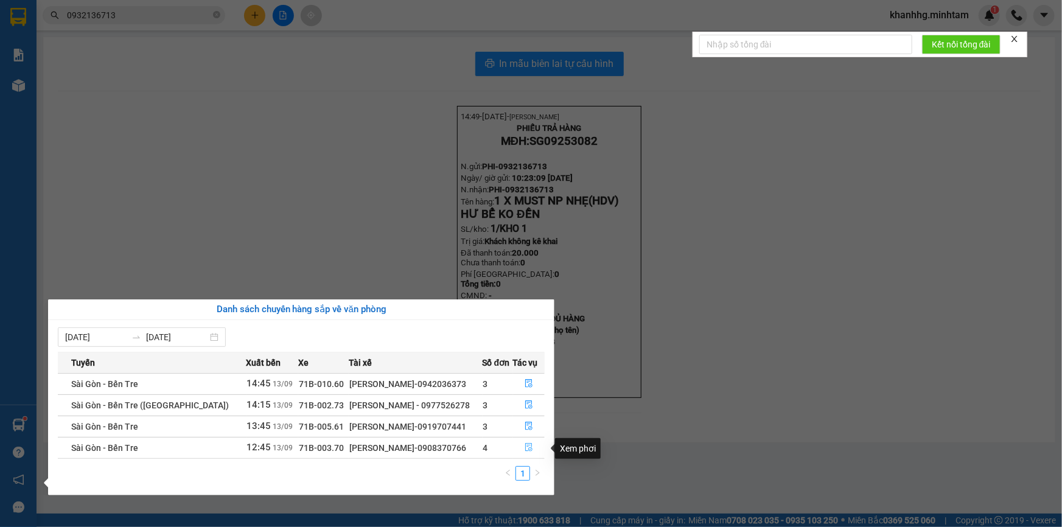
click at [526, 448] on icon "file-done" at bounding box center [529, 447] width 9 height 9
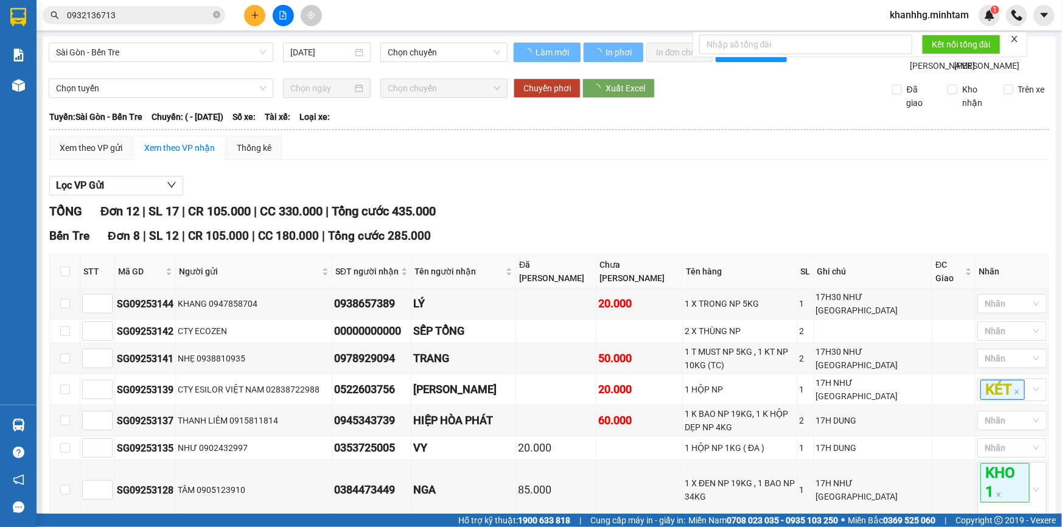
scroll to position [251, 0]
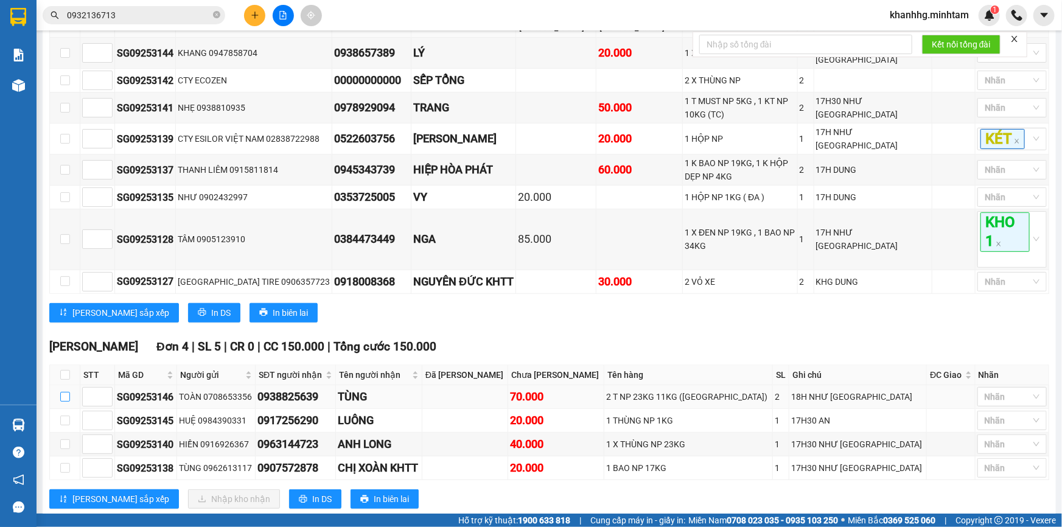
click at [62, 392] on input "checkbox" at bounding box center [65, 397] width 10 height 10
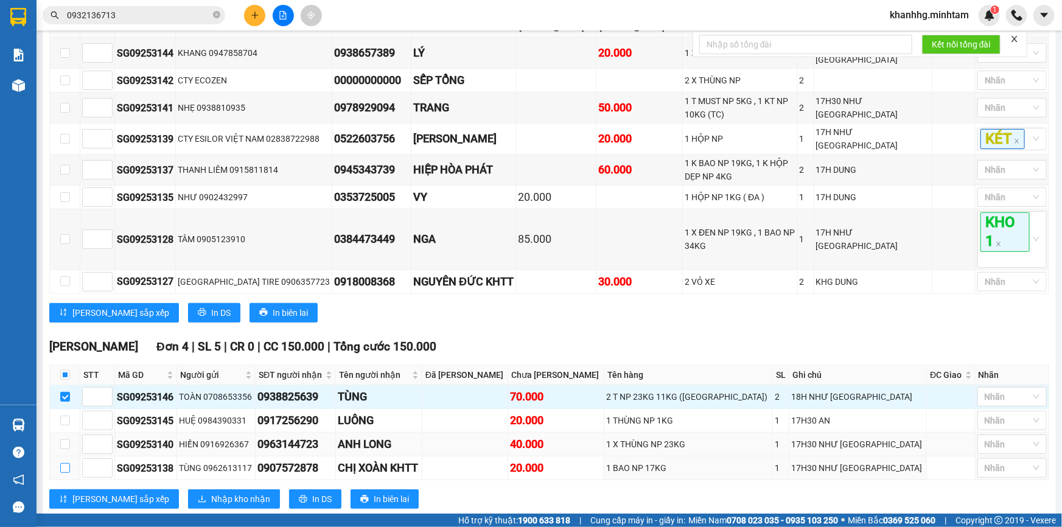
drag, startPoint x: 62, startPoint y: 439, endPoint x: 58, endPoint y: 421, distance: 18.6
click at [62, 463] on input "checkbox" at bounding box center [65, 468] width 10 height 10
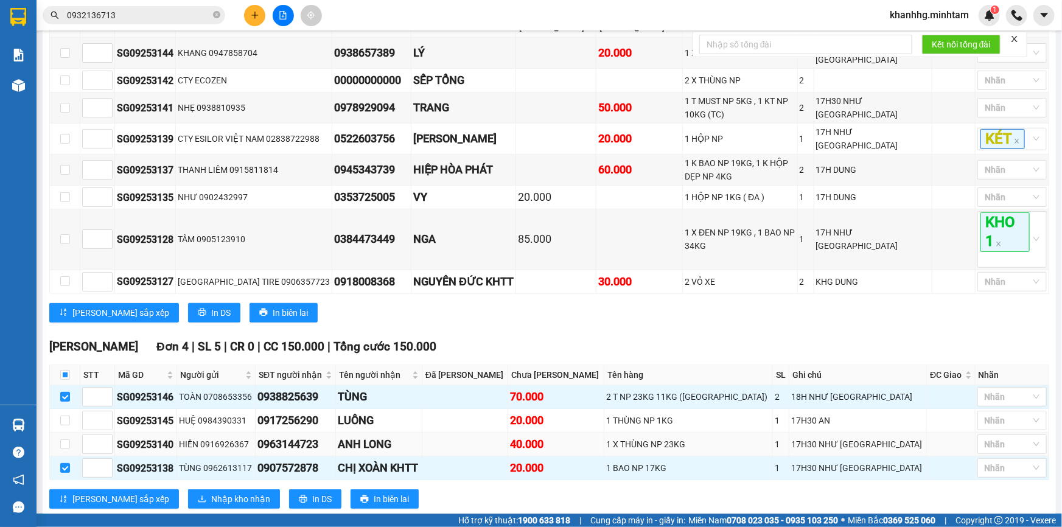
click at [57, 433] on td at bounding box center [65, 445] width 30 height 24
click at [62, 439] on input "checkbox" at bounding box center [65, 444] width 10 height 10
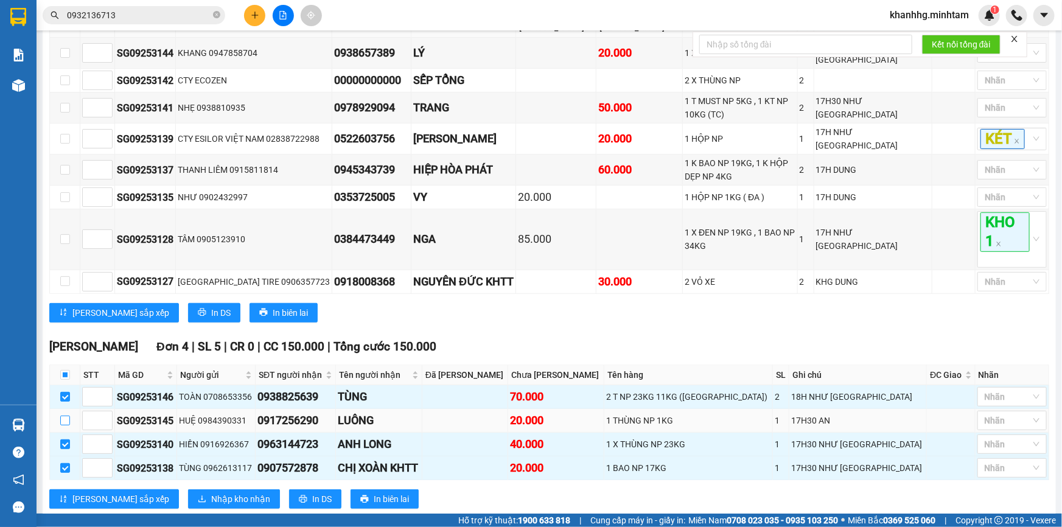
click at [61, 416] on input "checkbox" at bounding box center [65, 421] width 10 height 10
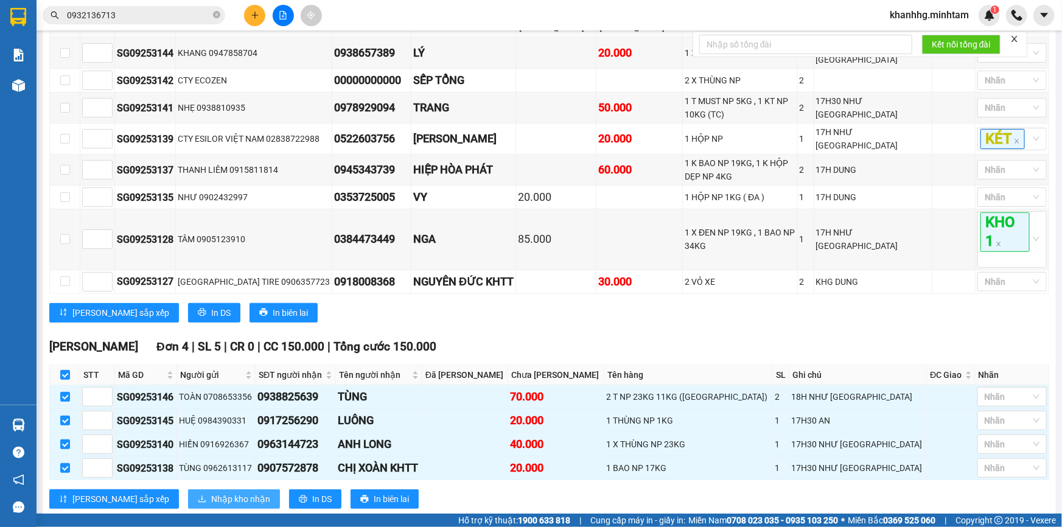
click at [211, 492] on span "Nhập kho nhận" at bounding box center [240, 498] width 59 height 13
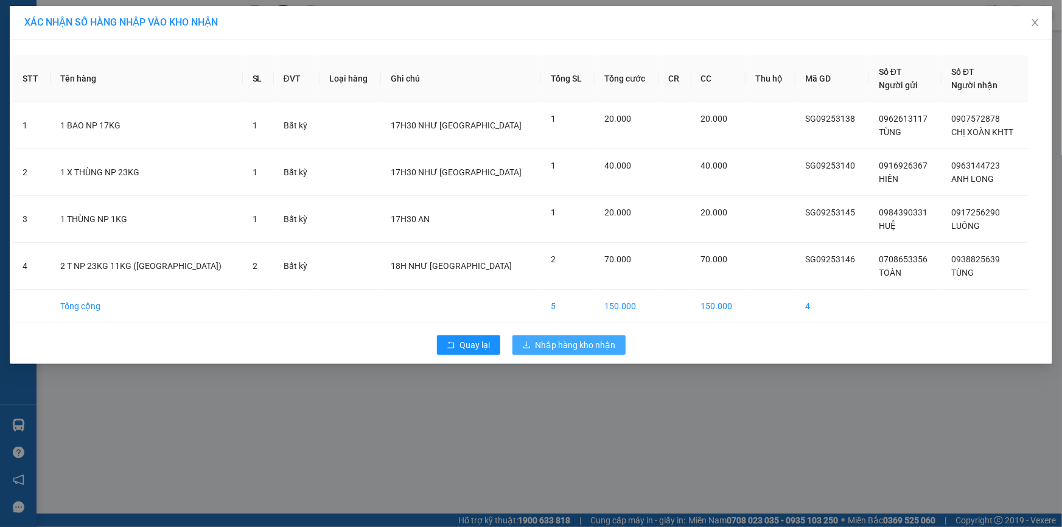
click at [559, 338] on span "Nhập hàng kho nhận" at bounding box center [576, 344] width 80 height 13
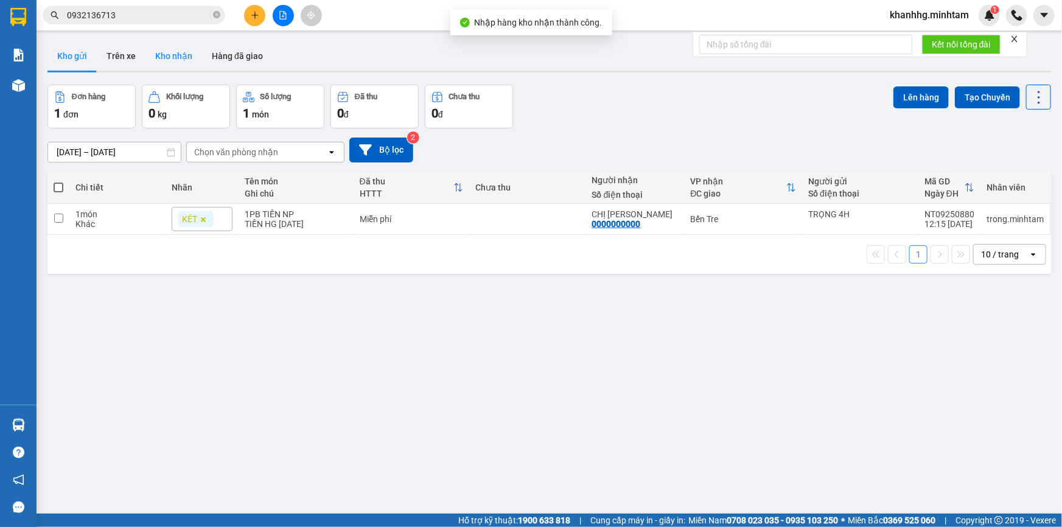
click at [187, 59] on button "Kho nhận" at bounding box center [173, 55] width 57 height 29
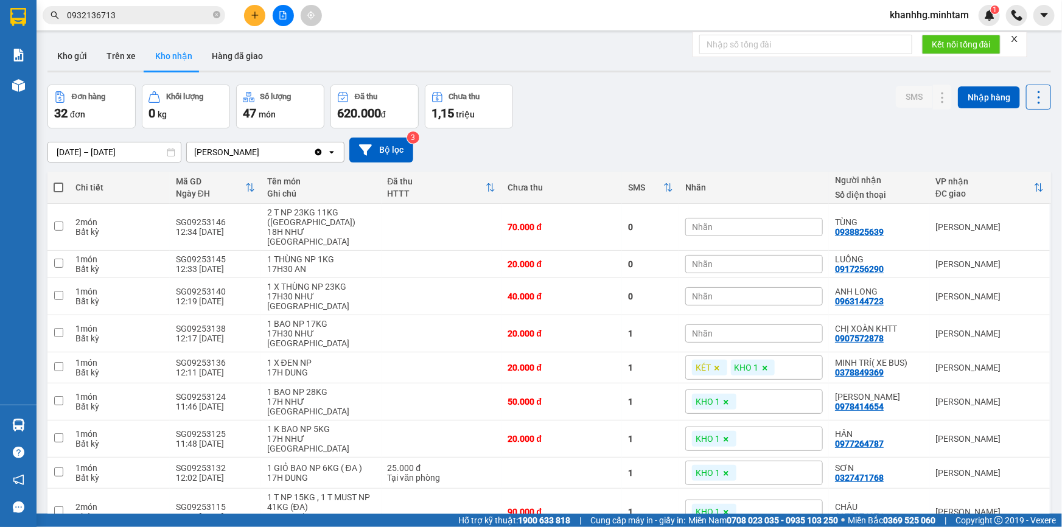
click at [709, 220] on div "Nhãn" at bounding box center [754, 227] width 138 height 18
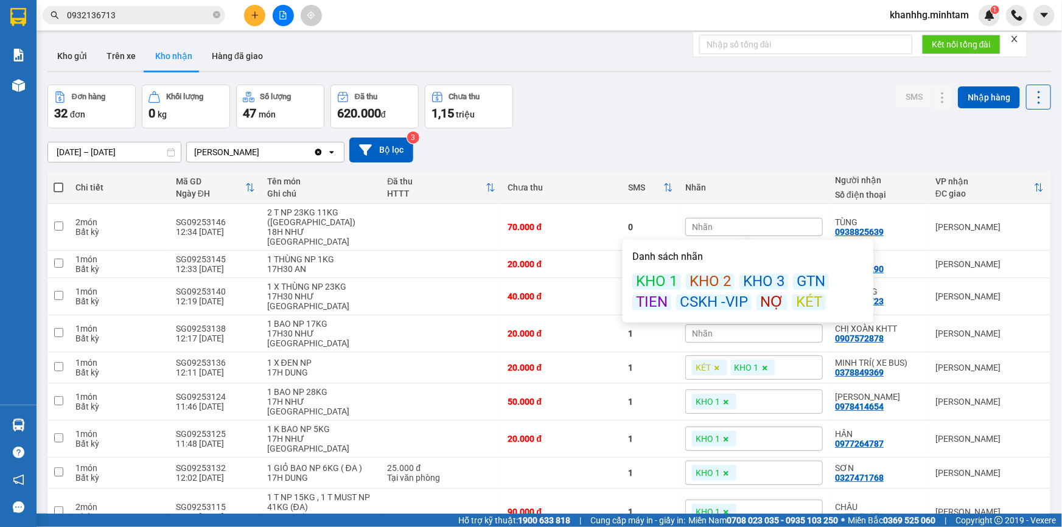
drag, startPoint x: 671, startPoint y: 279, endPoint x: 682, endPoint y: 223, distance: 57.7
click at [670, 275] on div "KHO 1" at bounding box center [656, 282] width 49 height 16
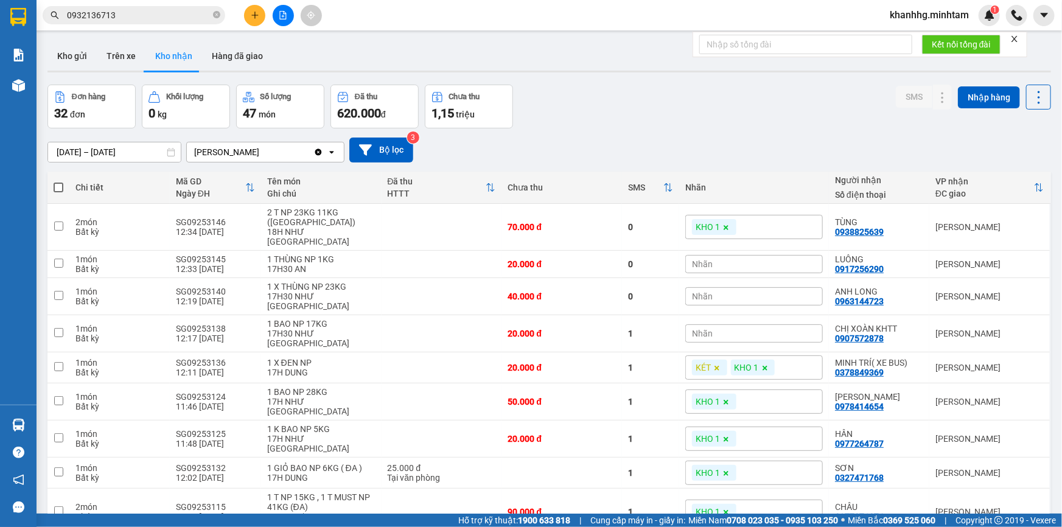
click at [708, 158] on div "11/09/2025 – 13/09/2025 Press the down arrow key to interact with the calendar …" at bounding box center [549, 150] width 1004 height 25
click at [692, 259] on span "Nhãn" at bounding box center [702, 264] width 21 height 10
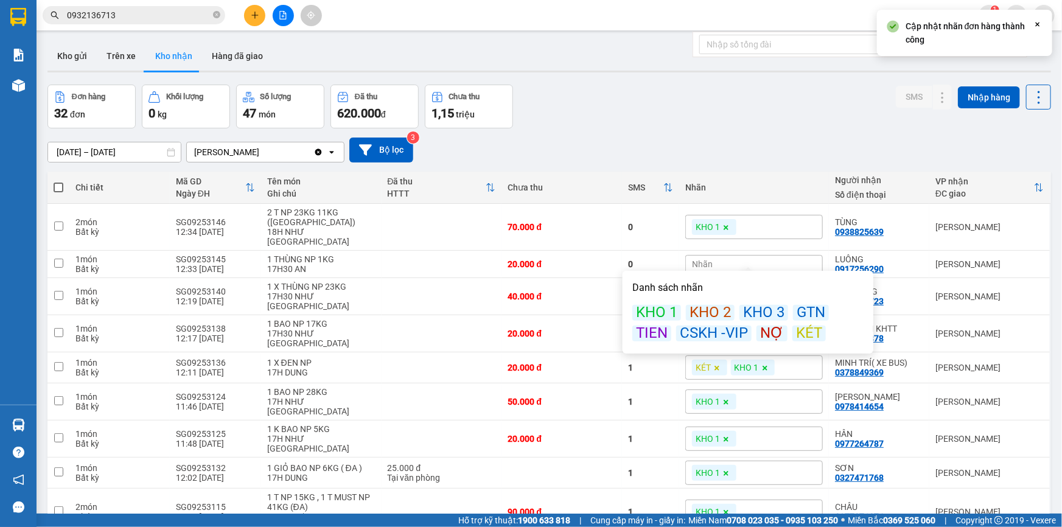
drag, startPoint x: 657, startPoint y: 309, endPoint x: 665, endPoint y: 295, distance: 15.8
click at [659, 307] on div "KHO 1" at bounding box center [656, 313] width 49 height 16
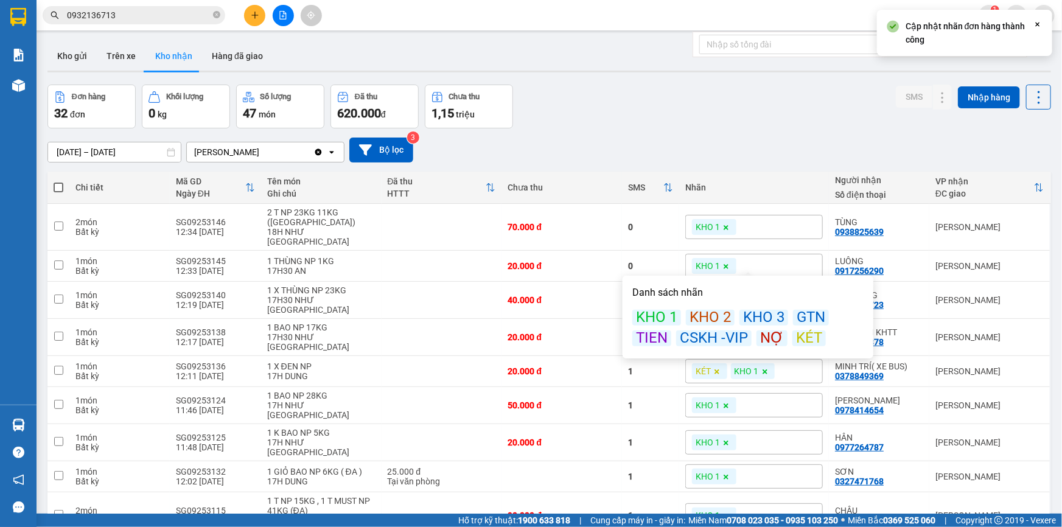
click at [692, 148] on div "11/09/2025 – 13/09/2025 Press the down arrow key to interact with the calendar …" at bounding box center [549, 150] width 1004 height 25
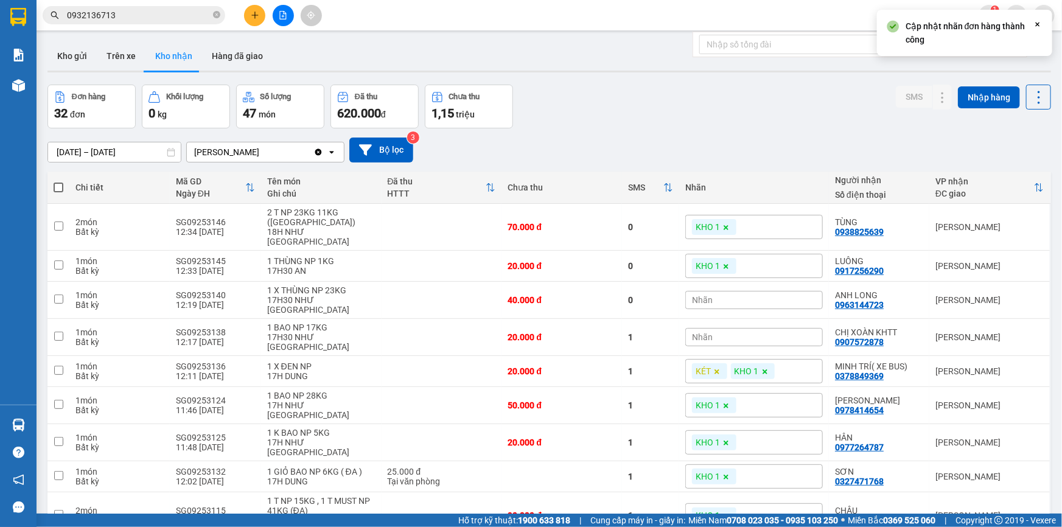
click at [693, 295] on span "Nhãn" at bounding box center [702, 300] width 21 height 10
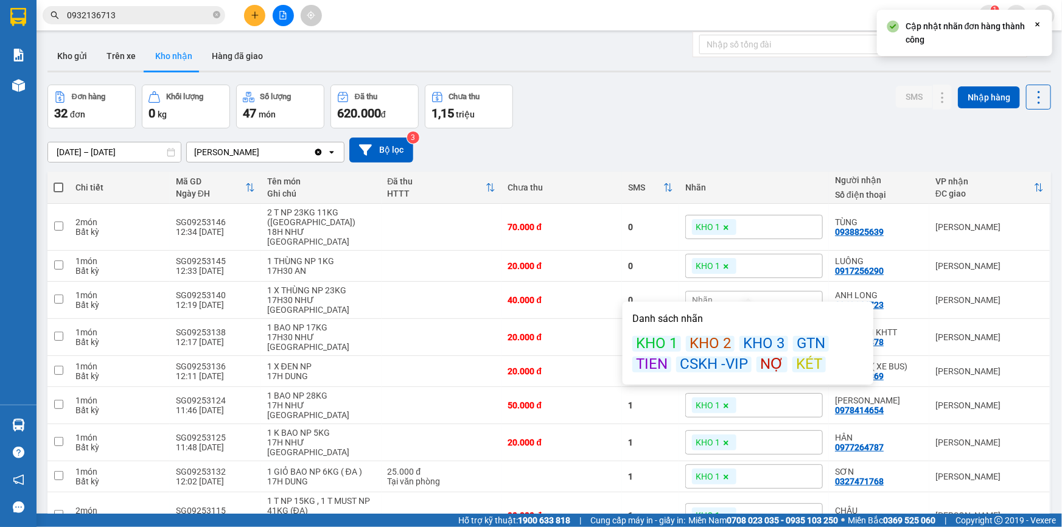
click at [659, 343] on div "KHO 1" at bounding box center [656, 344] width 49 height 16
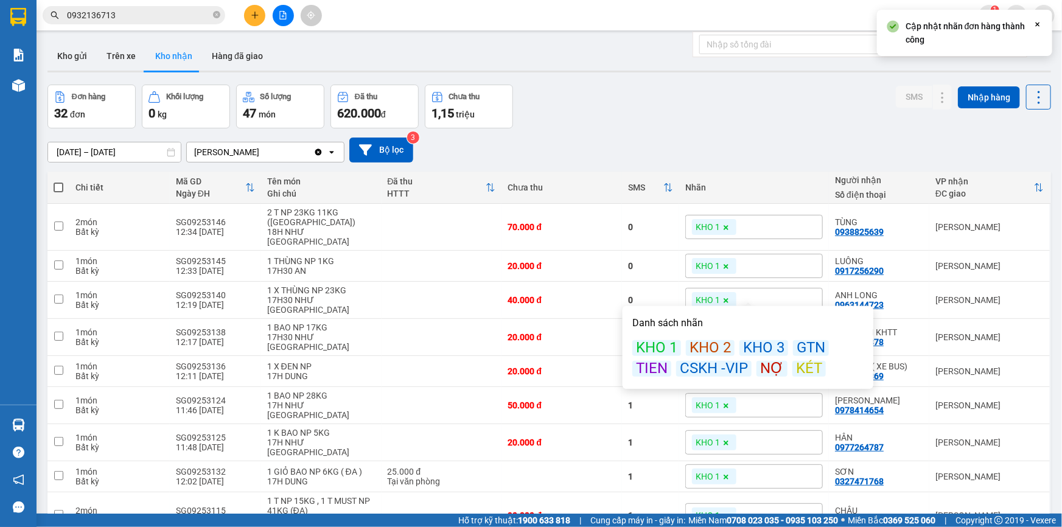
click at [698, 80] on div "ver 1.8.143 Kho gửi Trên xe Kho nhận Hàng đã giao Đơn hàng 32 đơn Khối lượng 0 …" at bounding box center [550, 334] width 1014 height 594
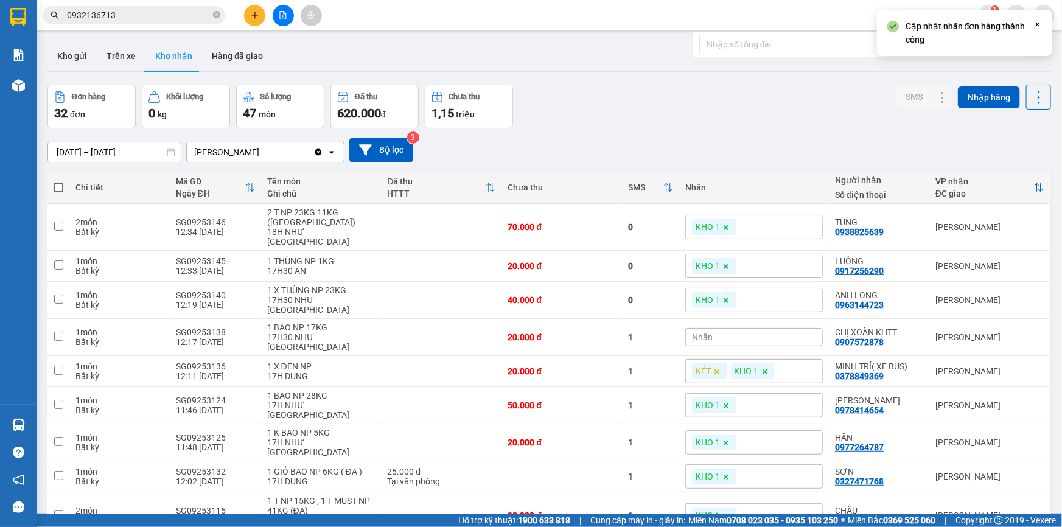
click at [699, 332] on span "Nhãn" at bounding box center [702, 337] width 21 height 10
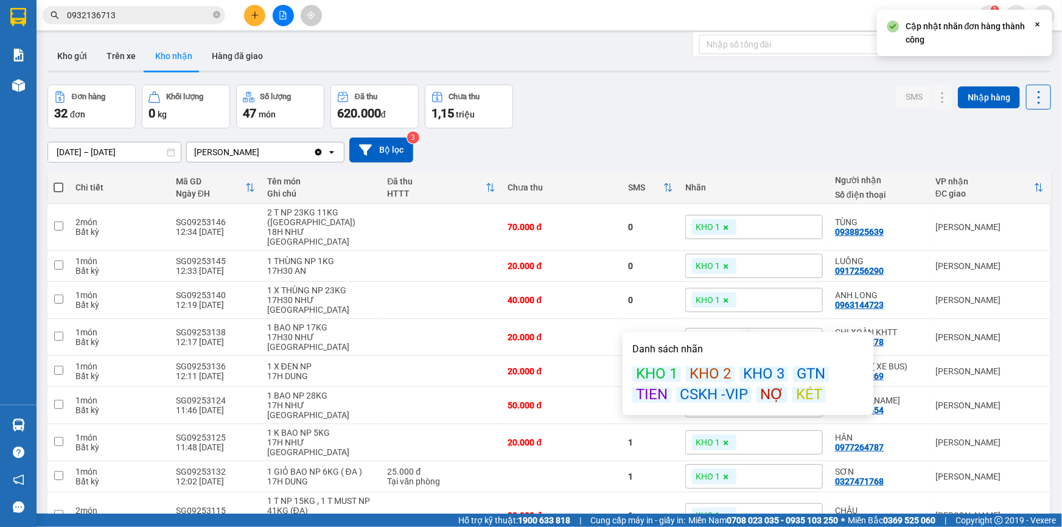
click at [659, 374] on div "KHO 1" at bounding box center [656, 374] width 49 height 16
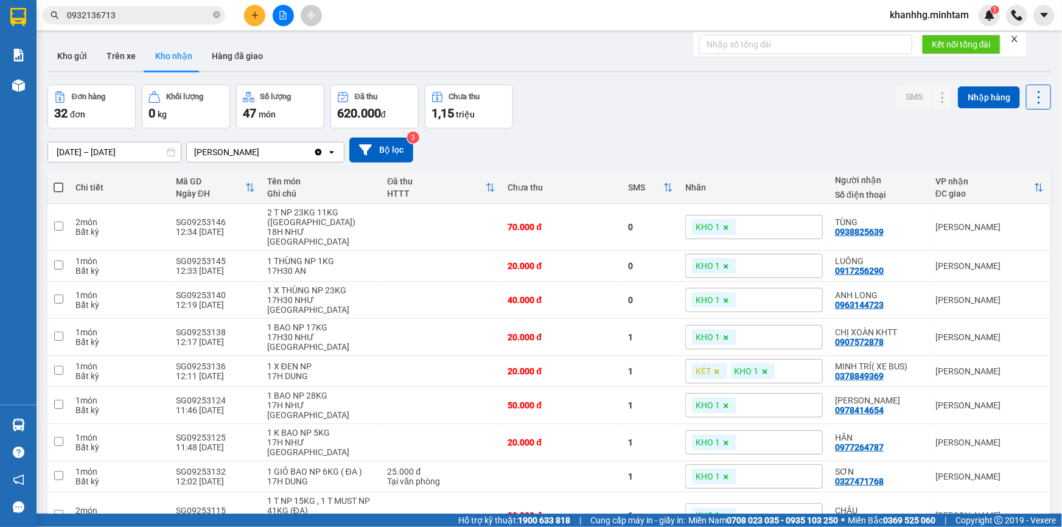
click at [687, 103] on div "Đơn hàng 32 đơn Khối lượng 0 kg Số lượng 47 món Đã thu 620.000 đ Chưa thu 1,15 …" at bounding box center [549, 107] width 1004 height 44
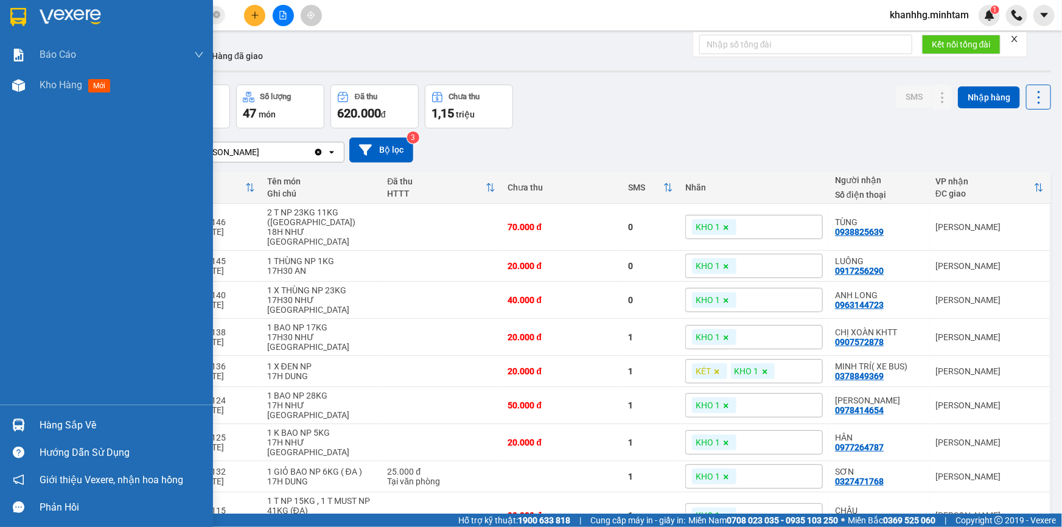
click at [42, 416] on div "Hàng sắp về" at bounding box center [122, 425] width 164 height 18
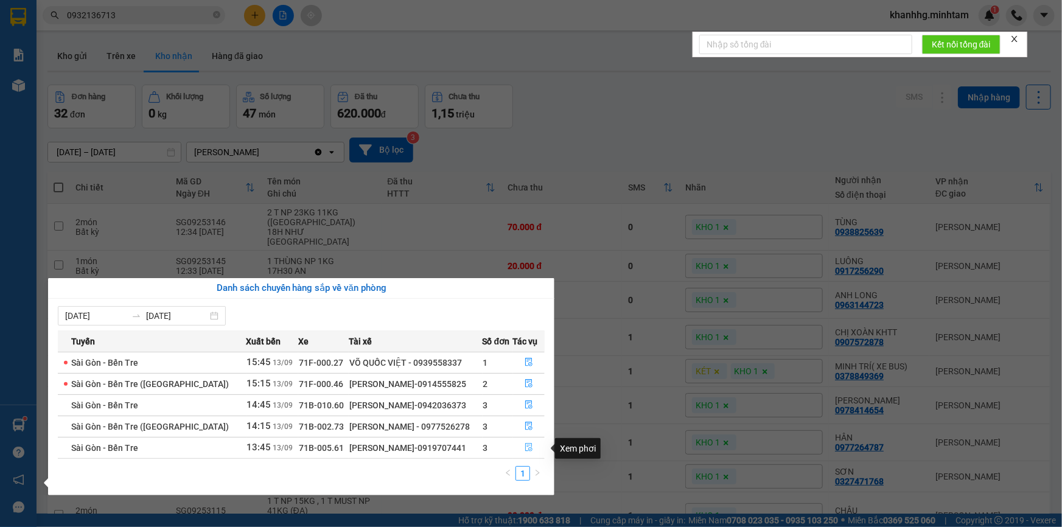
click at [521, 450] on button "button" at bounding box center [529, 447] width 31 height 19
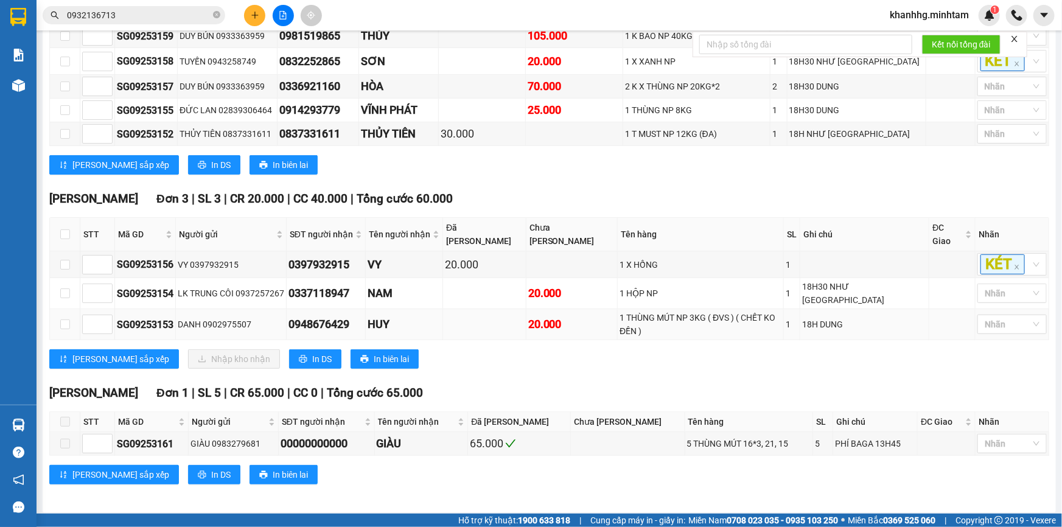
scroll to position [238, 0]
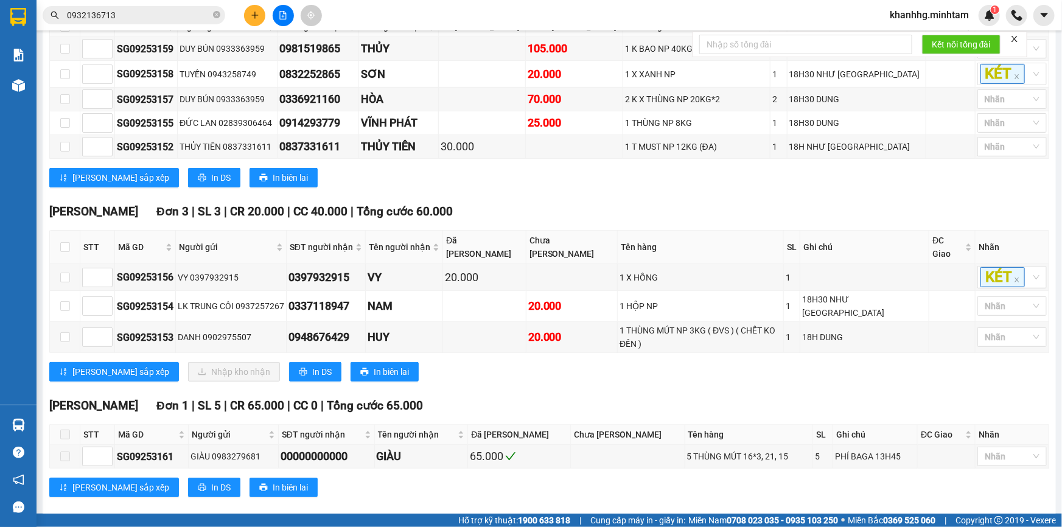
click at [114, 15] on input "0932136713" at bounding box center [139, 15] width 144 height 13
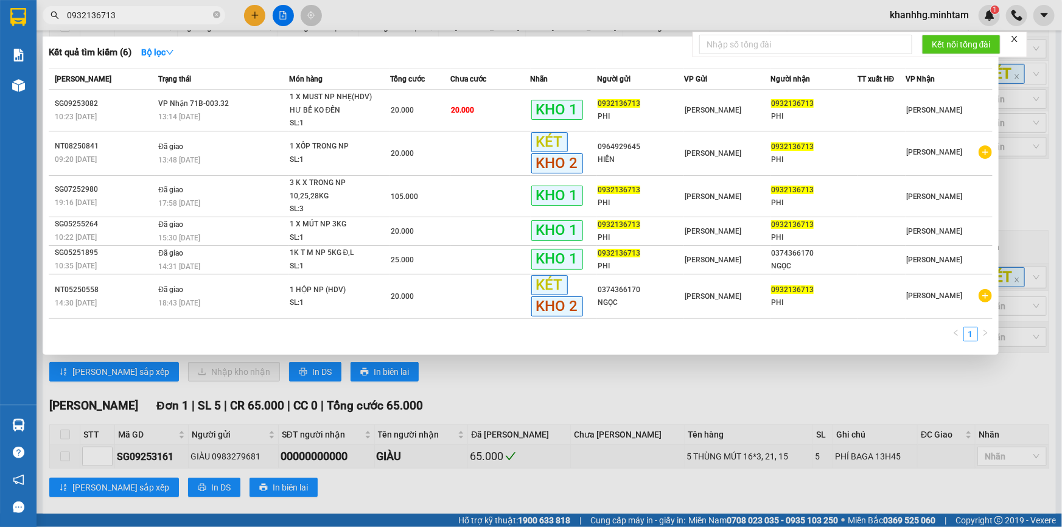
click at [114, 14] on input "0932136713" at bounding box center [139, 15] width 144 height 13
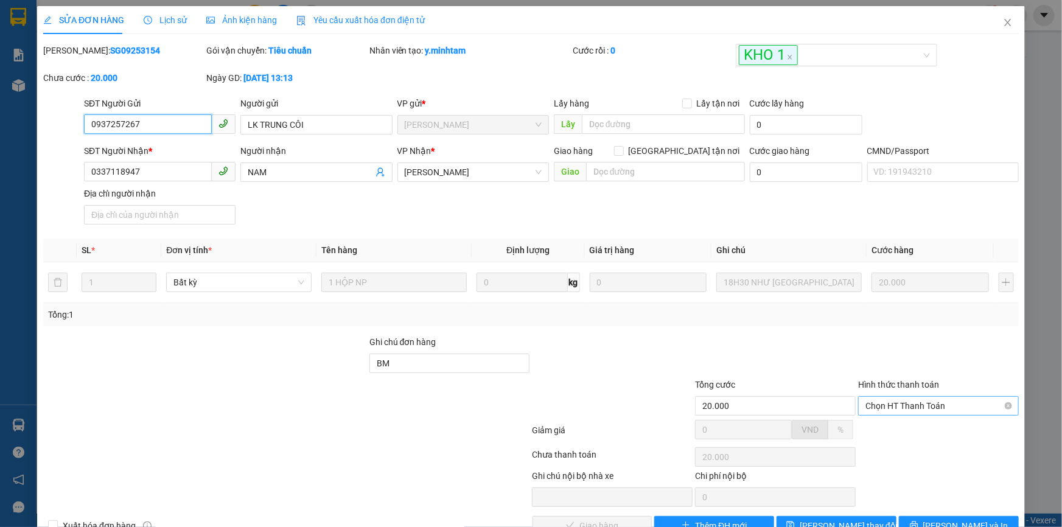
click at [915, 397] on span "Chọn HT Thanh Toán" at bounding box center [939, 406] width 146 height 18
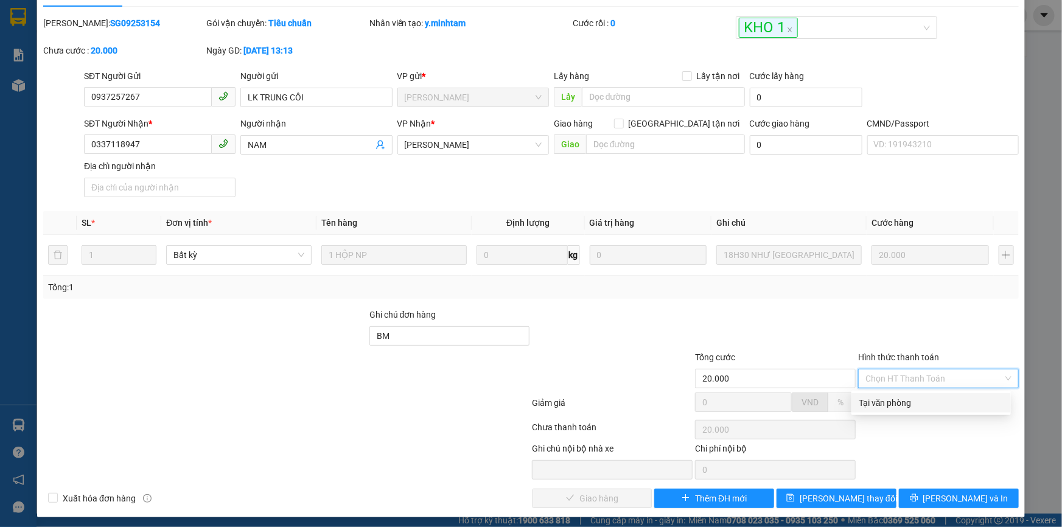
click at [904, 393] on div "Tại văn phòng" at bounding box center [931, 402] width 159 height 19
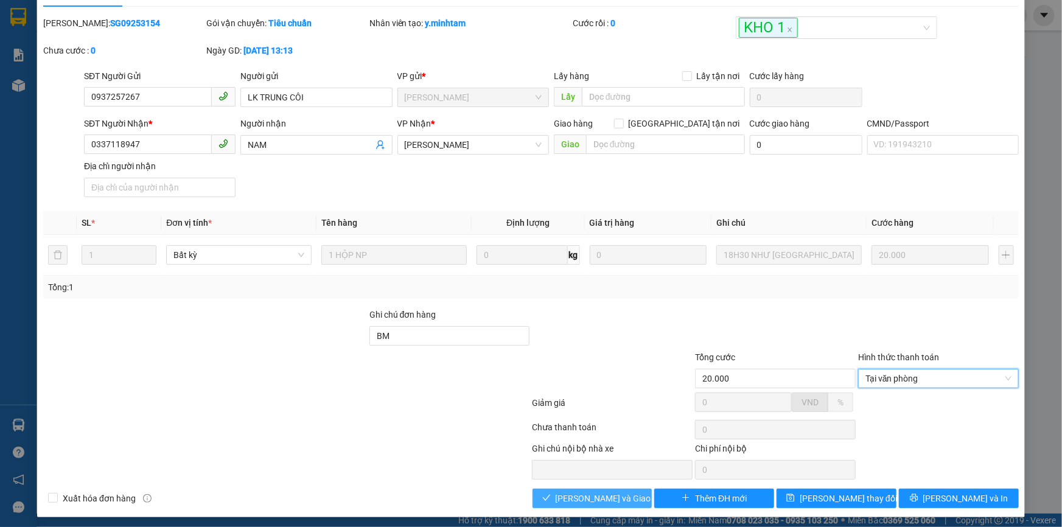
click at [618, 492] on span "Lưu và Giao hàng" at bounding box center [614, 498] width 117 height 13
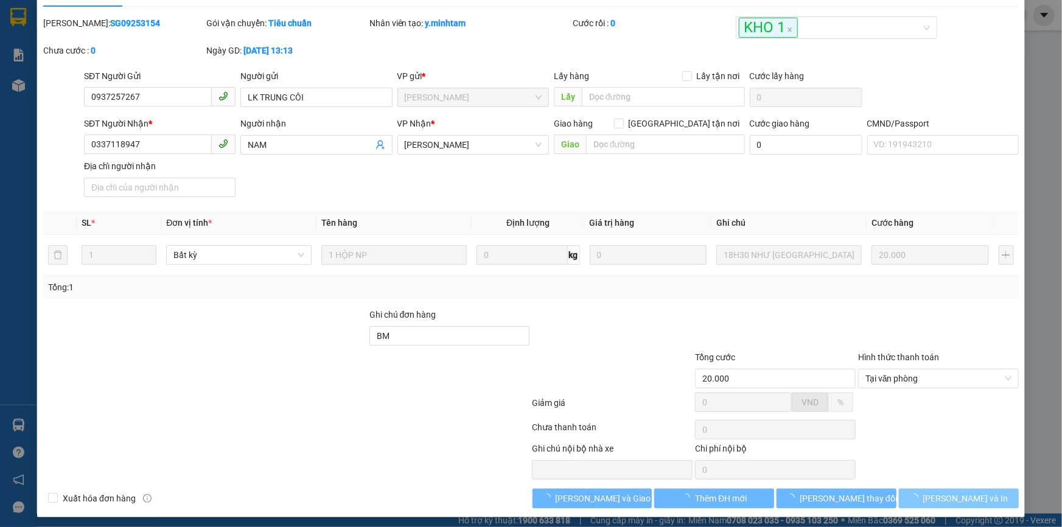
click at [964, 497] on span "Lưu và In" at bounding box center [965, 498] width 85 height 13
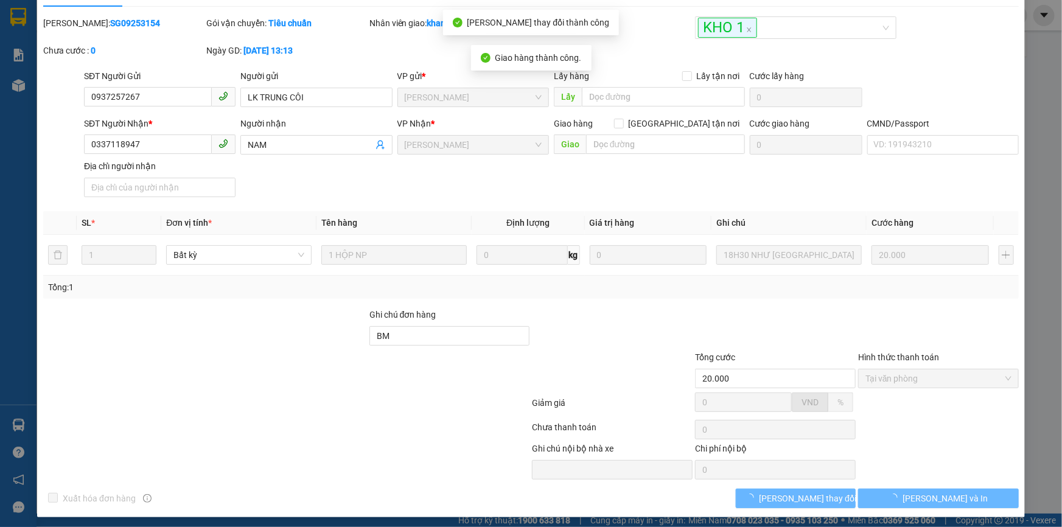
click at [964, 497] on button "Lưu và In" at bounding box center [938, 498] width 161 height 19
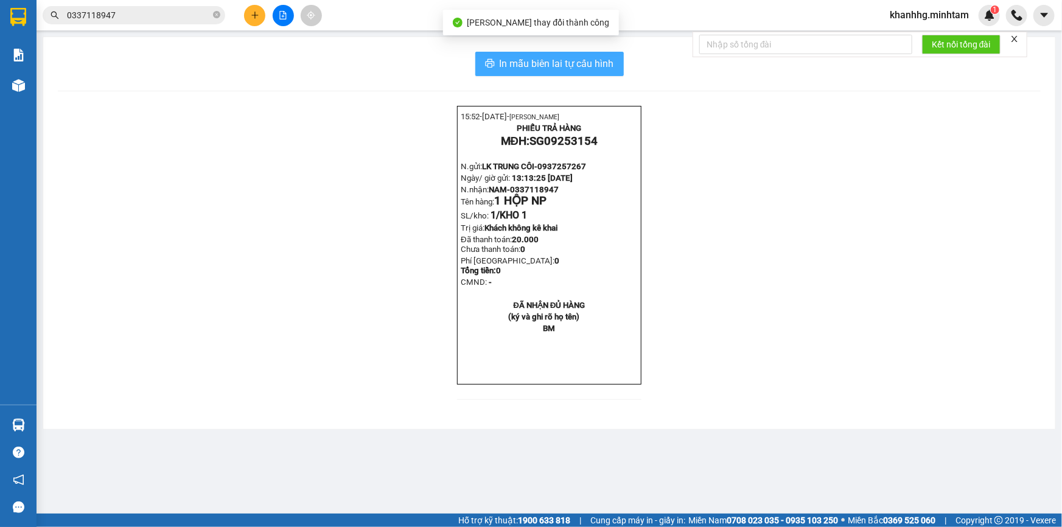
click at [615, 65] on button "In mẫu biên lai tự cấu hình" at bounding box center [549, 64] width 149 height 24
click at [138, 22] on span "0337118947" at bounding box center [134, 15] width 183 height 18
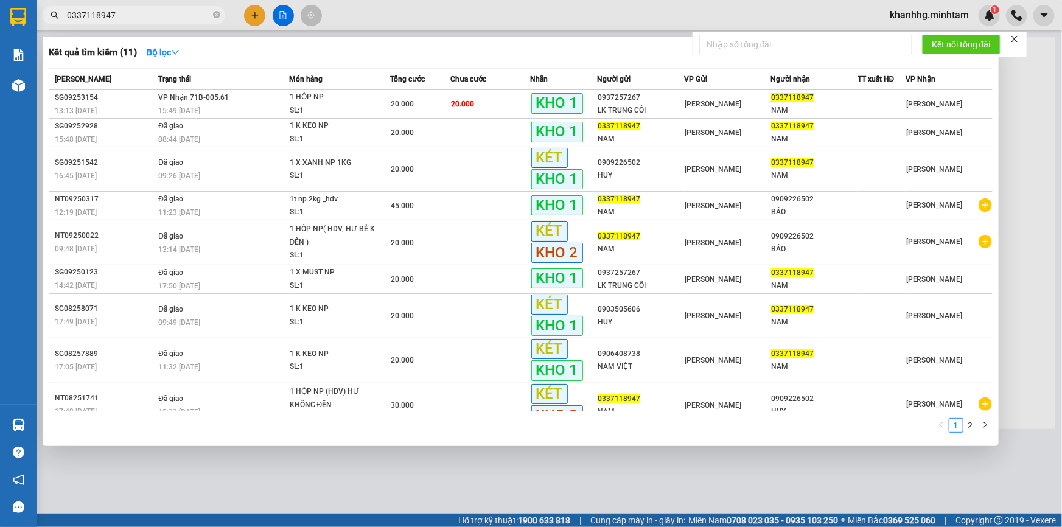
click at [138, 19] on input "0337118947" at bounding box center [139, 15] width 144 height 13
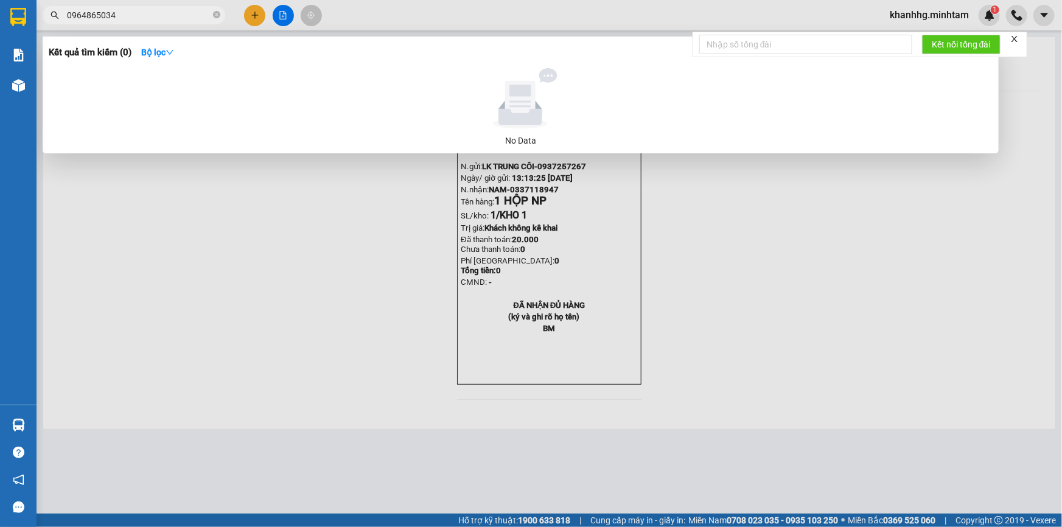
click at [94, 14] on input "0964865034" at bounding box center [139, 15] width 144 height 13
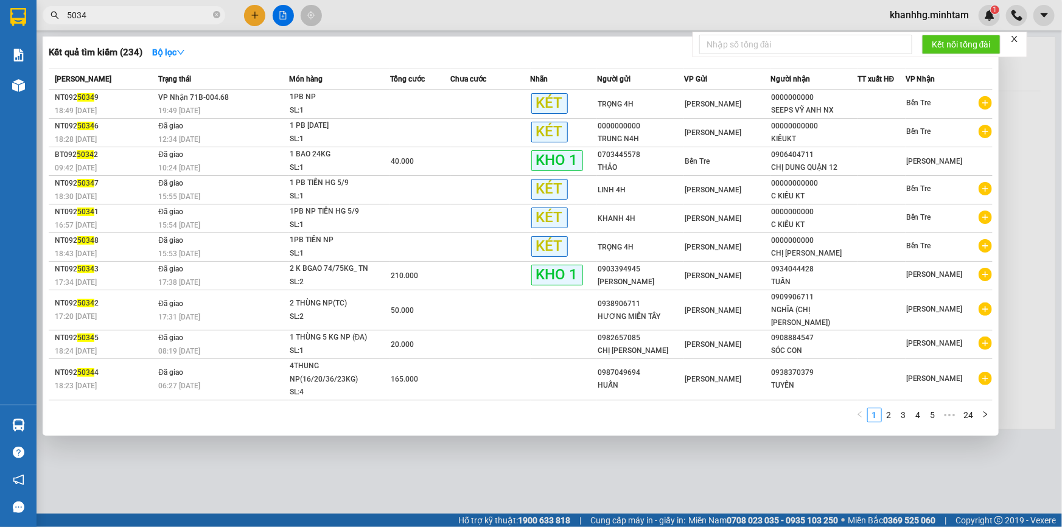
click at [131, 18] on input "5034" at bounding box center [139, 15] width 144 height 13
click at [115, 18] on input "5034" at bounding box center [139, 15] width 144 height 13
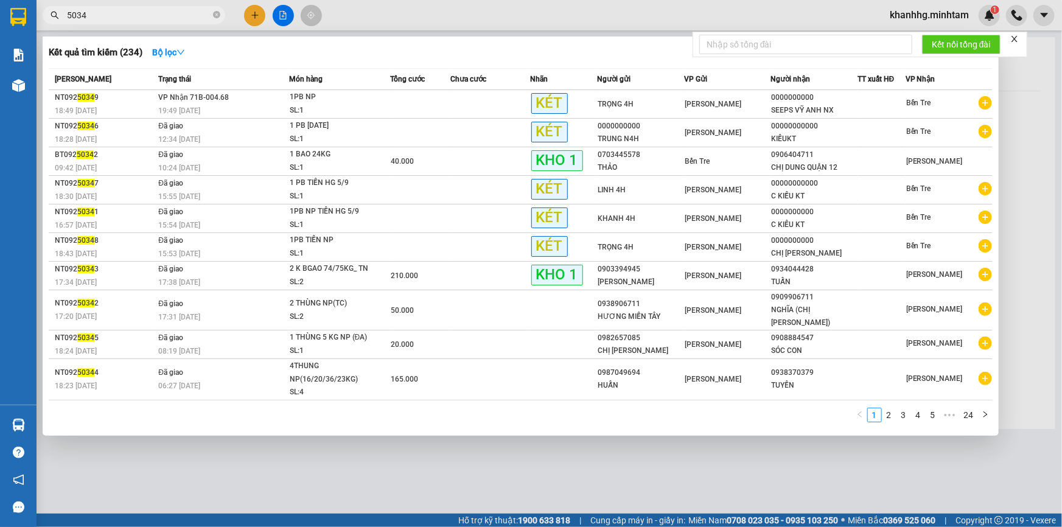
click at [76, 14] on input "5034" at bounding box center [139, 15] width 144 height 13
click at [138, 17] on input "34" at bounding box center [139, 15] width 144 height 13
click at [215, 13] on icon "close-circle" at bounding box center [216, 14] width 7 height 7
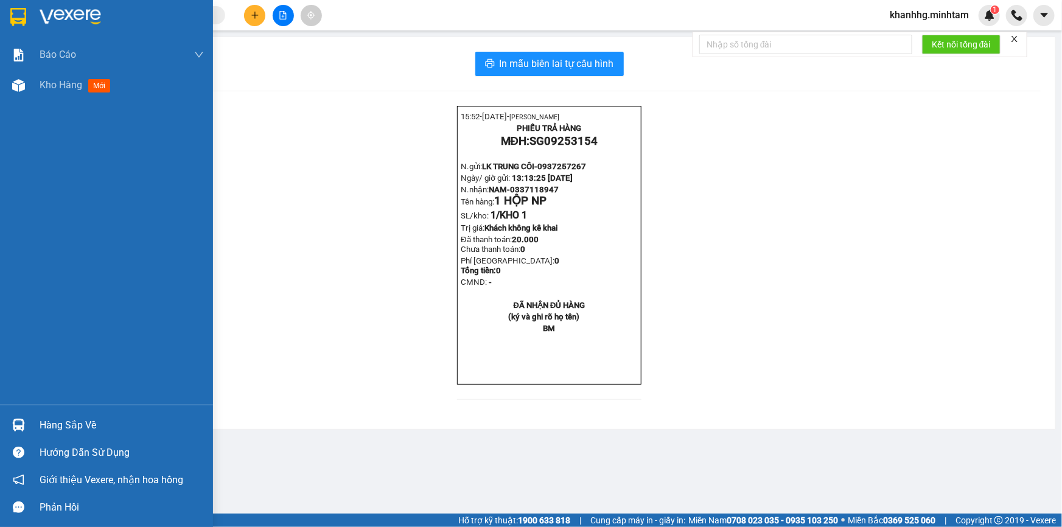
click at [22, 16] on img at bounding box center [18, 17] width 16 height 18
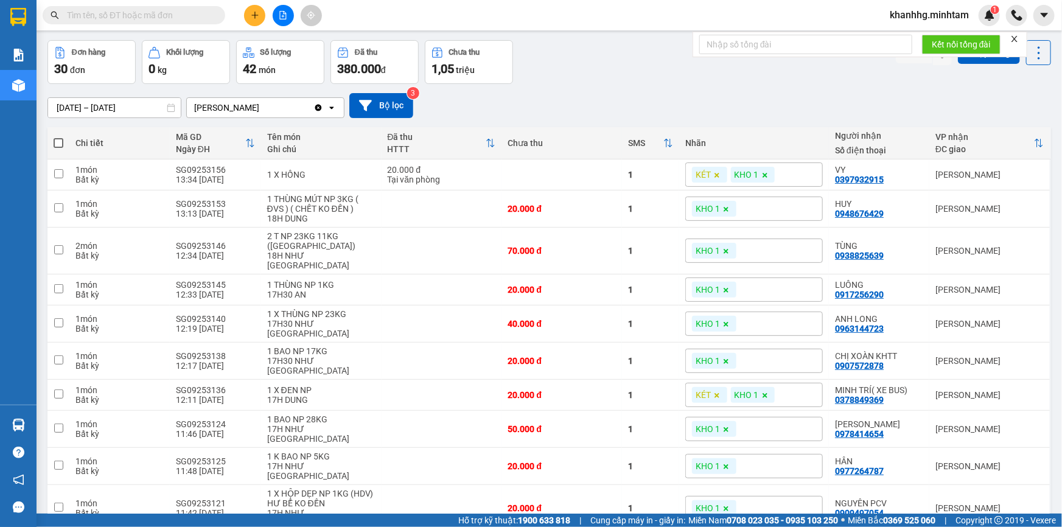
scroll to position [66, 0]
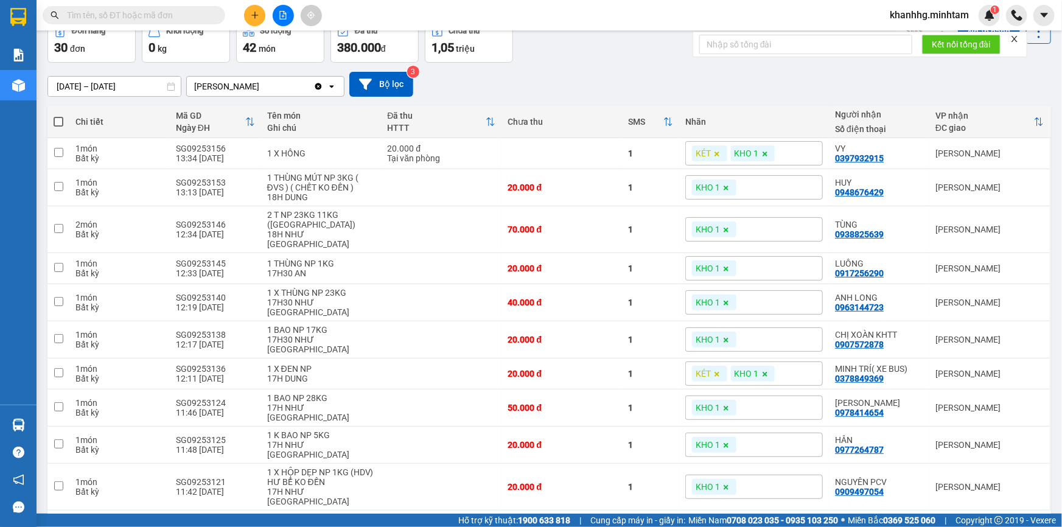
click at [888, 521] on button "2" at bounding box center [897, 530] width 18 height 18
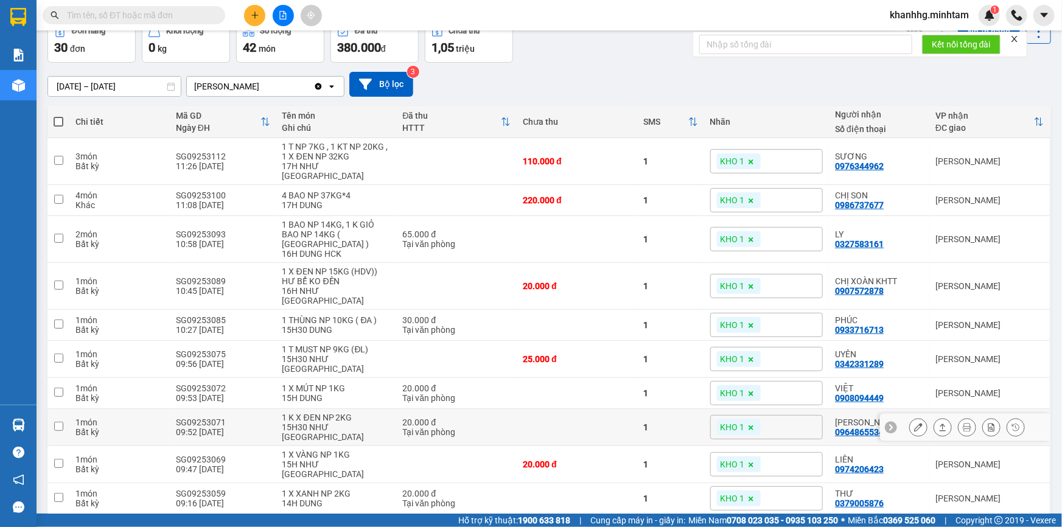
click at [536, 409] on td at bounding box center [577, 427] width 121 height 37
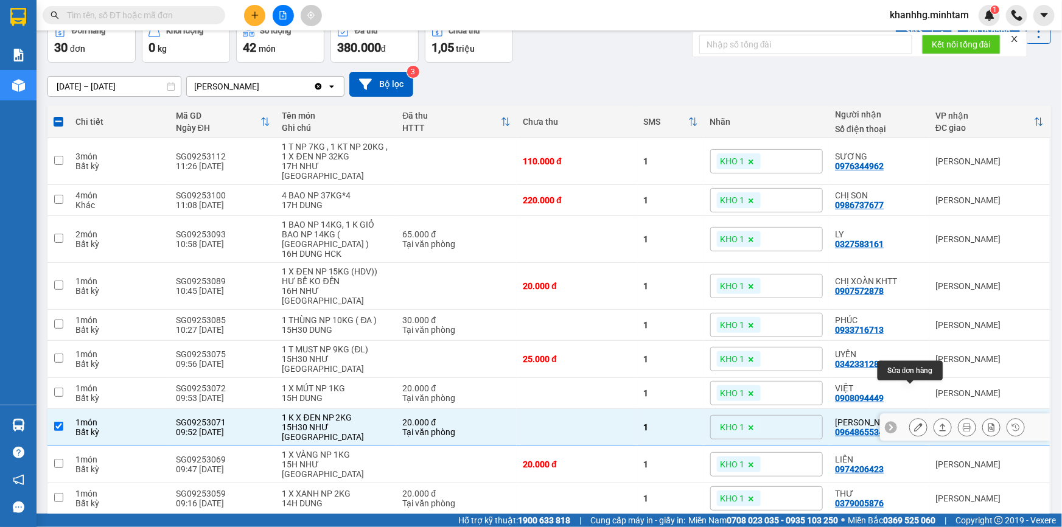
click at [914, 423] on icon at bounding box center [918, 427] width 9 height 9
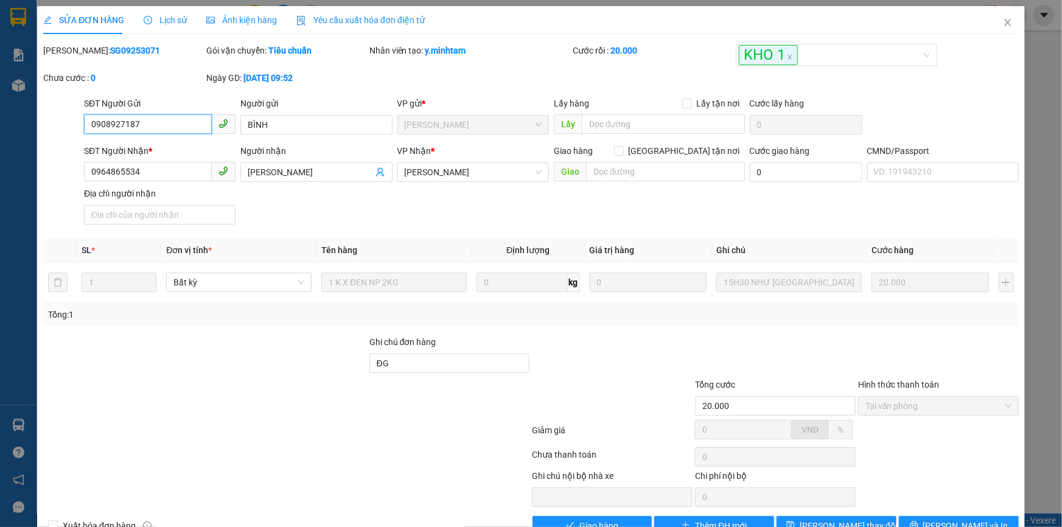
scroll to position [33, 0]
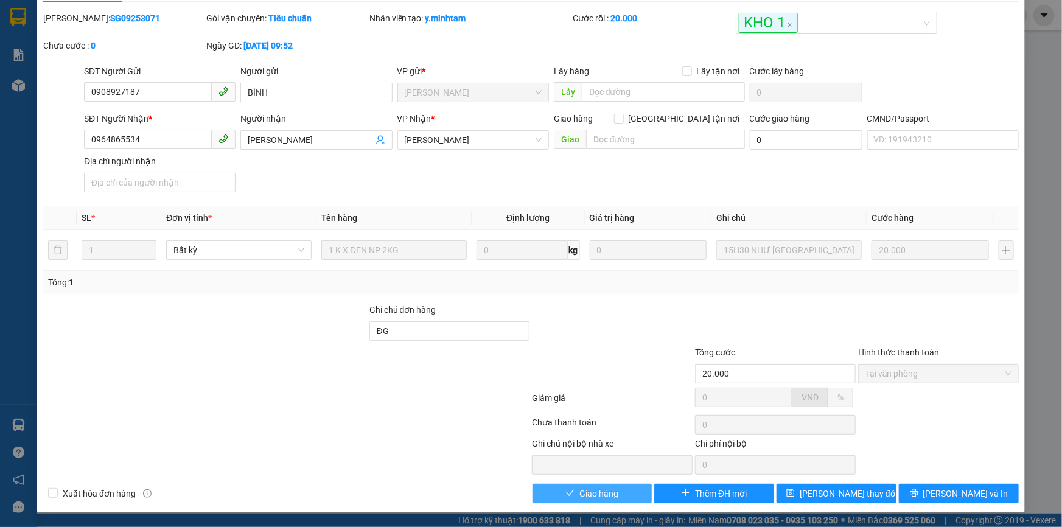
click at [587, 497] on span "Giao hàng" at bounding box center [599, 493] width 39 height 13
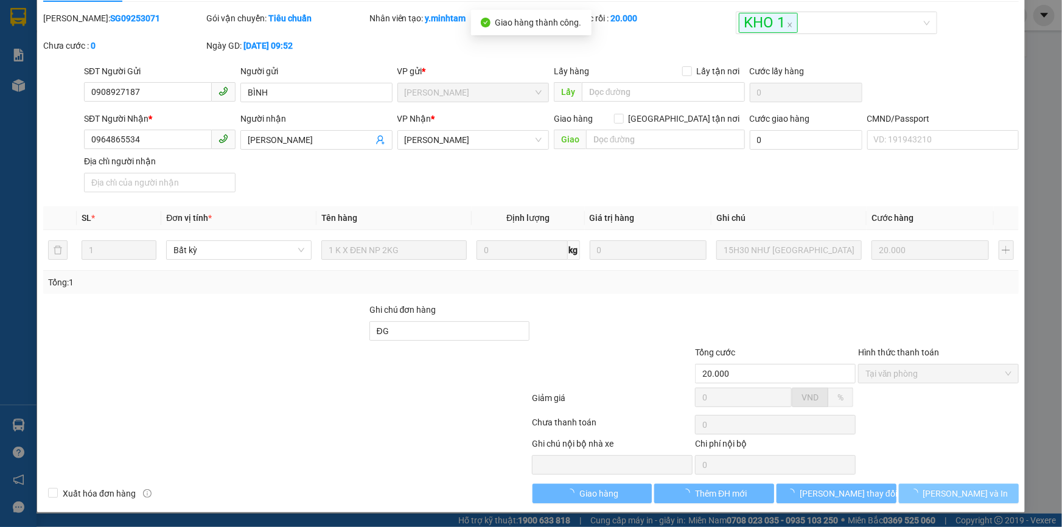
click at [1002, 496] on button "Lưu và In" at bounding box center [959, 493] width 120 height 19
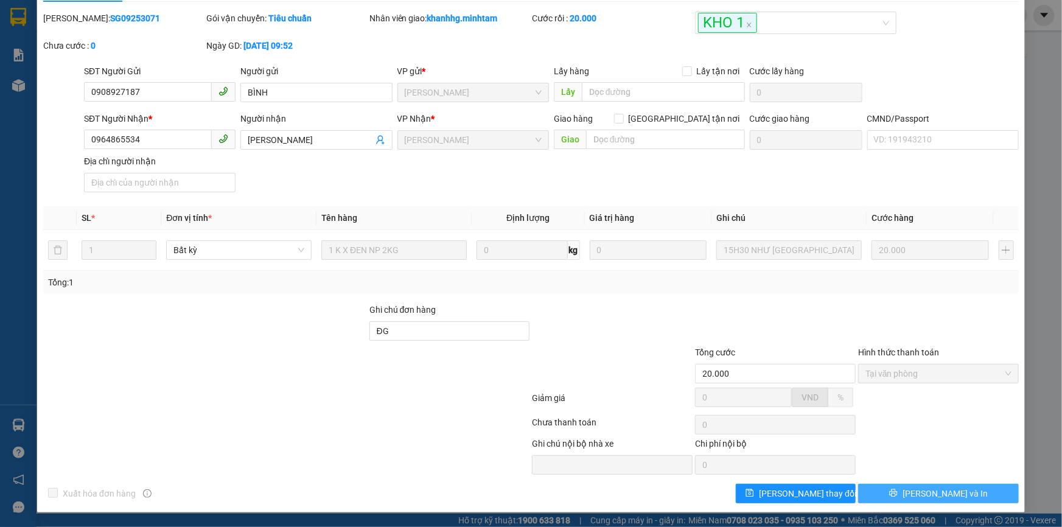
click at [934, 492] on span "Lưu và In" at bounding box center [945, 493] width 85 height 13
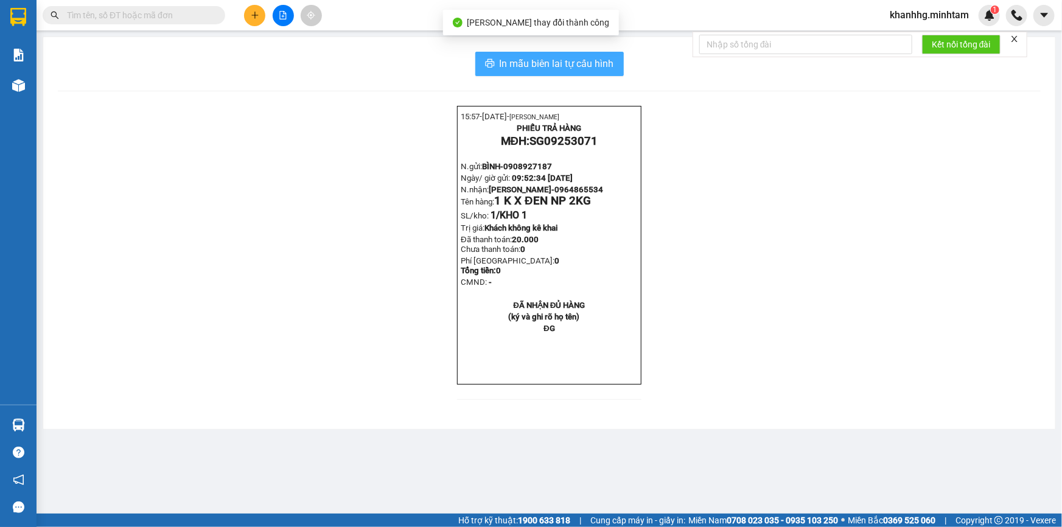
click at [601, 72] on button "In mẫu biên lai tự cấu hình" at bounding box center [549, 64] width 149 height 24
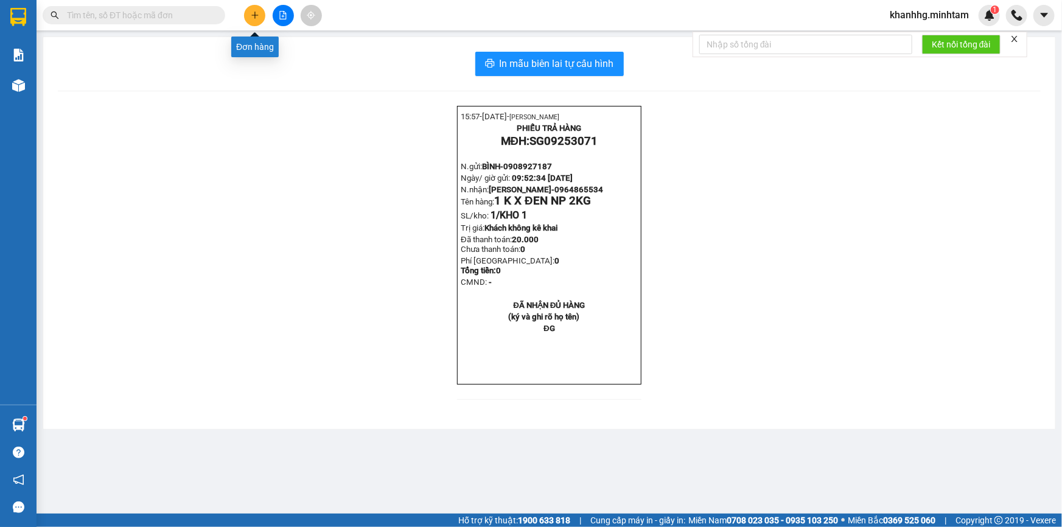
click at [253, 18] on icon "plus" at bounding box center [255, 15] width 9 height 9
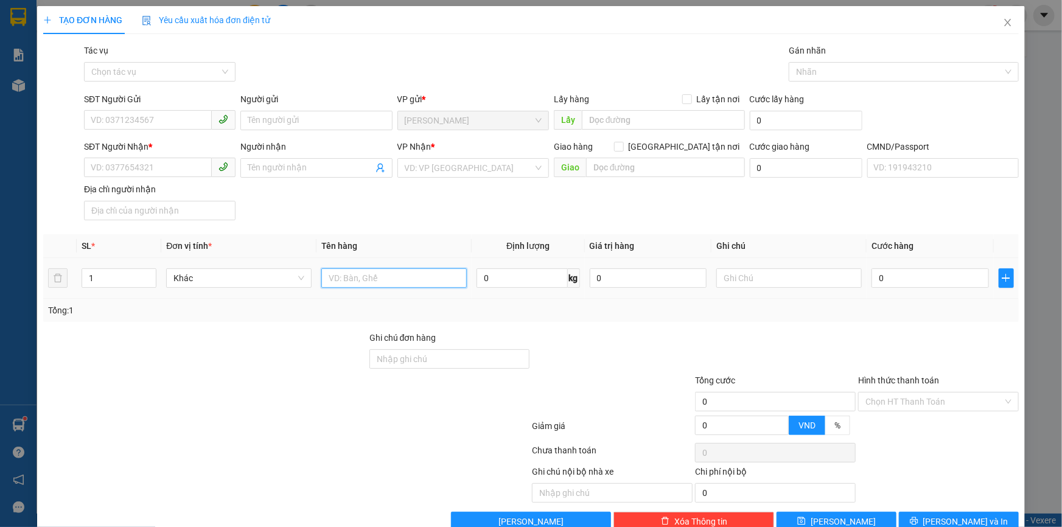
click at [352, 284] on input "text" at bounding box center [393, 277] width 145 height 19
click at [152, 123] on input "SĐT Người Gửi" at bounding box center [148, 119] width 128 height 19
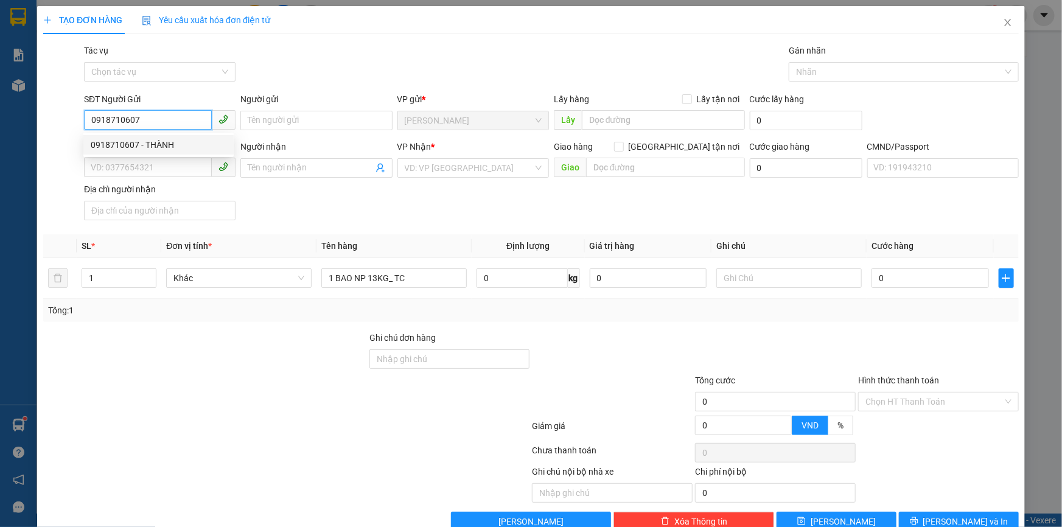
click at [158, 146] on div "0918710607 - THÀNH" at bounding box center [159, 144] width 136 height 13
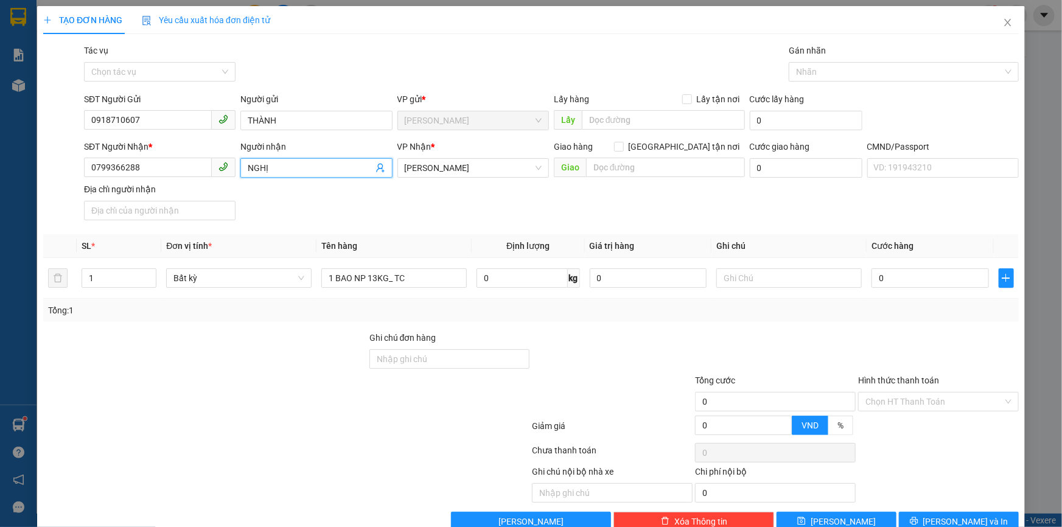
click at [379, 167] on icon "user-add" at bounding box center [381, 168] width 10 height 10
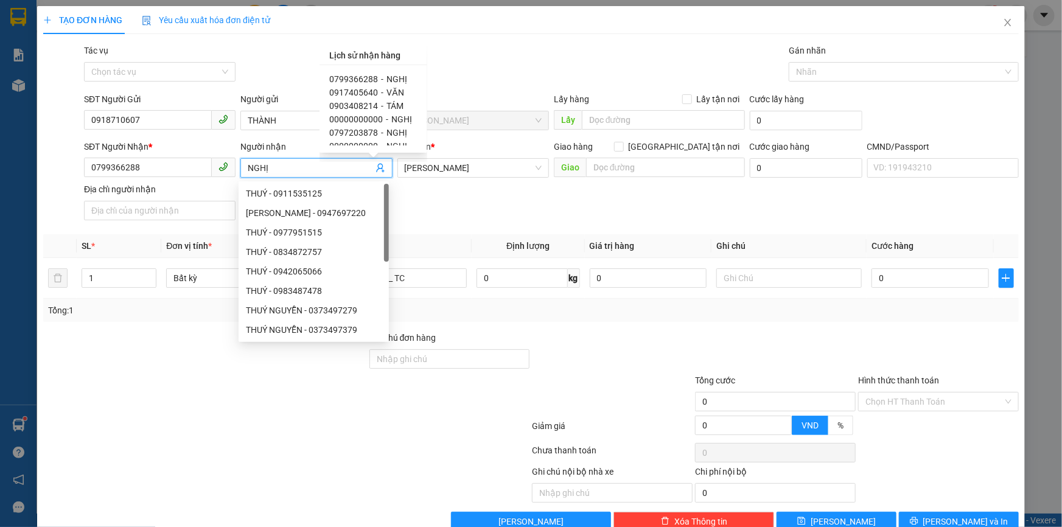
click at [381, 90] on span "-" at bounding box center [382, 93] width 2 height 10
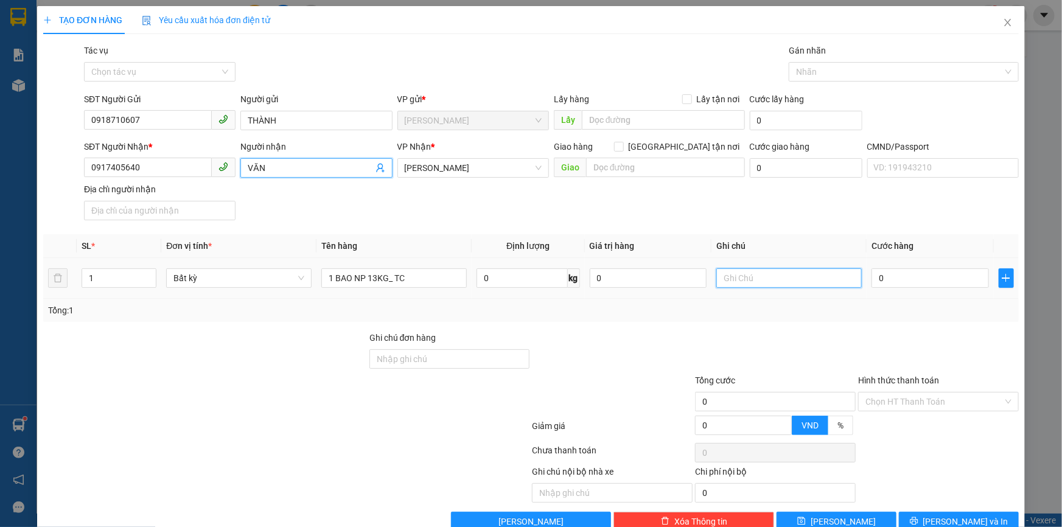
click at [796, 281] on input "text" at bounding box center [788, 277] width 145 height 19
click at [762, 285] on input "19H30 LINH" at bounding box center [788, 277] width 145 height 19
click at [781, 273] on input "19H30 LINH" at bounding box center [788, 277] width 145 height 19
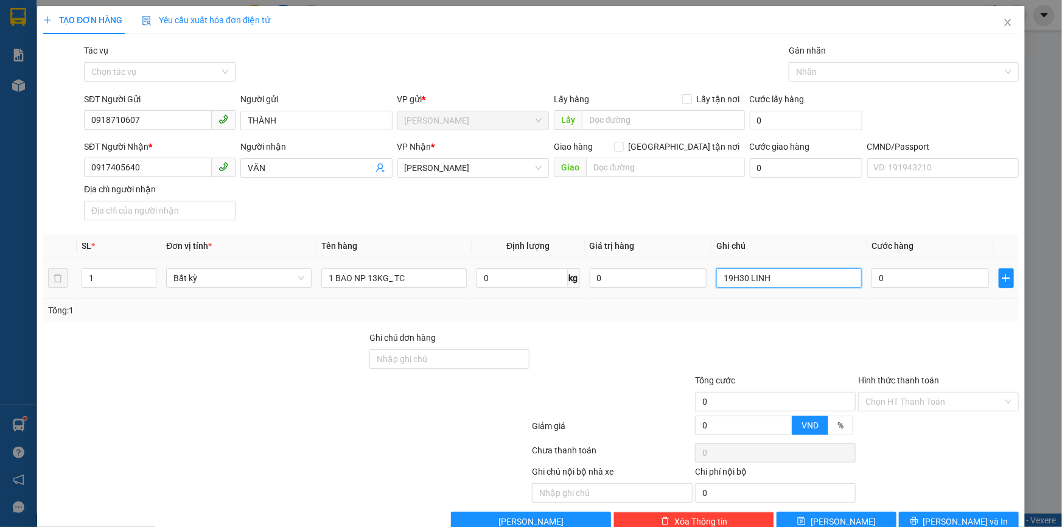
click at [781, 273] on input "19H30 LINH" at bounding box center [788, 277] width 145 height 19
drag, startPoint x: 743, startPoint y: 276, endPoint x: 702, endPoint y: 274, distance: 40.9
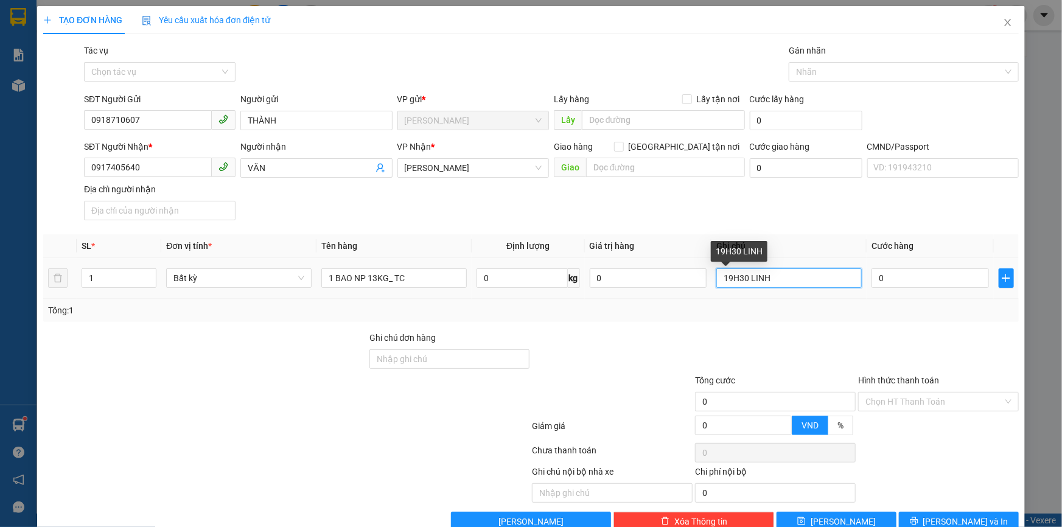
click at [702, 274] on tr "1 Bất kỳ 1 BAO NP 13KG_ TC 0 kg 0 19H30 LINH 0" at bounding box center [531, 278] width 976 height 41
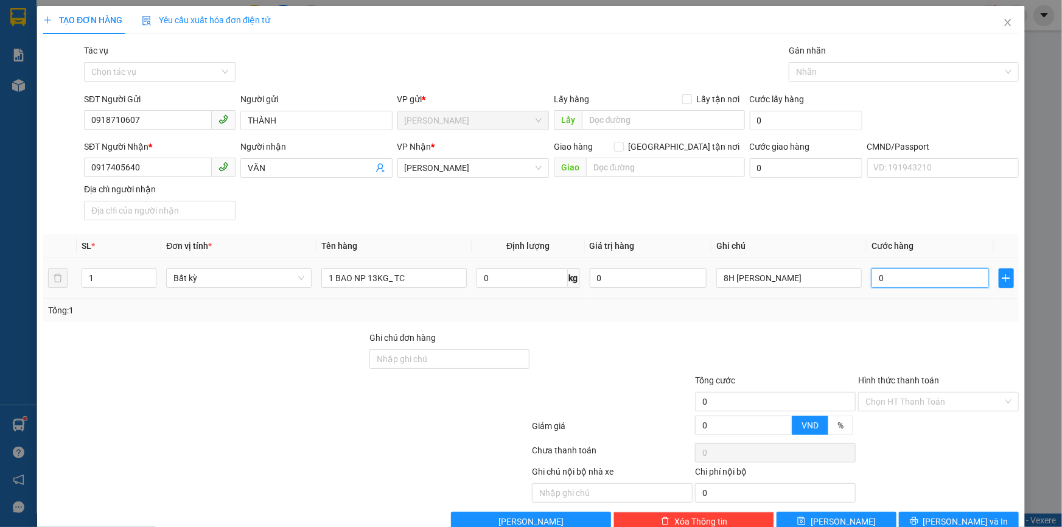
click at [909, 268] on div "0" at bounding box center [930, 278] width 117 height 24
click at [773, 321] on div "Tổng: 1" at bounding box center [531, 310] width 976 height 23
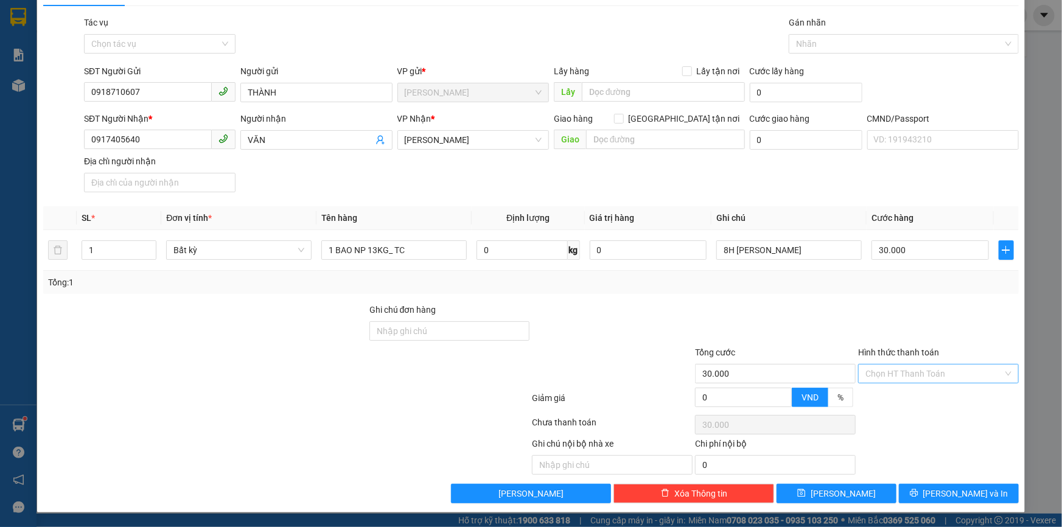
click at [925, 382] on input "Hình thức thanh toán" at bounding box center [935, 374] width 138 height 18
click at [918, 393] on div "Tại văn phòng" at bounding box center [931, 398] width 145 height 13
click at [941, 482] on div "Transit Pickup Surcharge Ids Transit Deliver Surcharge Ids Transit Deliver Surc…" at bounding box center [531, 260] width 976 height 488
click at [941, 485] on button "Lưu và In" at bounding box center [959, 493] width 120 height 19
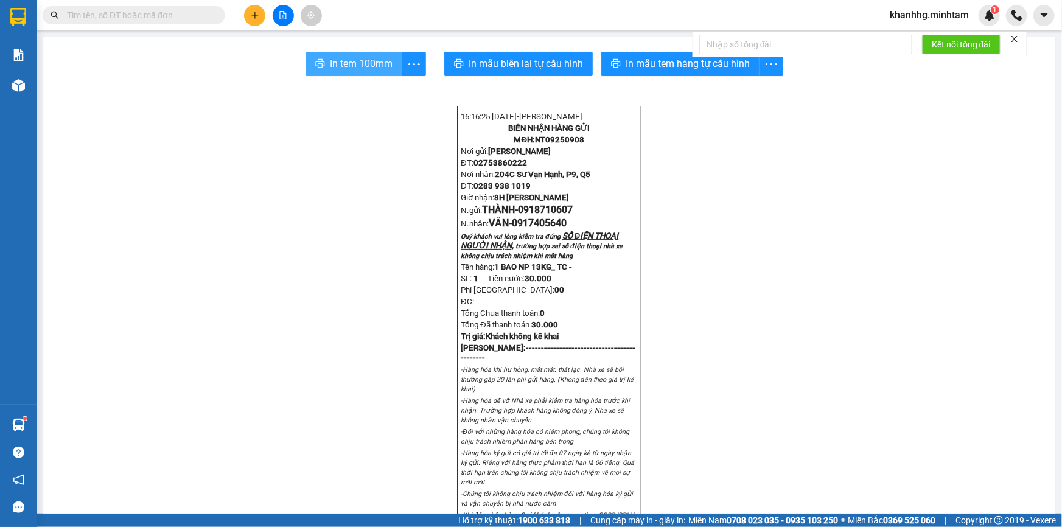
click at [339, 60] on span "In tem 100mm" at bounding box center [361, 63] width 63 height 15
click at [616, 59] on div "In mẫu tem hàng tự cấu hình" at bounding box center [692, 64] width 182 height 24
click at [654, 60] on span "In mẫu tem hàng tự cấu hình" at bounding box center [688, 63] width 124 height 15
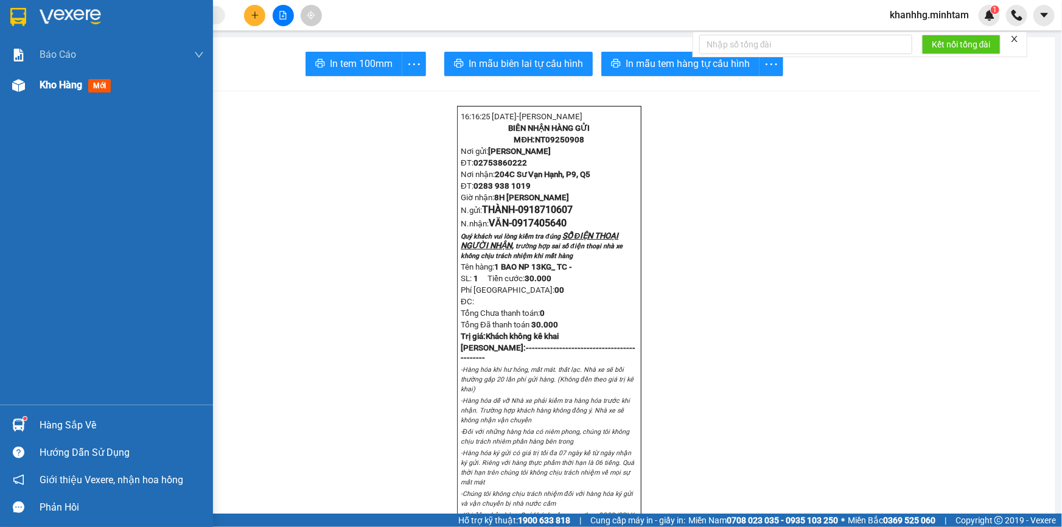
click at [33, 83] on div "Kho hàng mới" at bounding box center [106, 85] width 213 height 30
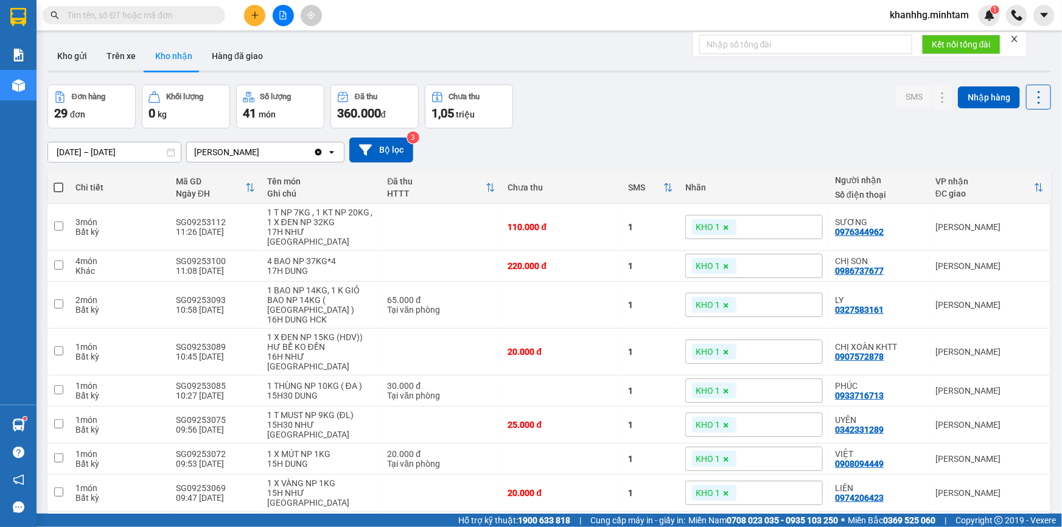
click at [144, 14] on input "text" at bounding box center [139, 15] width 144 height 13
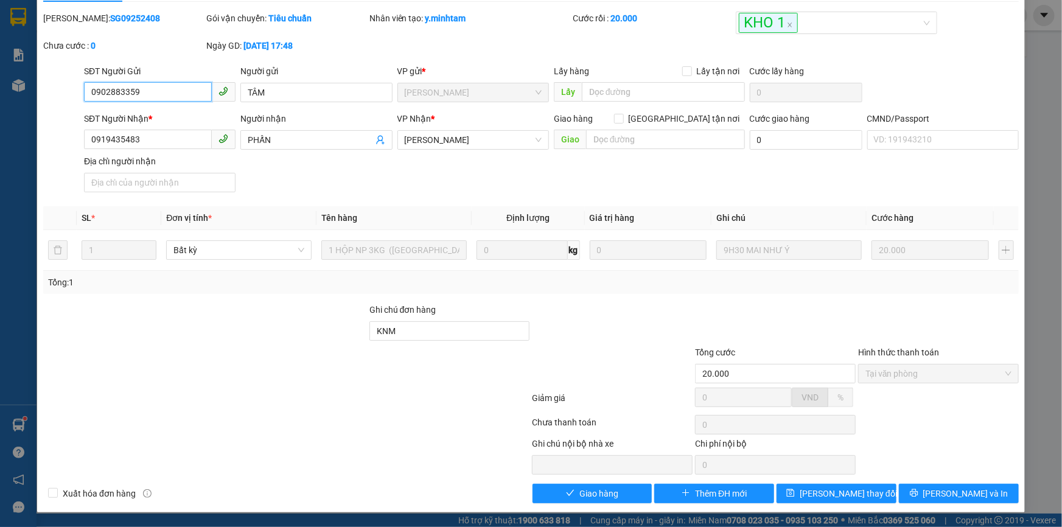
scroll to position [33, 0]
click at [598, 492] on span "Giao hàng" at bounding box center [599, 493] width 39 height 13
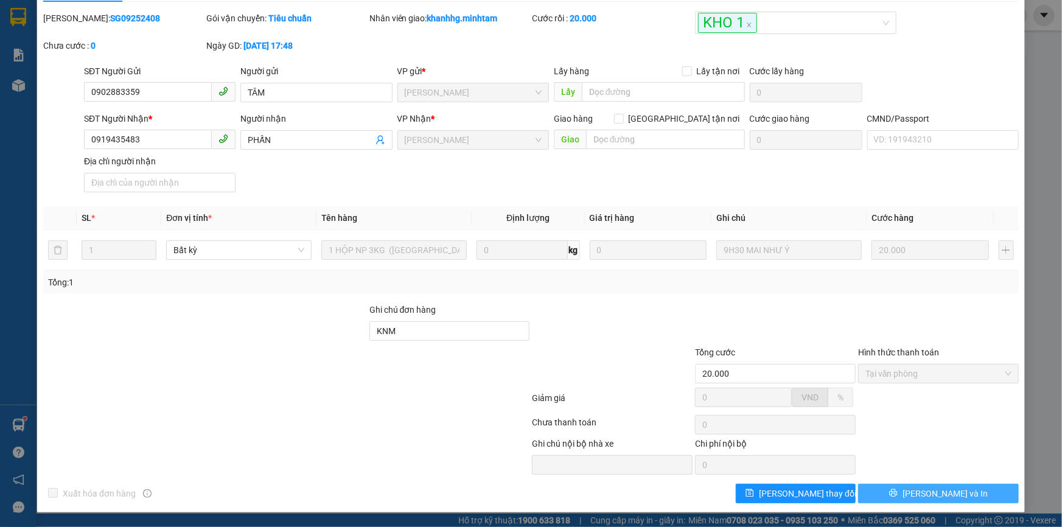
click at [936, 489] on span "Lưu và In" at bounding box center [945, 493] width 85 height 13
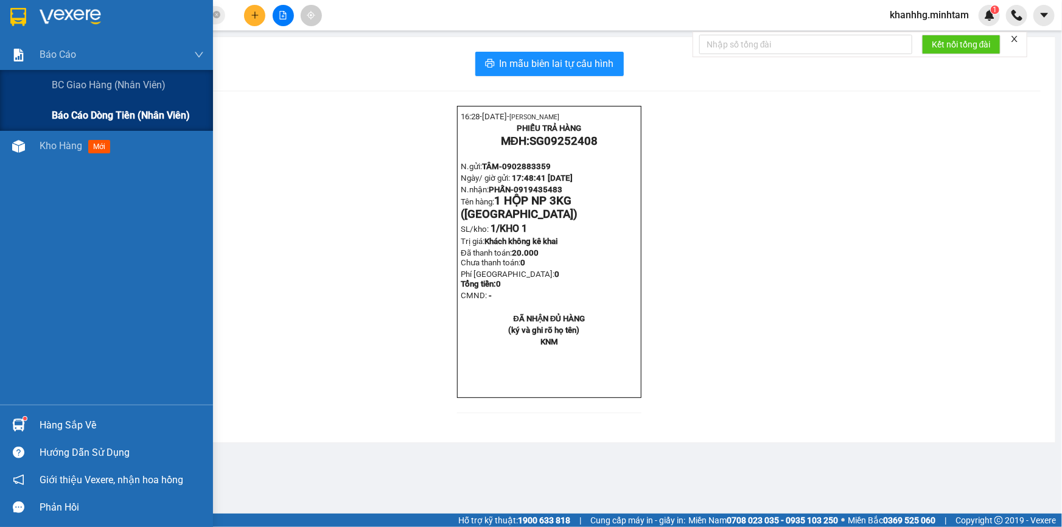
click at [130, 116] on span "Báo cáo dòng tiền (nhân viên)" at bounding box center [121, 115] width 138 height 15
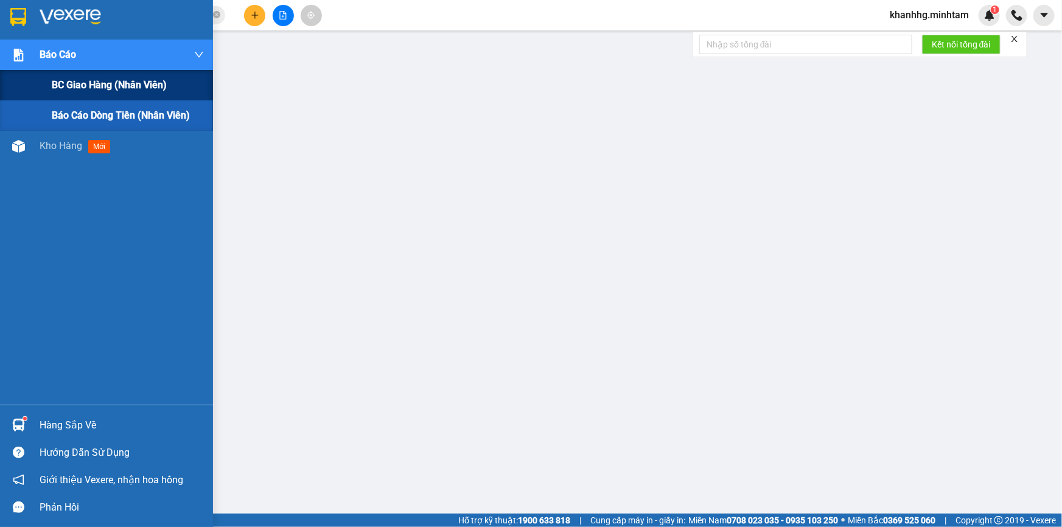
click at [78, 83] on span "BC giao hàng (nhân viên)" at bounding box center [109, 84] width 115 height 15
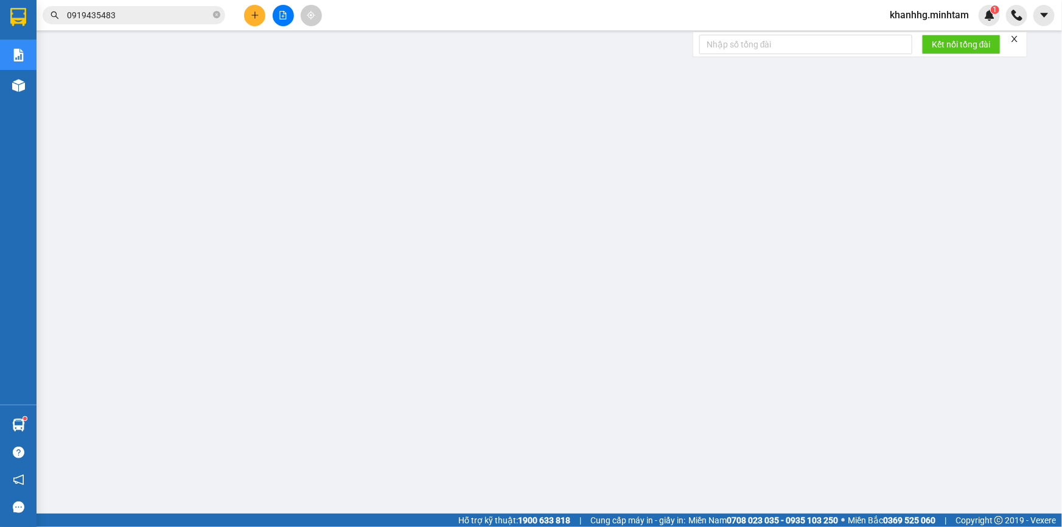
scroll to position [76, 0]
click at [262, 14] on button at bounding box center [254, 15] width 21 height 21
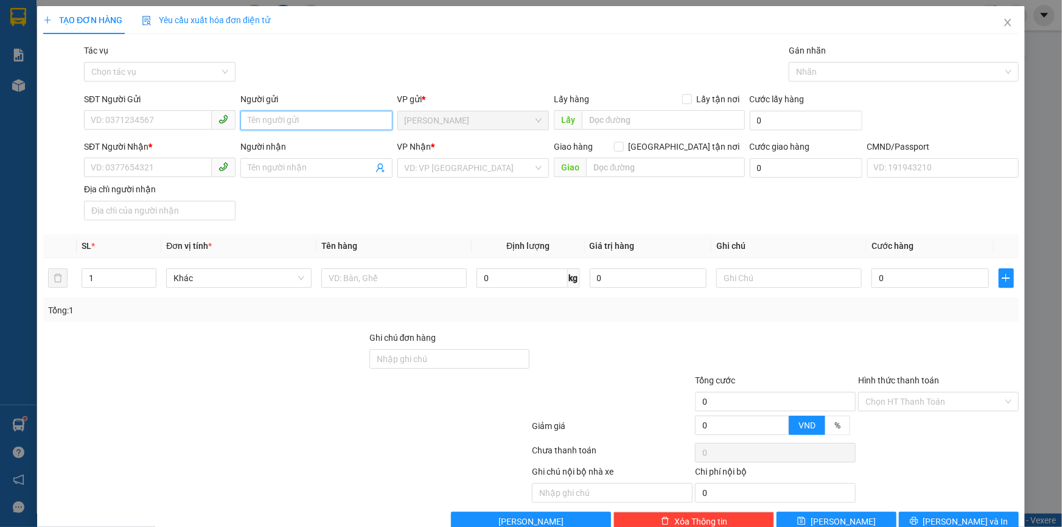
click at [331, 117] on input "Người gửi" at bounding box center [316, 120] width 152 height 19
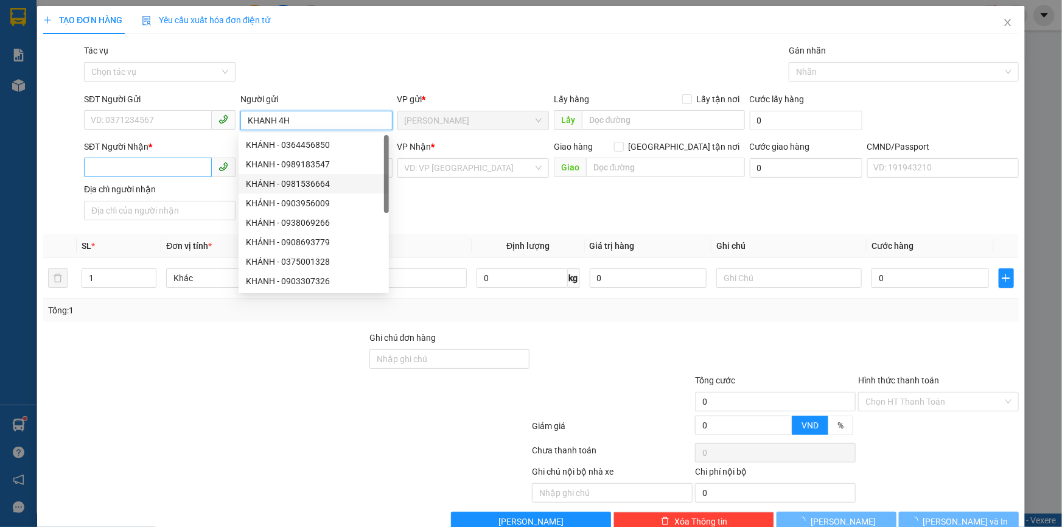
type input "KHANH 4H"
click at [161, 166] on input "SĐT Người Nhận *" at bounding box center [148, 167] width 128 height 19
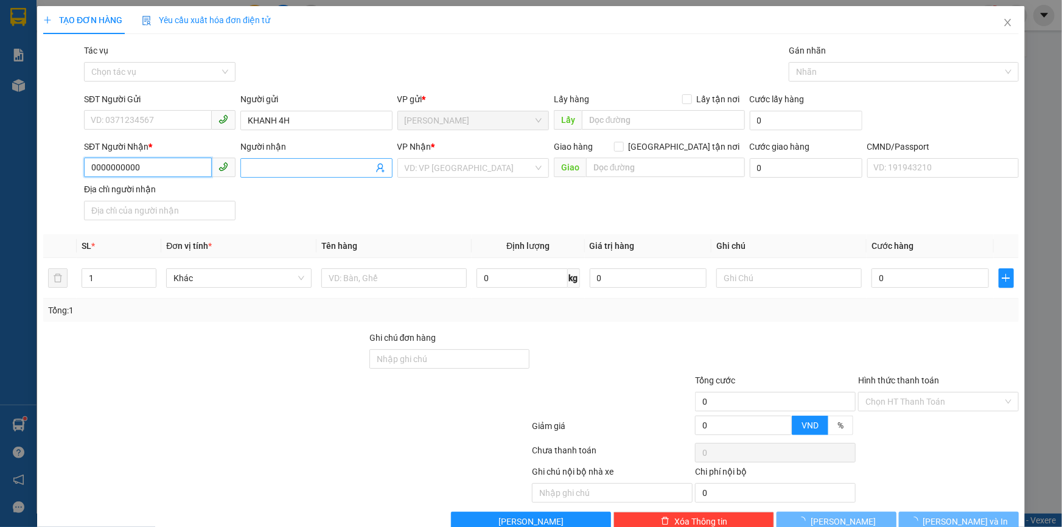
type input "0000000000"
click at [310, 163] on input "Người nhận" at bounding box center [310, 167] width 125 height 13
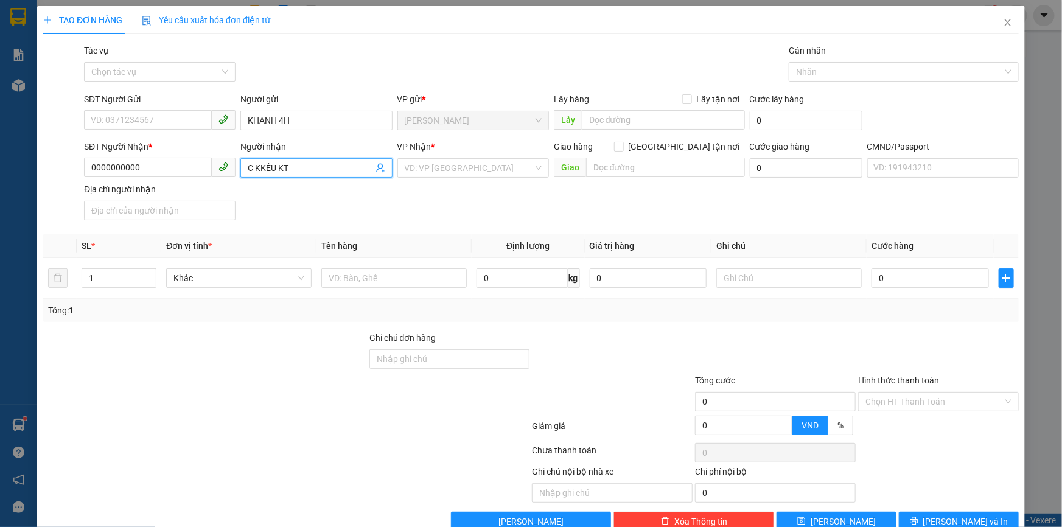
click at [261, 168] on input "C KKỀU KT" at bounding box center [310, 167] width 125 height 13
type input "C KIỀU KT"
click at [446, 173] on input "search" at bounding box center [469, 168] width 128 height 18
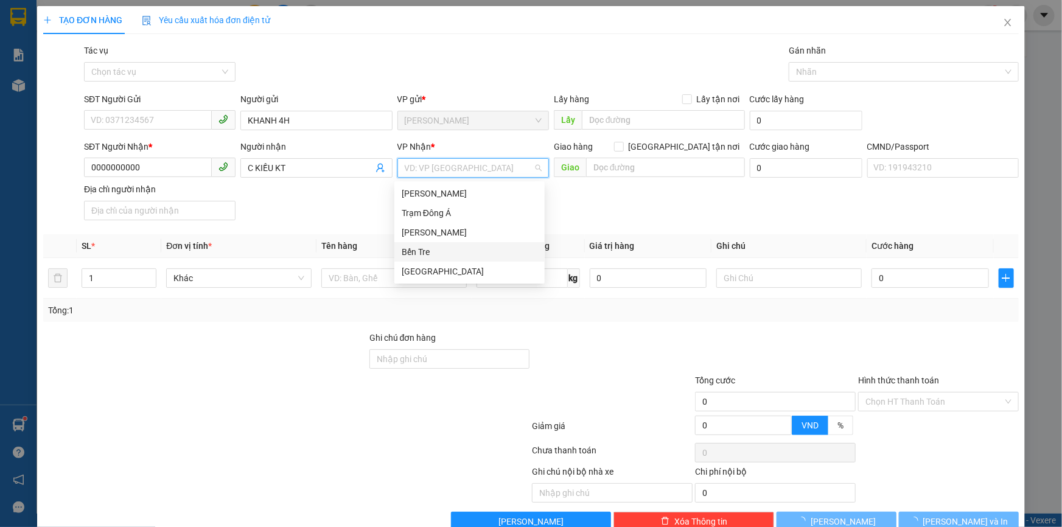
click at [418, 244] on div "Bến Tre" at bounding box center [469, 251] width 150 height 19
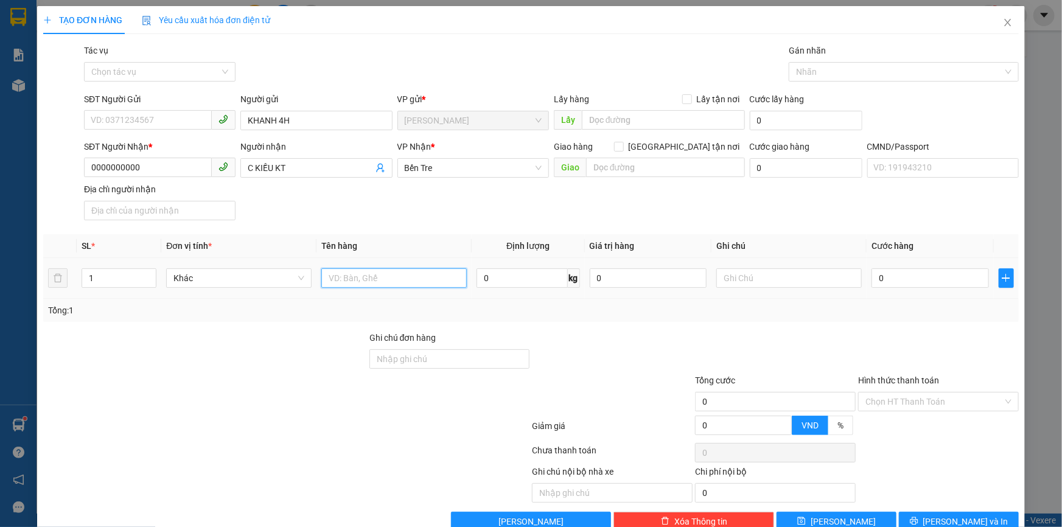
click at [403, 276] on input "text" at bounding box center [393, 277] width 145 height 19
type input "1PB NP TIỀN HG 13/9"
click at [733, 278] on input "text" at bounding box center [788, 277] width 145 height 19
click at [890, 404] on input "Hình thức thanh toán" at bounding box center [935, 402] width 138 height 18
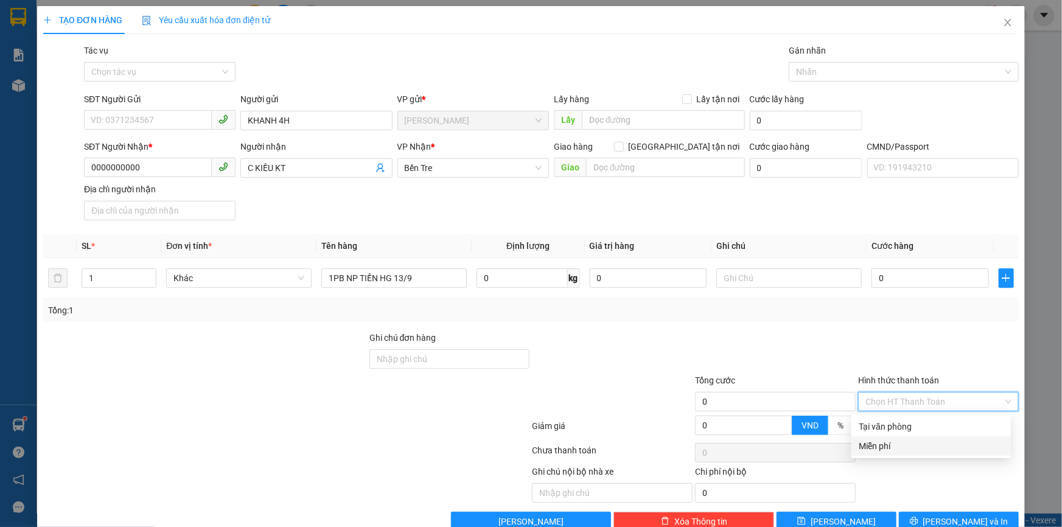
click at [883, 446] on div "Miễn phí" at bounding box center [931, 445] width 145 height 13
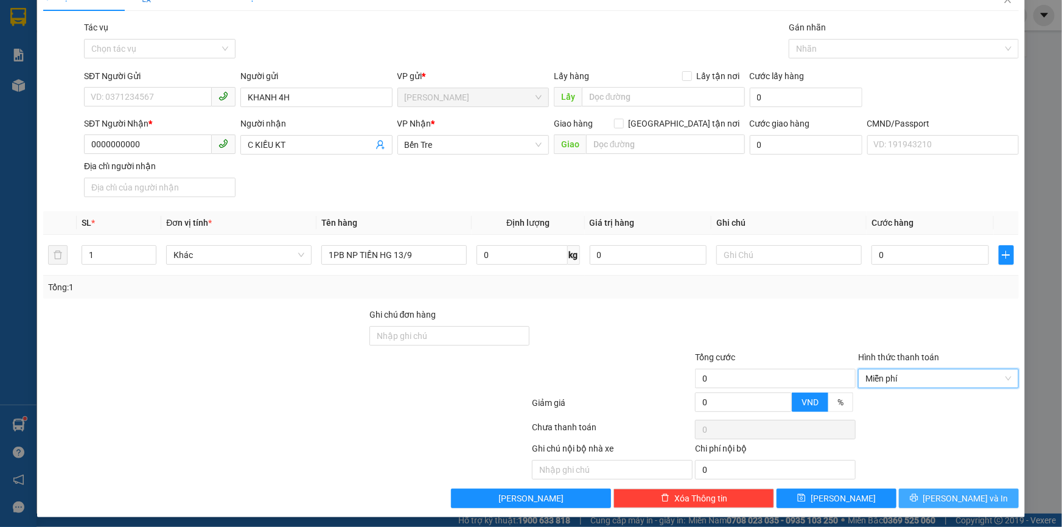
scroll to position [29, 0]
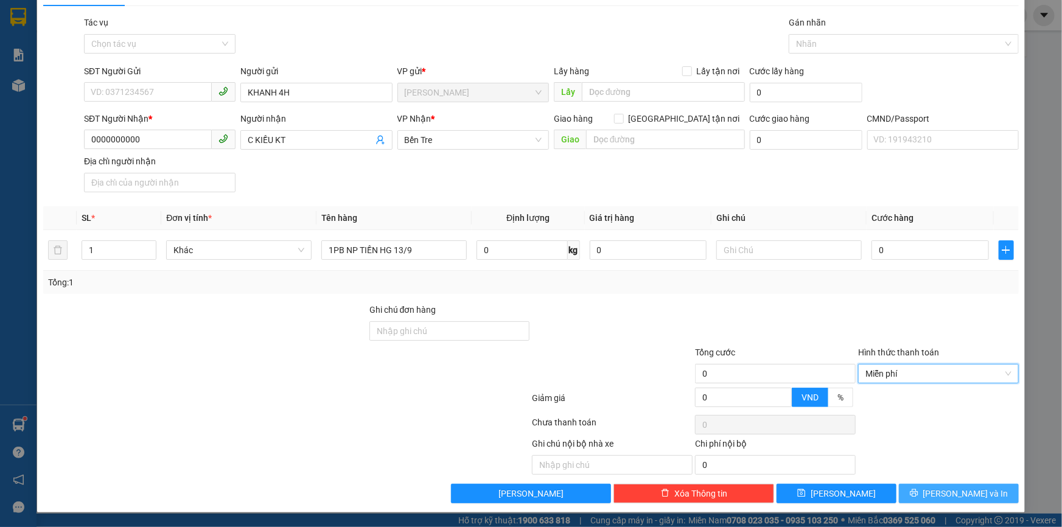
click at [918, 492] on icon "printer" at bounding box center [914, 493] width 8 height 8
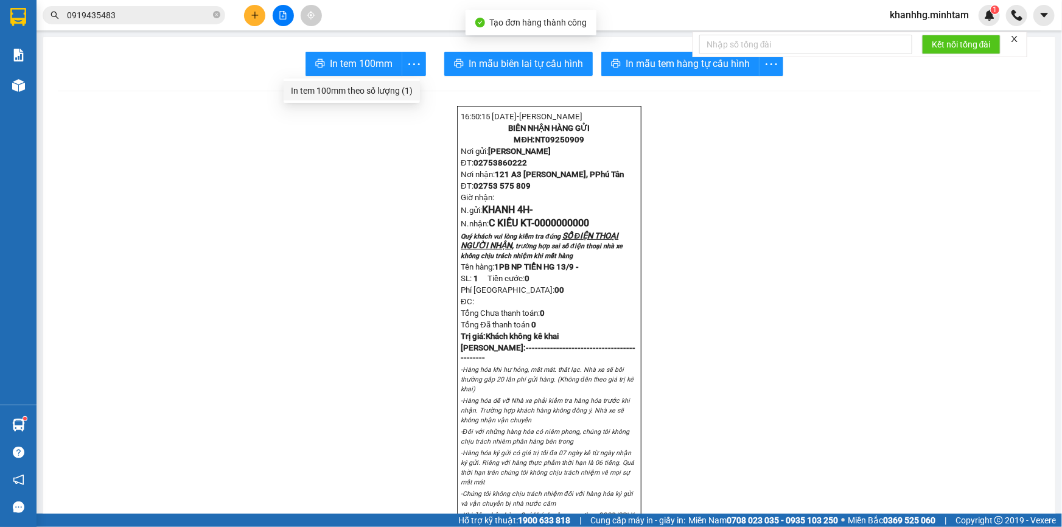
click at [379, 88] on div "In tem 100mm theo số lượng (1)" at bounding box center [352, 90] width 122 height 13
click at [926, 15] on span "khanhhg.minhtam" at bounding box center [929, 14] width 99 height 15
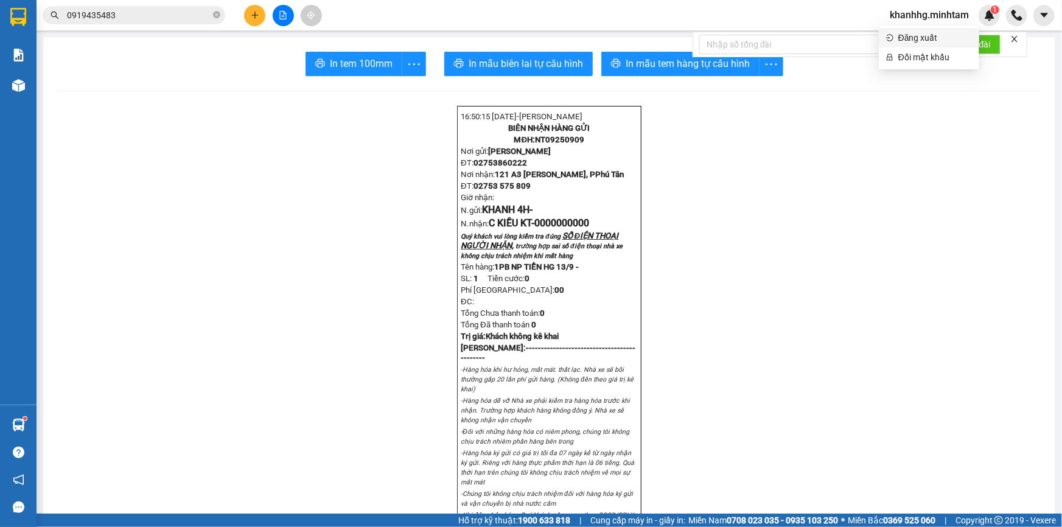
click at [916, 35] on span "Đăng xuất" at bounding box center [935, 37] width 74 height 13
